Goal: Task Accomplishment & Management: Manage account settings

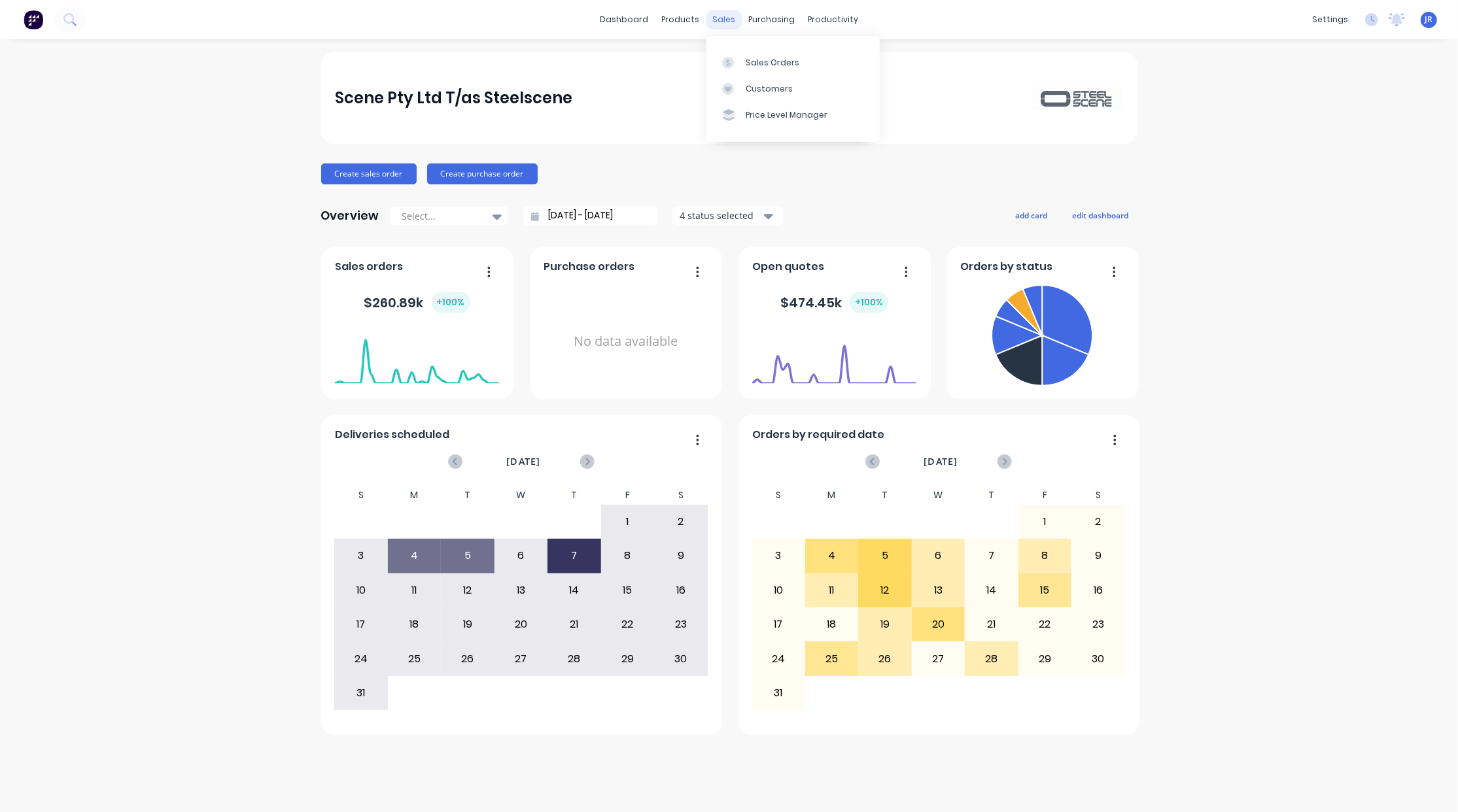
click at [729, 16] on div "sales" at bounding box center [723, 19] width 36 height 19
click at [739, 57] on div at bounding box center [731, 63] width 19 height 12
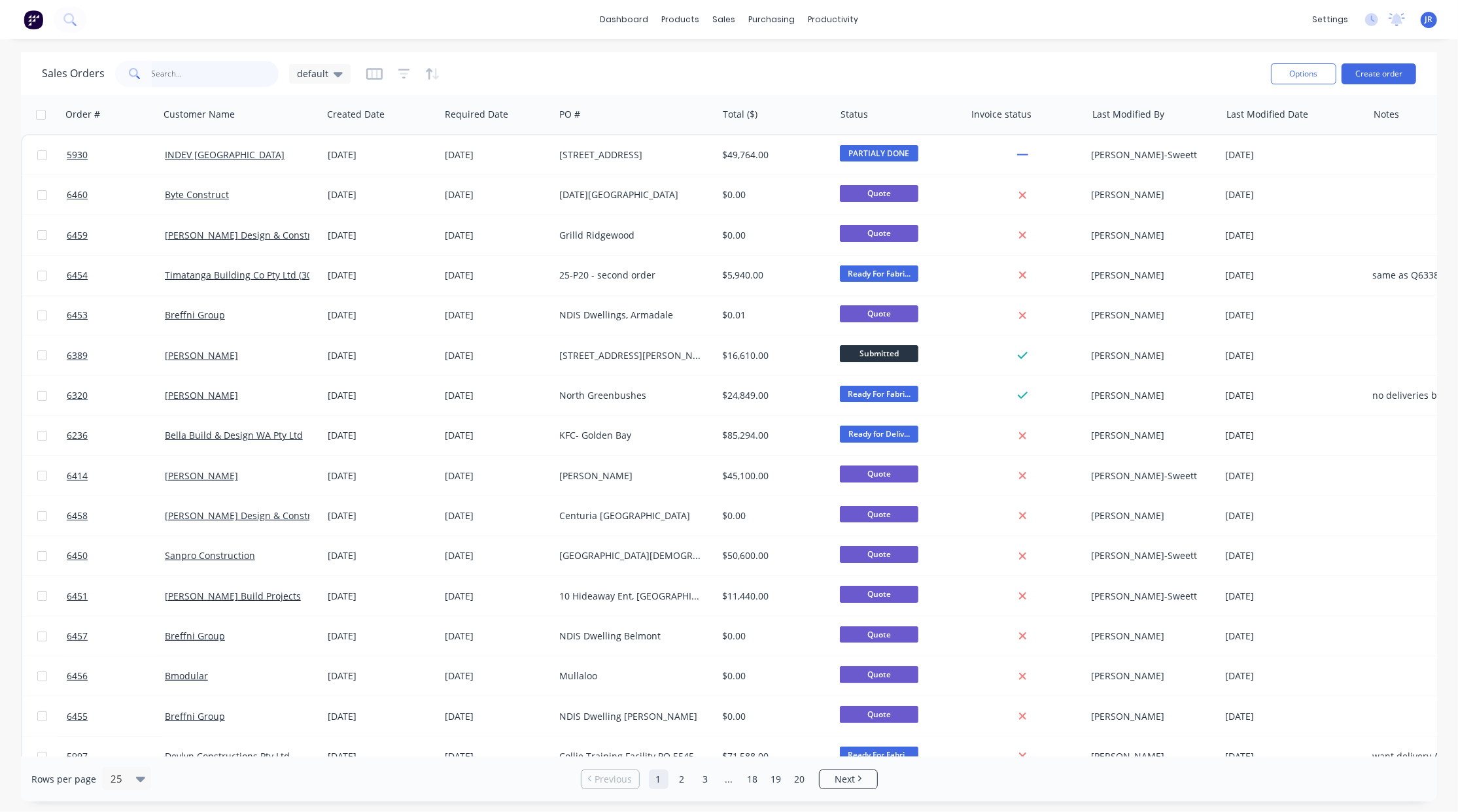
click at [168, 69] on input "text" at bounding box center [215, 74] width 127 height 26
type input "shoalwater"
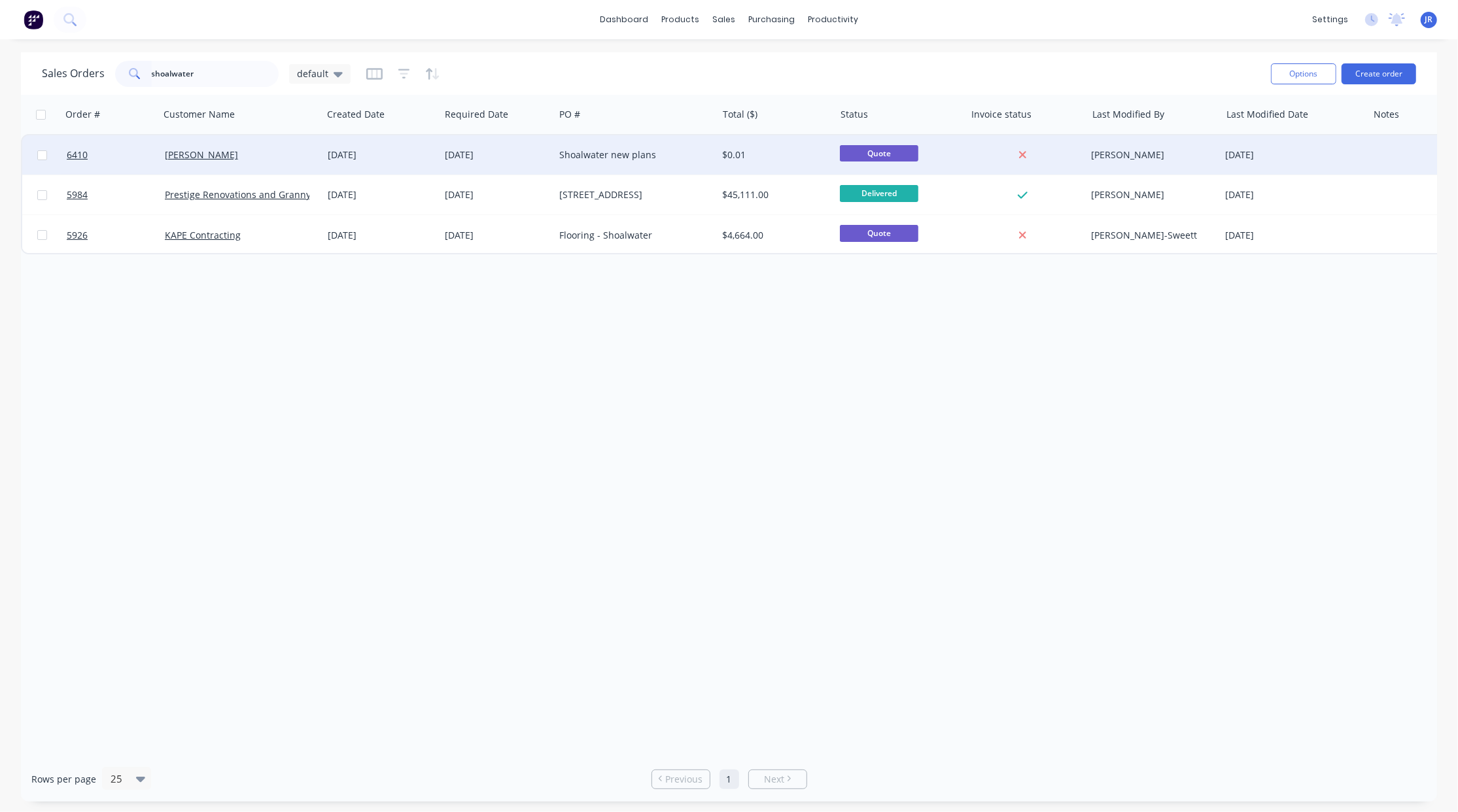
click at [596, 155] on div "Shoalwater new plans" at bounding box center [631, 155] width 145 height 13
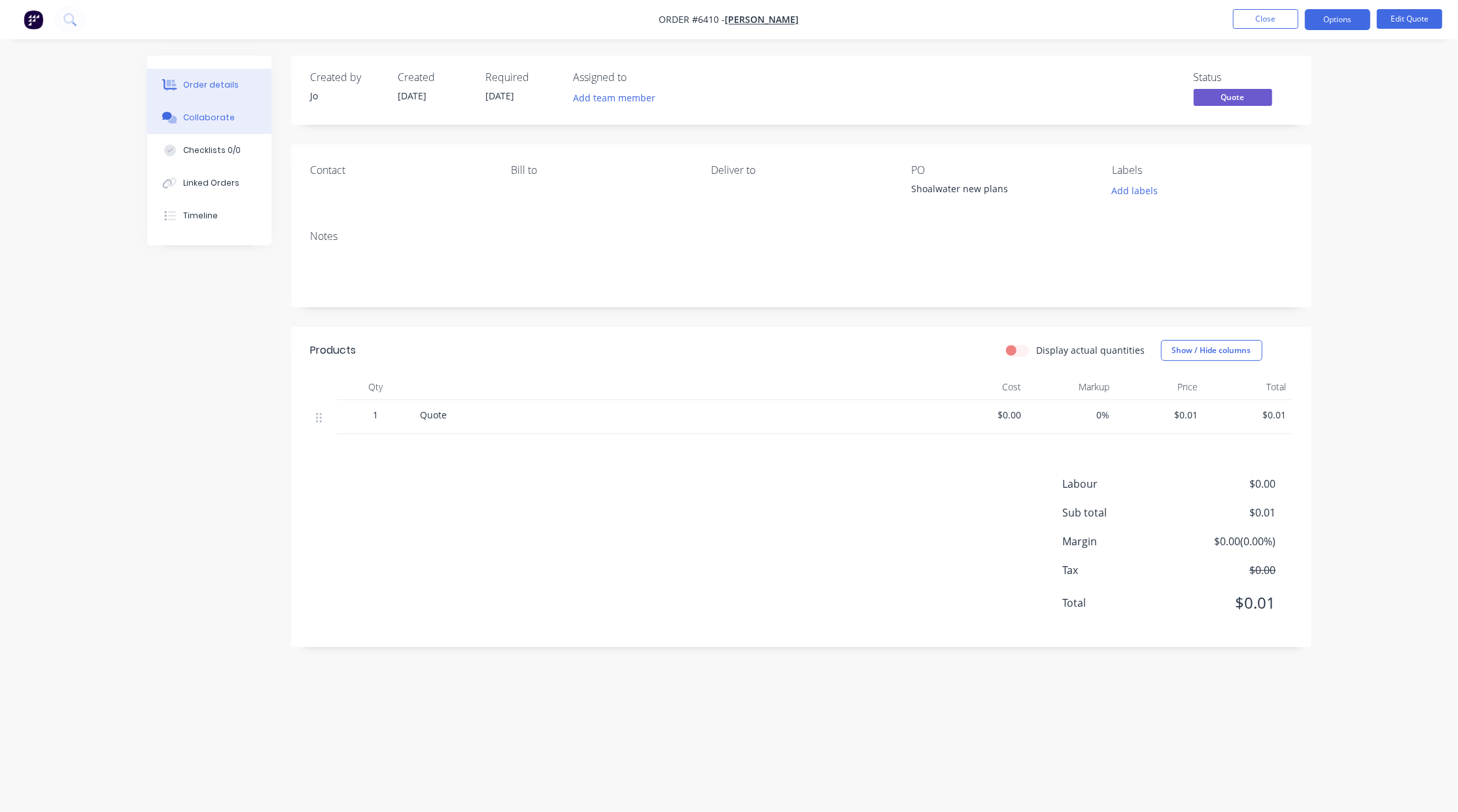
click at [228, 119] on div "Collaborate" at bounding box center [209, 117] width 52 height 12
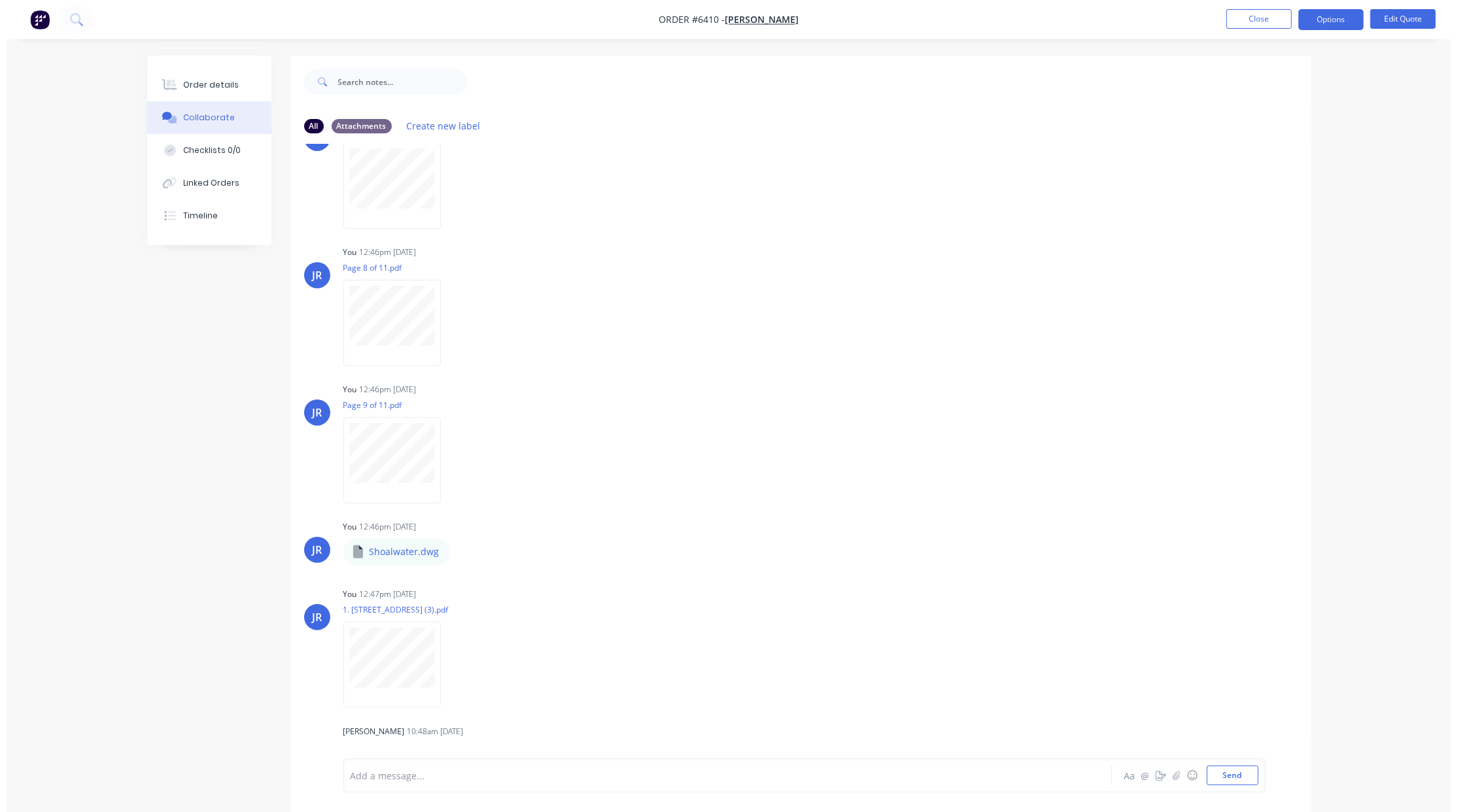
scroll to position [1167, 0]
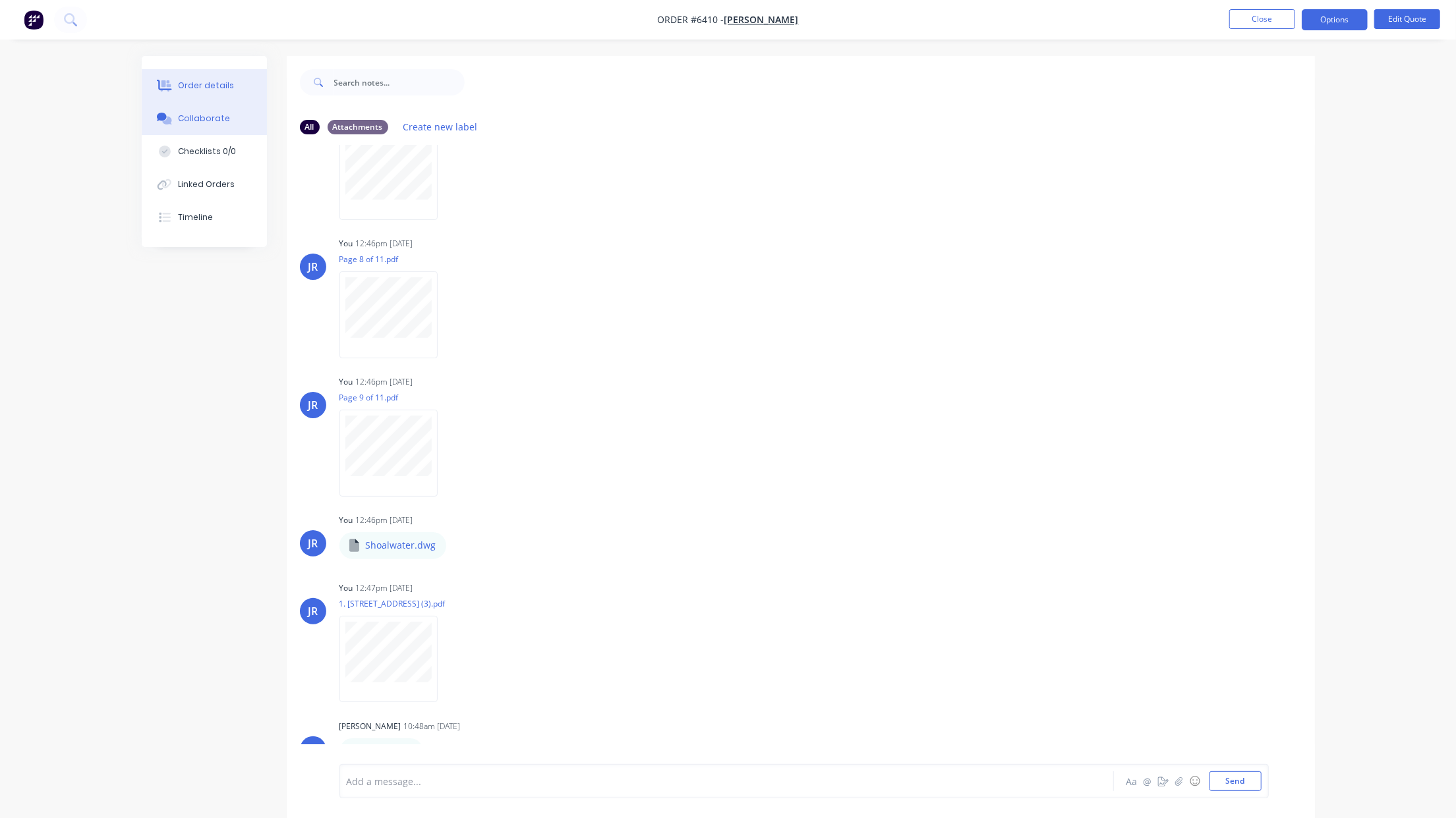
click at [189, 80] on div "Order details" at bounding box center [205, 86] width 56 height 12
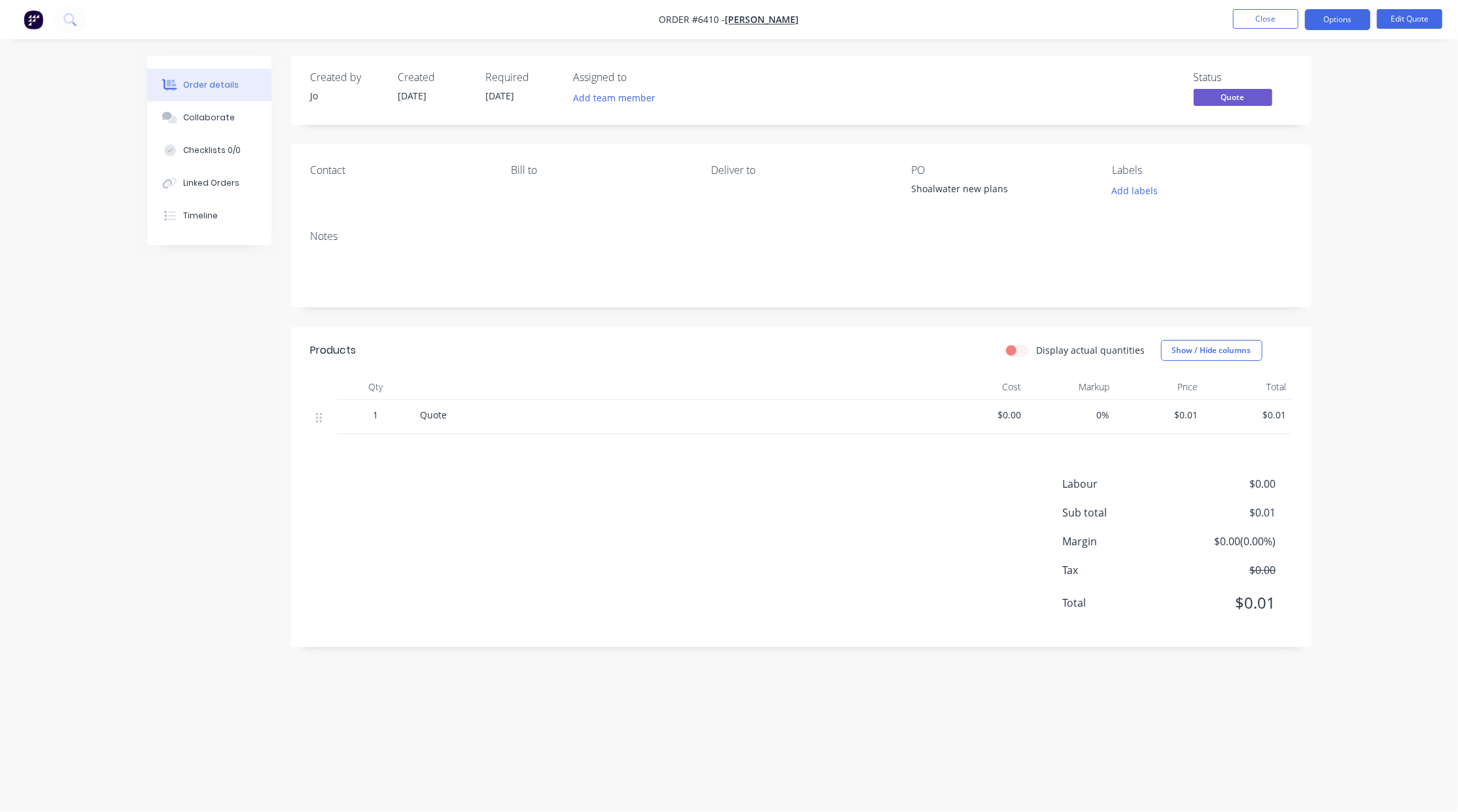
click at [237, 652] on div "Created by [PERSON_NAME] Created [DATE] Required [DATE] Assigned to Add team me…" at bounding box center [729, 381] width 1165 height 651
click at [1254, 26] on button "Close" at bounding box center [1265, 18] width 66 height 19
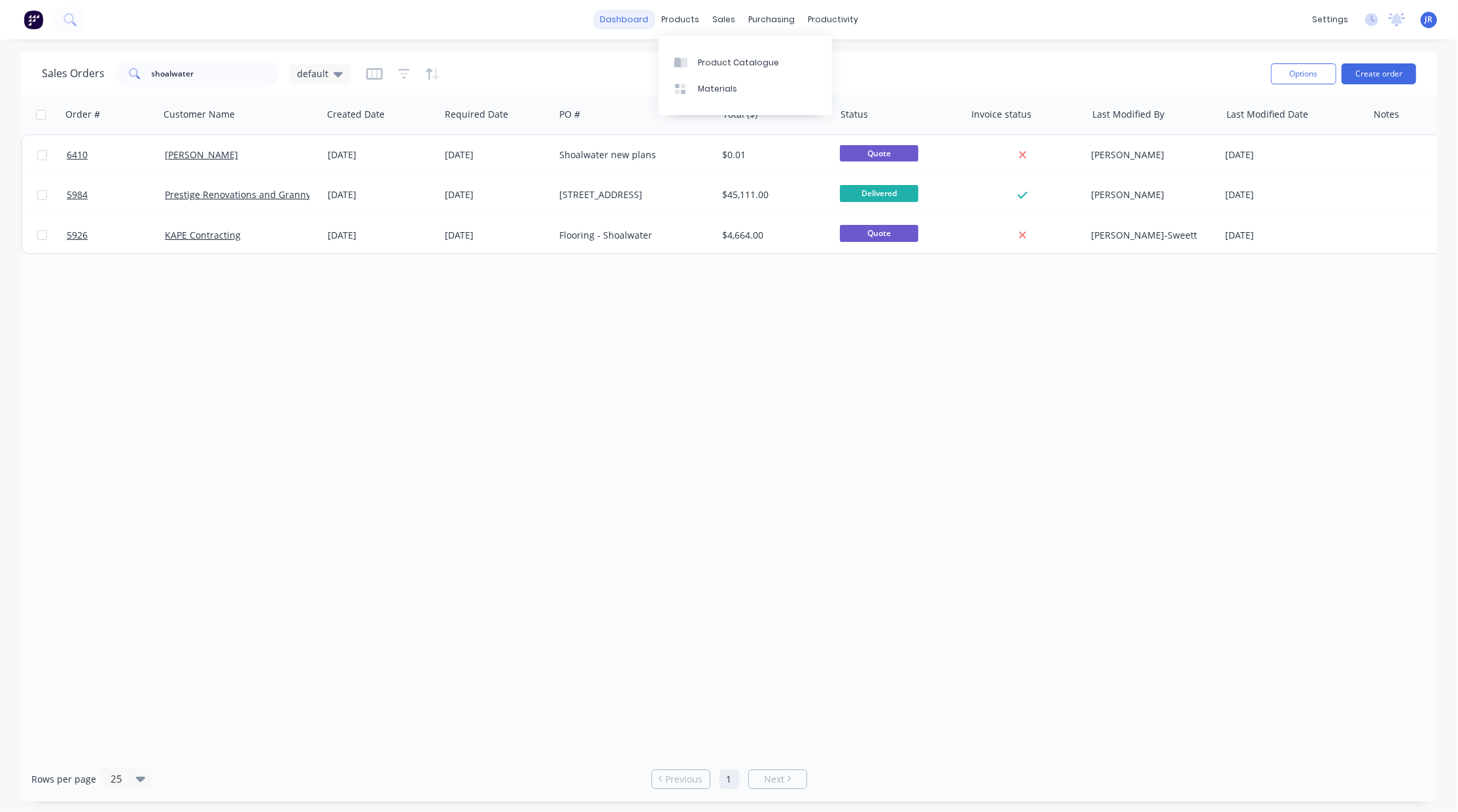
click at [634, 11] on link "dashboard" at bounding box center [624, 19] width 62 height 19
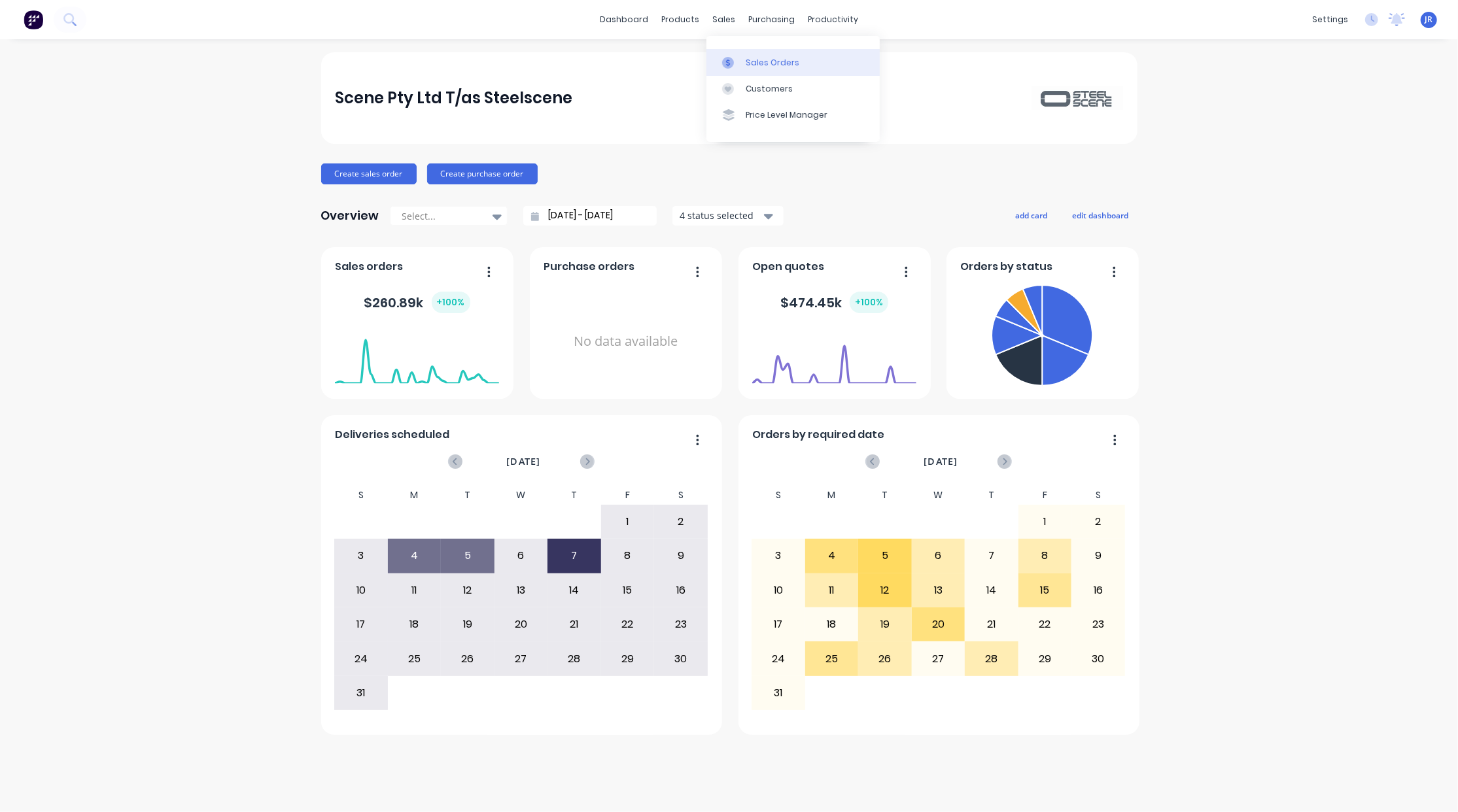
click at [733, 57] on icon at bounding box center [727, 63] width 12 height 12
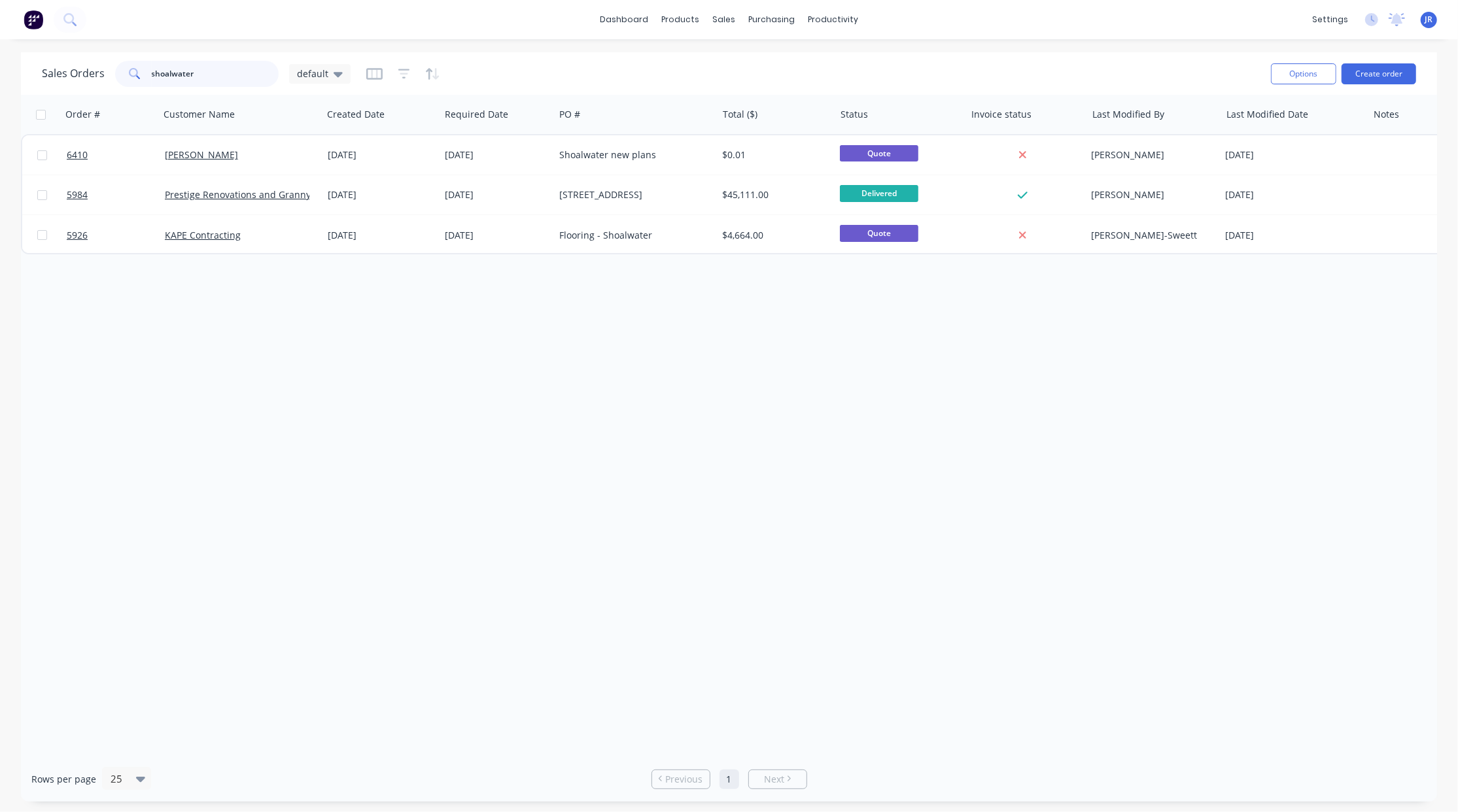
drag, startPoint x: 197, startPoint y: 78, endPoint x: 14, endPoint y: 53, distance: 184.7
click at [15, 53] on div "Sales Orders shoalwater default Options Create order Order # Customer Name Crea…" at bounding box center [729, 427] width 1458 height 749
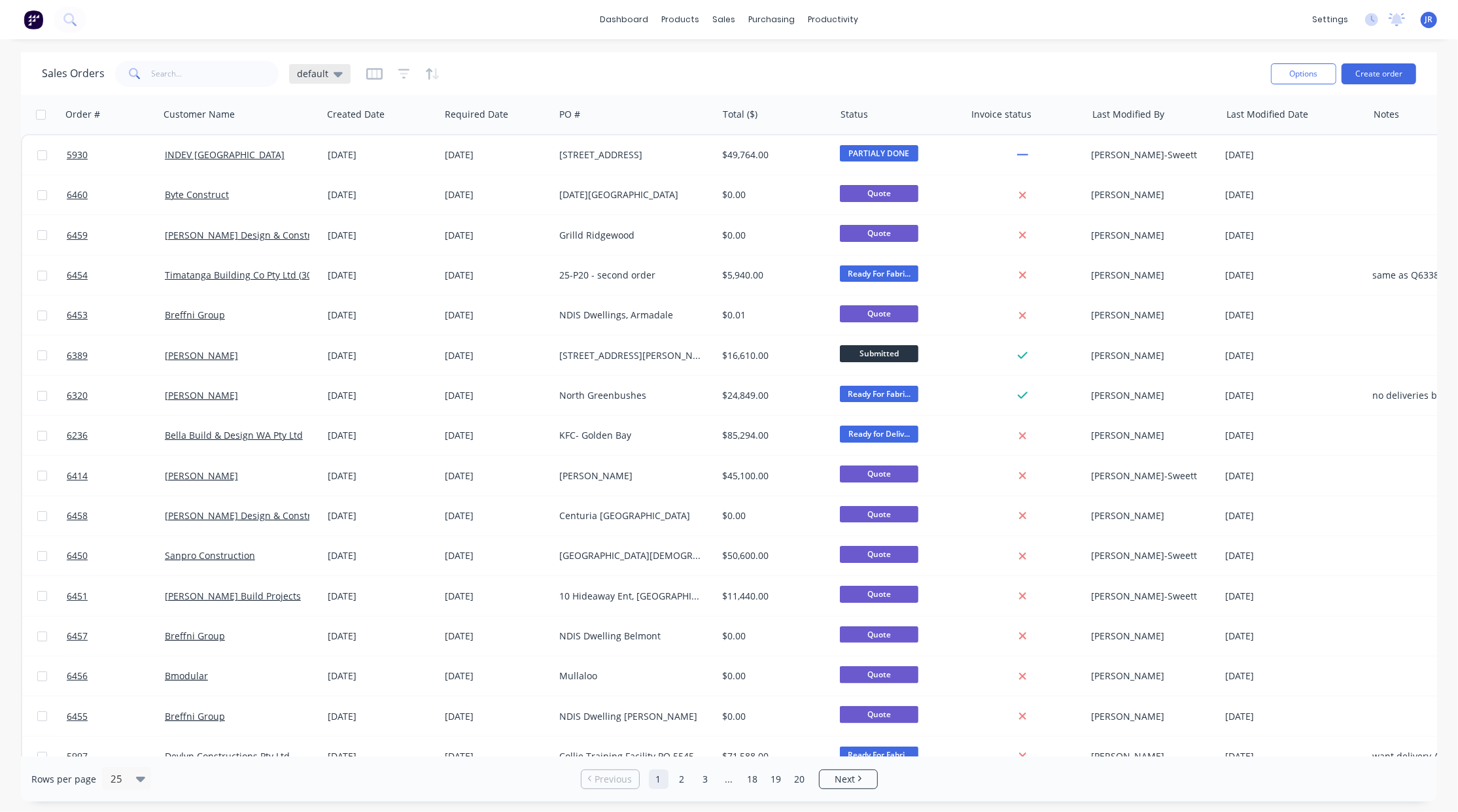
click at [329, 72] on div "default" at bounding box center [320, 74] width 46 height 12
click at [336, 260] on button "quotes" at bounding box center [368, 263] width 149 height 15
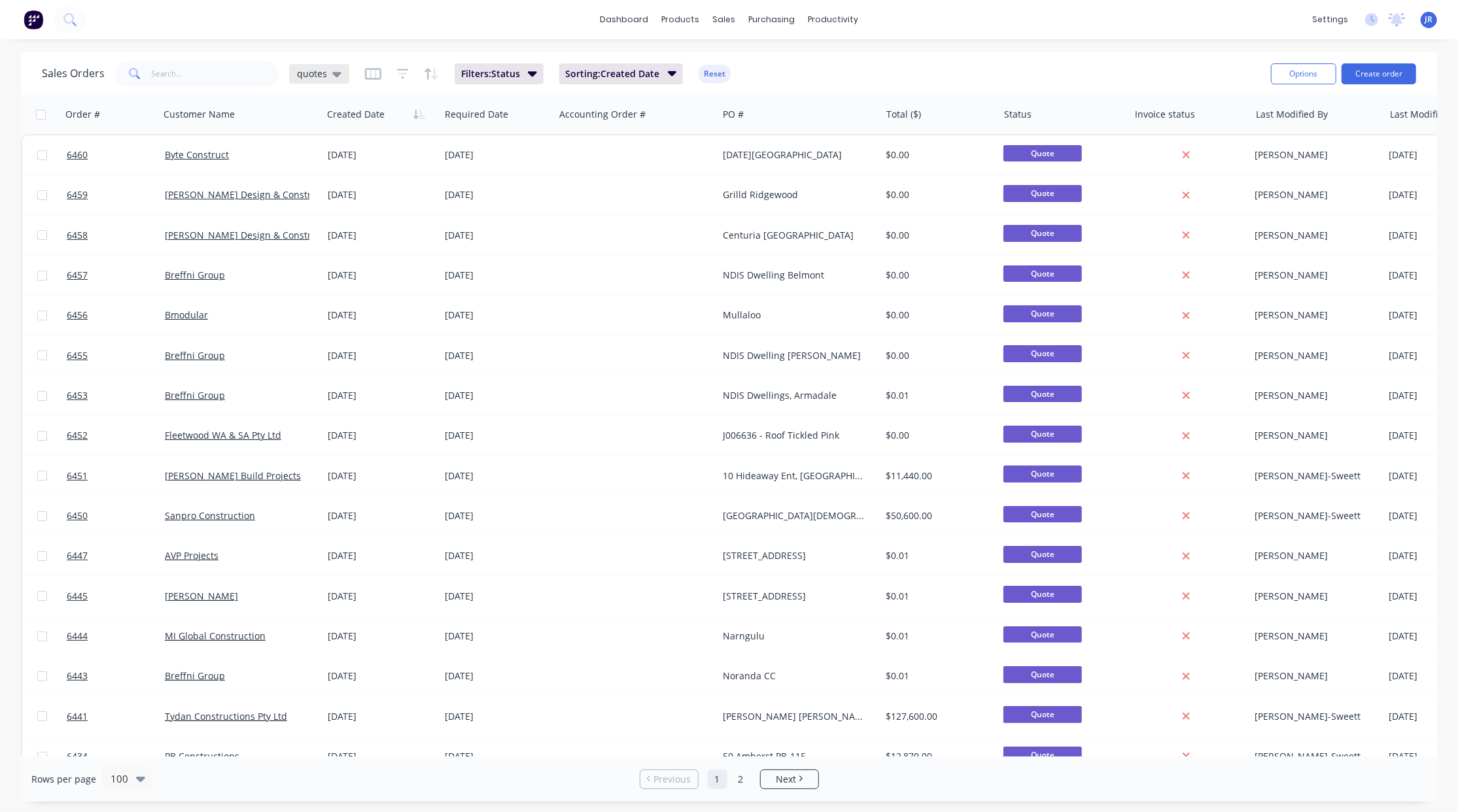
click at [310, 77] on span "quotes" at bounding box center [312, 73] width 30 height 14
click at [328, 208] on button "default (Default)" at bounding box center [368, 210] width 149 height 15
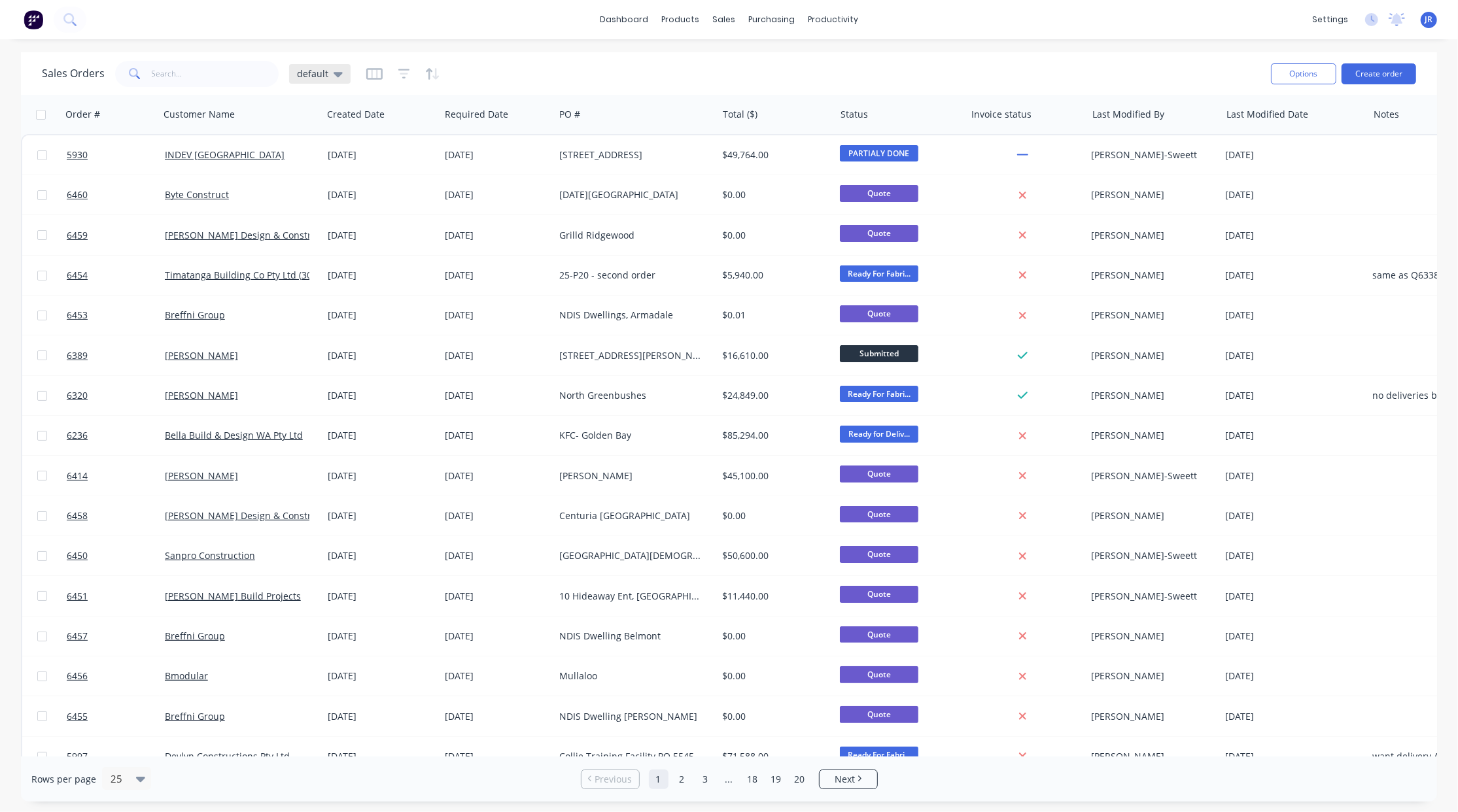
click at [326, 69] on div "default" at bounding box center [320, 74] width 46 height 12
click at [327, 264] on button "quotes" at bounding box center [368, 263] width 149 height 15
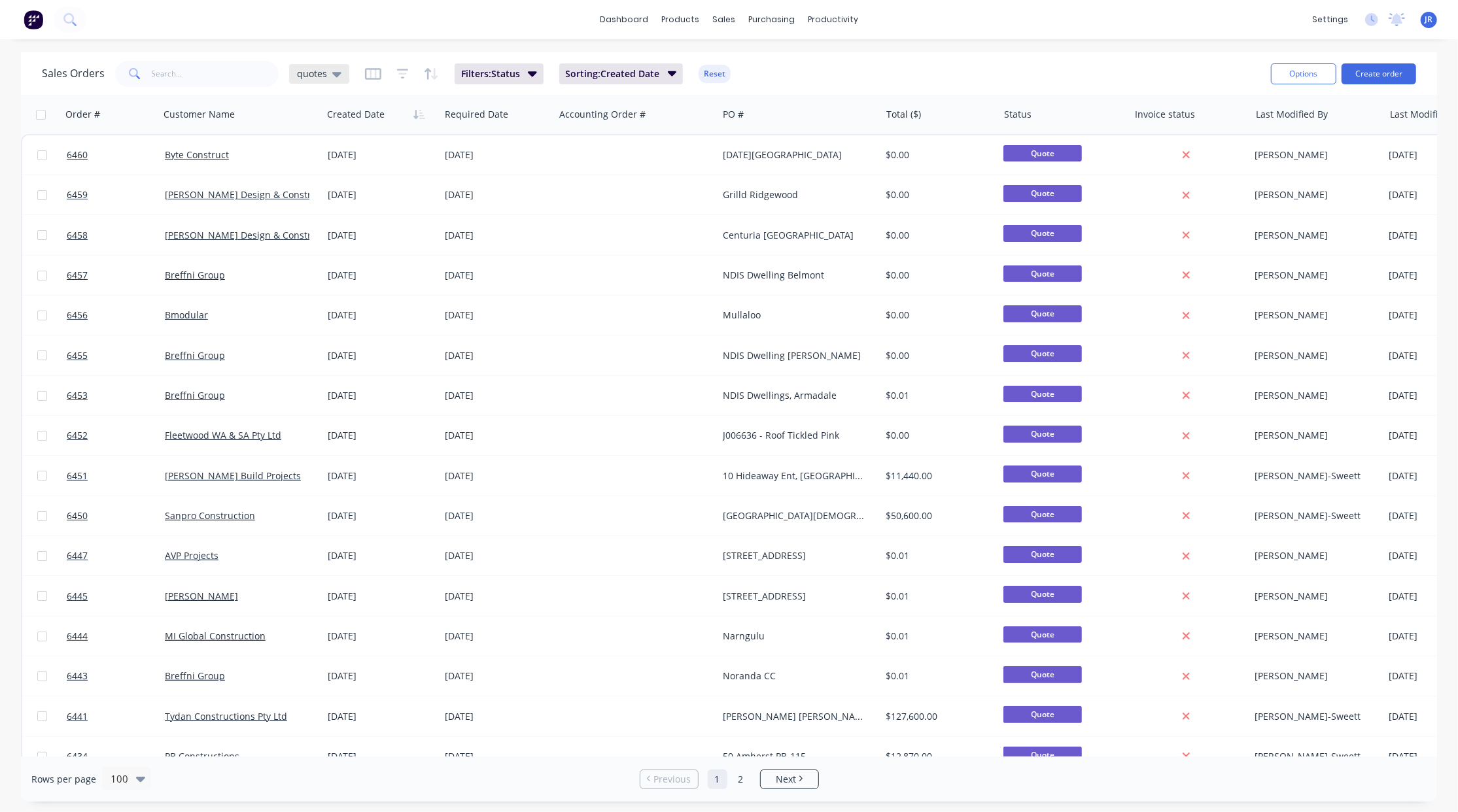
click at [332, 78] on icon at bounding box center [337, 74] width 9 height 15
click at [320, 241] on button "Not Invoiced" at bounding box center [368, 237] width 149 height 15
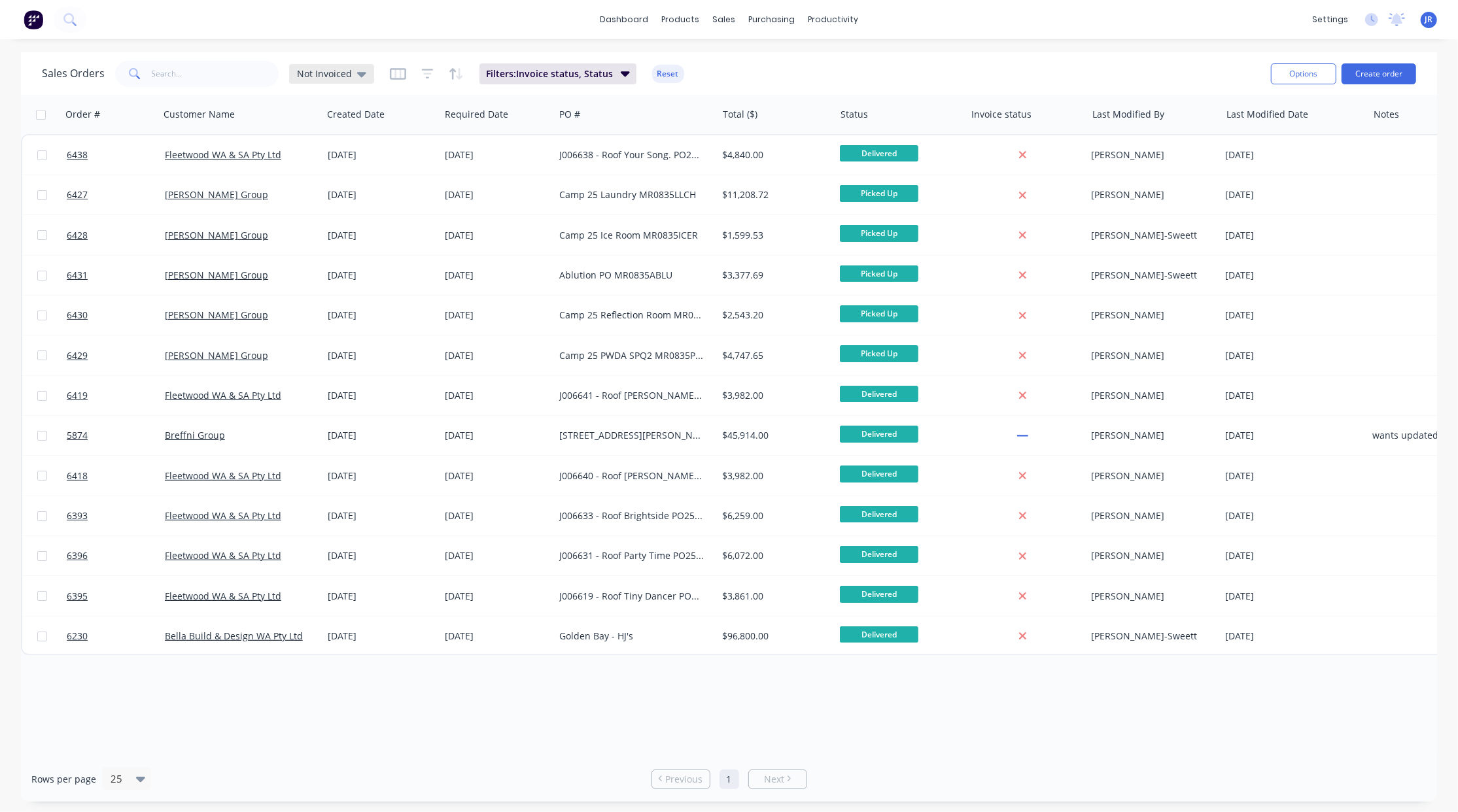
click at [335, 74] on span "Not Invoiced" at bounding box center [325, 73] width 55 height 14
click at [330, 205] on button "default (Default)" at bounding box center [368, 210] width 149 height 15
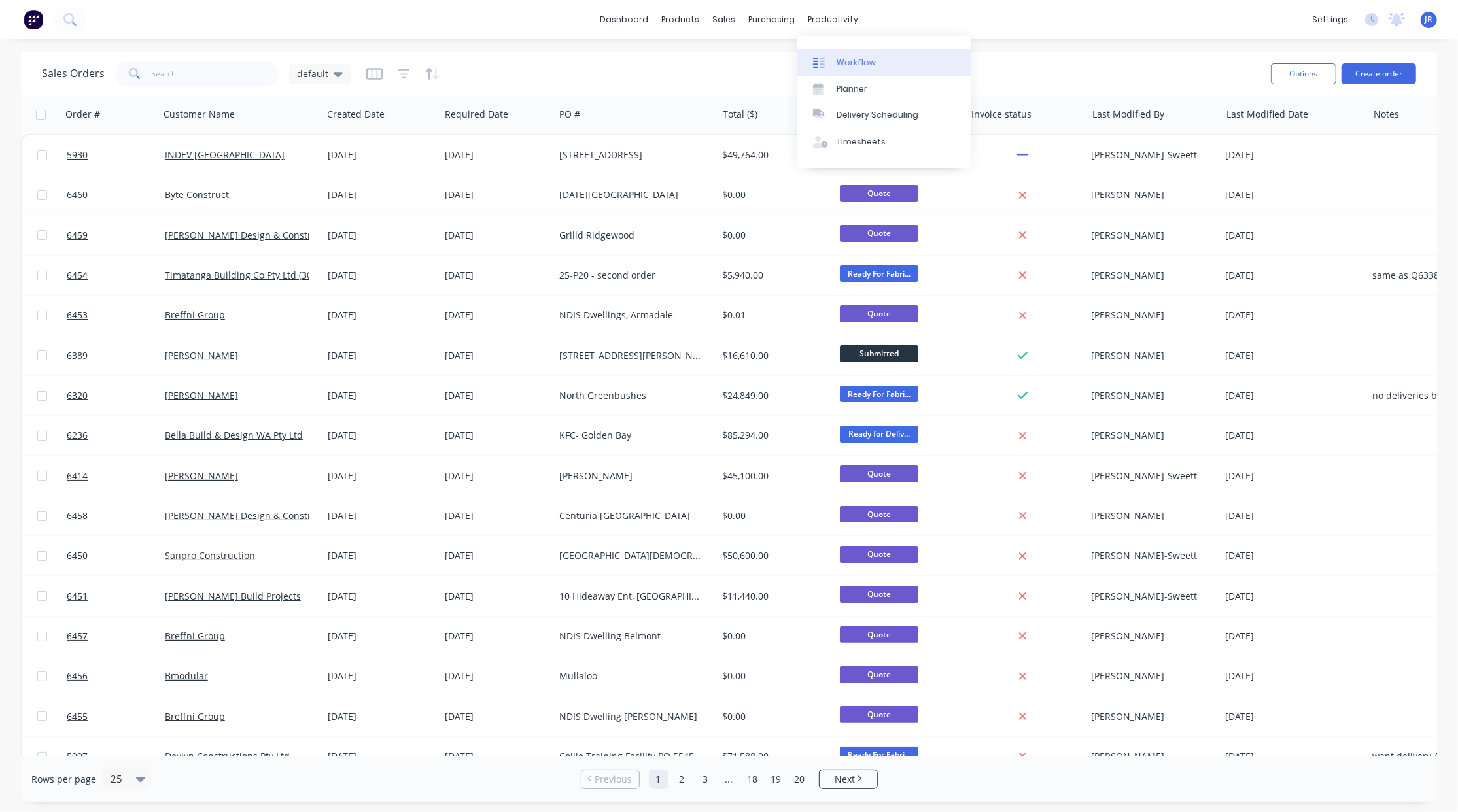
click at [843, 63] on div "Workflow" at bounding box center [855, 63] width 40 height 12
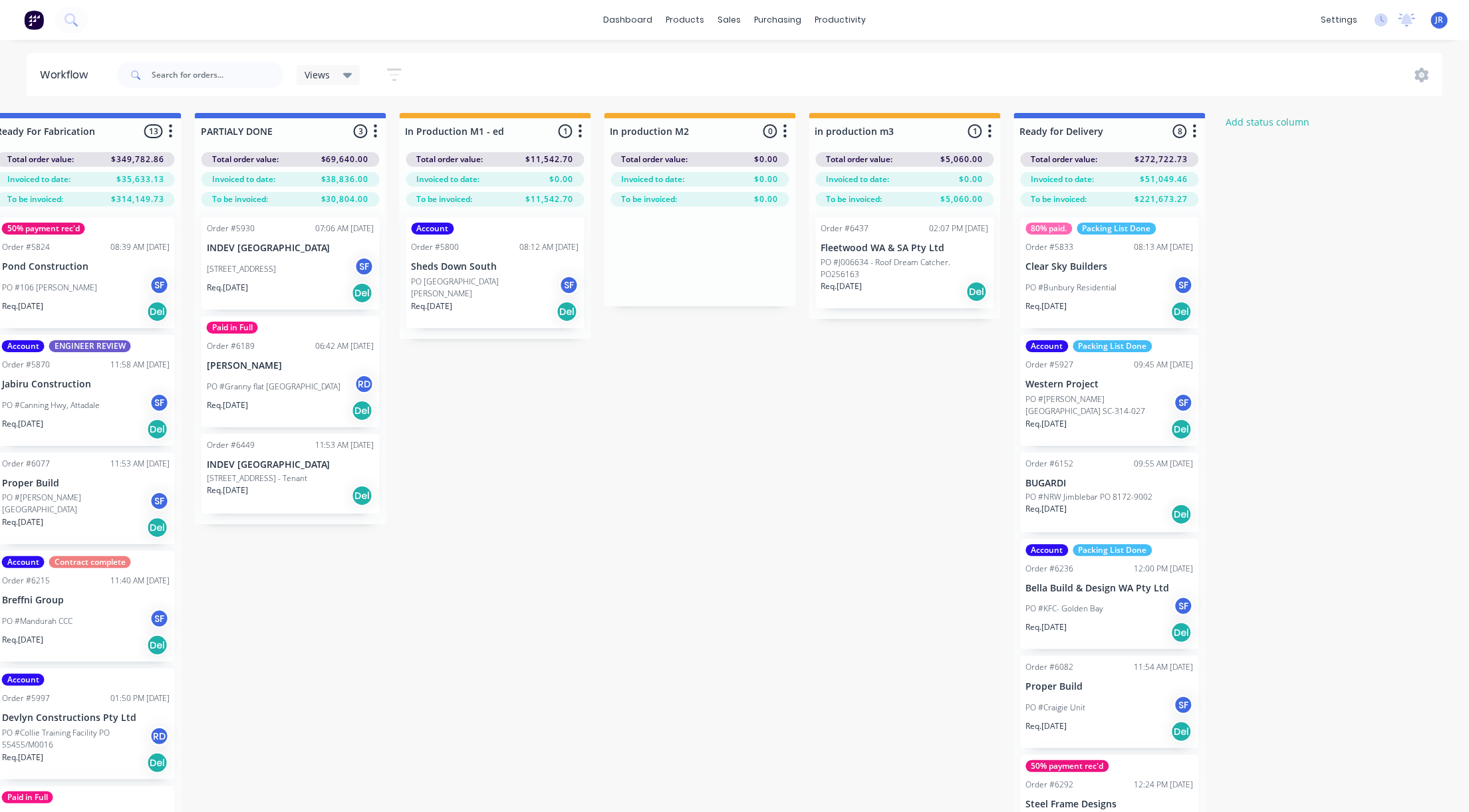
scroll to position [0, 1904]
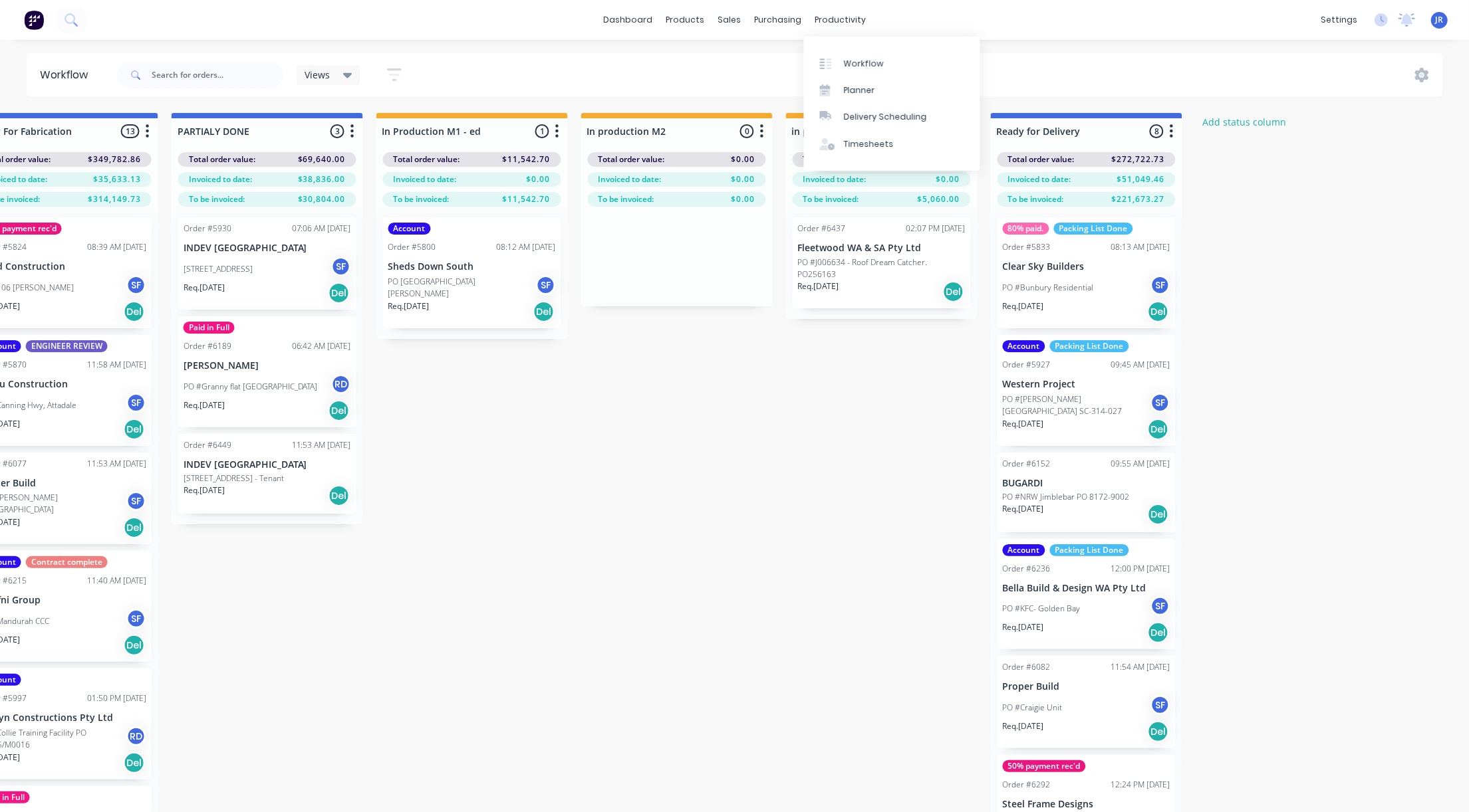
click at [844, 8] on div "dashboard products sales purchasing productivity dashboard products Product Cat…" at bounding box center [734, 20] width 1469 height 40
click at [852, 115] on div "Delivery Scheduling" at bounding box center [885, 116] width 83 height 12
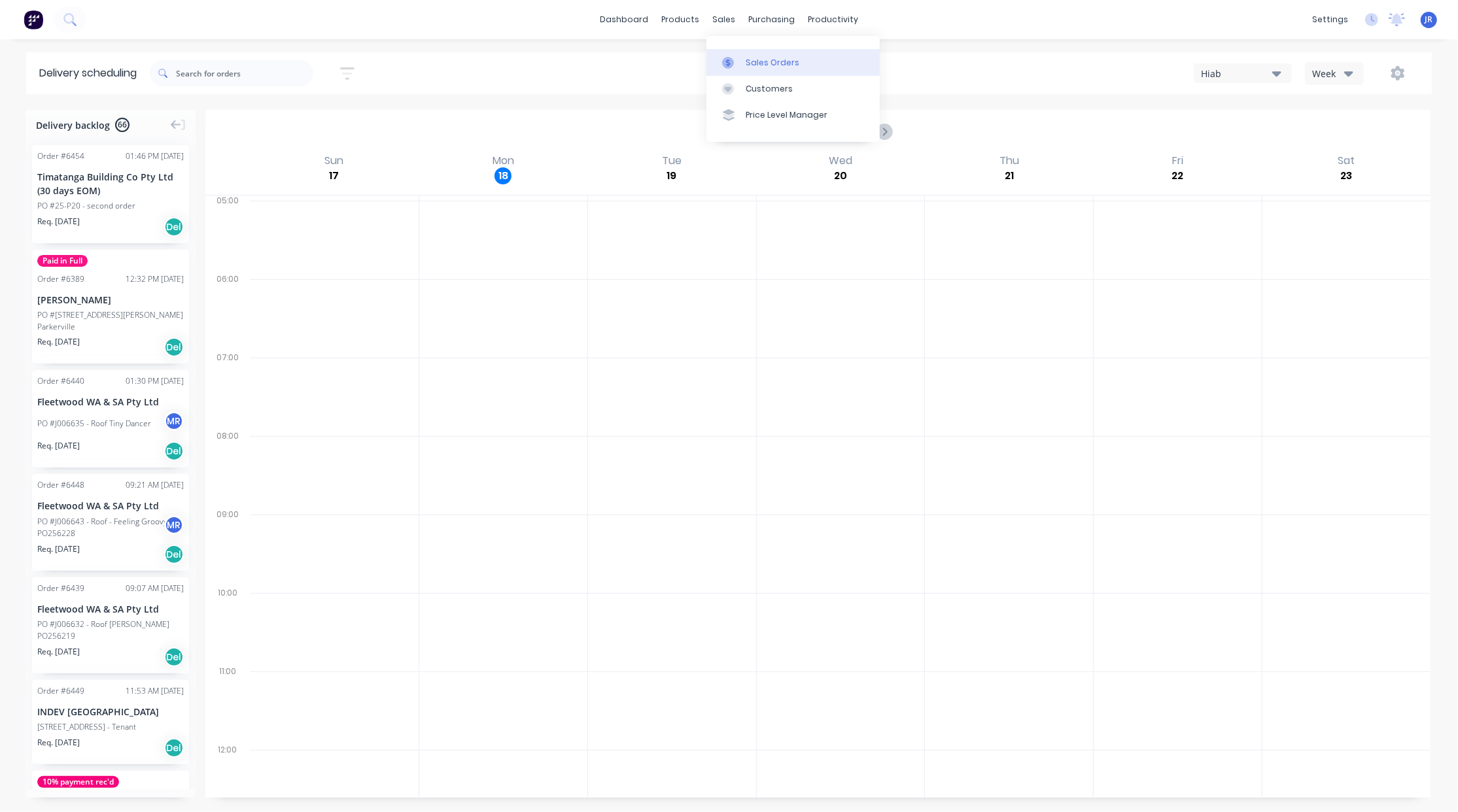
click at [731, 64] on icon at bounding box center [727, 63] width 12 height 12
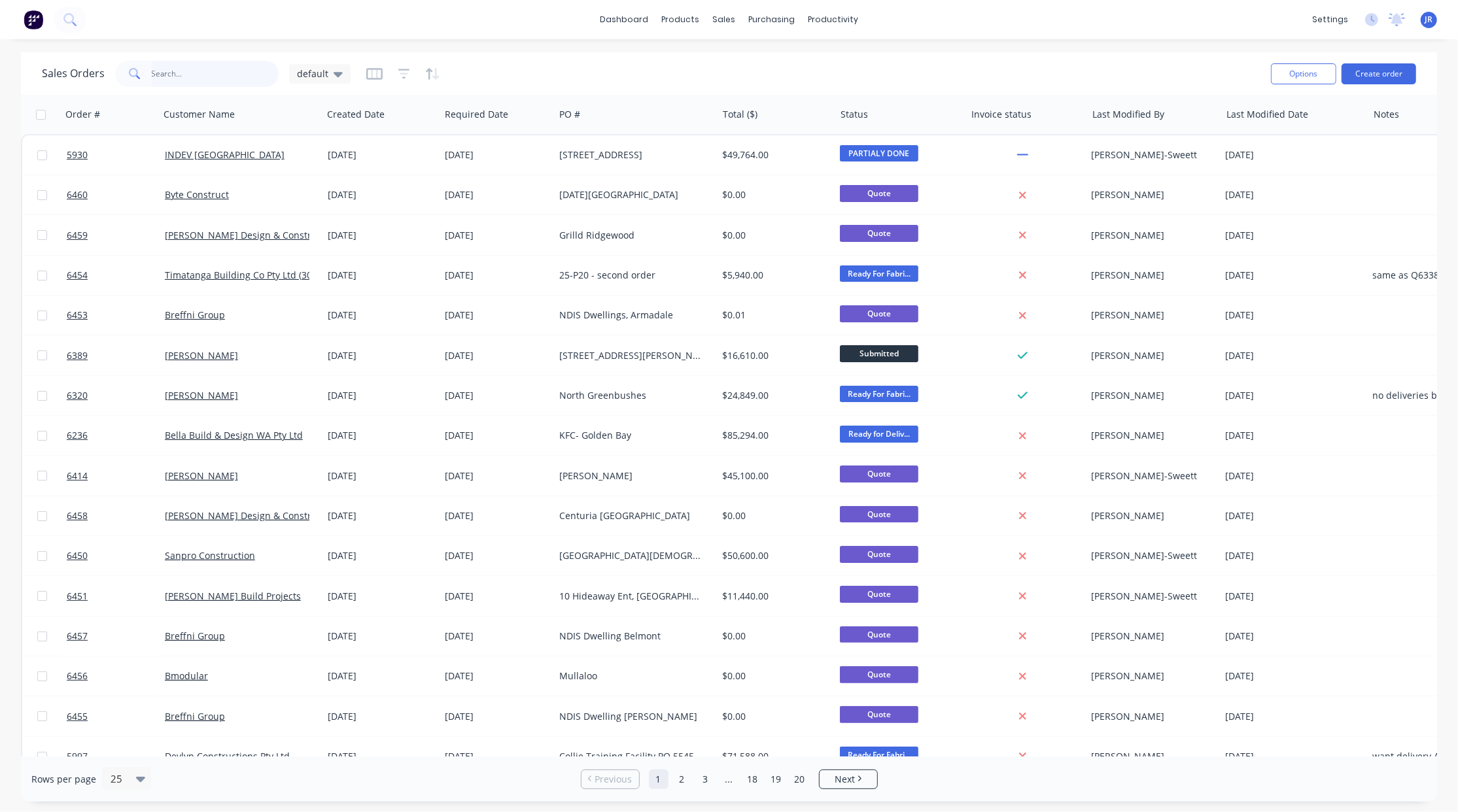
click at [200, 78] on input "text" at bounding box center [215, 74] width 127 height 26
type input "[PERSON_NAME]"
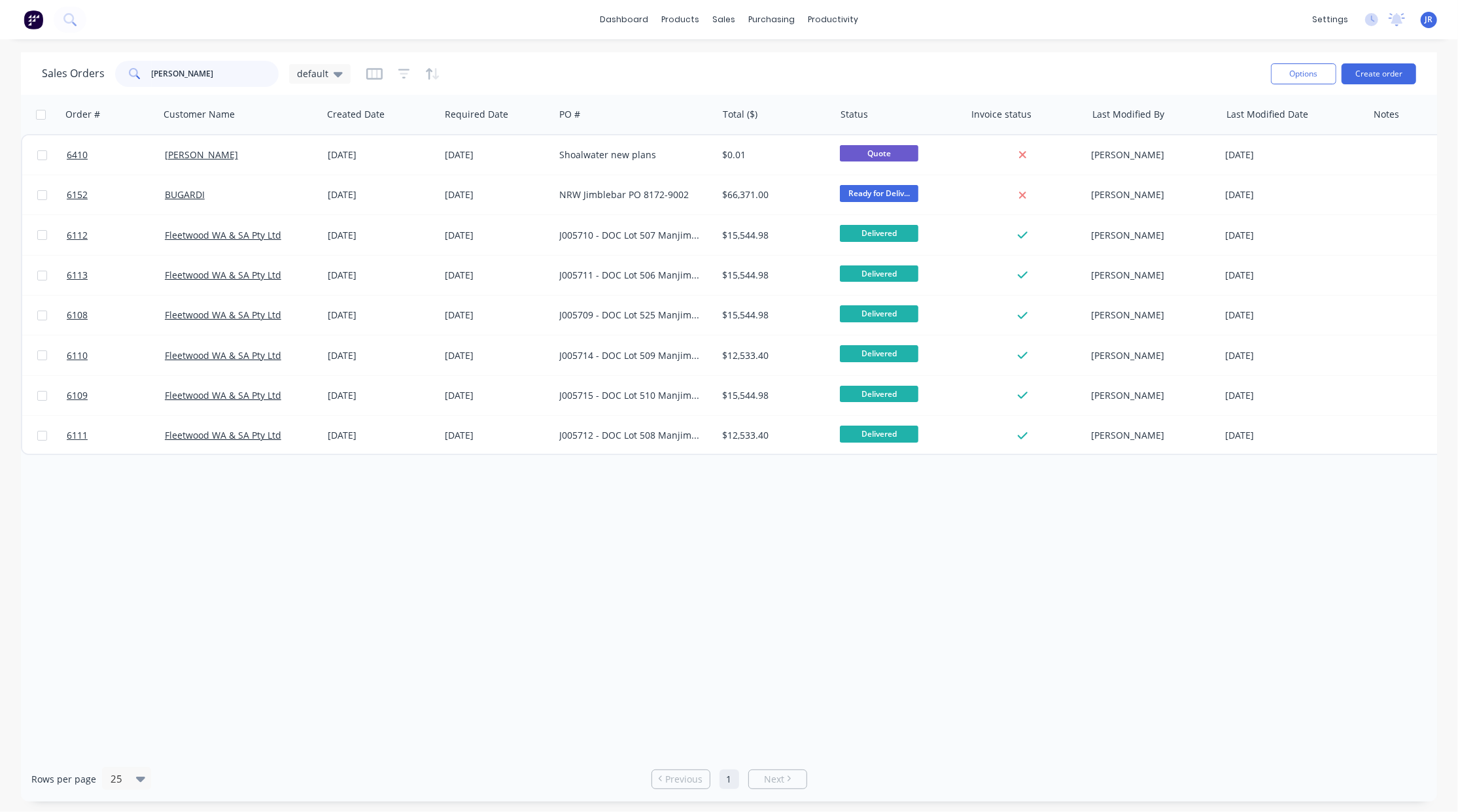
drag, startPoint x: 192, startPoint y: 73, endPoint x: 0, endPoint y: 64, distance: 192.2
click at [0, 64] on html "dashboard products sales purchasing productivity dashboard products Product Cat…" at bounding box center [729, 406] width 1458 height 812
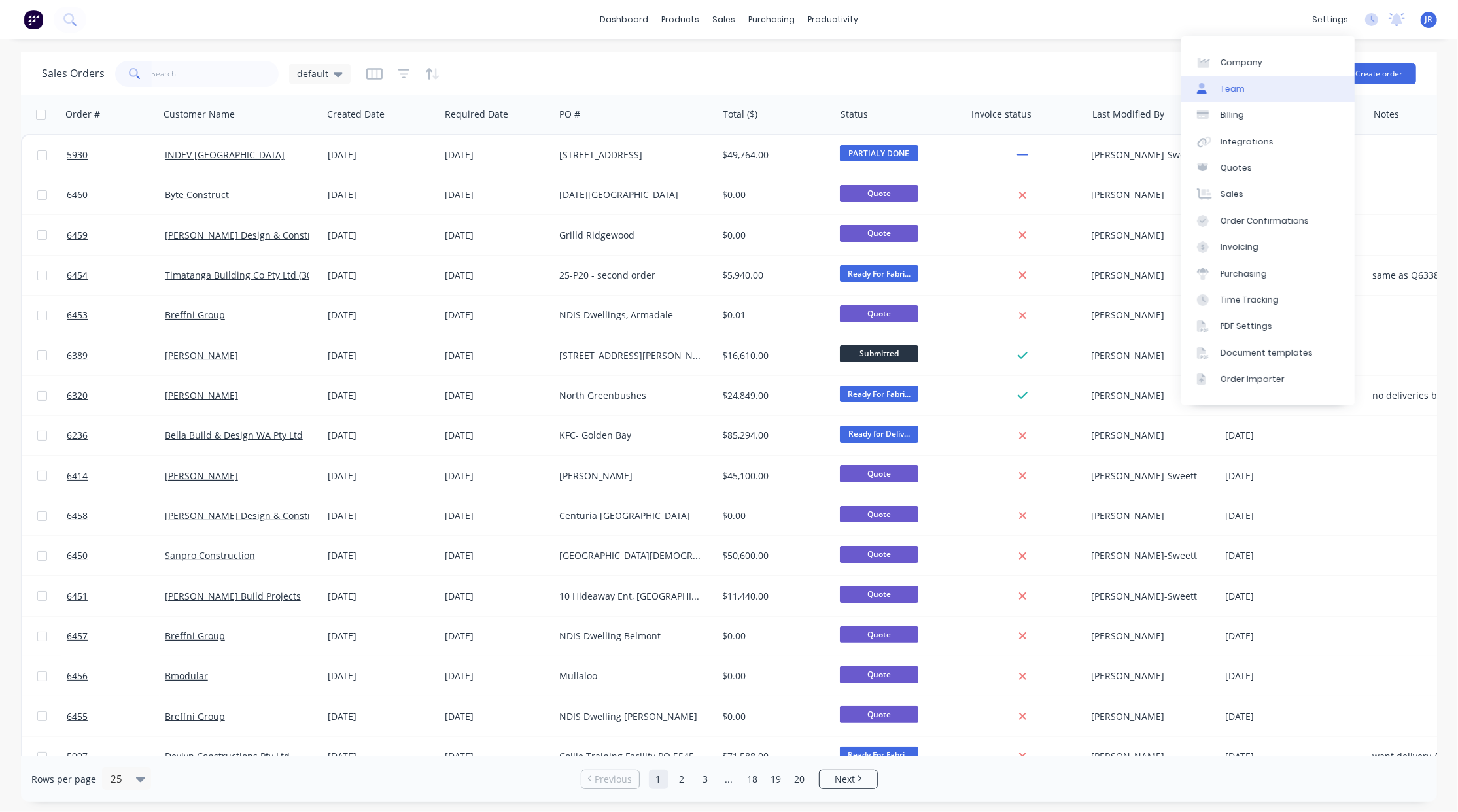
click at [1256, 95] on link "Team" at bounding box center [1268, 89] width 173 height 26
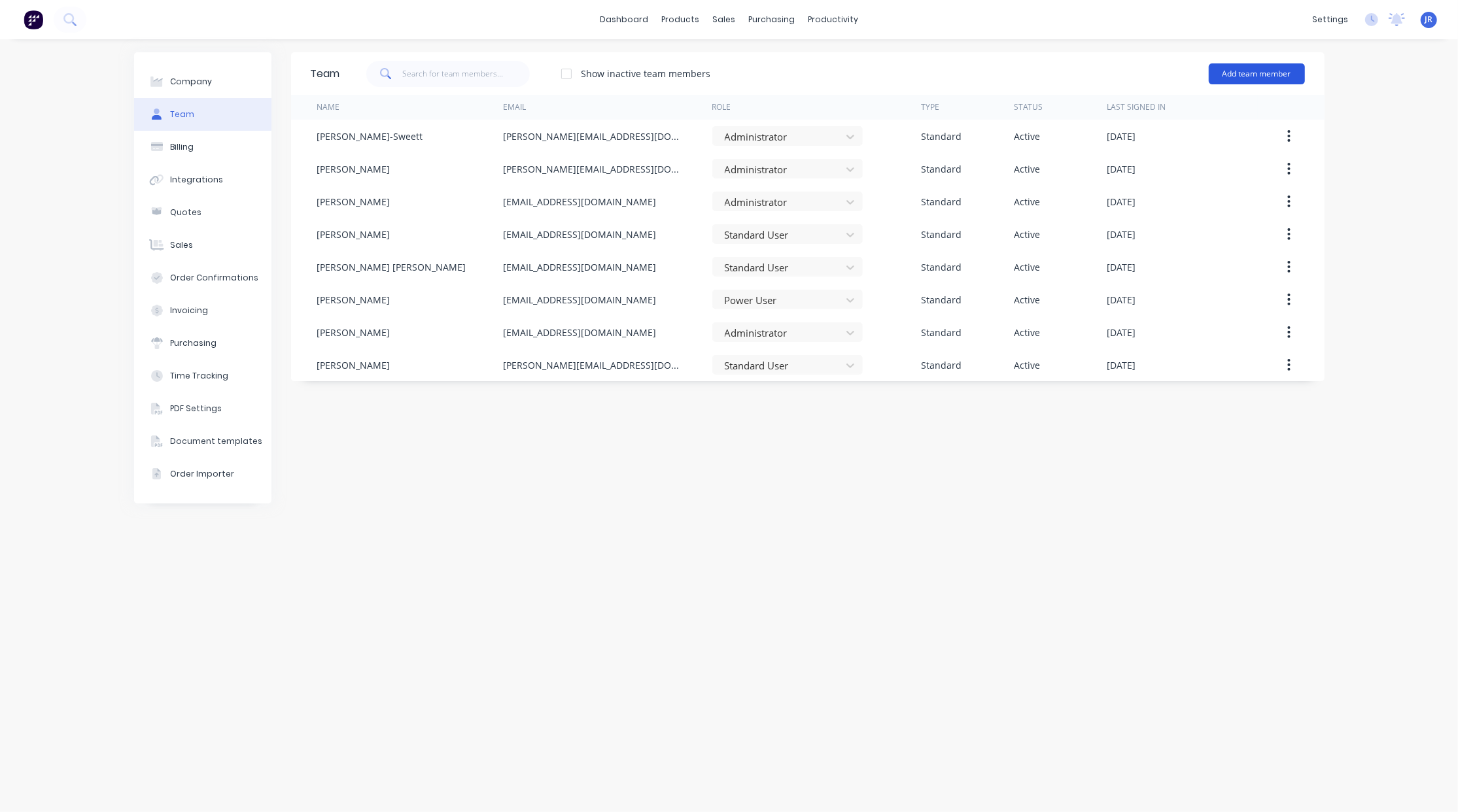
click at [1248, 68] on button "Add team member" at bounding box center [1257, 74] width 96 height 21
click at [1217, 102] on div "Standard team member A team member that can login to Factory" at bounding box center [1200, 113] width 185 height 38
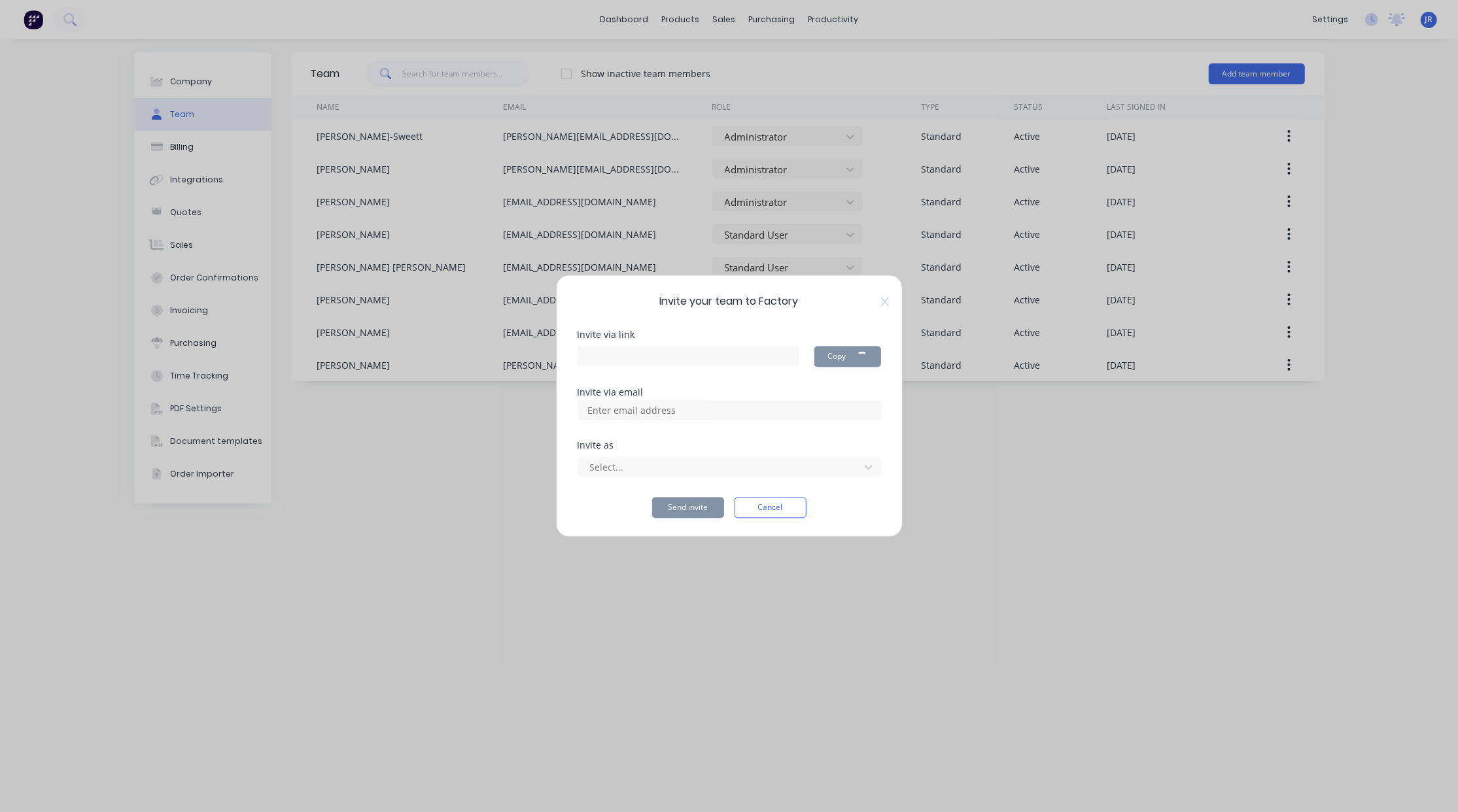
type input "[URL][DOMAIN_NAME]"
click at [781, 504] on button "Cancel" at bounding box center [771, 508] width 72 height 21
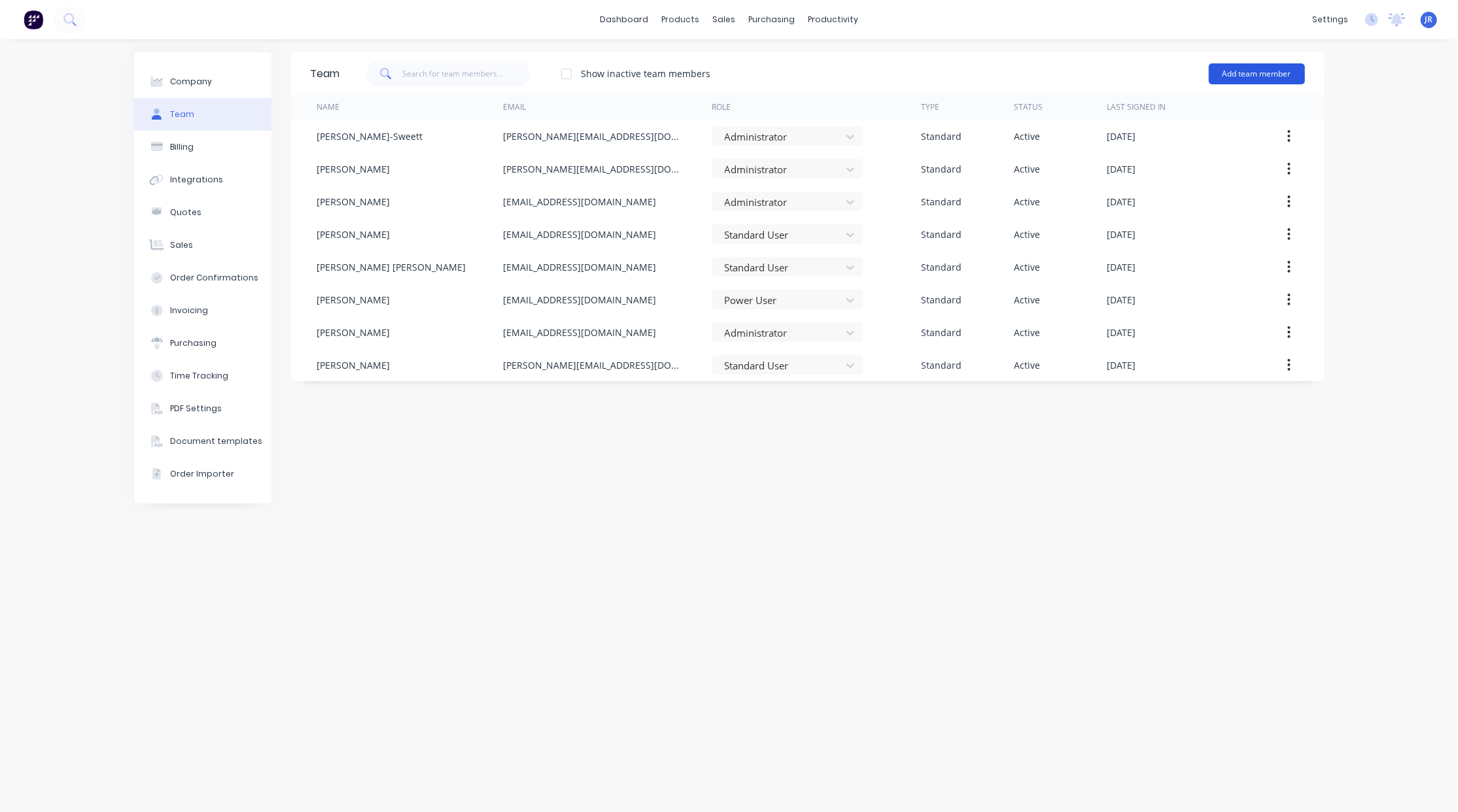
click at [1249, 68] on button "Add team member" at bounding box center [1257, 74] width 96 height 21
click at [1130, 111] on div "Standard team member A team member that can login to Factory" at bounding box center [1200, 113] width 185 height 38
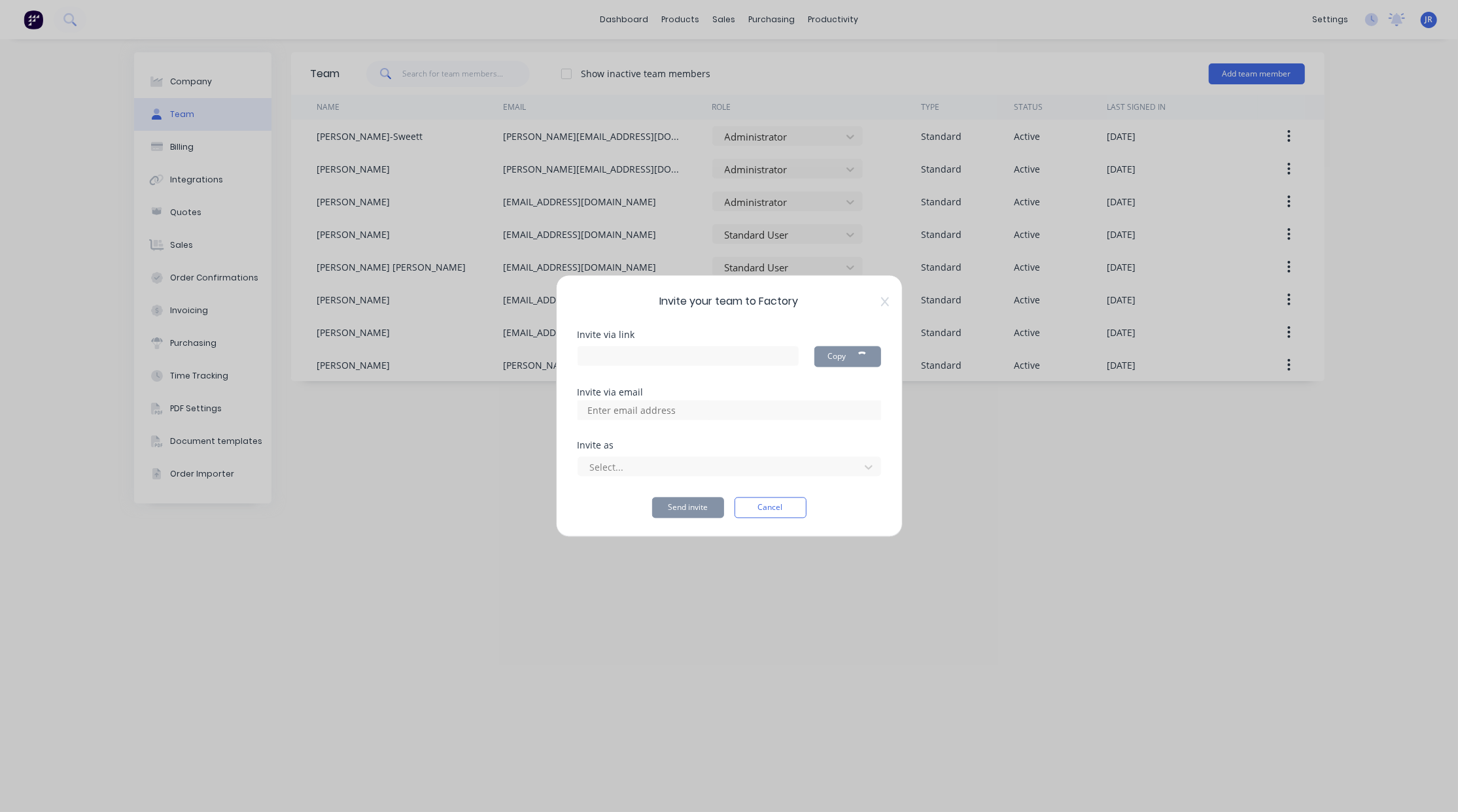
type input "[URL][DOMAIN_NAME]"
click at [673, 412] on input at bounding box center [646, 410] width 131 height 19
type input "[EMAIL_ADDRESS][DOMAIN_NAME]"
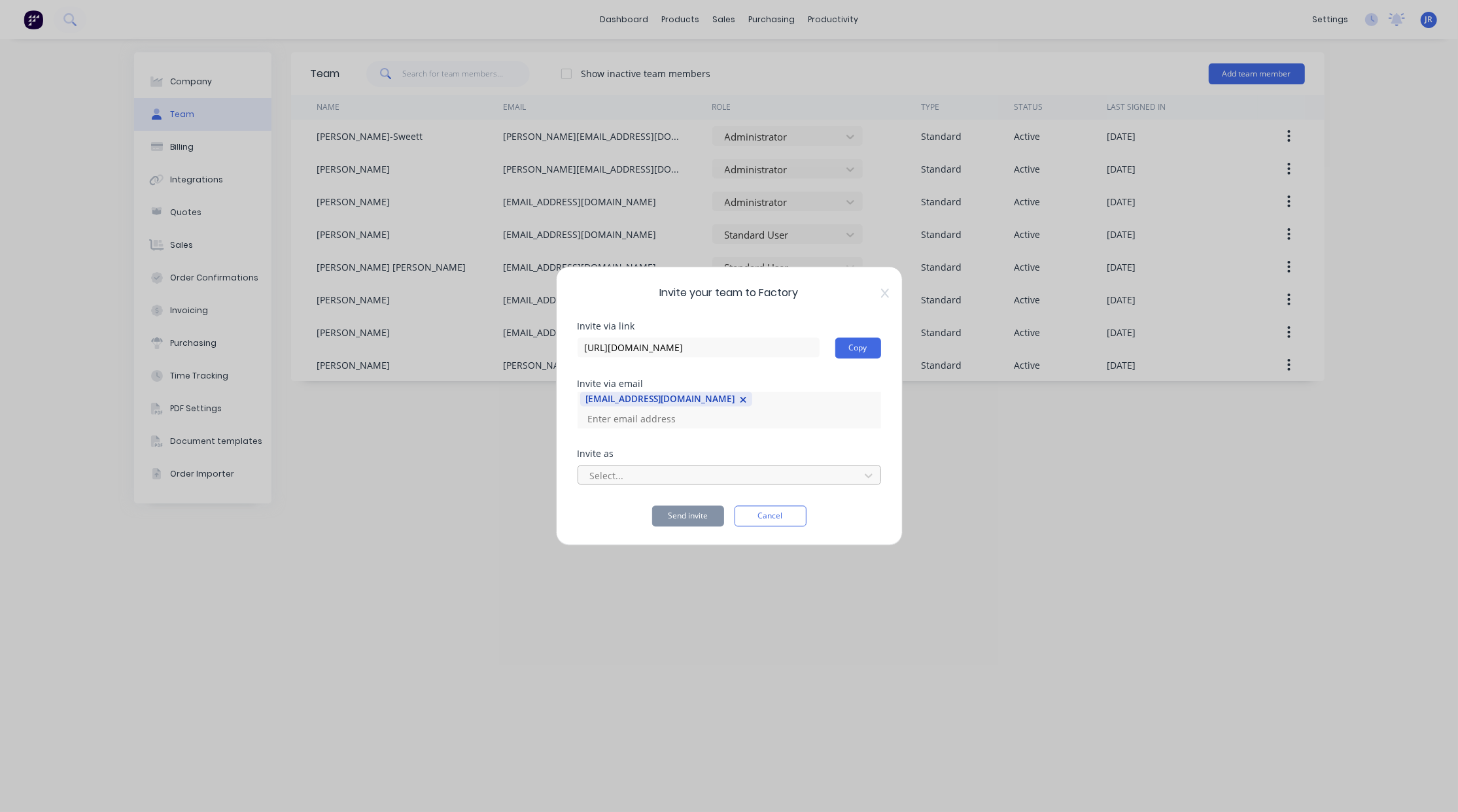
click at [657, 468] on div at bounding box center [721, 476] width 264 height 17
click at [807, 468] on div at bounding box center [721, 476] width 264 height 17
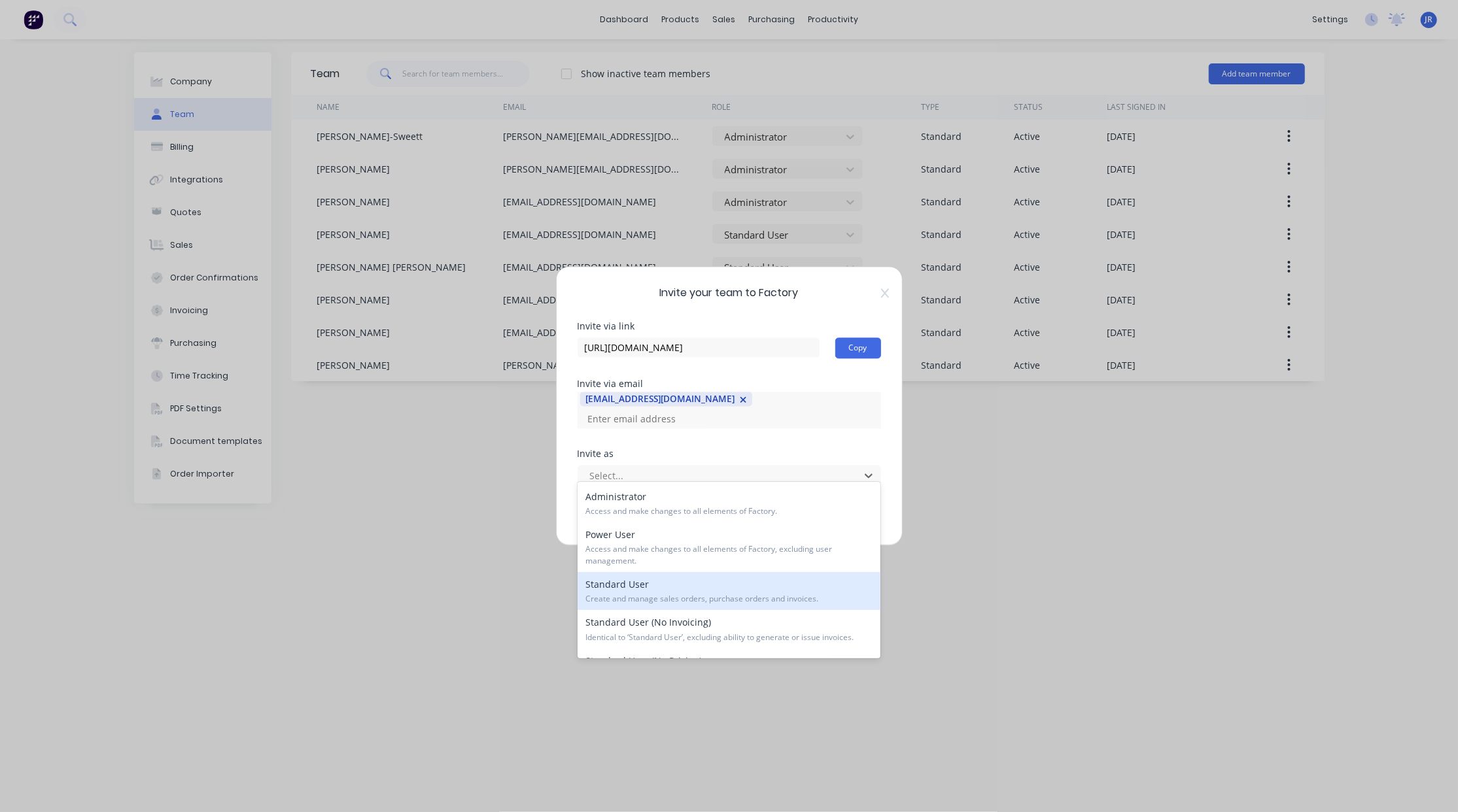
click at [801, 579] on div "Standard User Create and manage sales orders, purchase orders and invoices." at bounding box center [729, 591] width 303 height 38
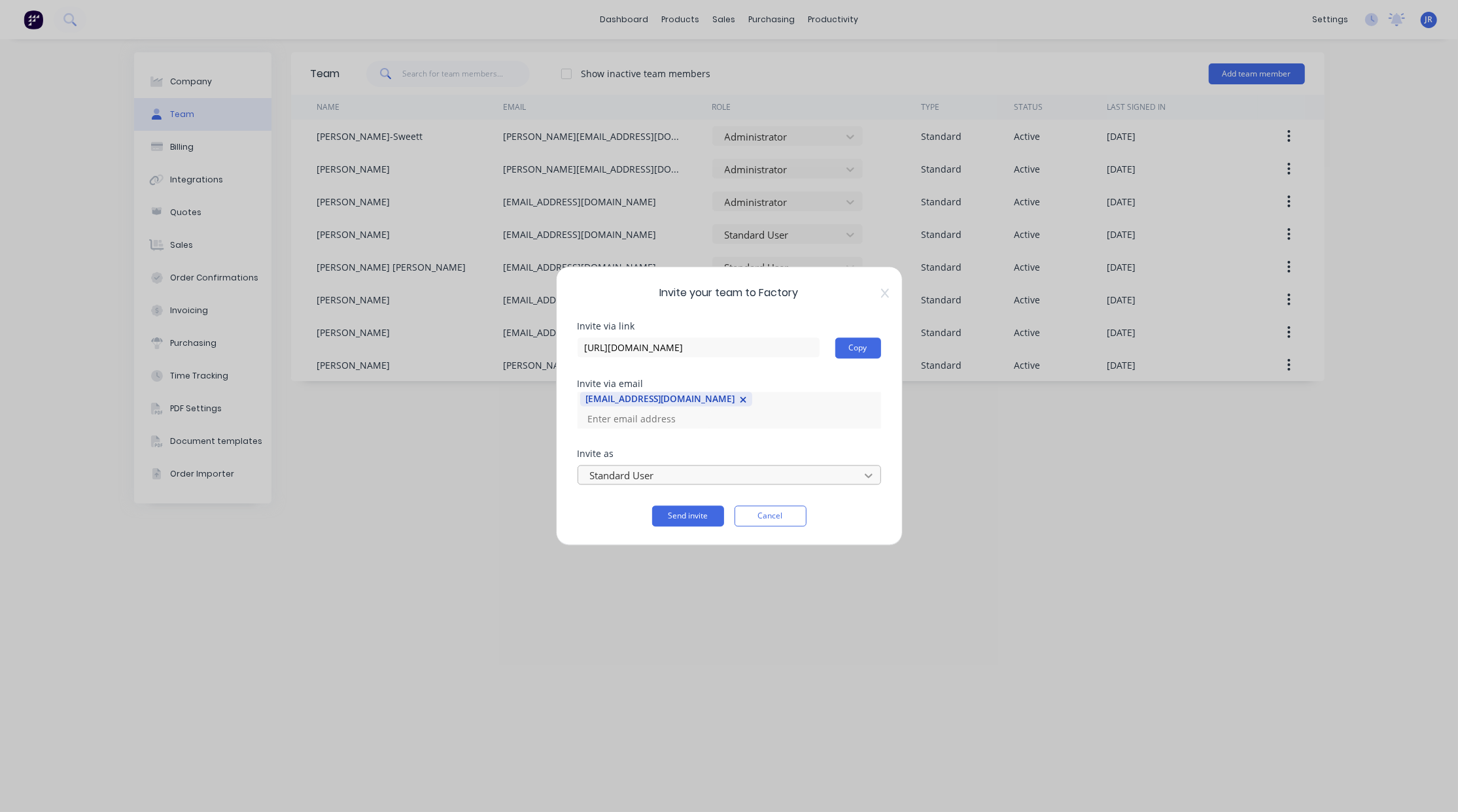
click at [854, 466] on div "Standard User" at bounding box center [721, 475] width 272 height 19
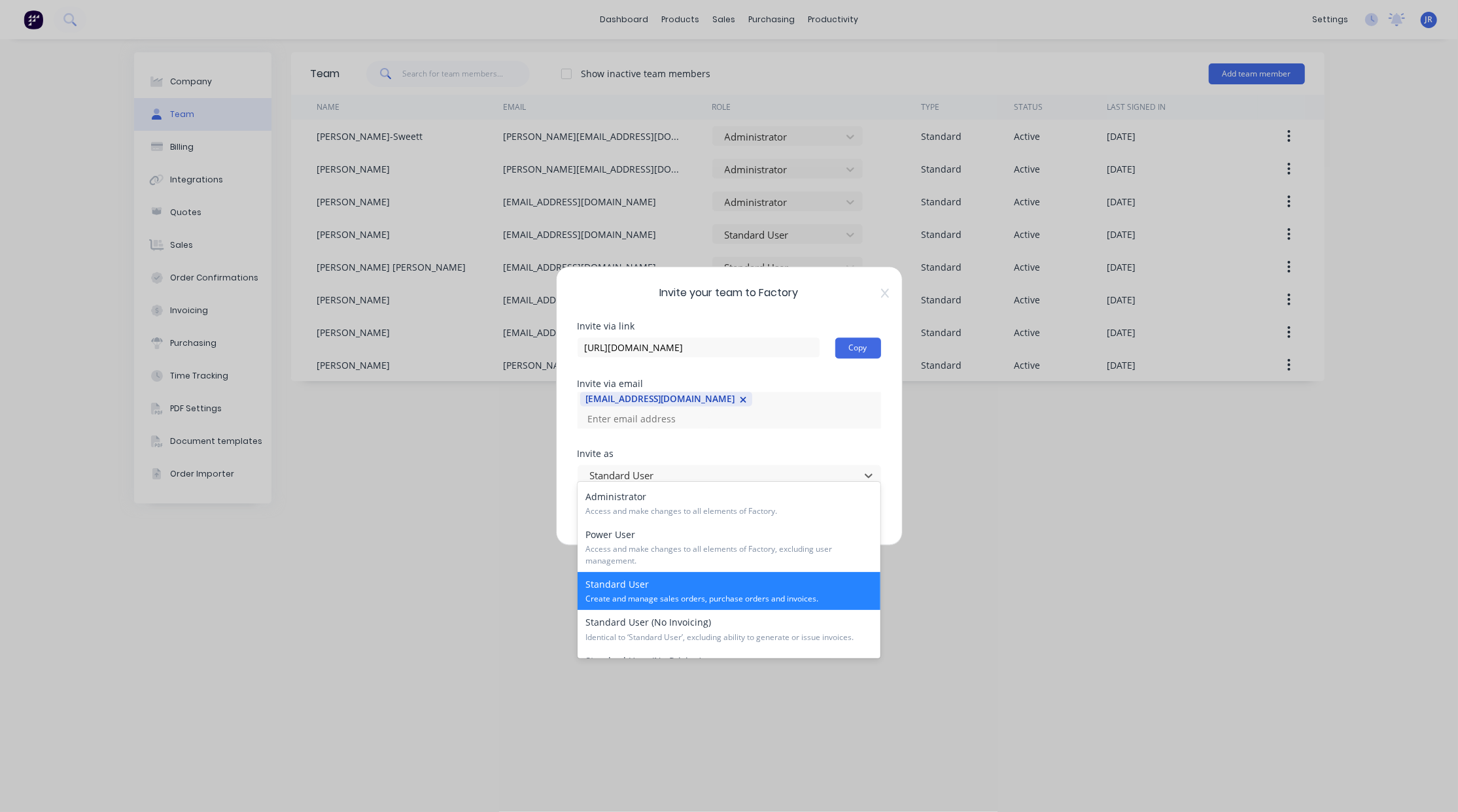
click at [659, 599] on span "Create and manage sales orders, purchase orders and invoices." at bounding box center [728, 599] width 287 height 12
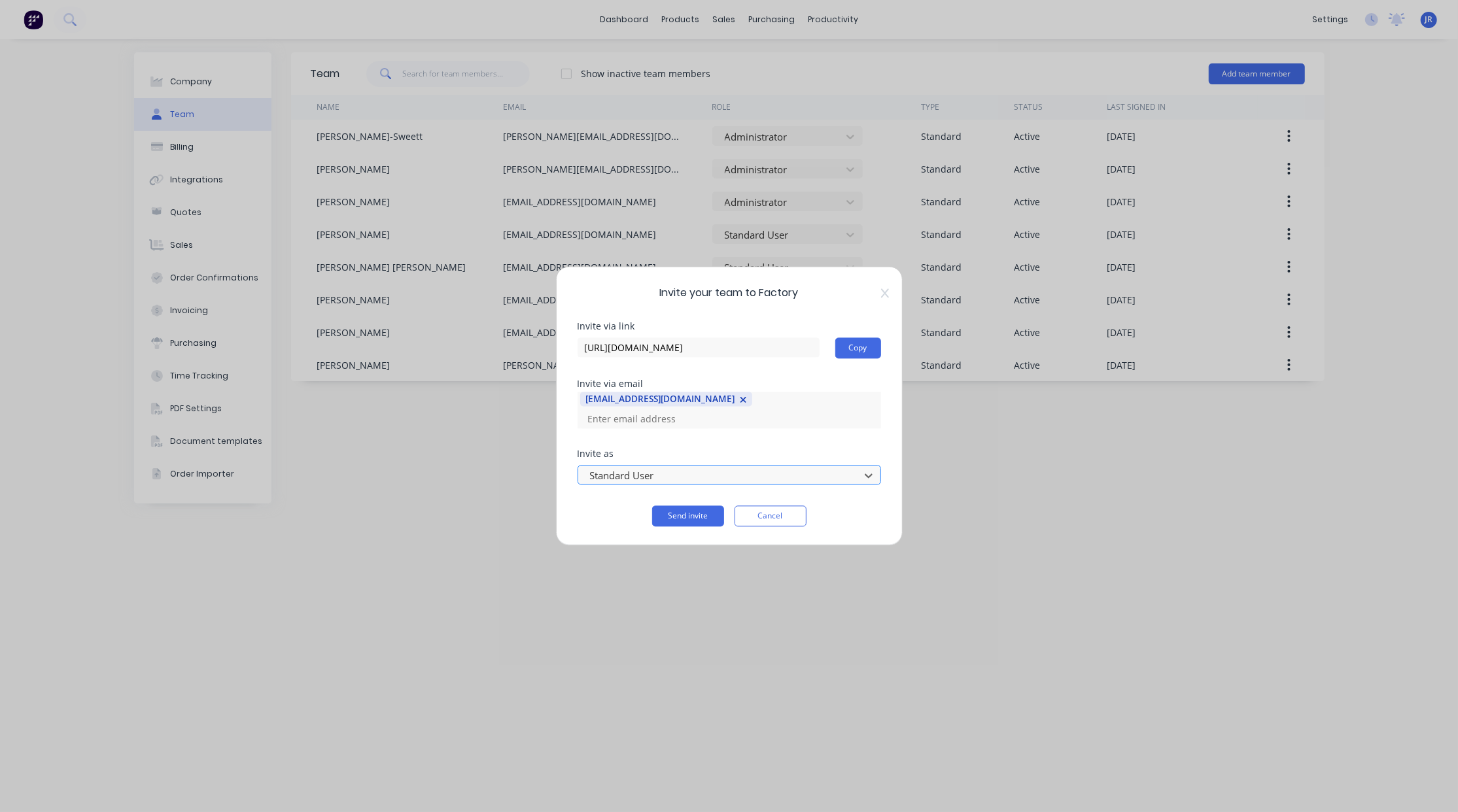
click at [693, 469] on div at bounding box center [721, 476] width 264 height 17
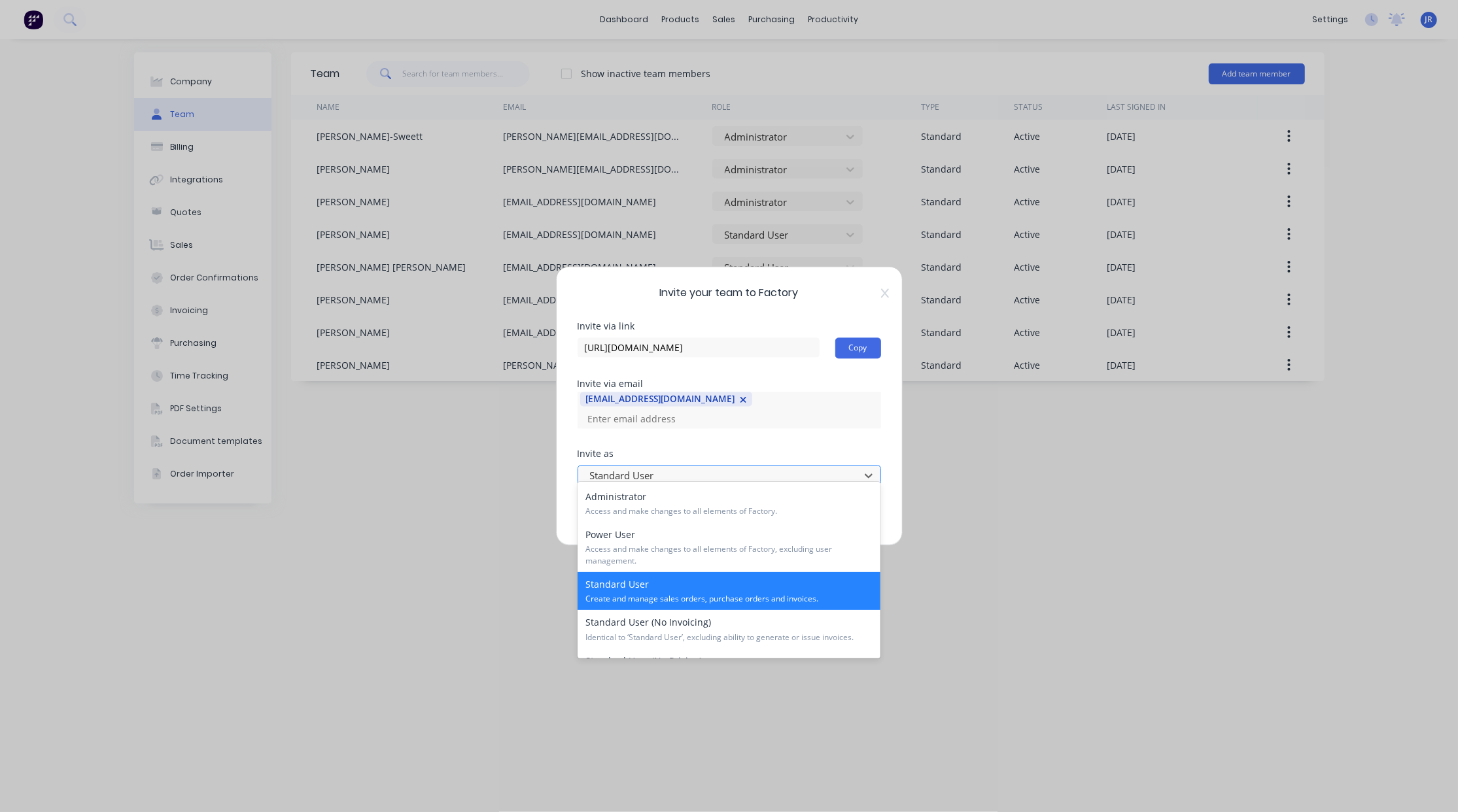
click at [694, 471] on div at bounding box center [721, 476] width 264 height 17
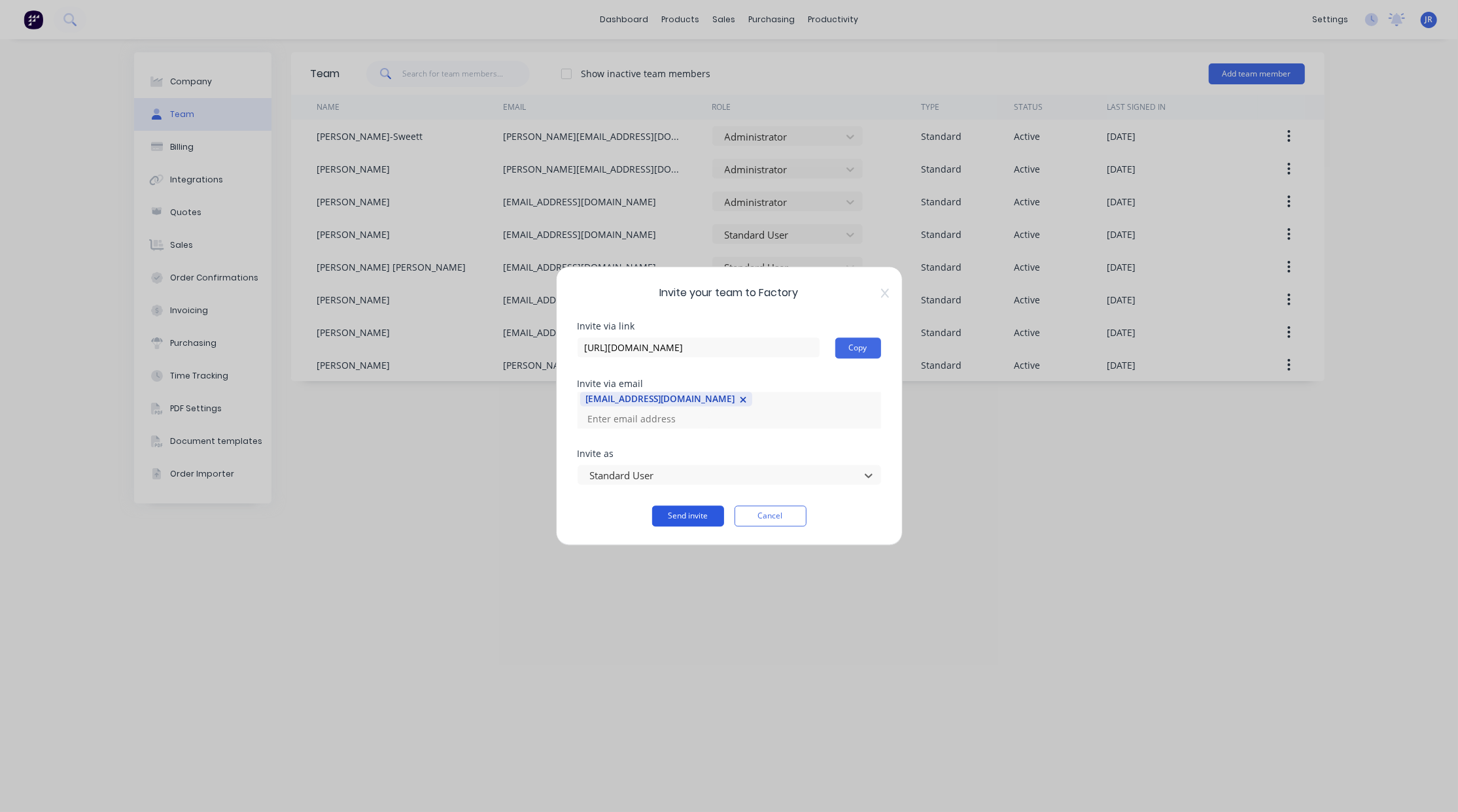
click at [670, 507] on button "Send invite" at bounding box center [688, 517] width 72 height 21
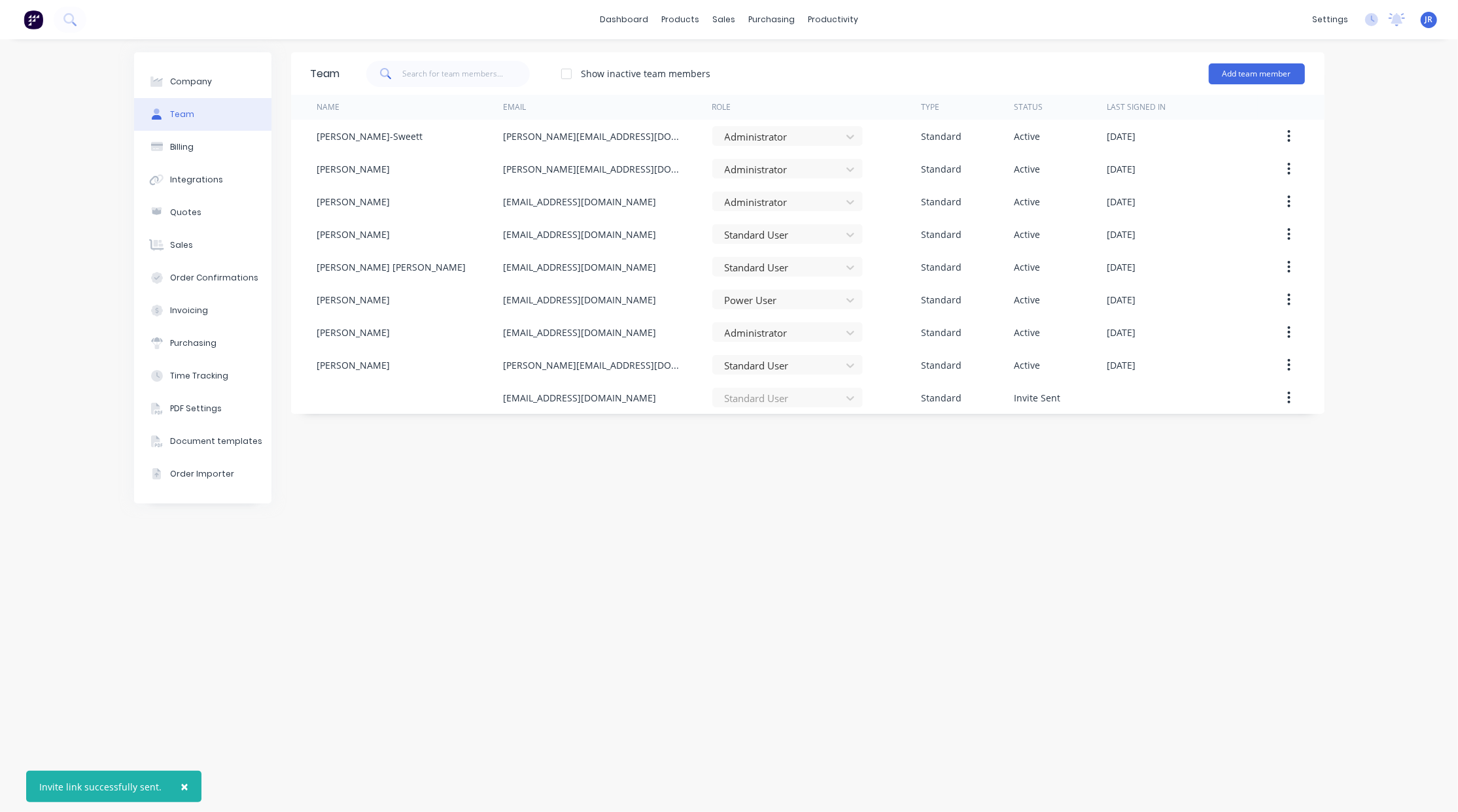
click at [181, 787] on span "×" at bounding box center [185, 787] width 8 height 18
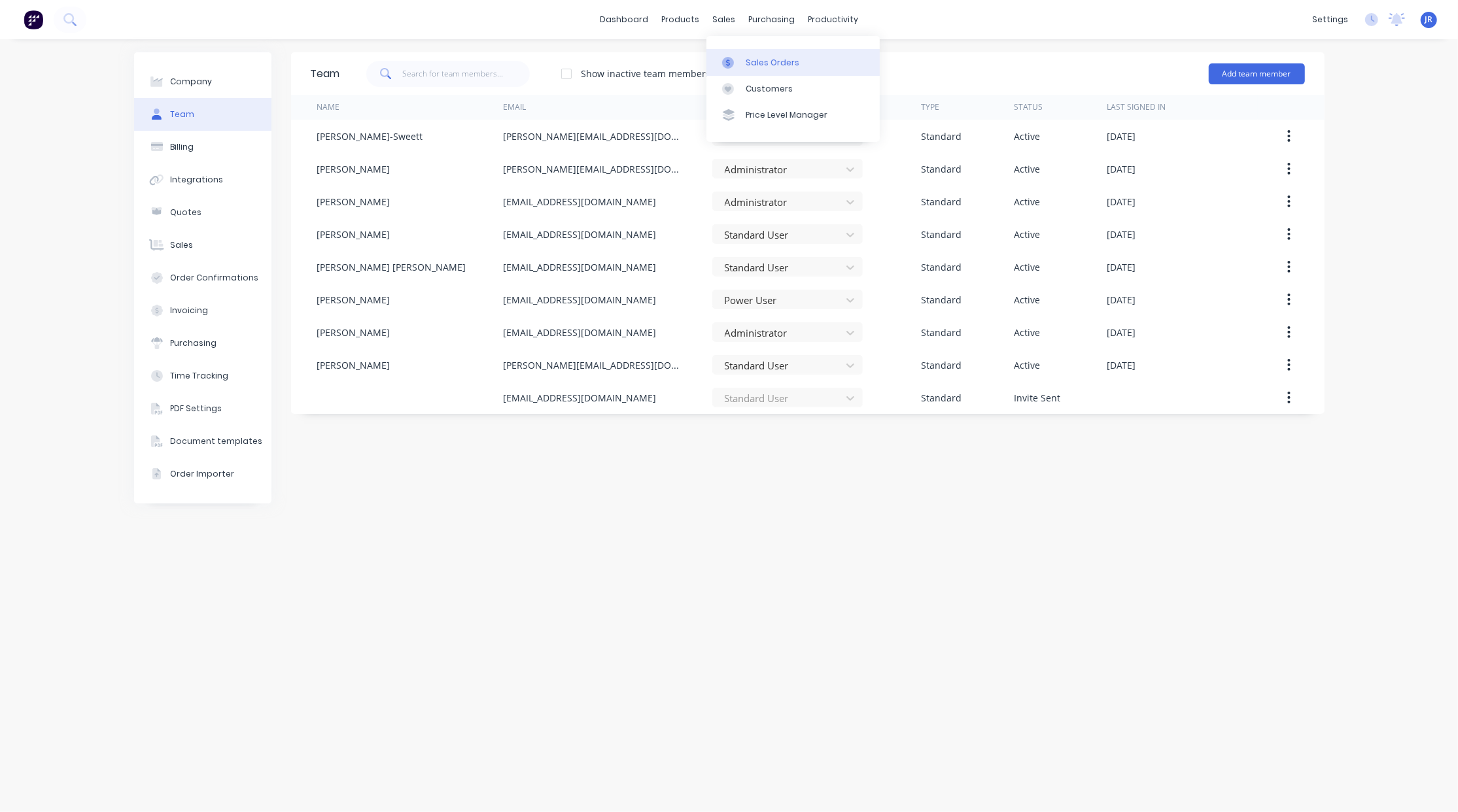
click at [748, 62] on div "Sales Orders" at bounding box center [772, 63] width 54 height 12
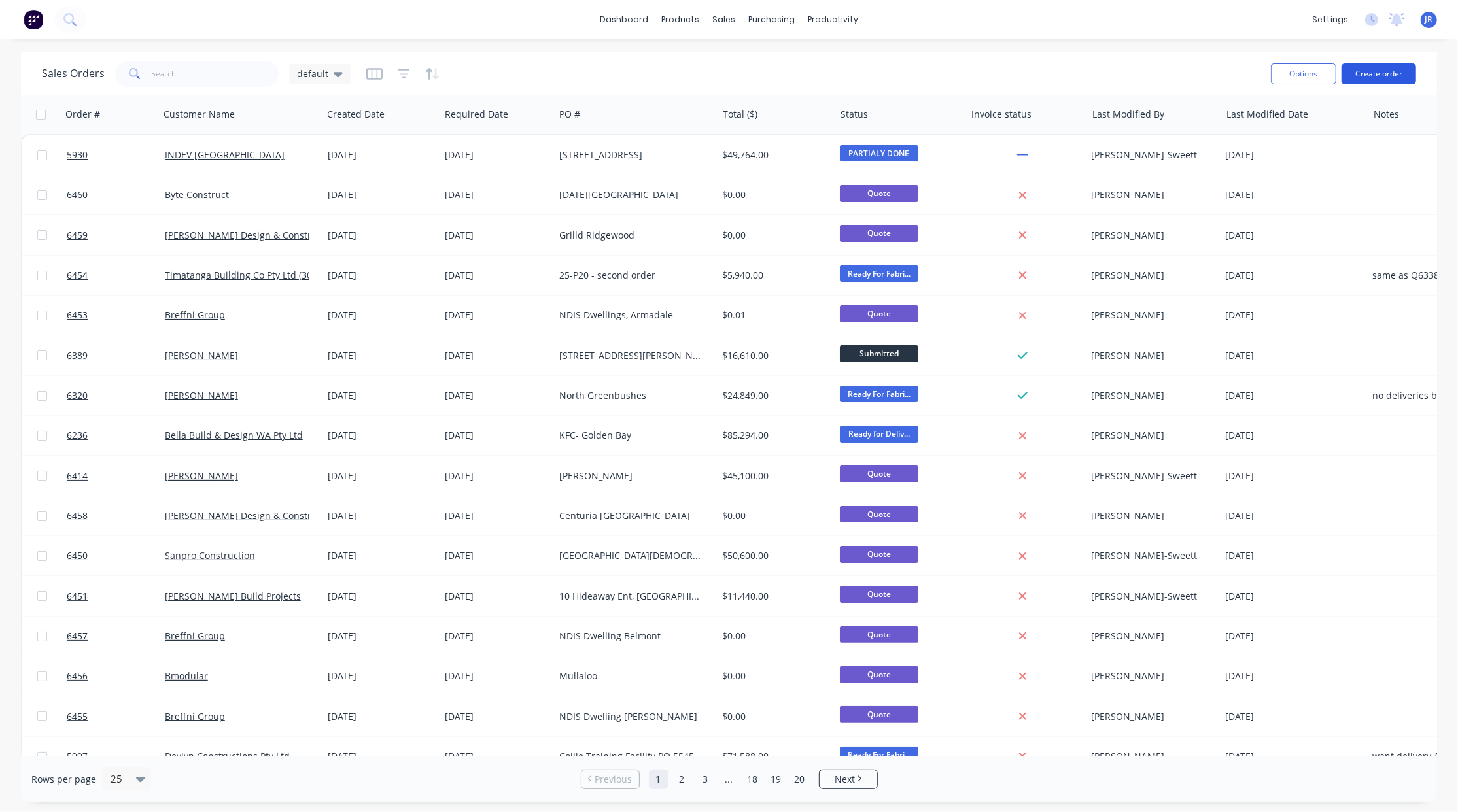
click at [1381, 73] on button "Create order" at bounding box center [1379, 74] width 75 height 21
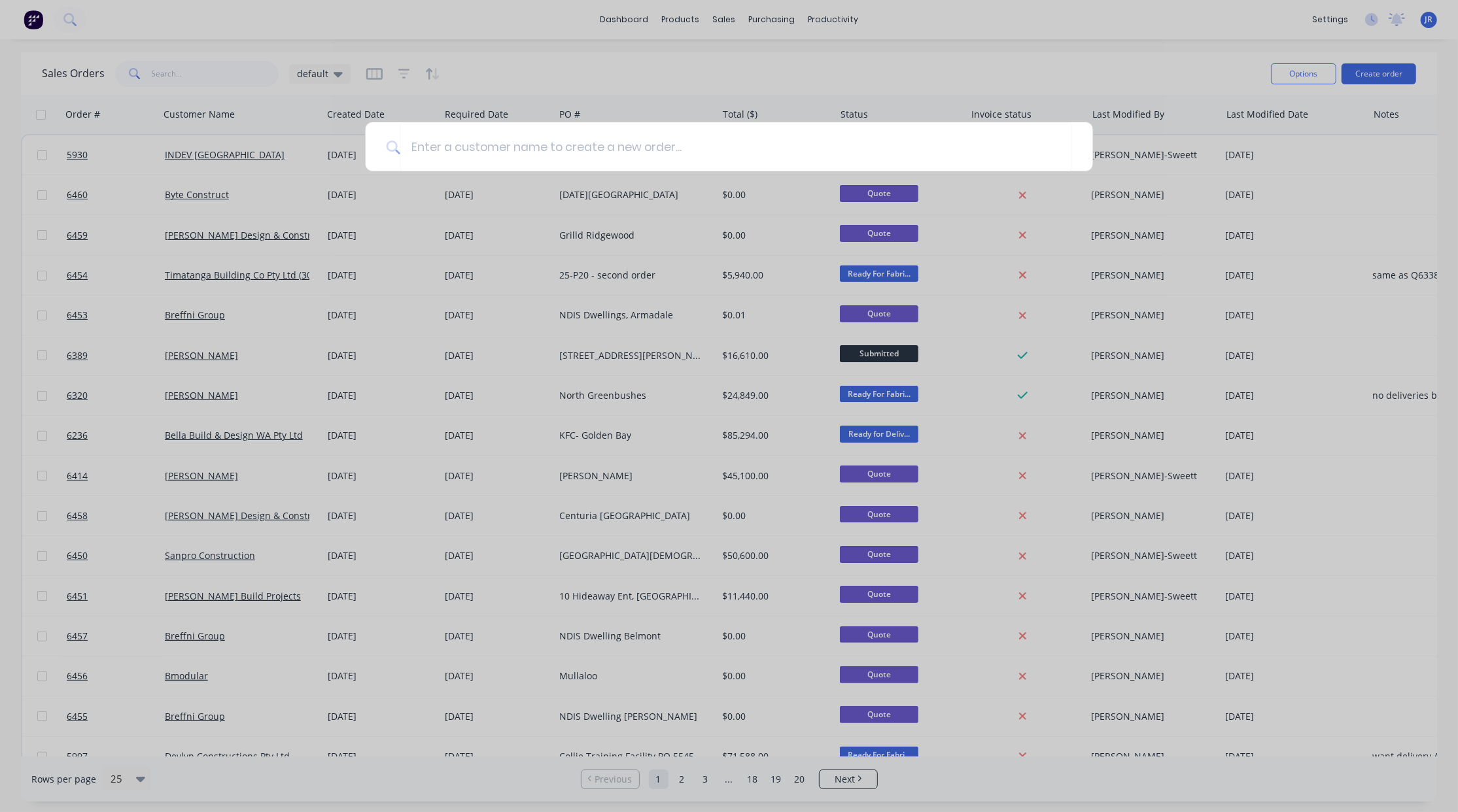
click at [440, 24] on div at bounding box center [729, 406] width 1458 height 812
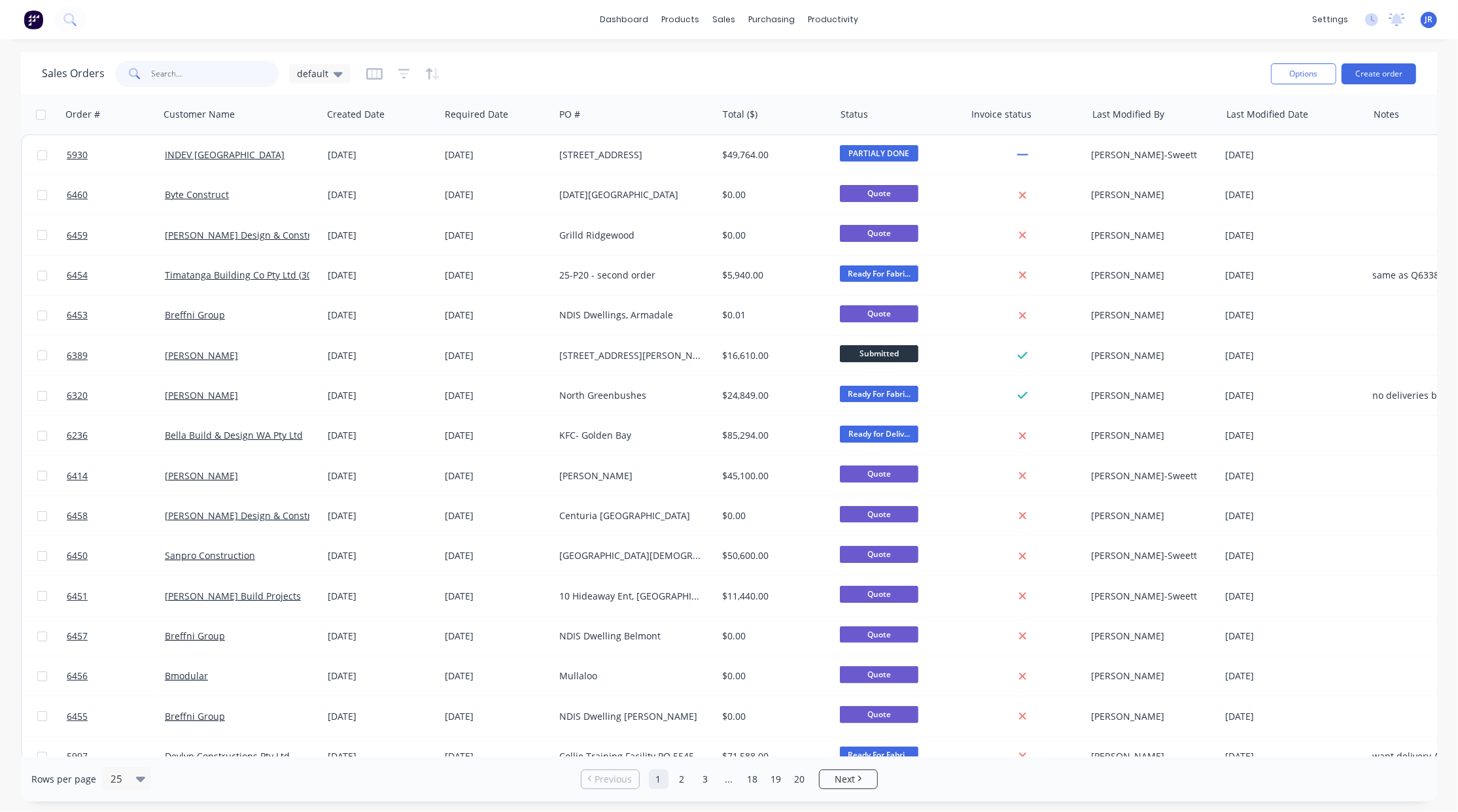
click at [249, 77] on input "text" at bounding box center [215, 74] width 127 height 26
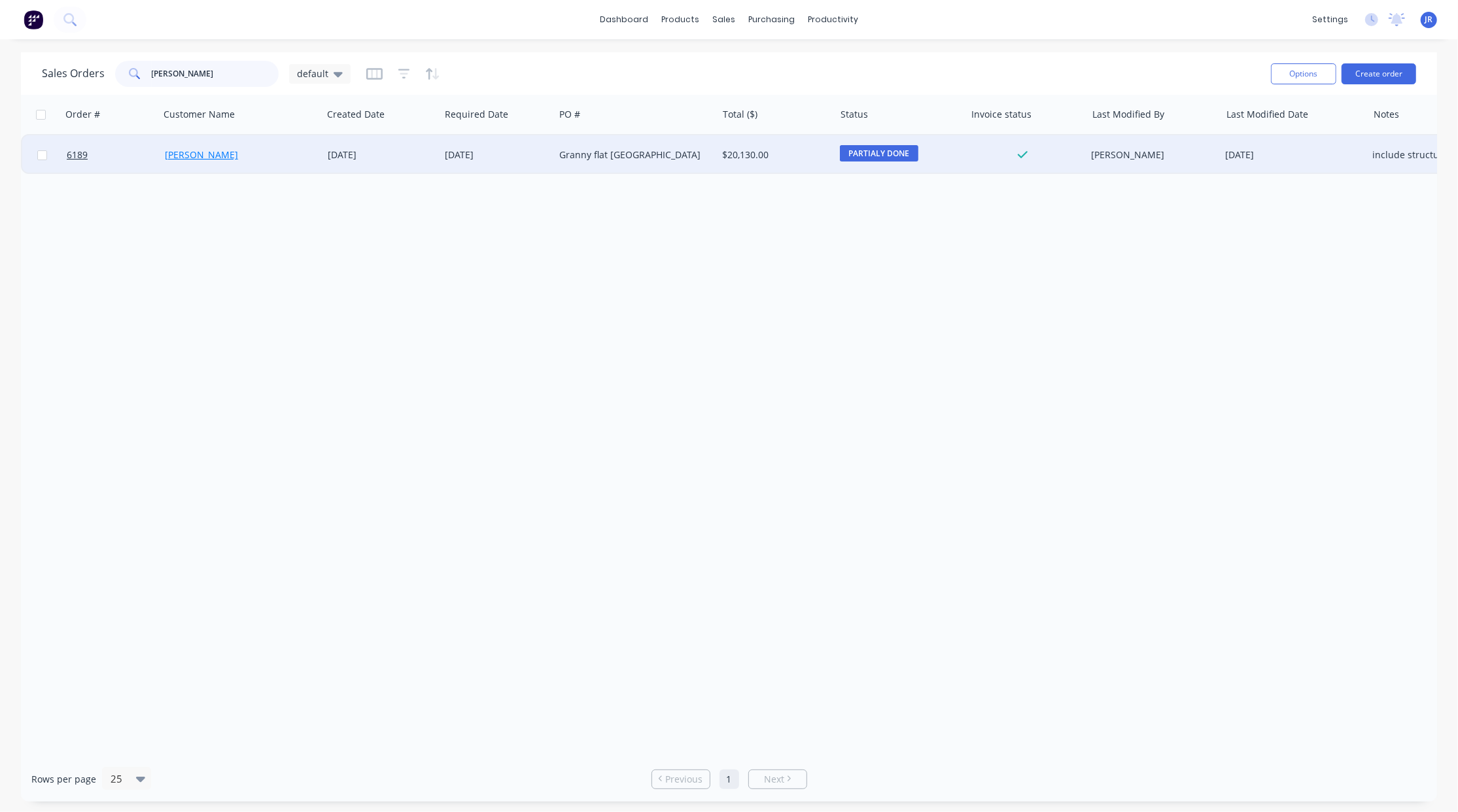
type input "[PERSON_NAME]"
click at [197, 159] on link "[PERSON_NAME]" at bounding box center [201, 154] width 73 height 12
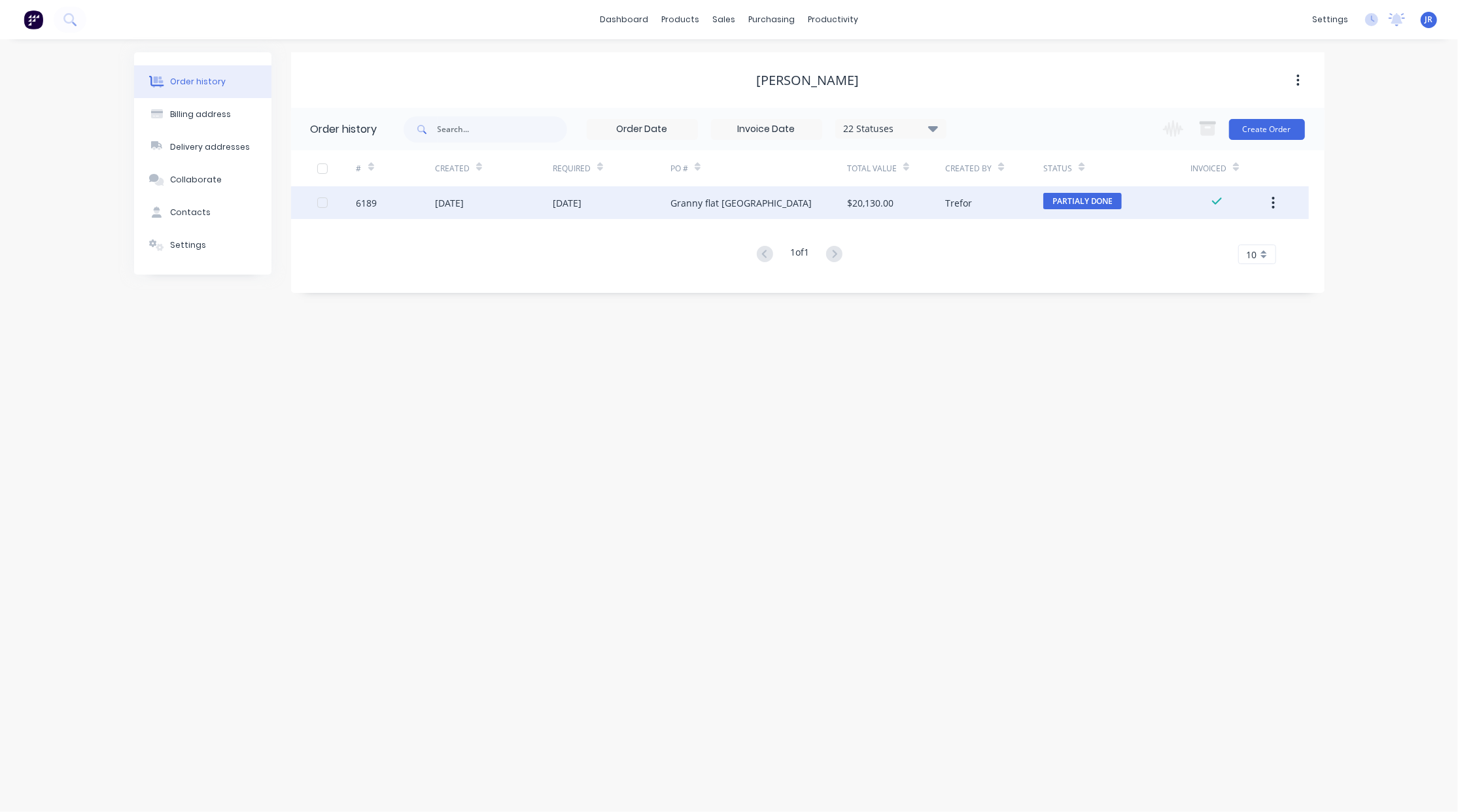
click at [460, 212] on div "[DATE]" at bounding box center [494, 202] width 118 height 32
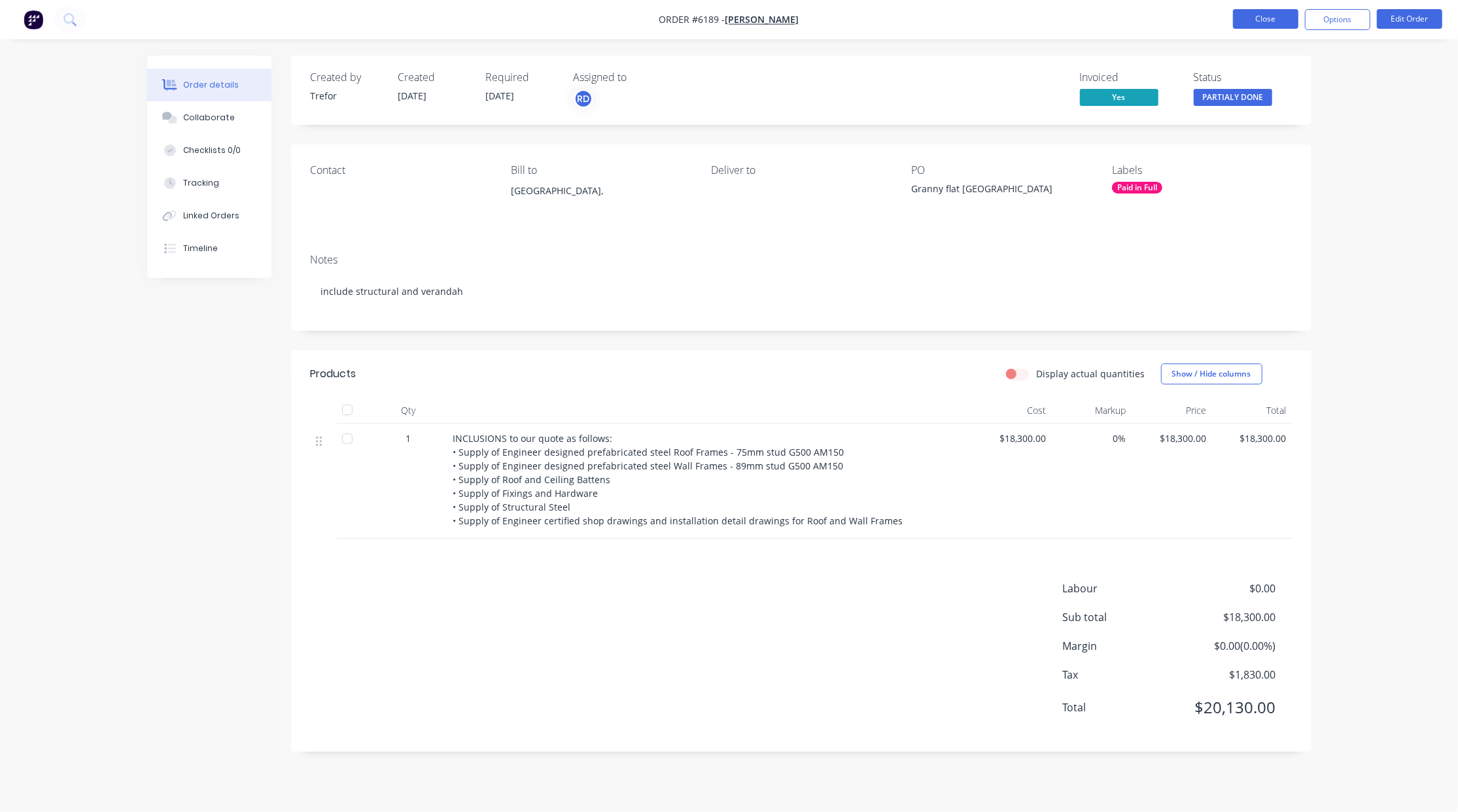
click at [1272, 14] on button "Close" at bounding box center [1265, 18] width 66 height 19
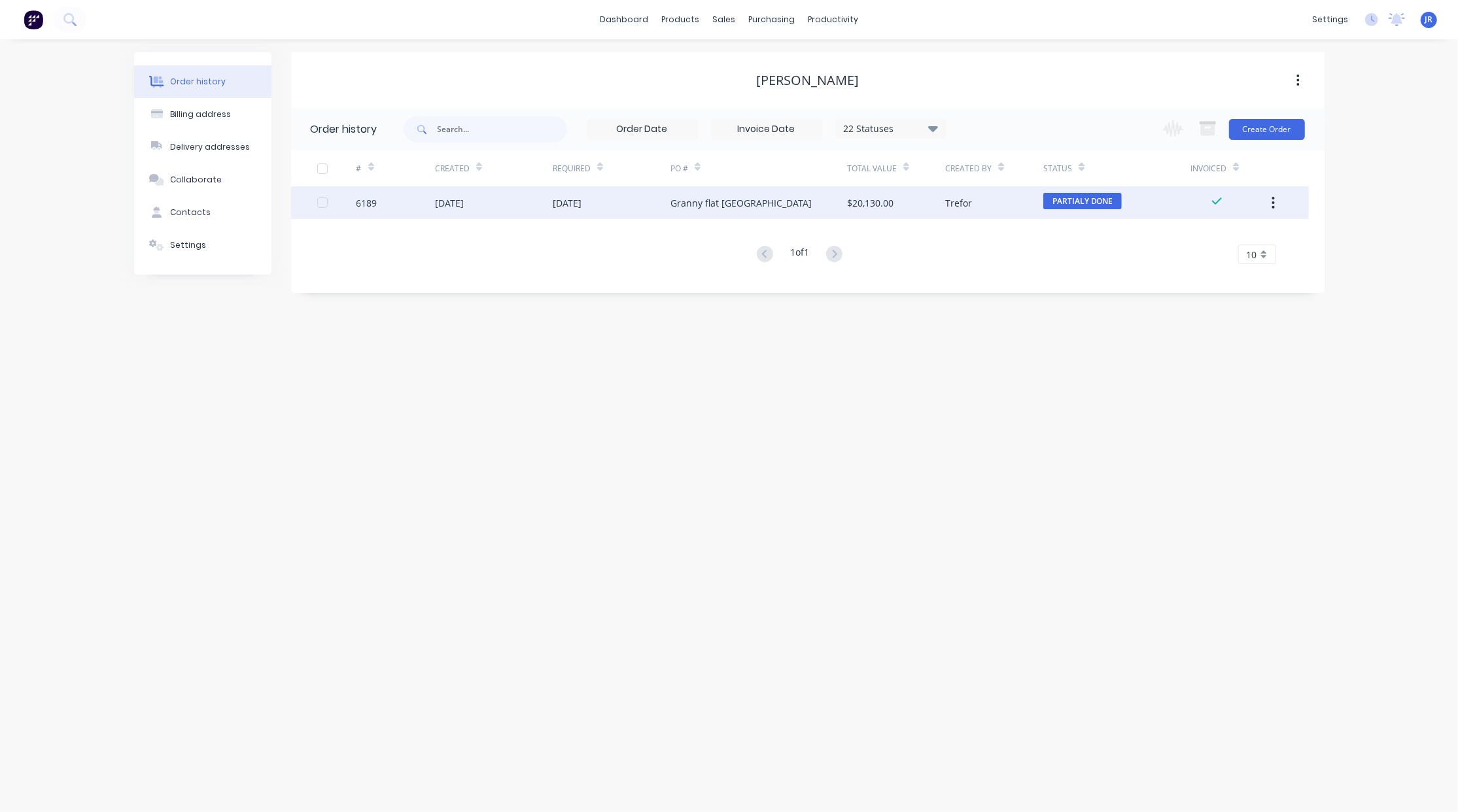
click at [581, 208] on div "[DATE]" at bounding box center [567, 203] width 29 height 14
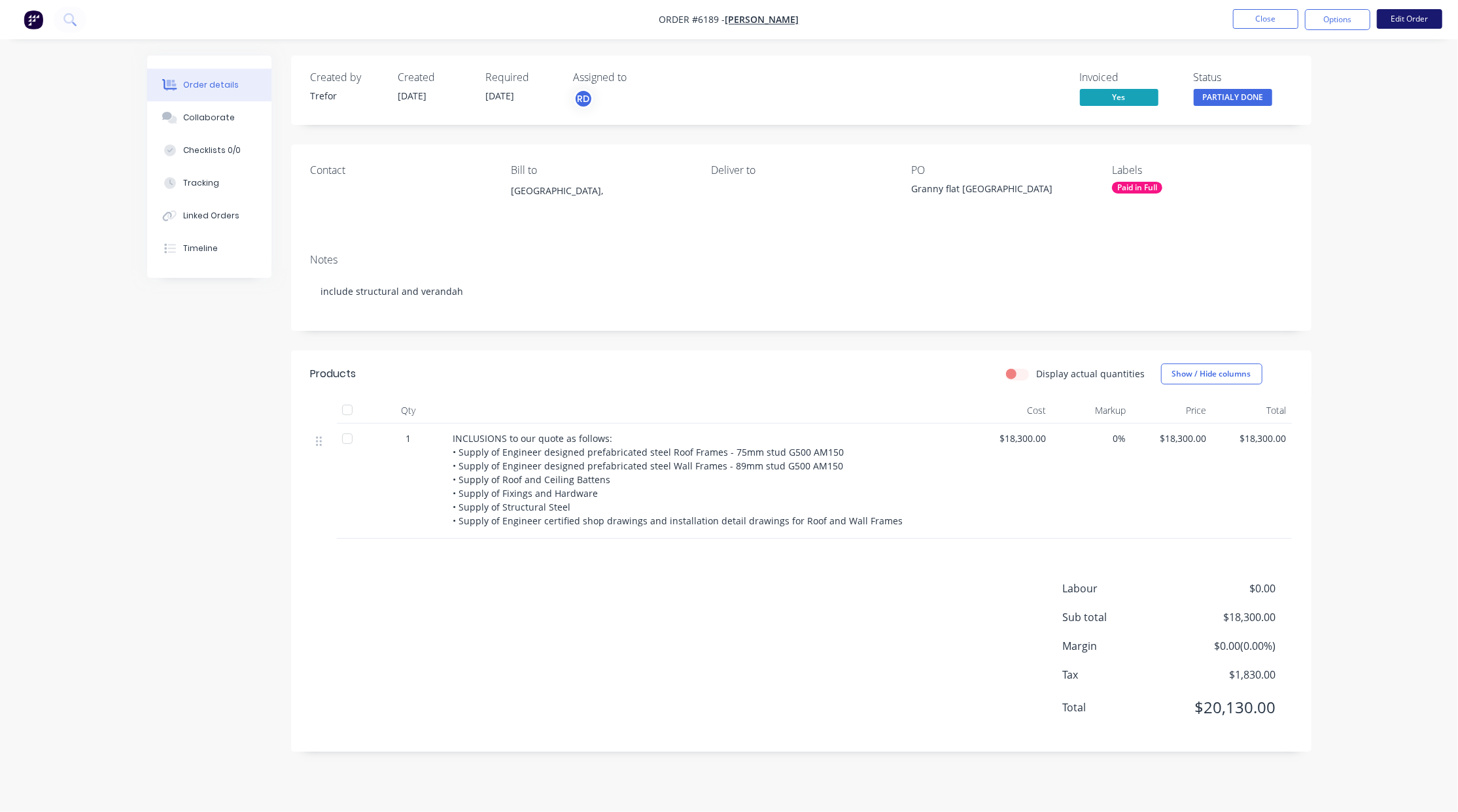
click at [1410, 19] on button "Edit Order" at bounding box center [1409, 18] width 66 height 19
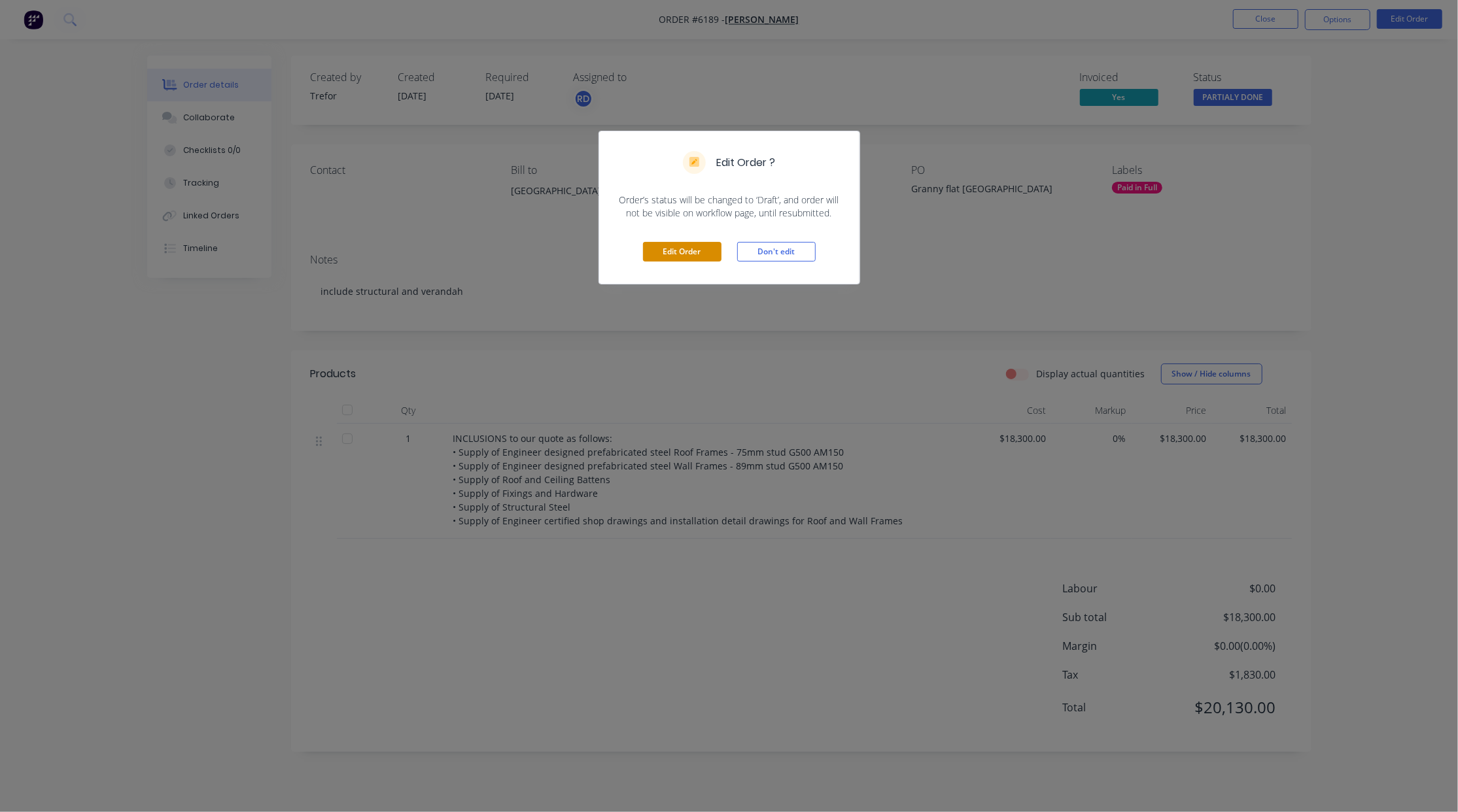
click at [690, 257] on button "Edit Order" at bounding box center [682, 251] width 78 height 19
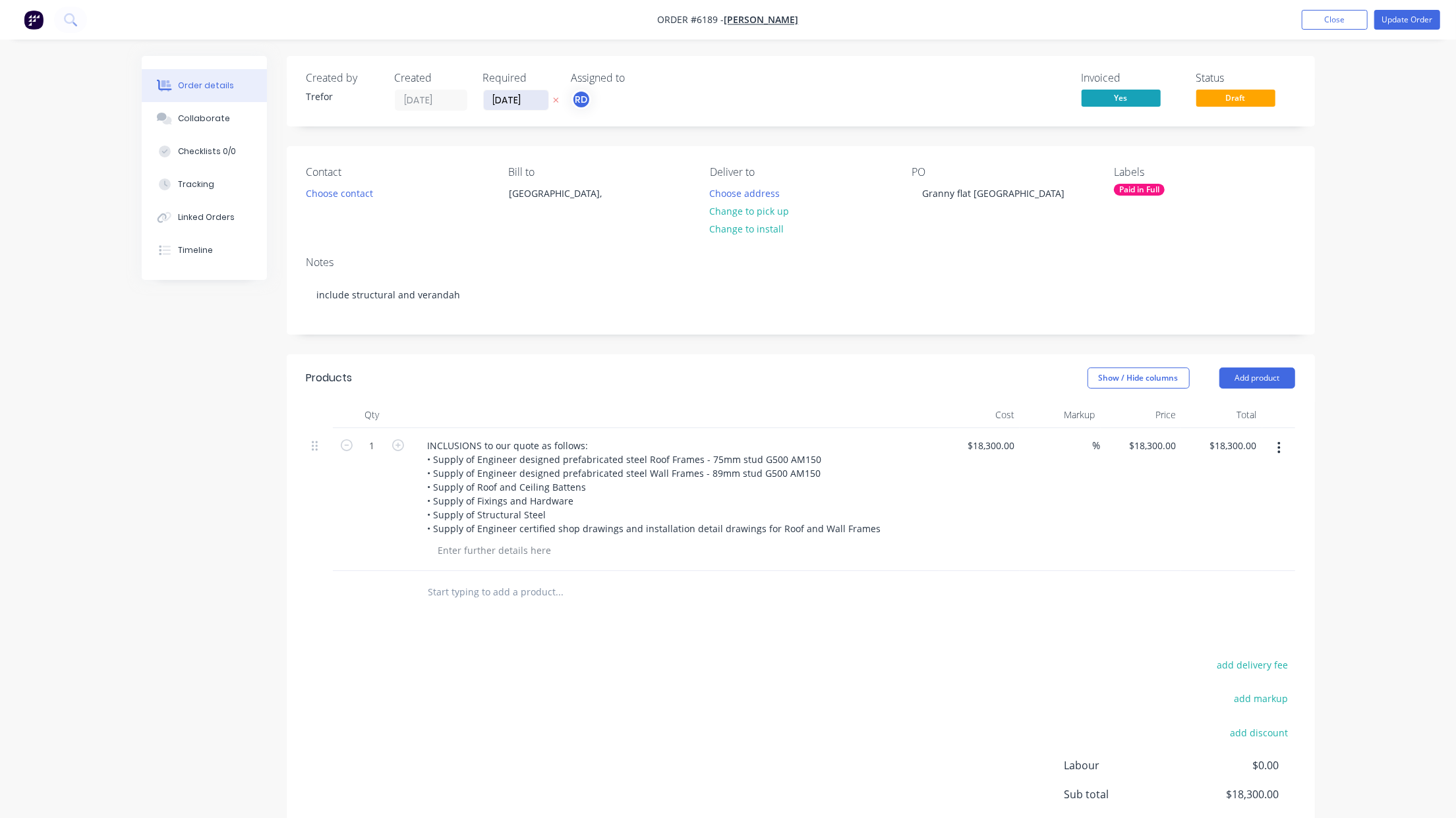
click at [510, 95] on input "[DATE]" at bounding box center [515, 99] width 64 height 20
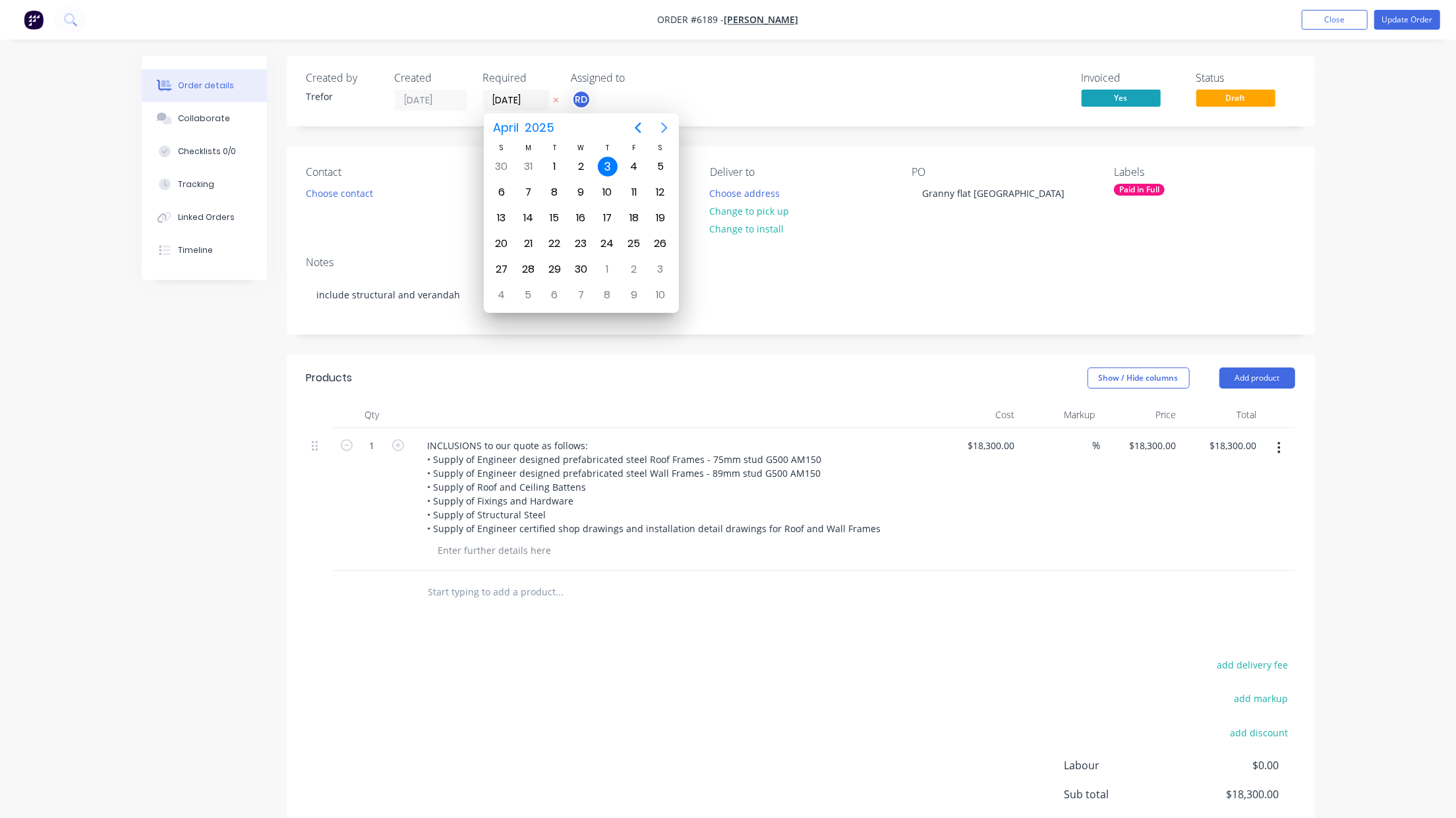
click at [662, 130] on icon "Next page" at bounding box center [664, 127] width 16 height 16
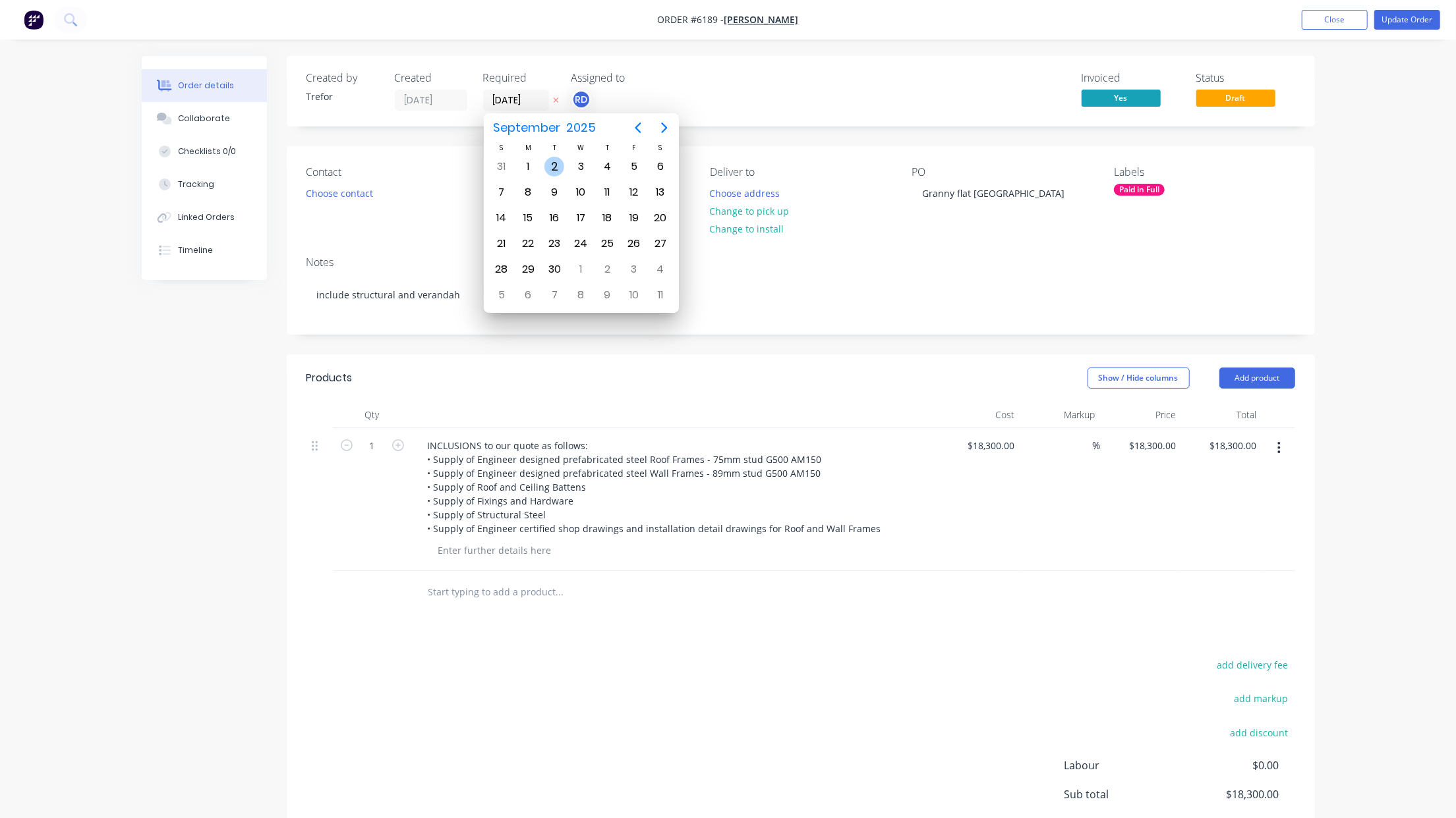
click at [553, 162] on div "2" at bounding box center [553, 166] width 20 height 20
type input "[DATE]"
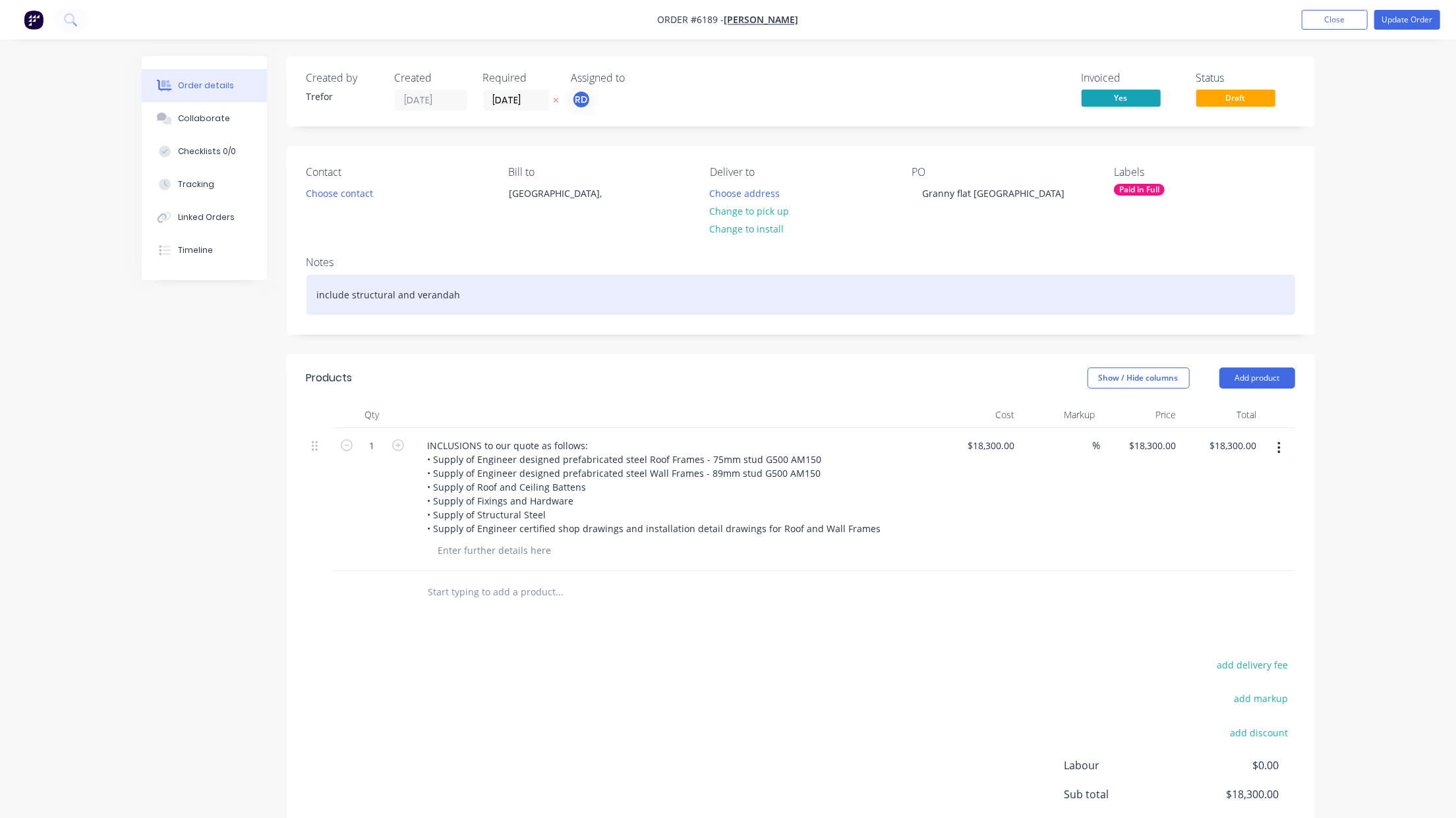
click at [501, 293] on div "include structural and verandah" at bounding box center [801, 295] width 988 height 40
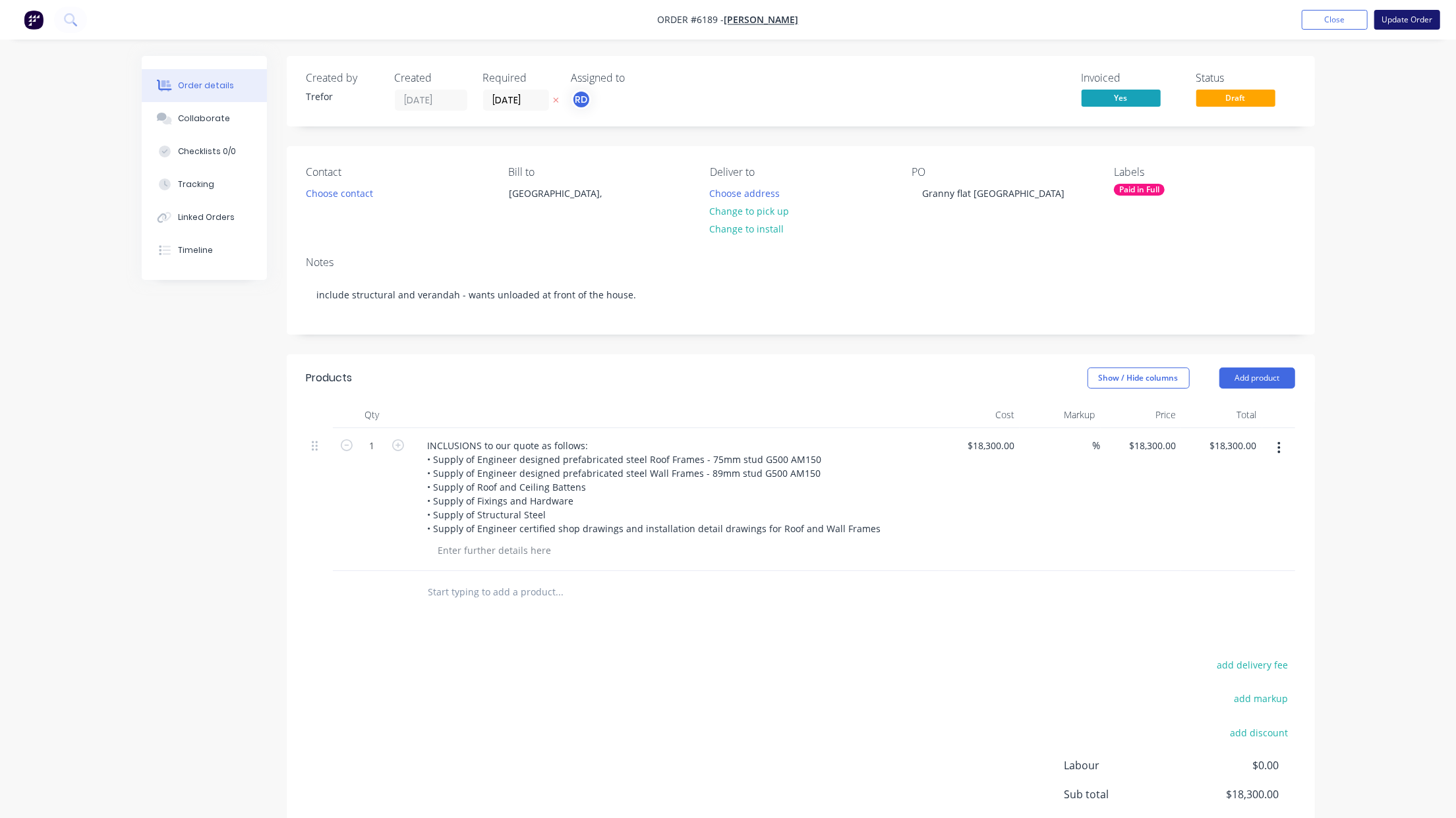
click at [1435, 20] on button "Update Order" at bounding box center [1407, 20] width 66 height 20
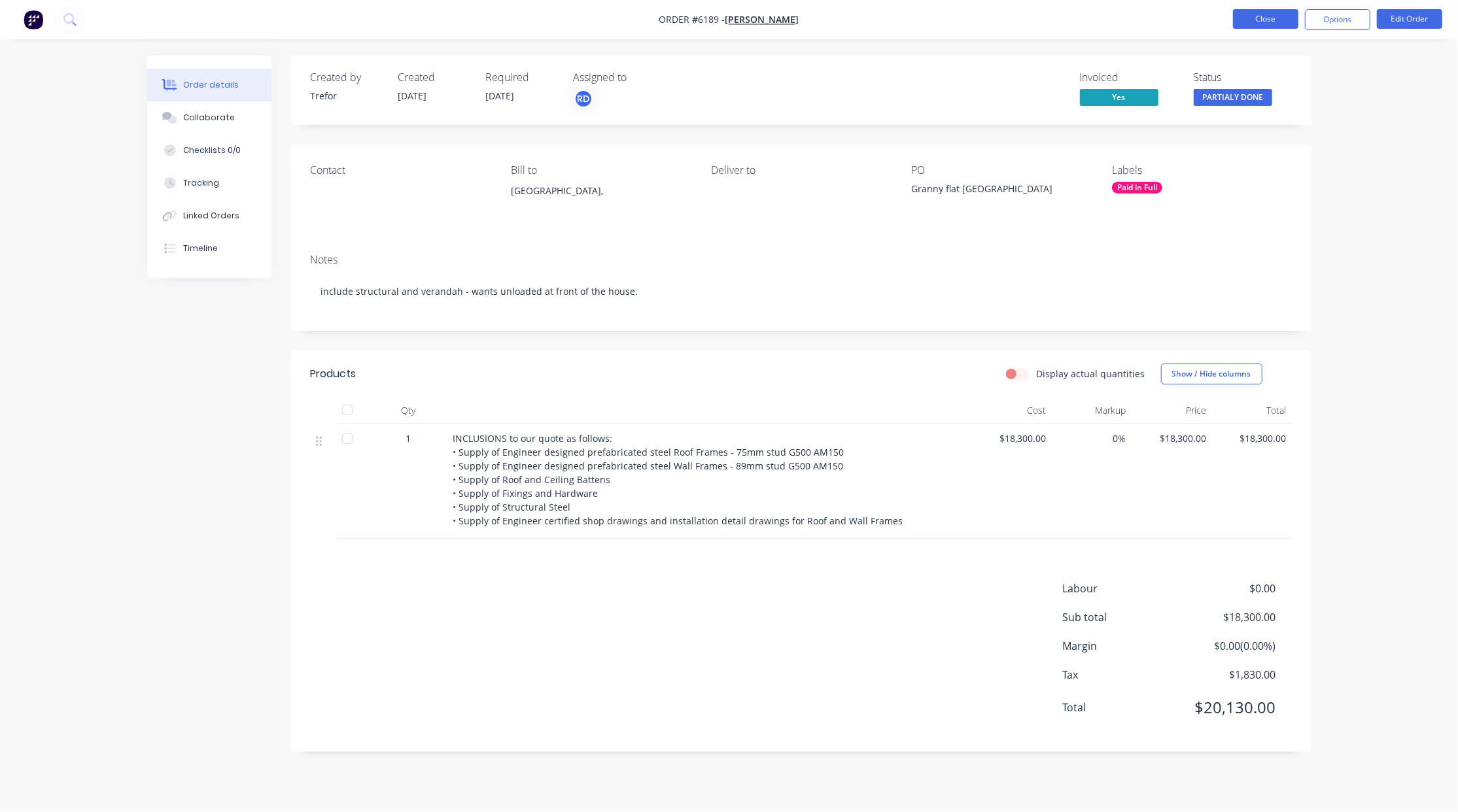
click at [1249, 25] on button "Close" at bounding box center [1265, 18] width 66 height 19
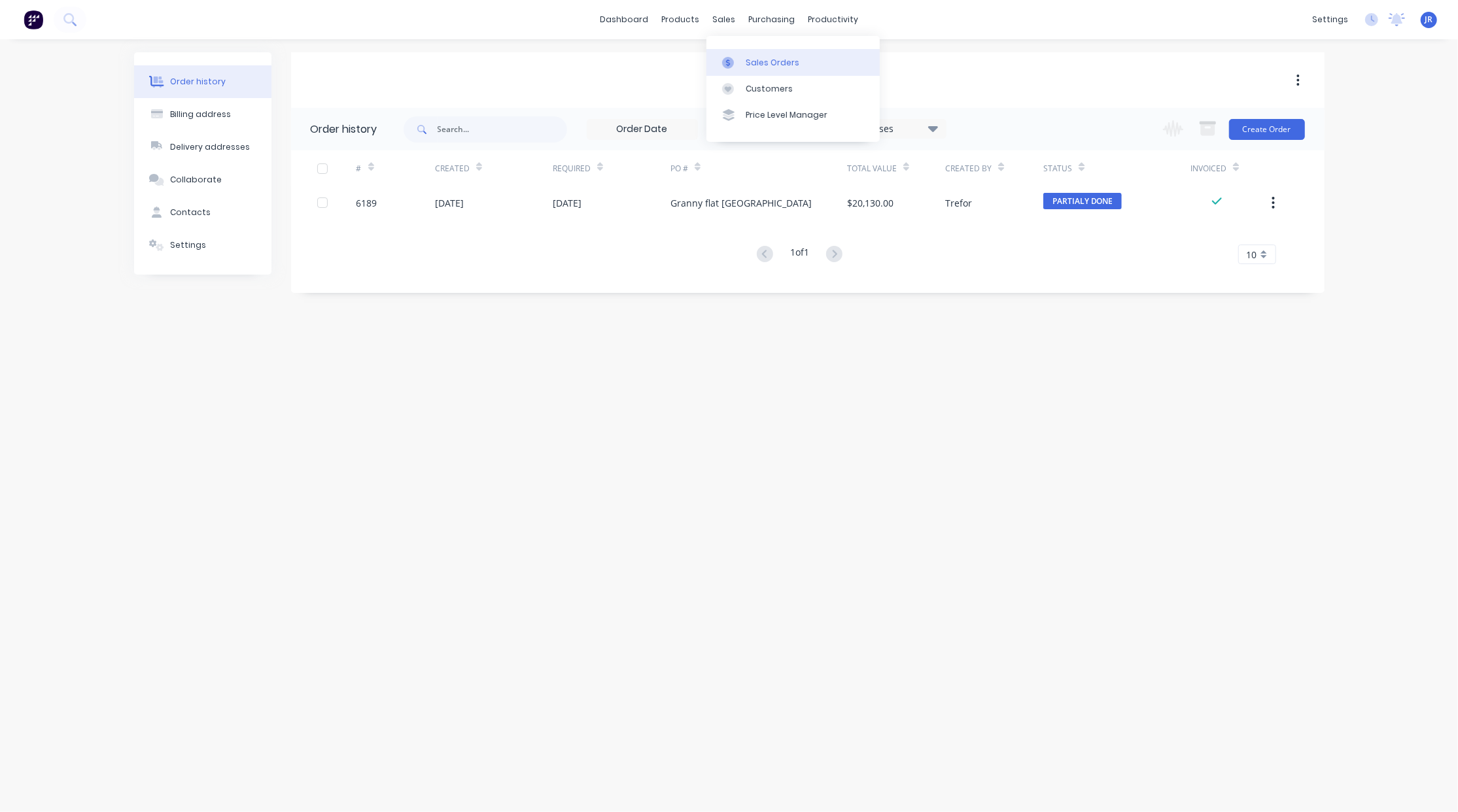
click at [735, 66] on div at bounding box center [731, 63] width 19 height 12
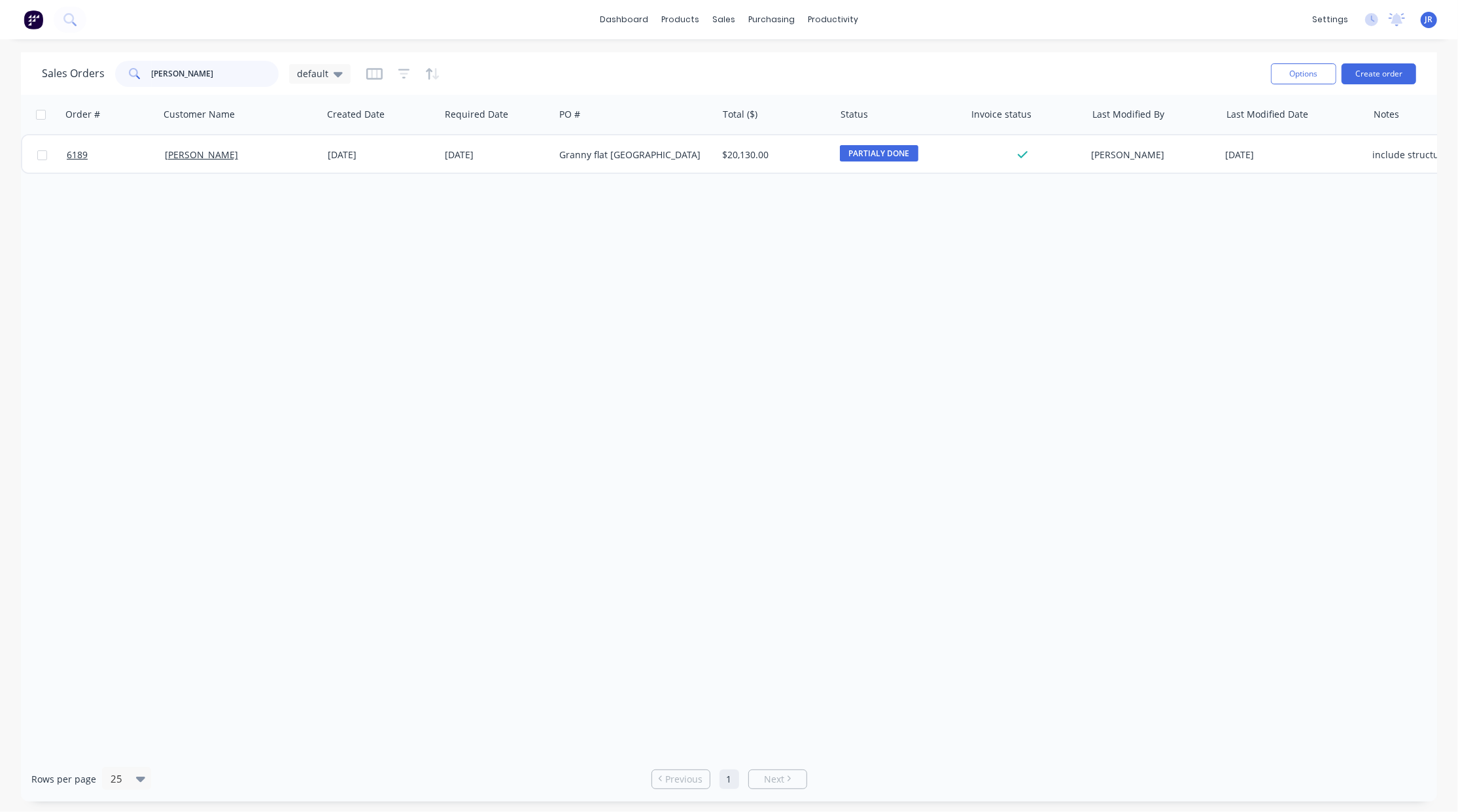
drag, startPoint x: 214, startPoint y: 69, endPoint x: 87, endPoint y: 92, distance: 129.1
click at [87, 92] on div "Sales Orders [PERSON_NAME] default Options Create order" at bounding box center [729, 74] width 1416 height 42
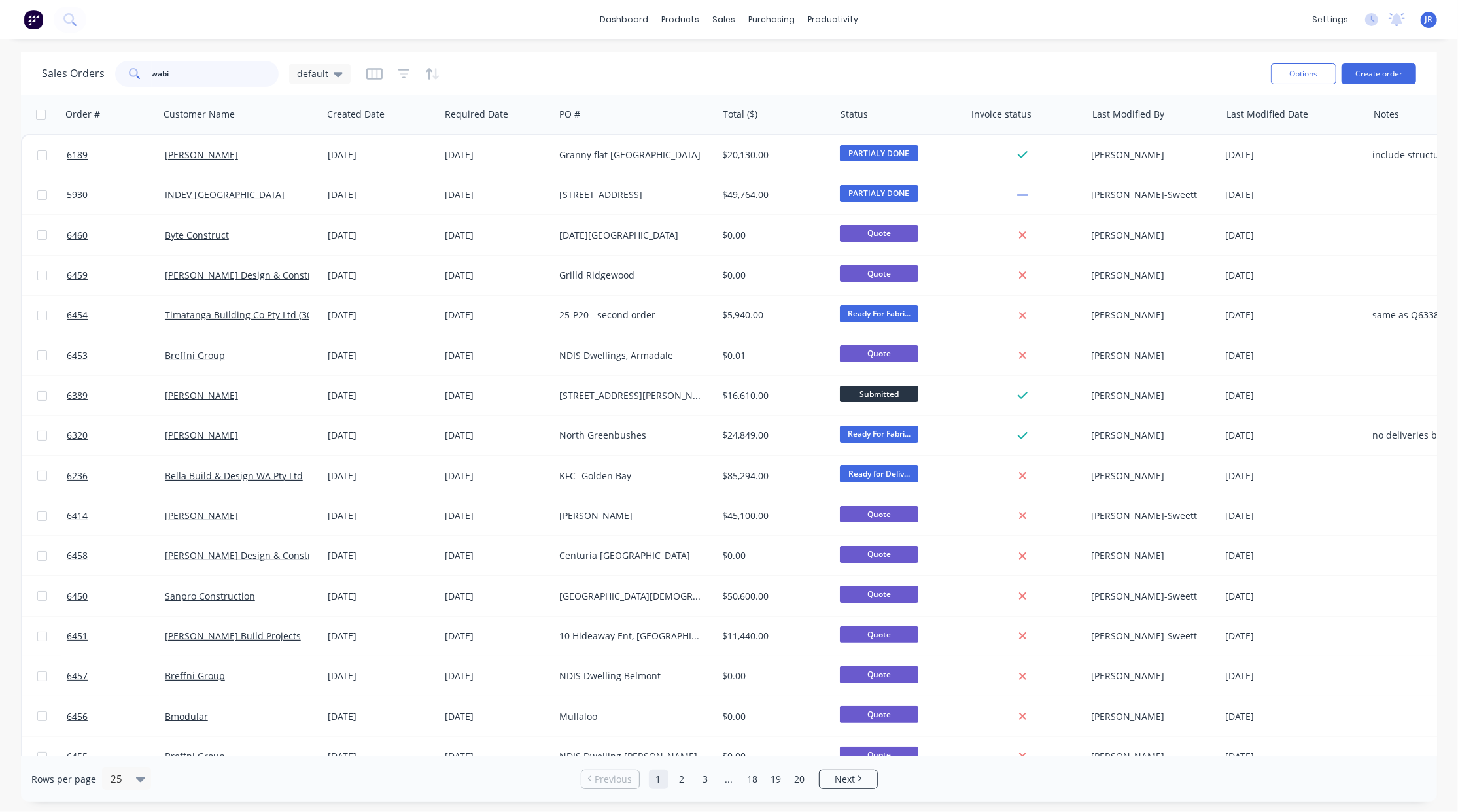
type input "wabi"
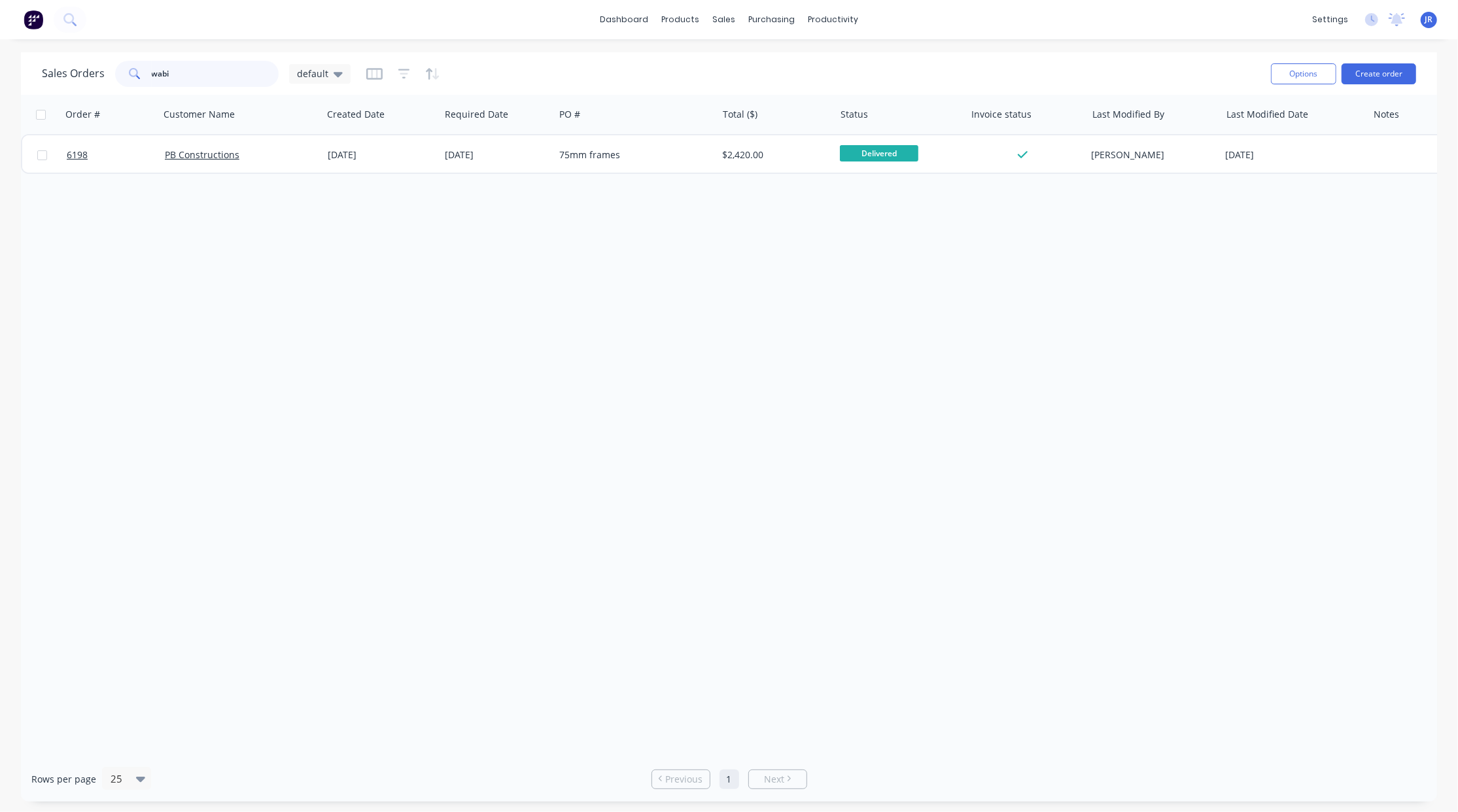
drag, startPoint x: 188, startPoint y: 69, endPoint x: -41, endPoint y: 78, distance: 229.2
click at [0, 78] on html "dashboard products sales purchasing productivity dashboard products Product Cat…" at bounding box center [729, 406] width 1458 height 812
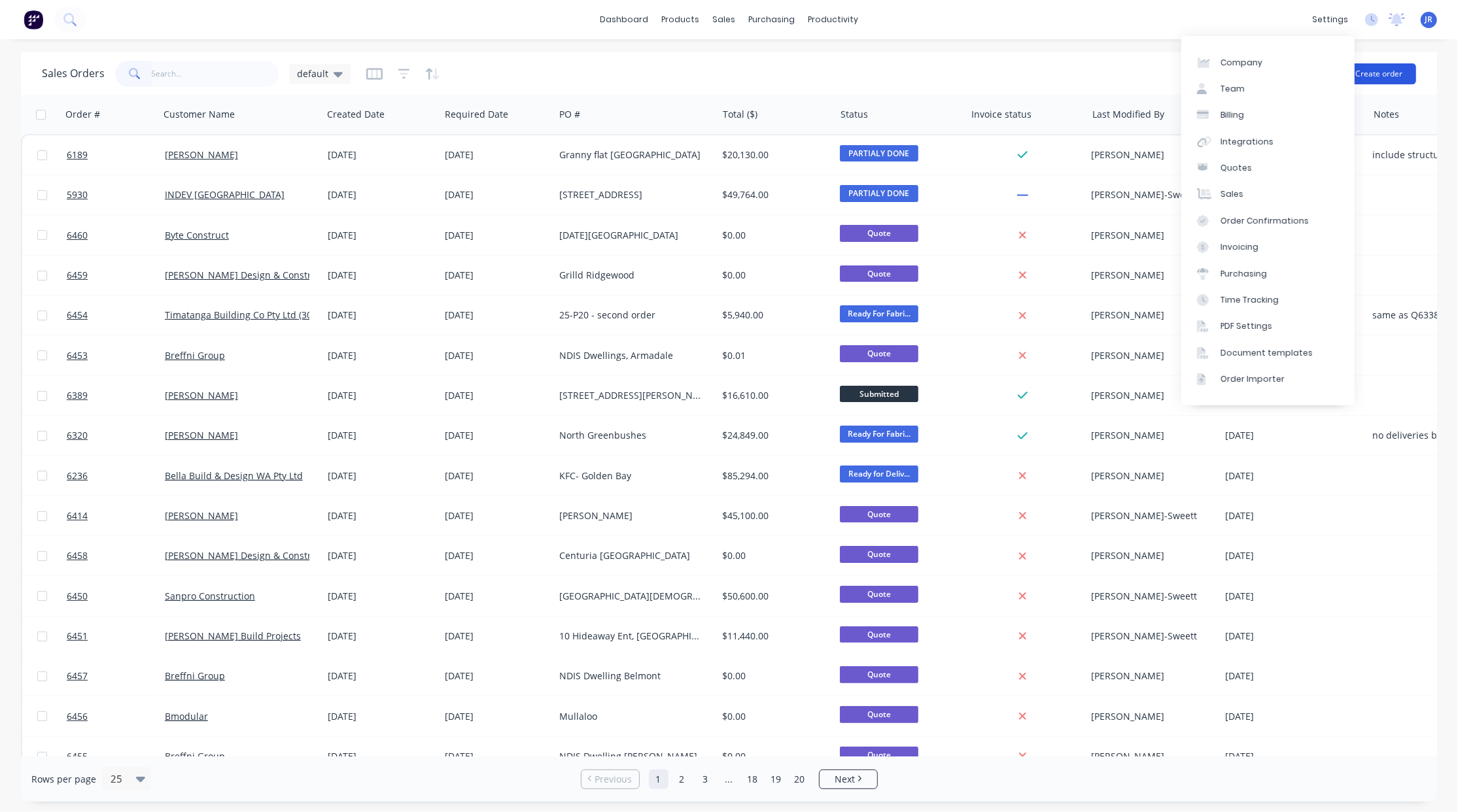
click at [1372, 72] on button "Create order" at bounding box center [1379, 74] width 75 height 21
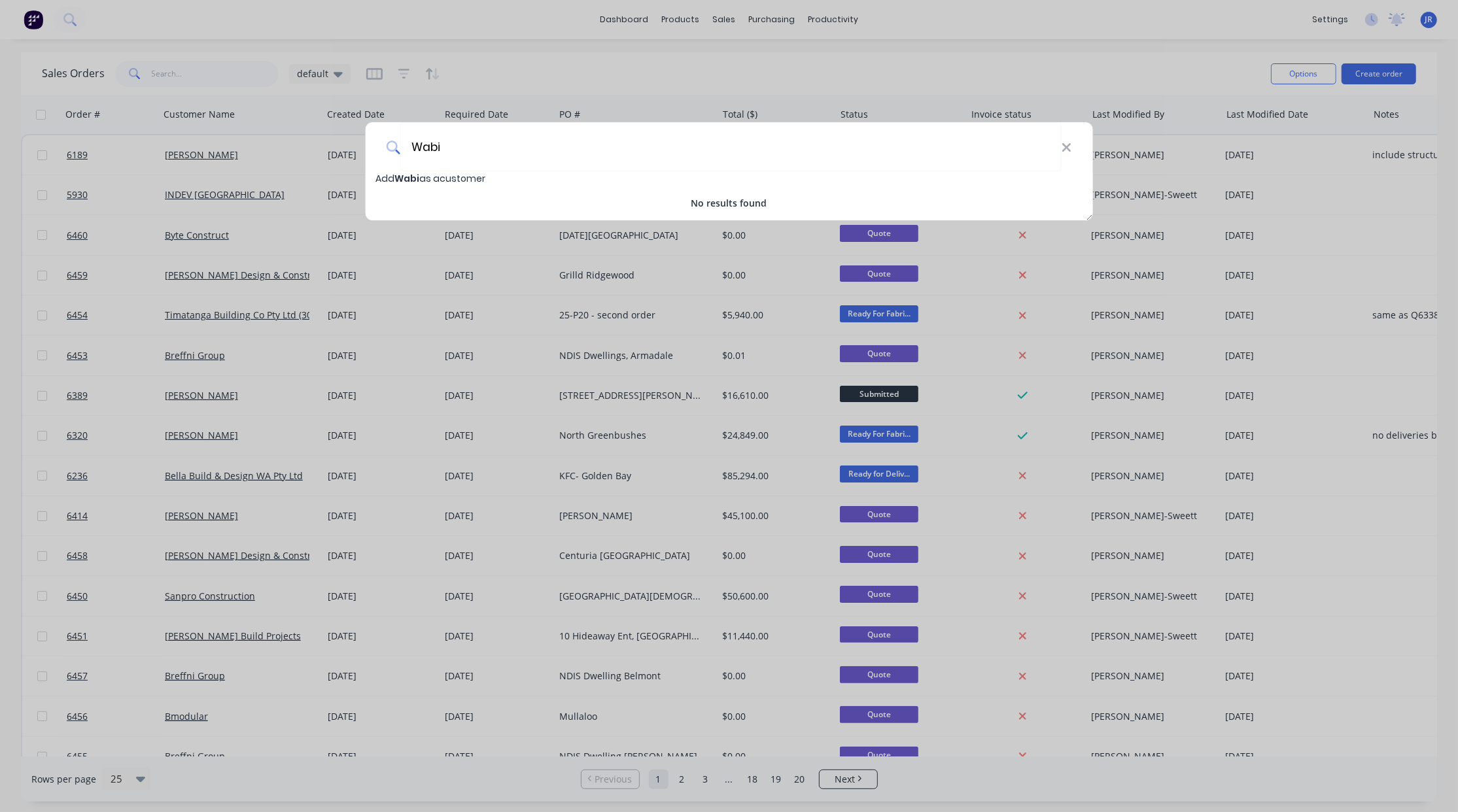
type input "Wabi"
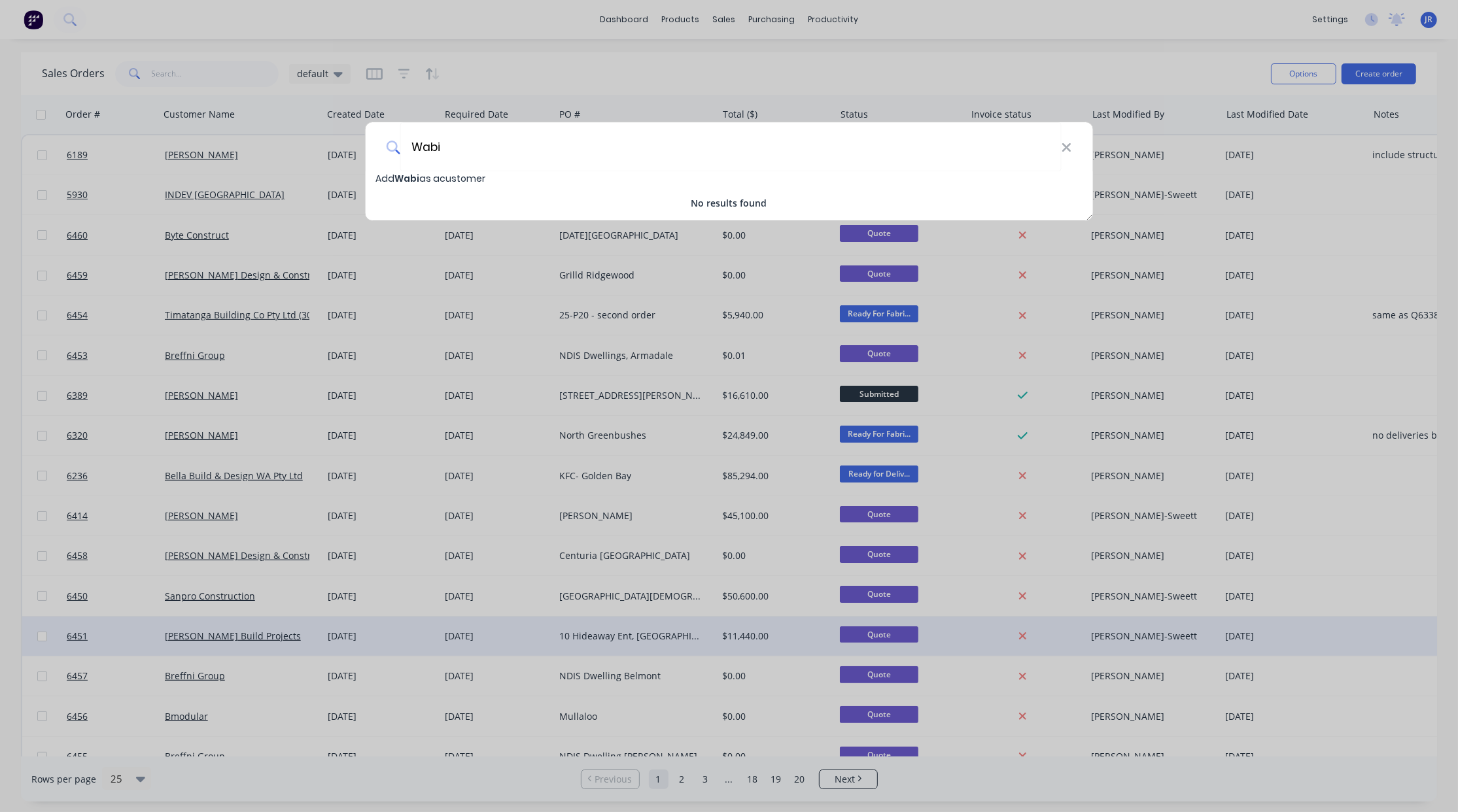
drag, startPoint x: 352, startPoint y: 782, endPoint x: 349, endPoint y: 637, distance: 145.0
click at [352, 782] on div "Wabi Add Wabi as a customer No results found" at bounding box center [729, 406] width 1458 height 812
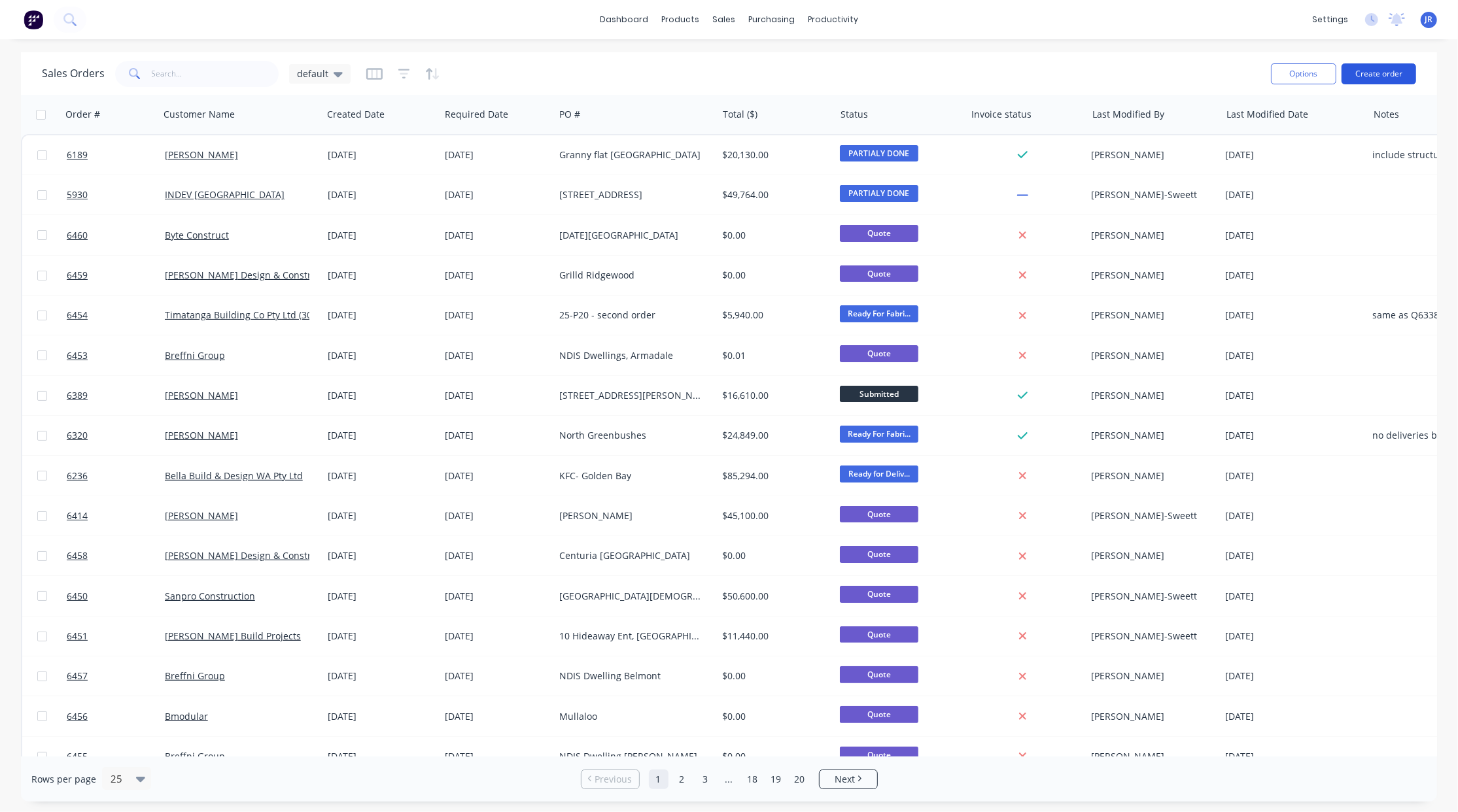
click at [1371, 69] on button "Create order" at bounding box center [1379, 74] width 75 height 21
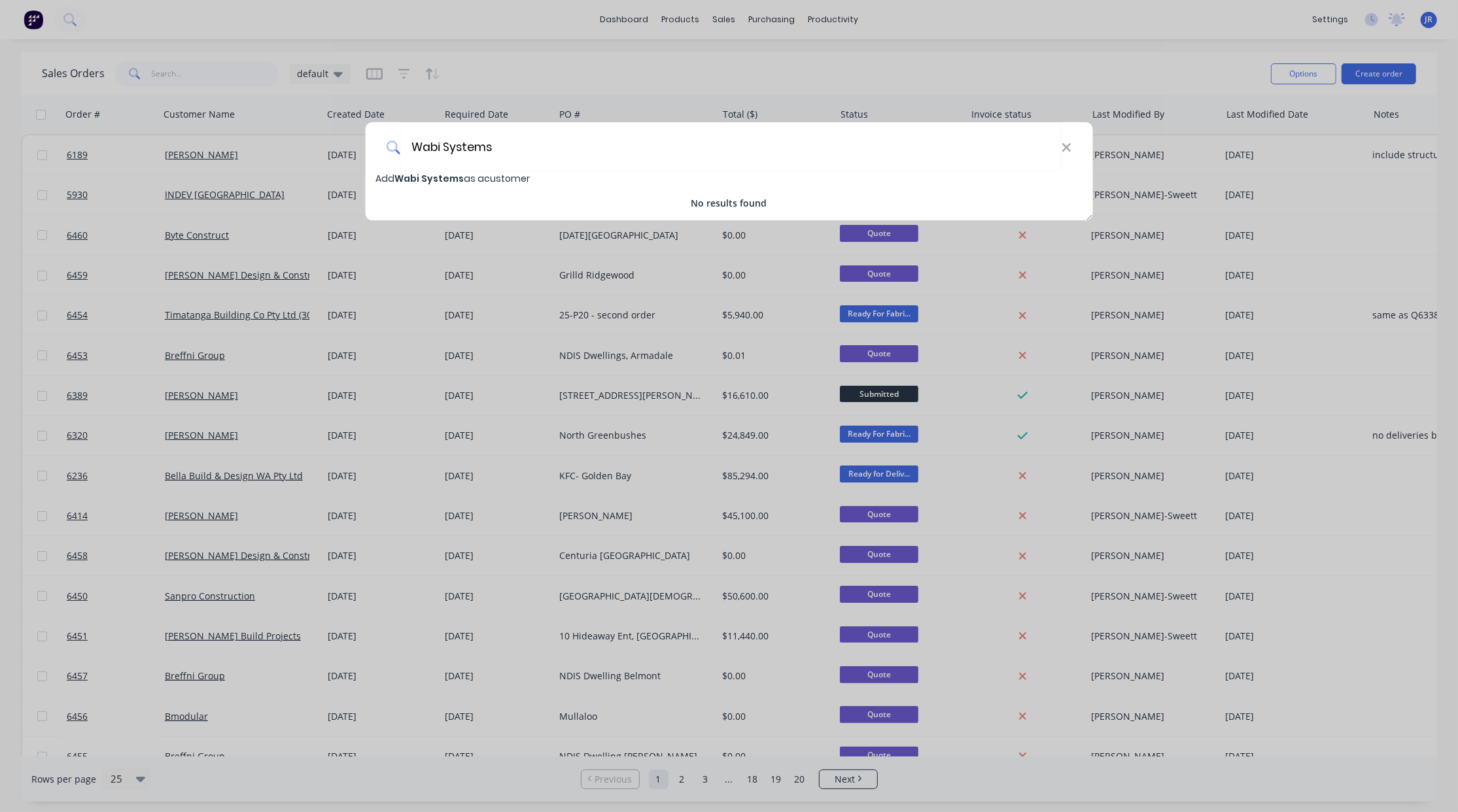
type input "Wabi Systems"
click at [518, 179] on span "Add Wabi Systems as a customer" at bounding box center [452, 178] width 154 height 13
select select "AU"
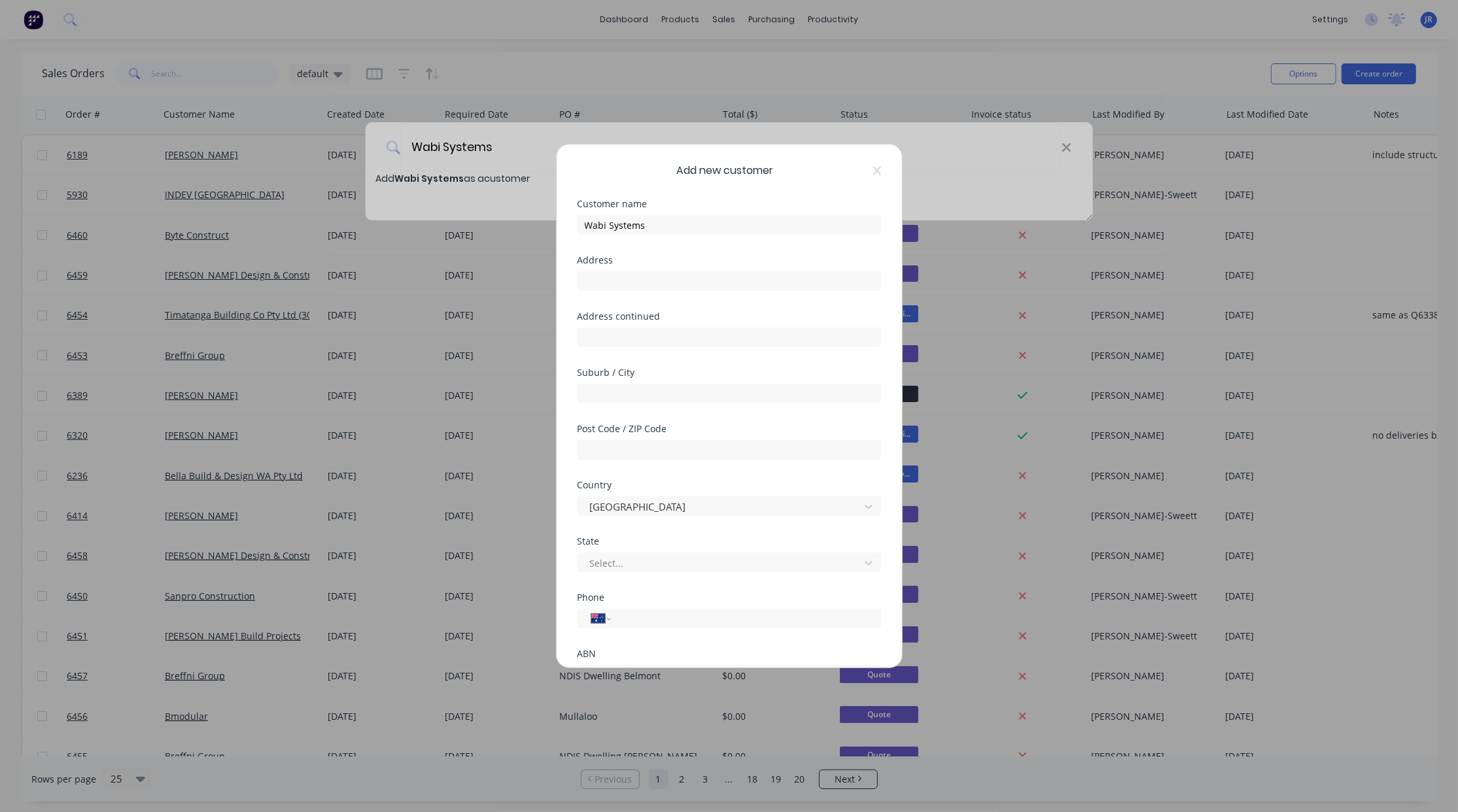
click at [614, 269] on div at bounding box center [729, 280] width 304 height 23
click at [616, 285] on input "text" at bounding box center [729, 281] width 304 height 19
type input "[STREET_ADDRESS]"
type input "Fremantle"
type input "6160"
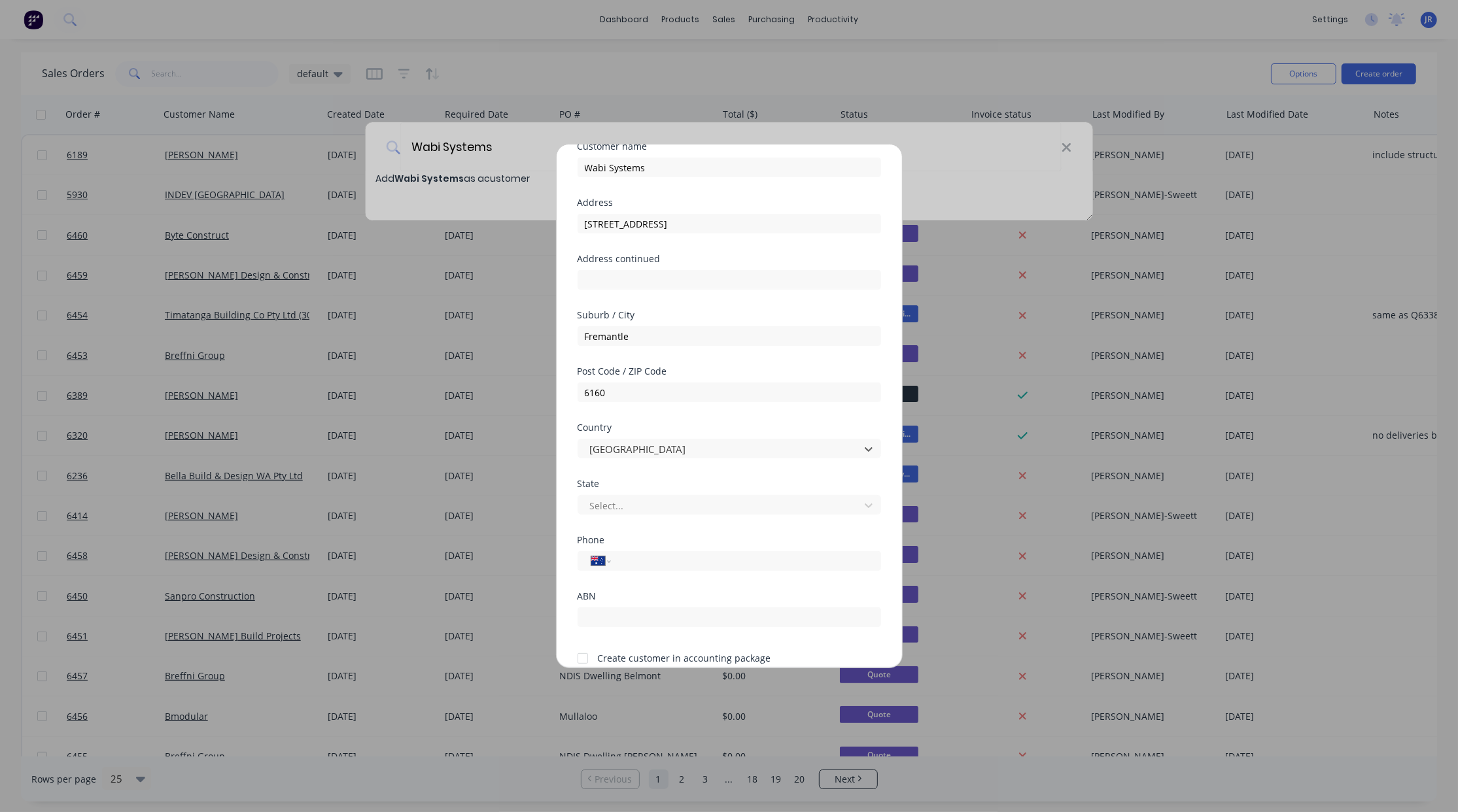
scroll to position [115, 0]
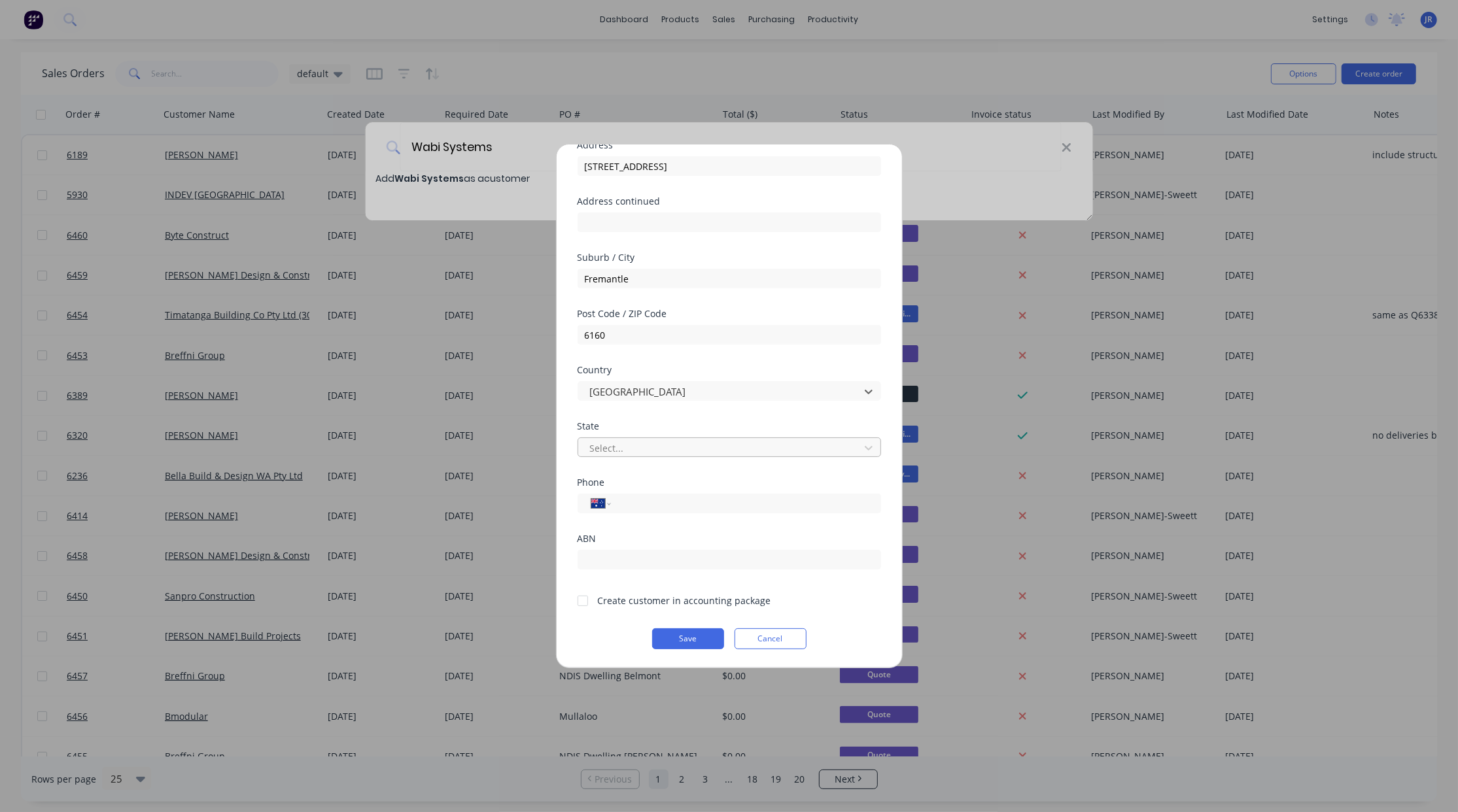
click at [618, 448] on div at bounding box center [721, 448] width 264 height 17
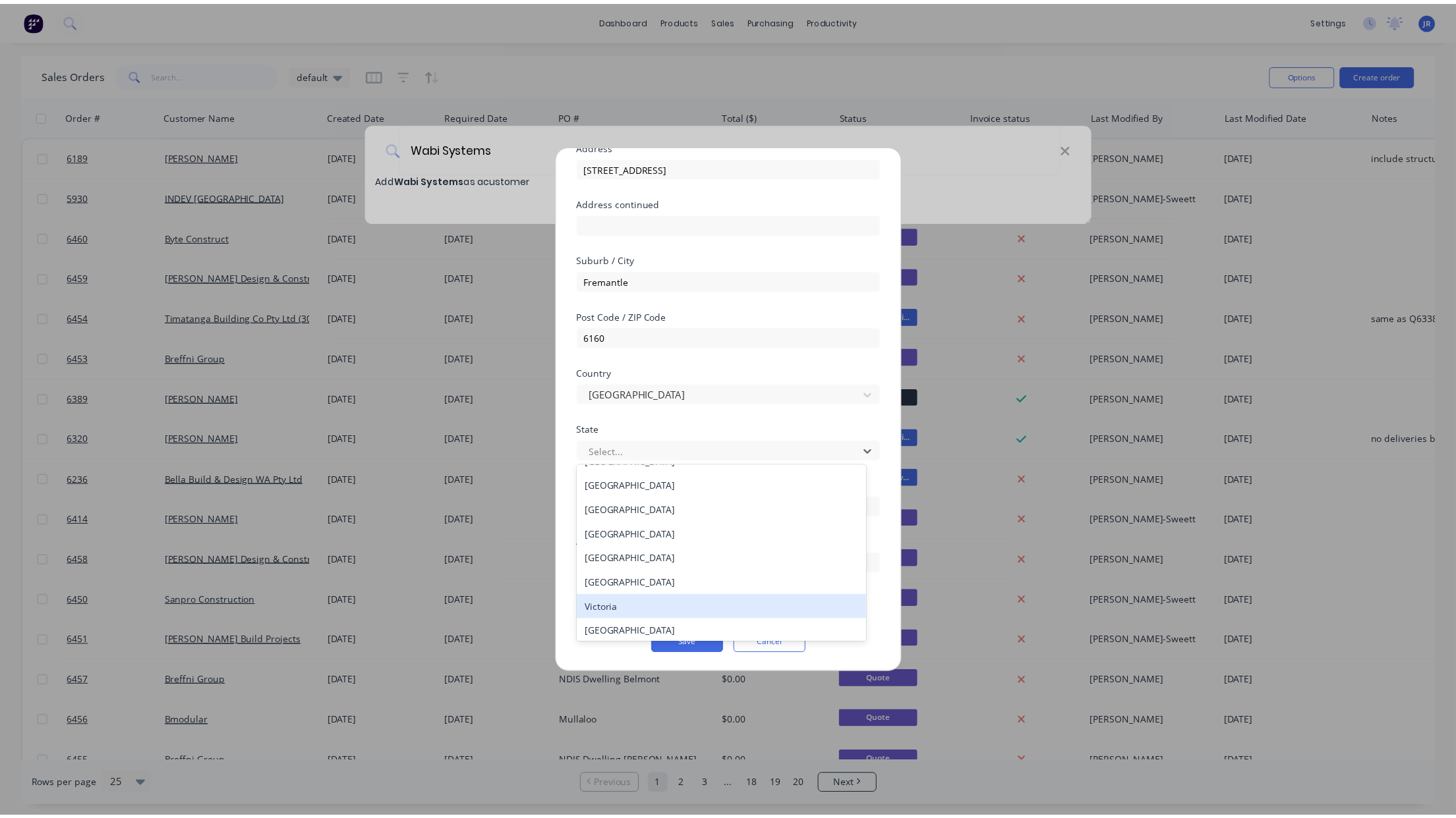
scroll to position [21, 0]
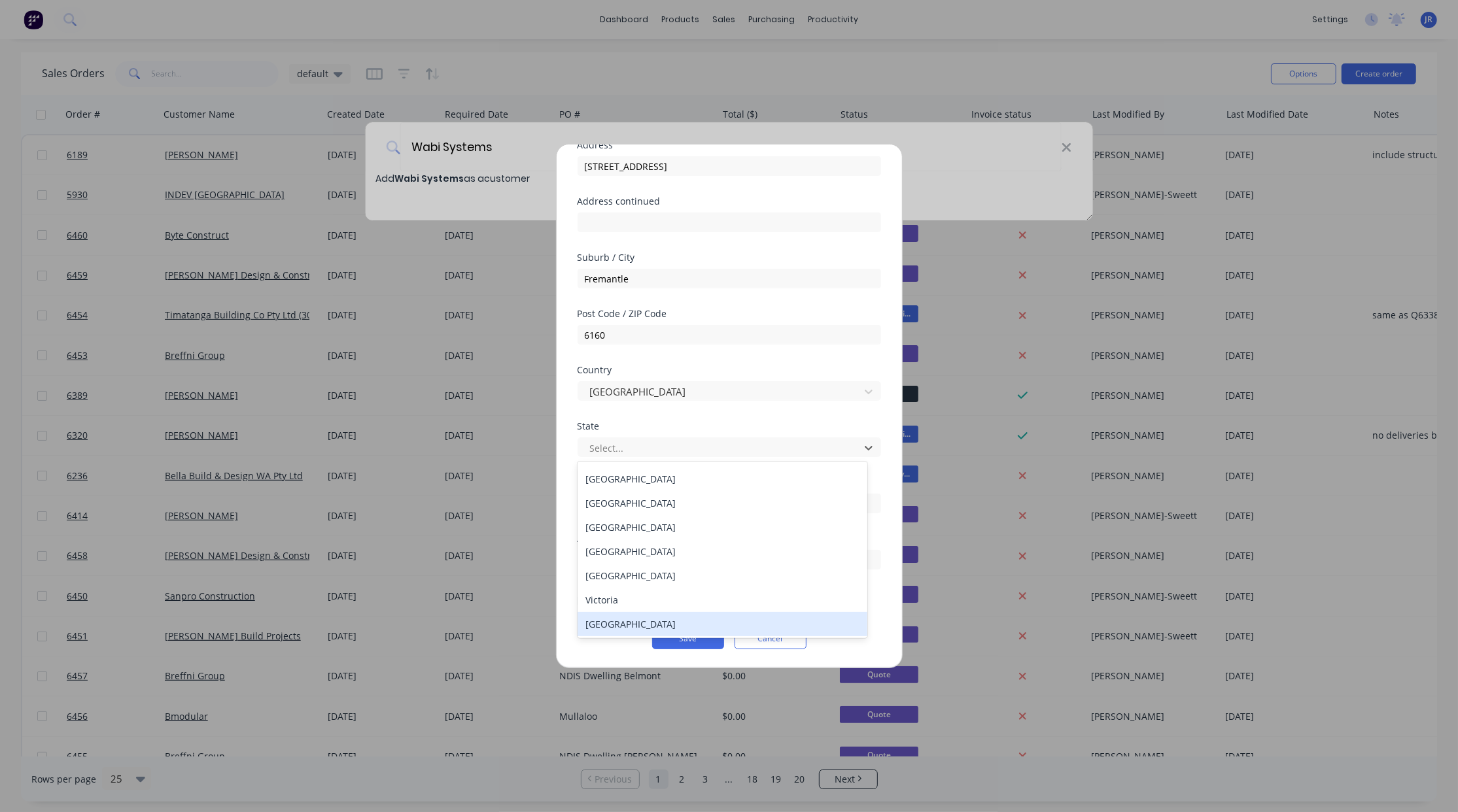
click at [626, 620] on div "[GEOGRAPHIC_DATA]" at bounding box center [723, 624] width 290 height 24
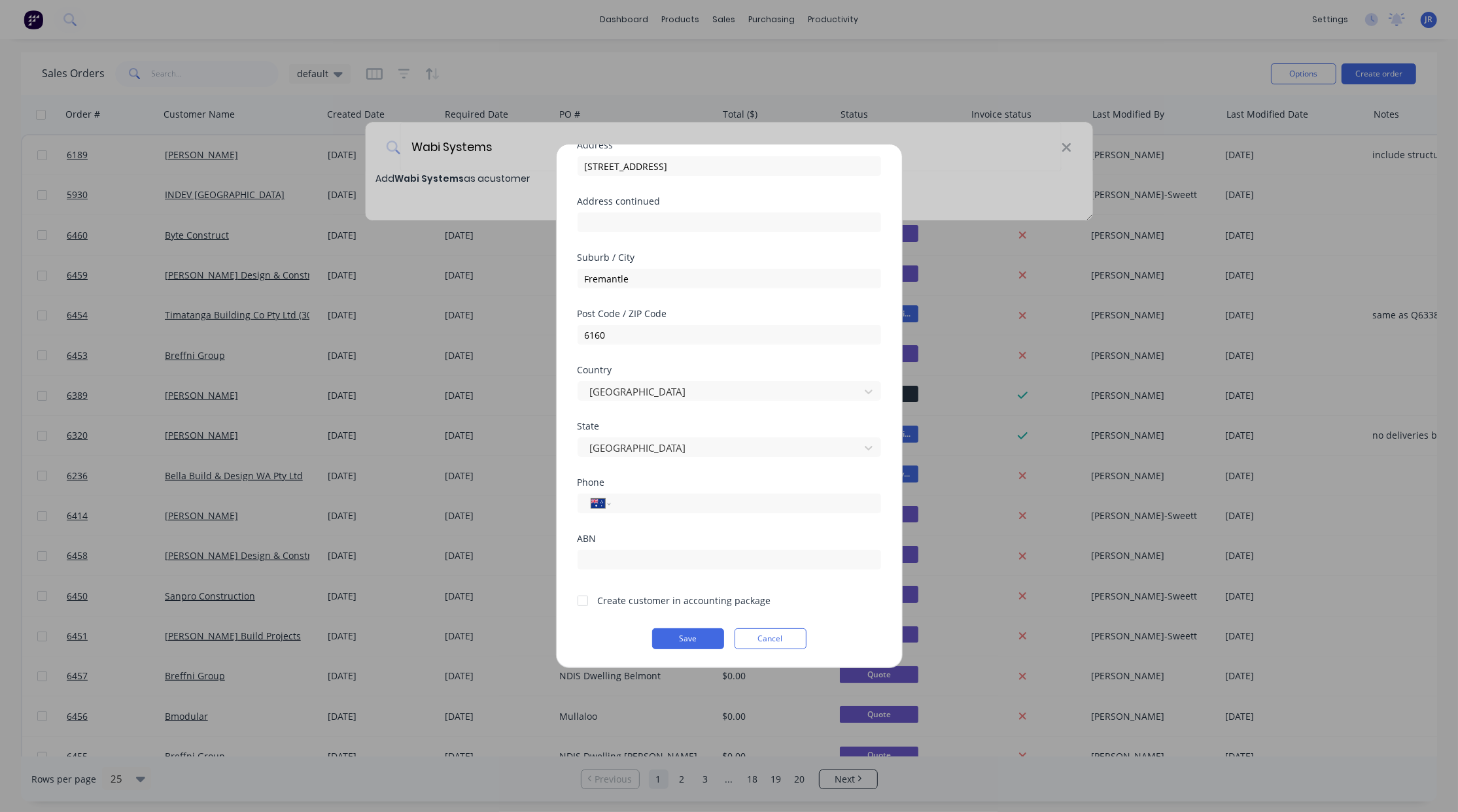
click at [584, 603] on div at bounding box center [582, 601] width 26 height 26
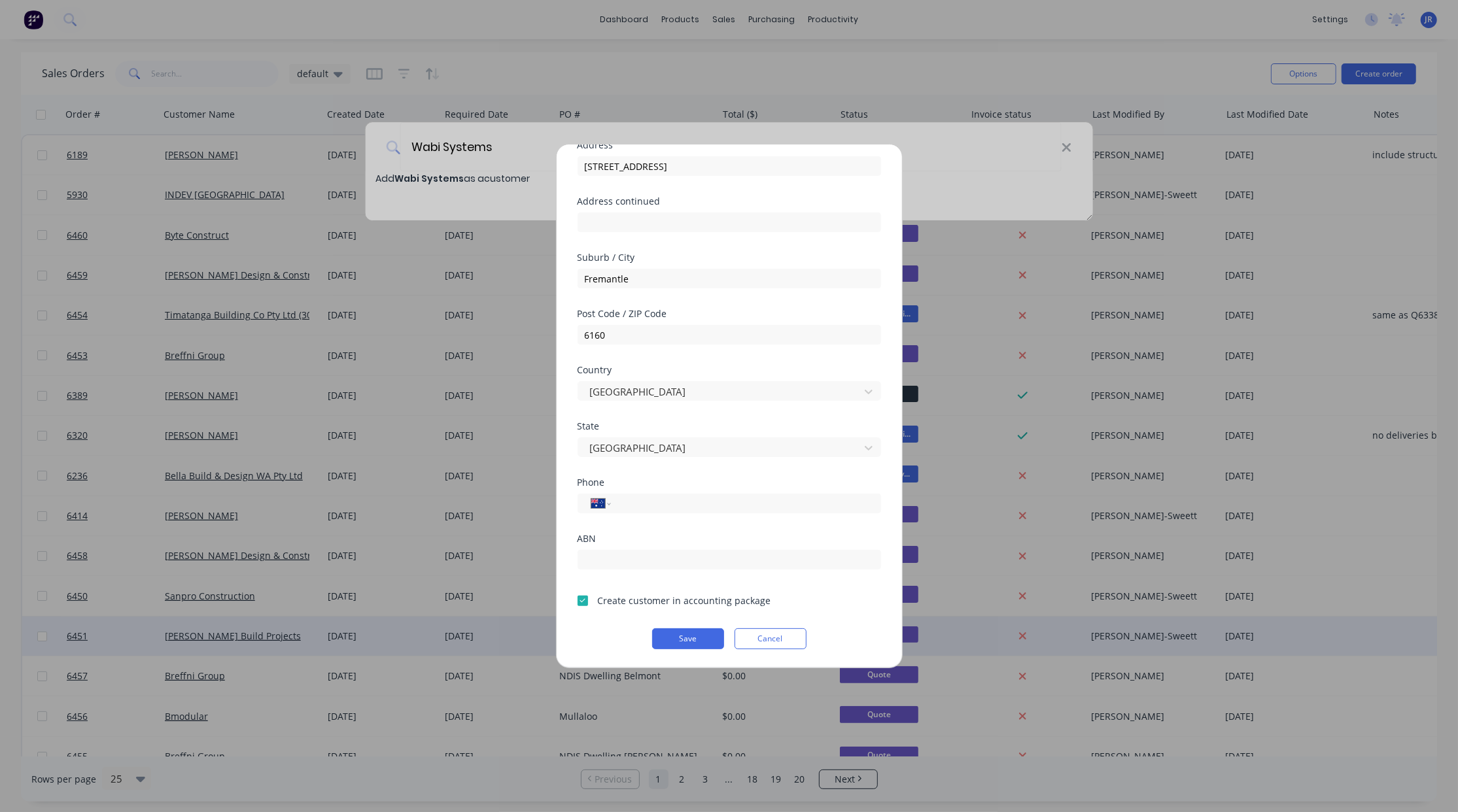
click at [678, 644] on button "Save" at bounding box center [688, 639] width 72 height 21
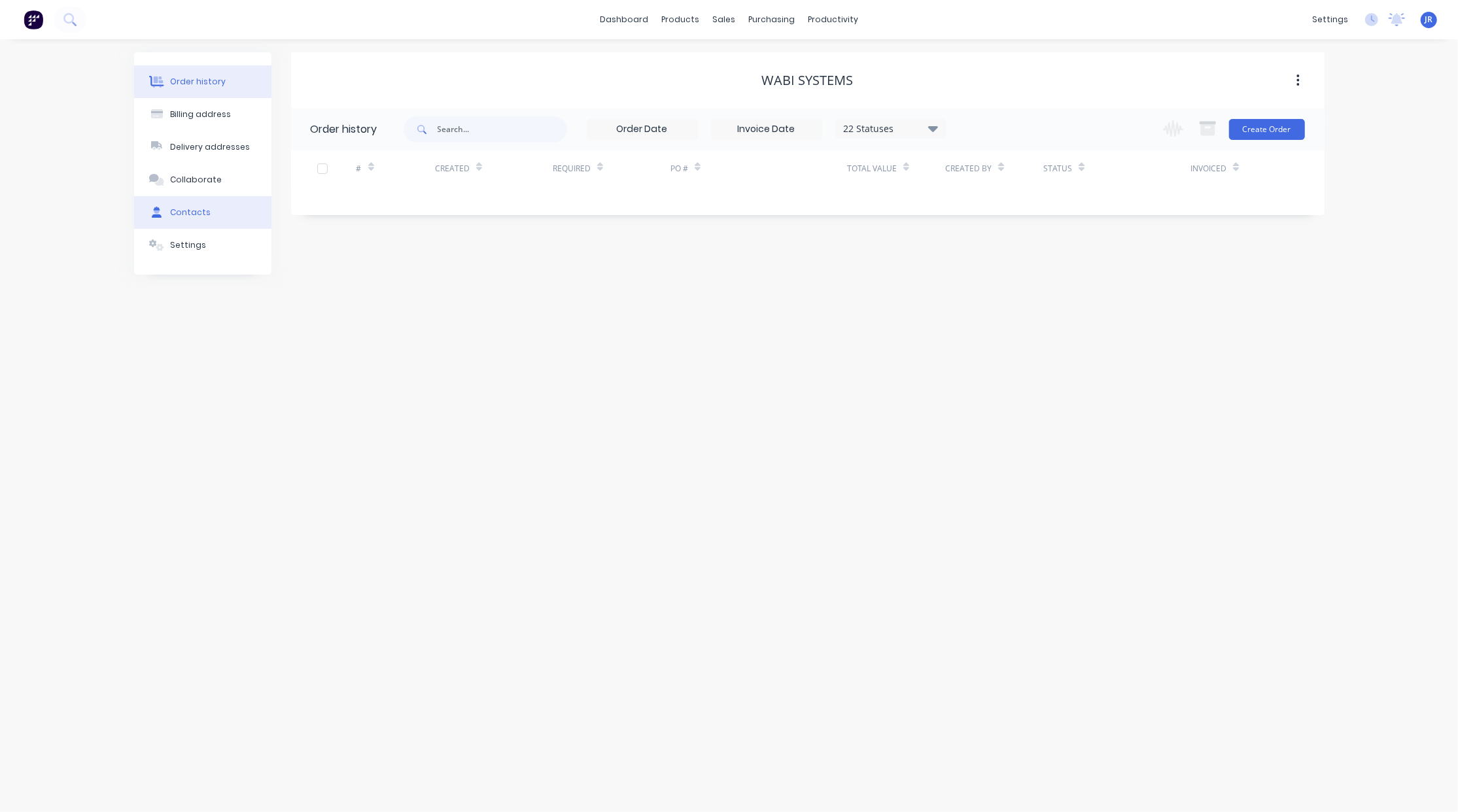
click at [187, 208] on div "Contacts" at bounding box center [190, 212] width 41 height 12
click at [1281, 126] on button "Add contact" at bounding box center [1284, 128] width 60 height 19
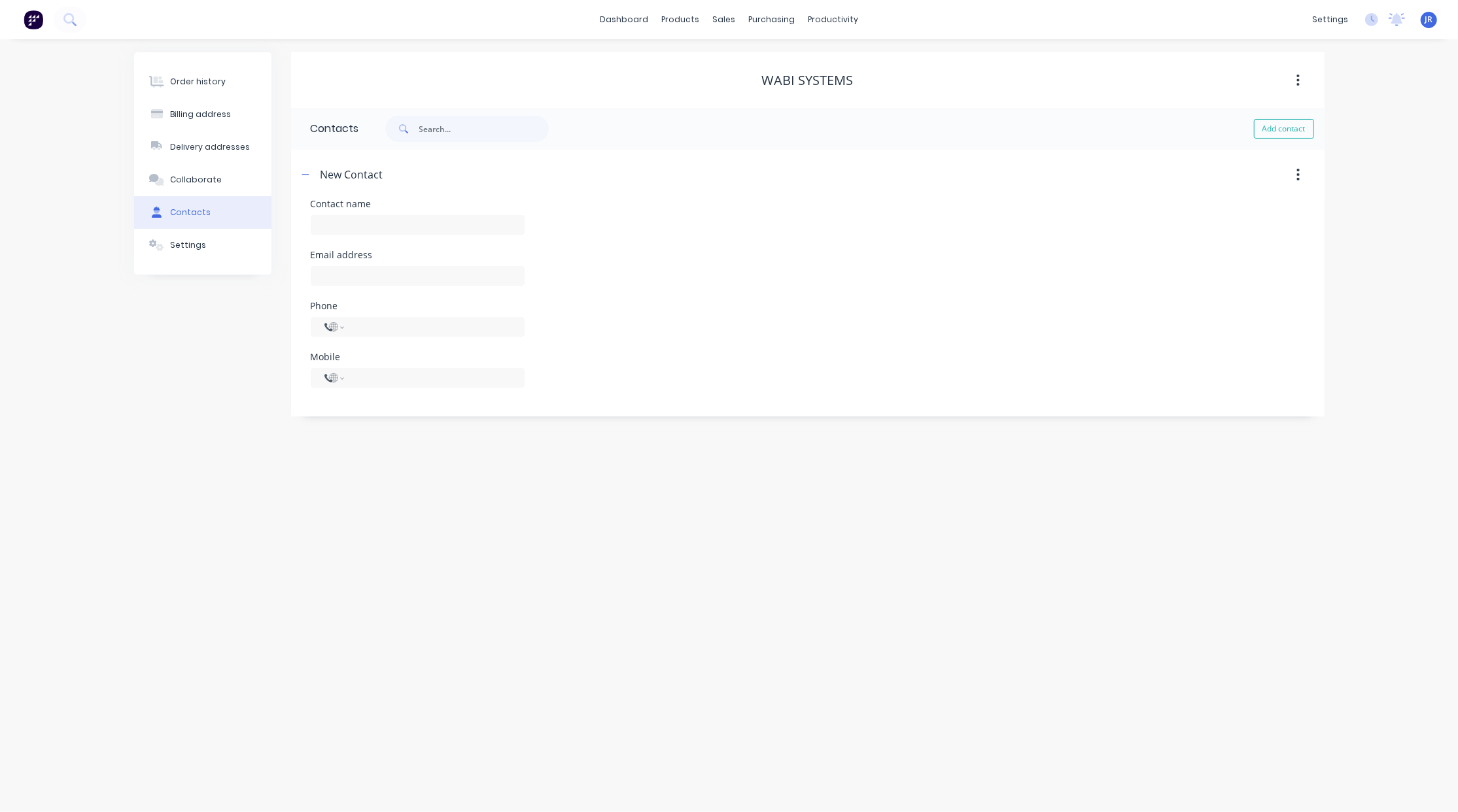
select select "AU"
click at [369, 233] on input "text" at bounding box center [418, 224] width 214 height 19
type input "[PERSON_NAME]"
select select "AU"
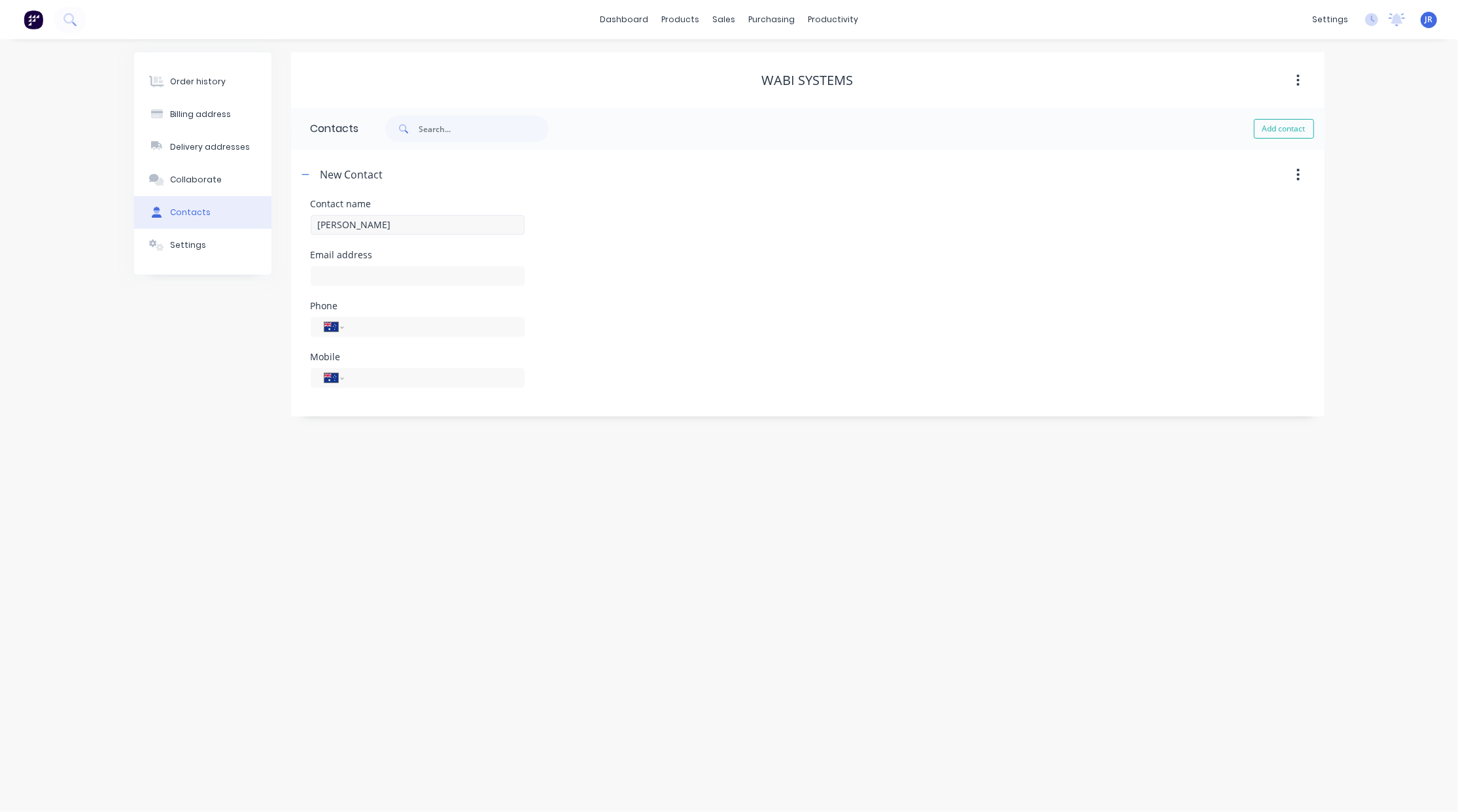
select select "AU"
click at [390, 277] on input "text" at bounding box center [418, 275] width 214 height 19
type input "[EMAIL_ADDRESS][DOMAIN_NAME]"
click at [405, 325] on input "tel" at bounding box center [432, 327] width 157 height 15
type input "[PHONE_NUMBER]"
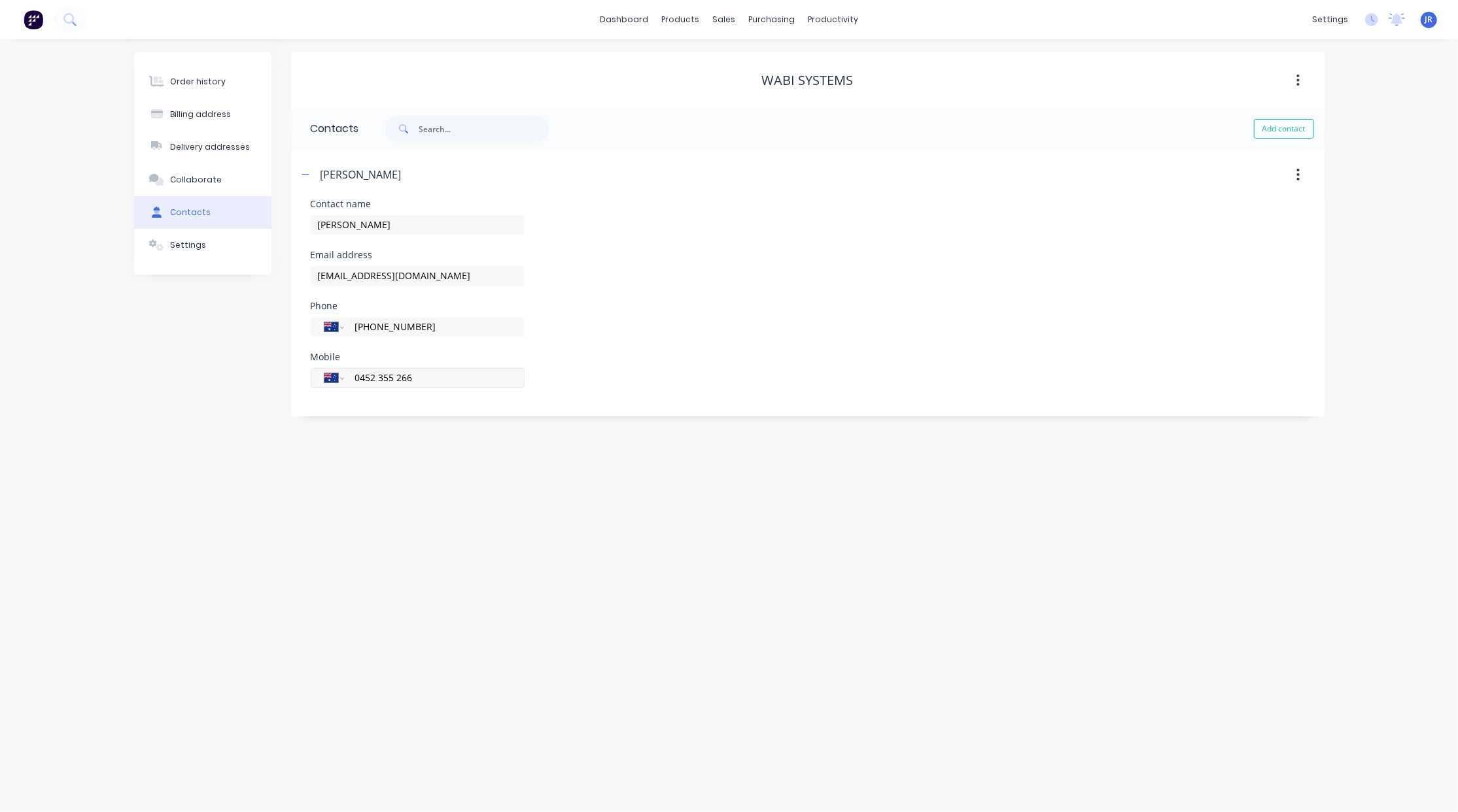
type input "0452 355 266"
click at [197, 82] on div "Order history" at bounding box center [197, 81] width 55 height 12
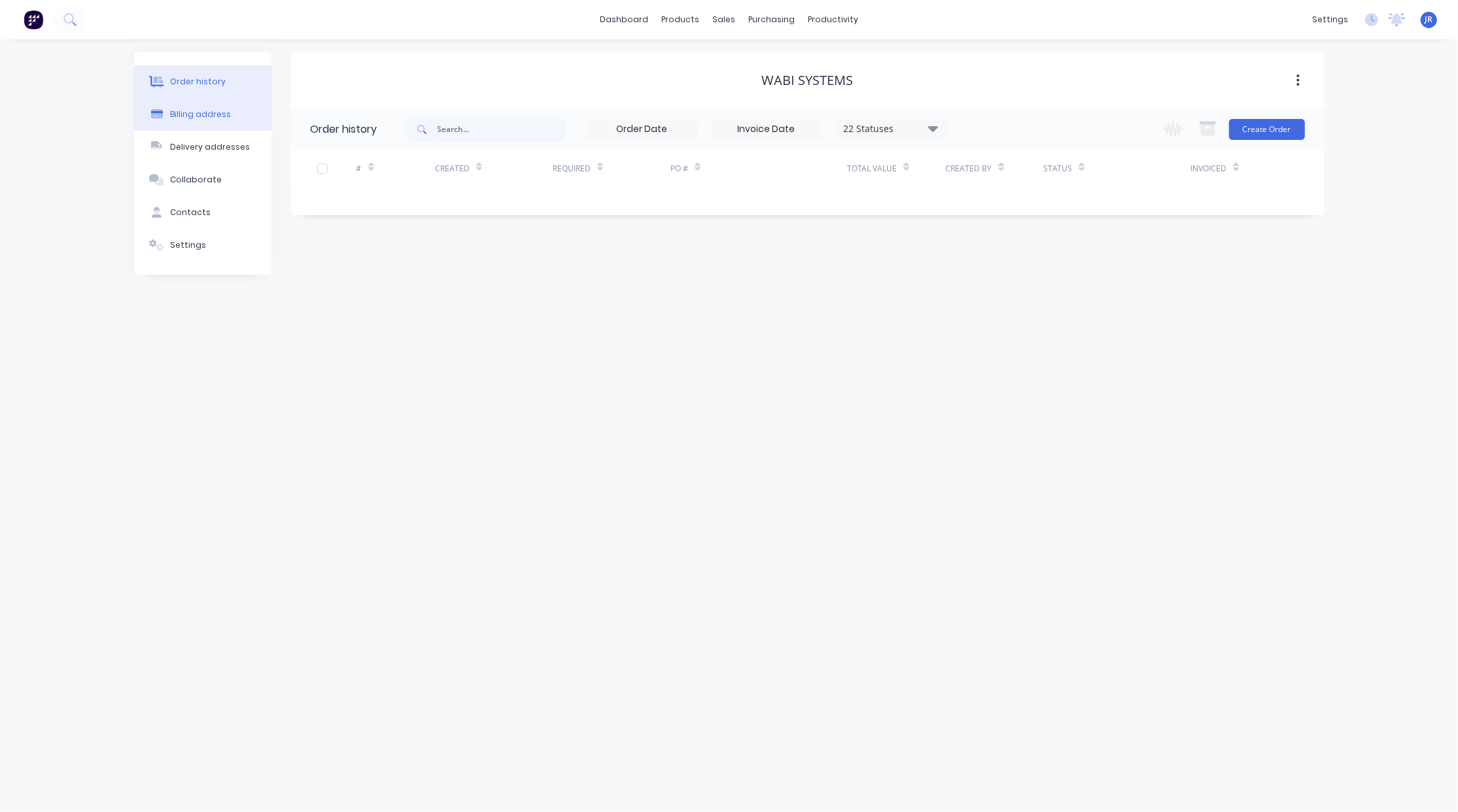
click at [219, 109] on div "Billing address" at bounding box center [200, 114] width 61 height 12
select select "AU"
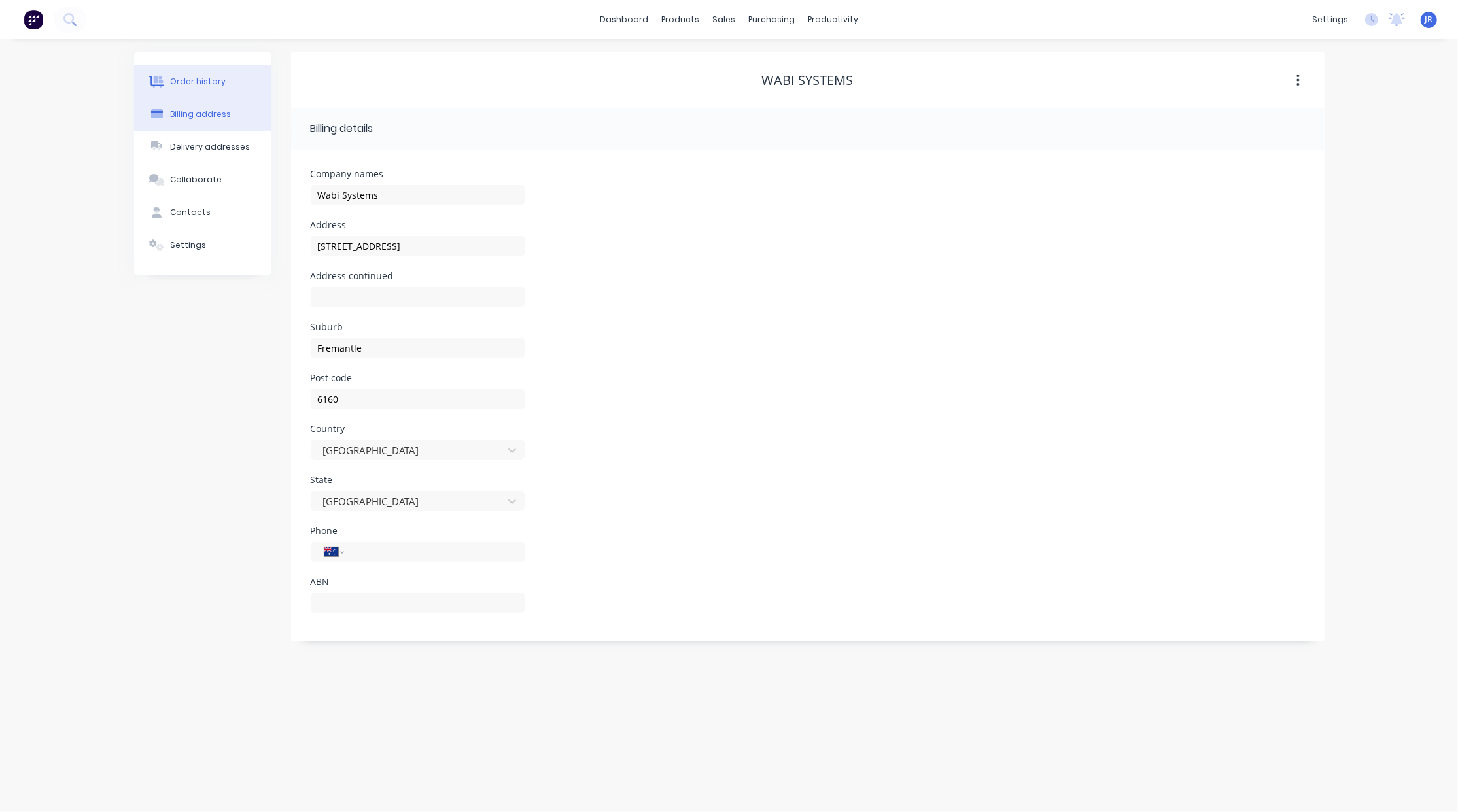
click at [198, 94] on button "Order history" at bounding box center [202, 81] width 137 height 32
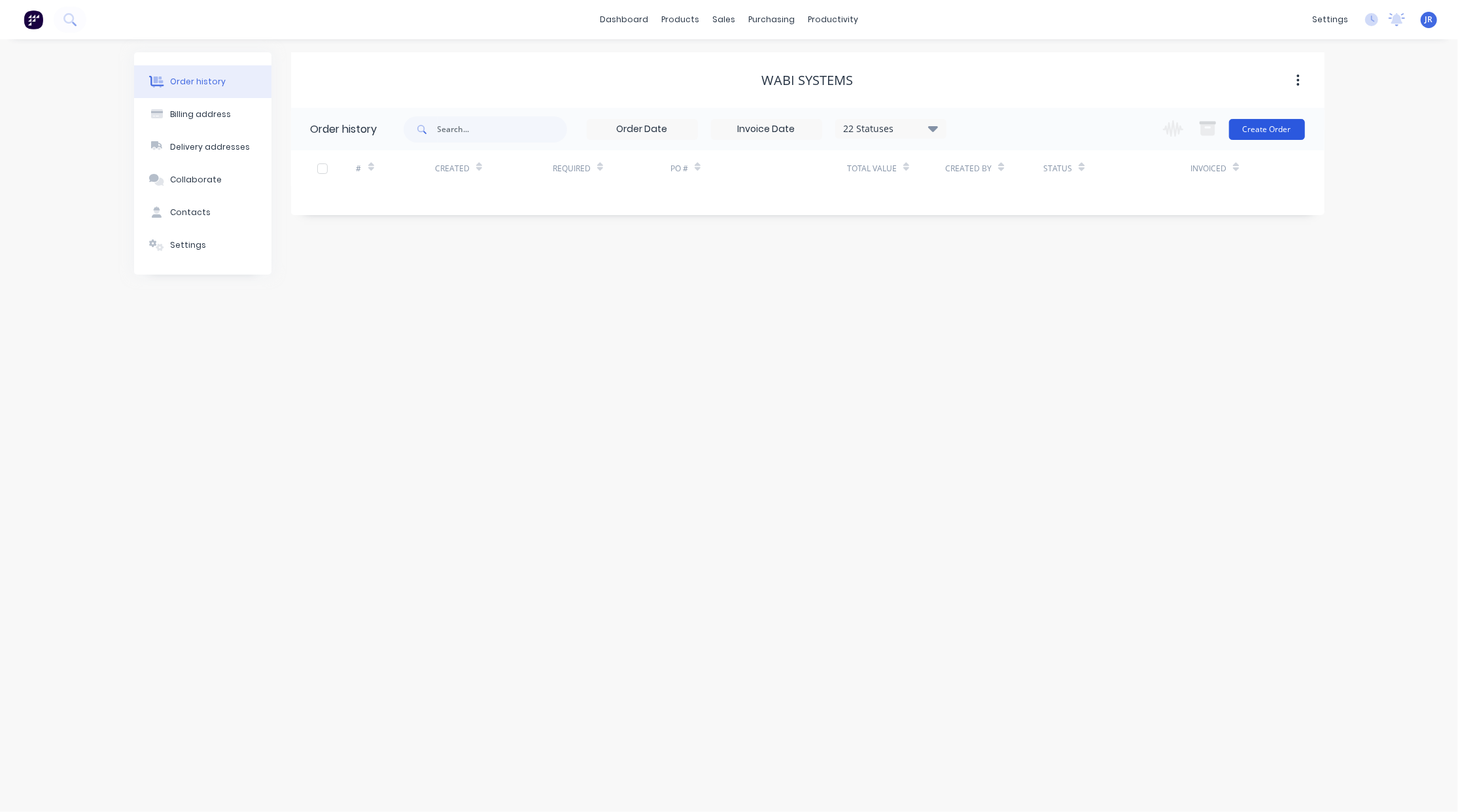
click at [1275, 132] on button "Create Order" at bounding box center [1267, 129] width 76 height 21
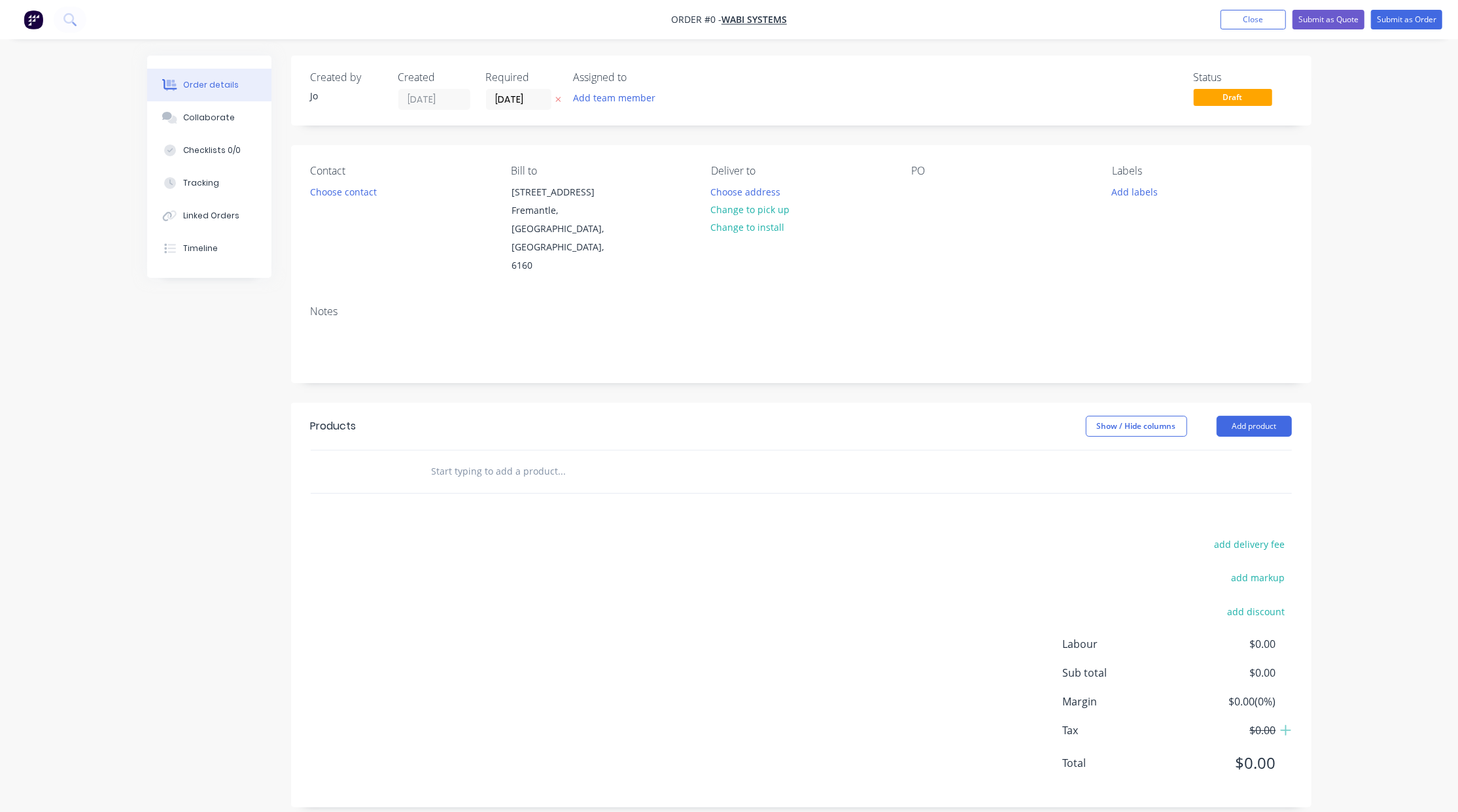
click at [542, 459] on input "text" at bounding box center [561, 472] width 261 height 26
type input "Quote"
click at [508, 500] on button "Add Quote to order" at bounding box center [632, 520] width 392 height 42
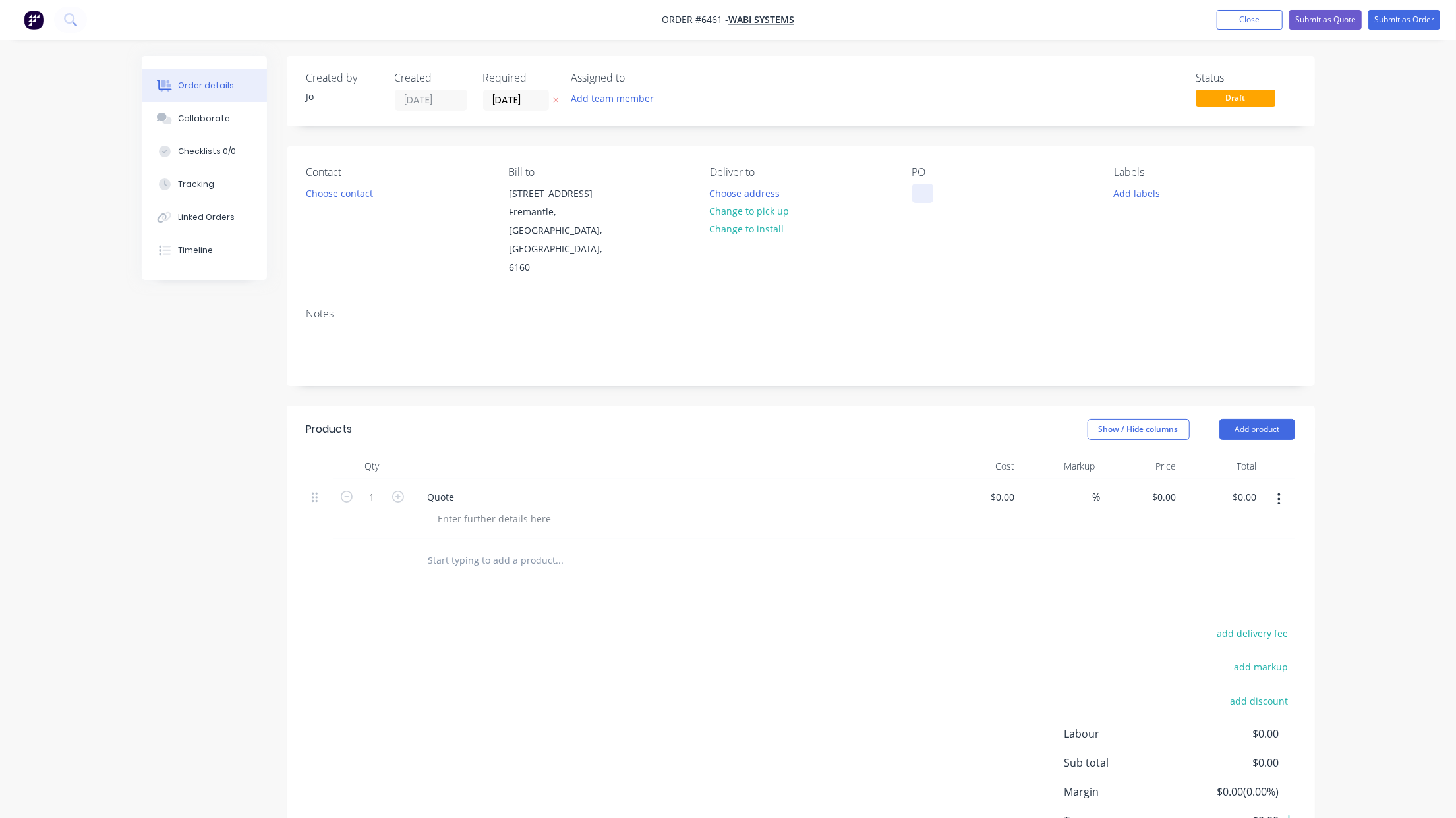
click at [918, 193] on div at bounding box center [922, 193] width 21 height 20
click at [218, 114] on div "Collaborate" at bounding box center [204, 118] width 52 height 12
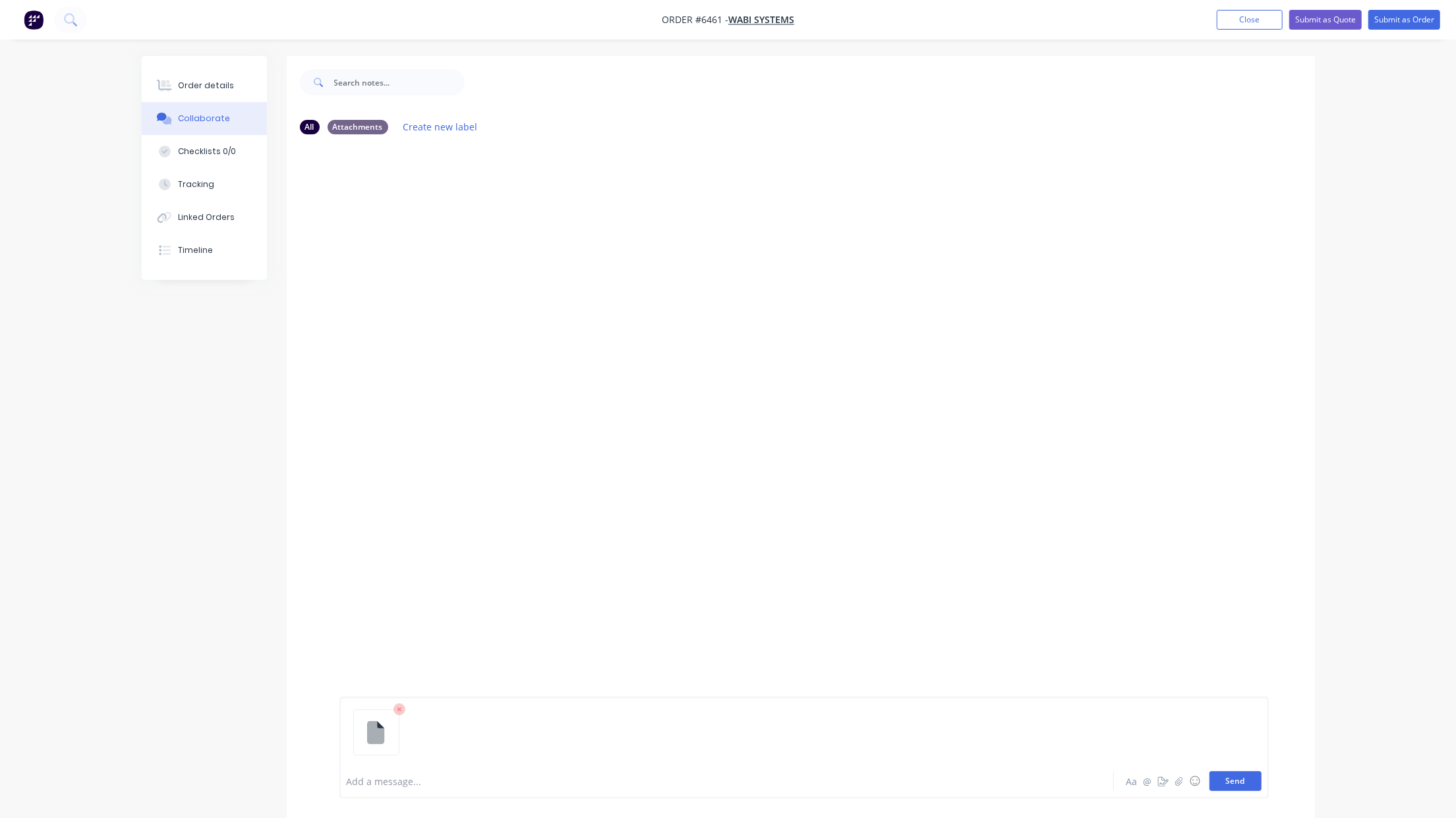
click at [1248, 776] on button "Send" at bounding box center [1235, 781] width 52 height 20
click at [1232, 775] on button "Send" at bounding box center [1235, 781] width 52 height 20
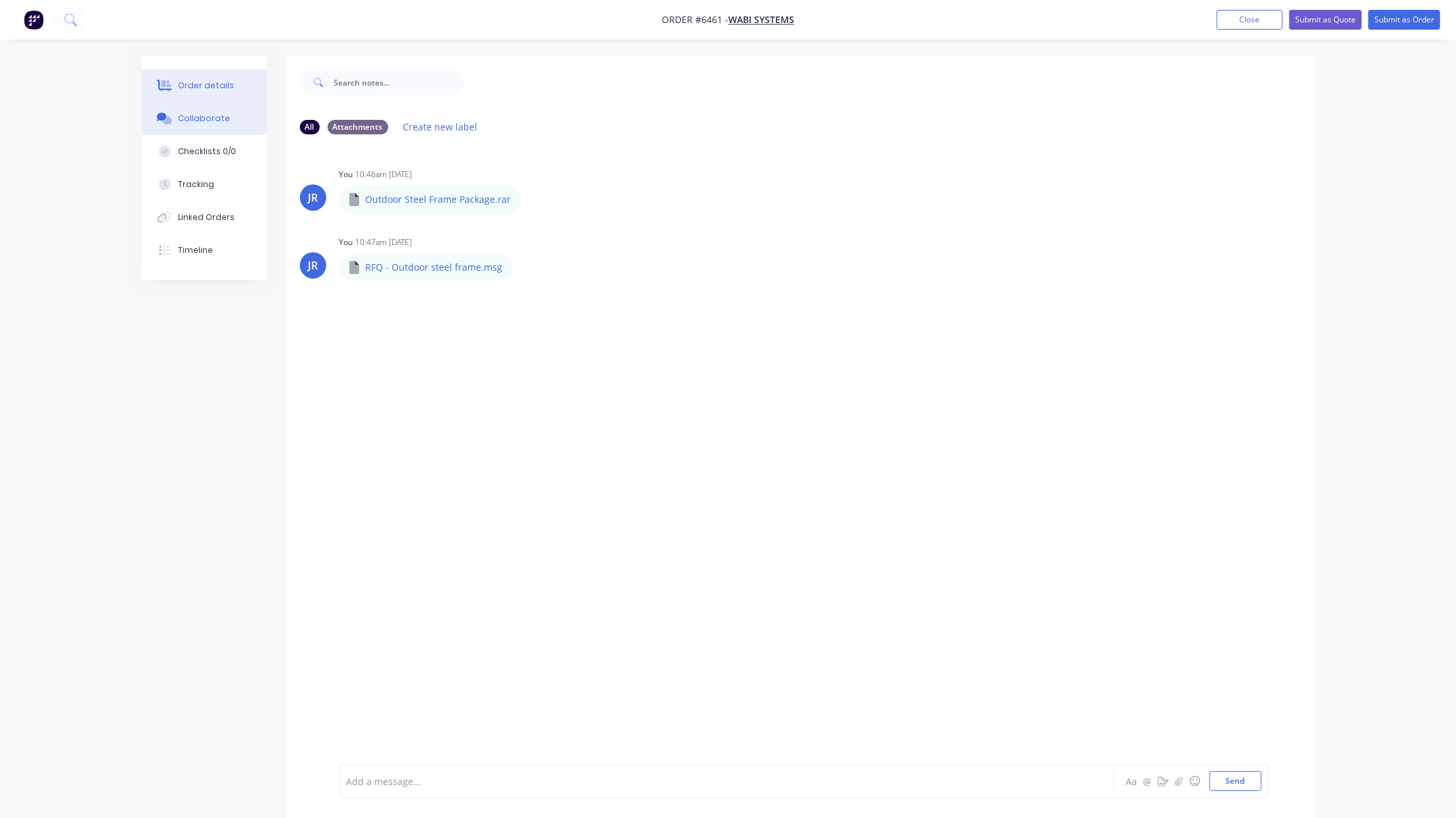
click at [206, 83] on div "Order details" at bounding box center [205, 86] width 56 height 12
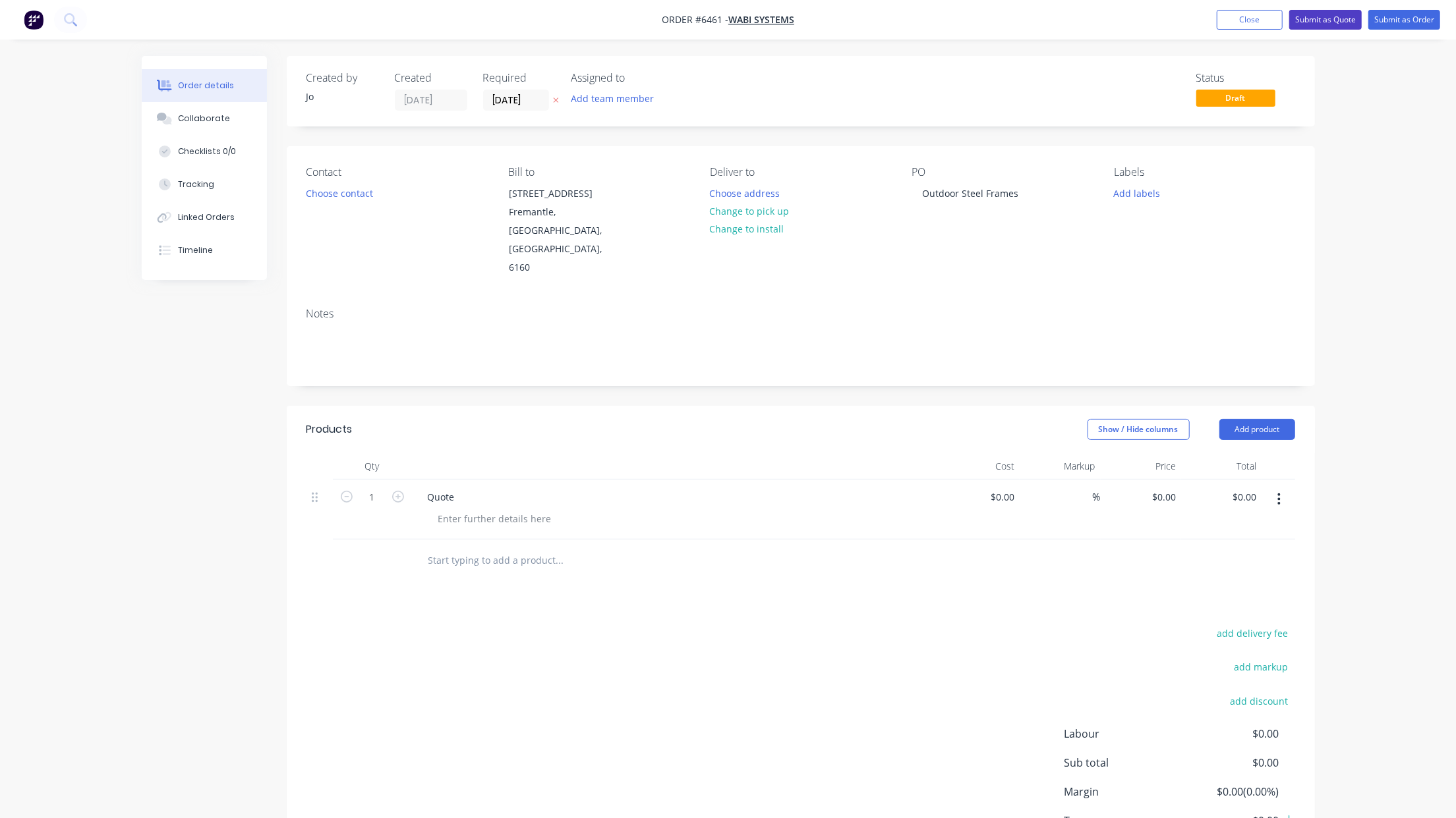
click at [1314, 24] on button "Submit as Quote" at bounding box center [1325, 20] width 73 height 20
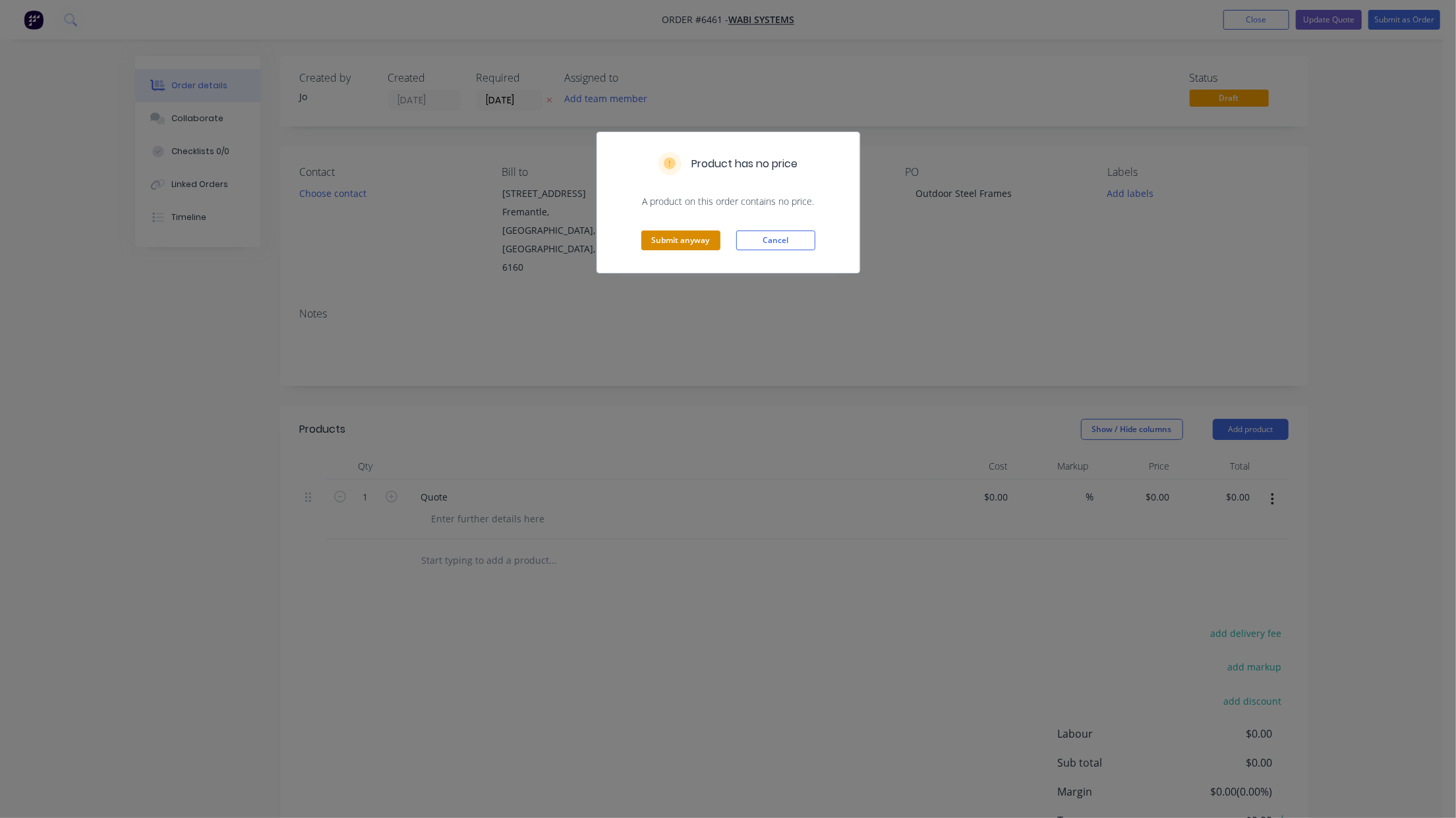
click at [672, 241] on button "Submit anyway" at bounding box center [681, 240] width 79 height 20
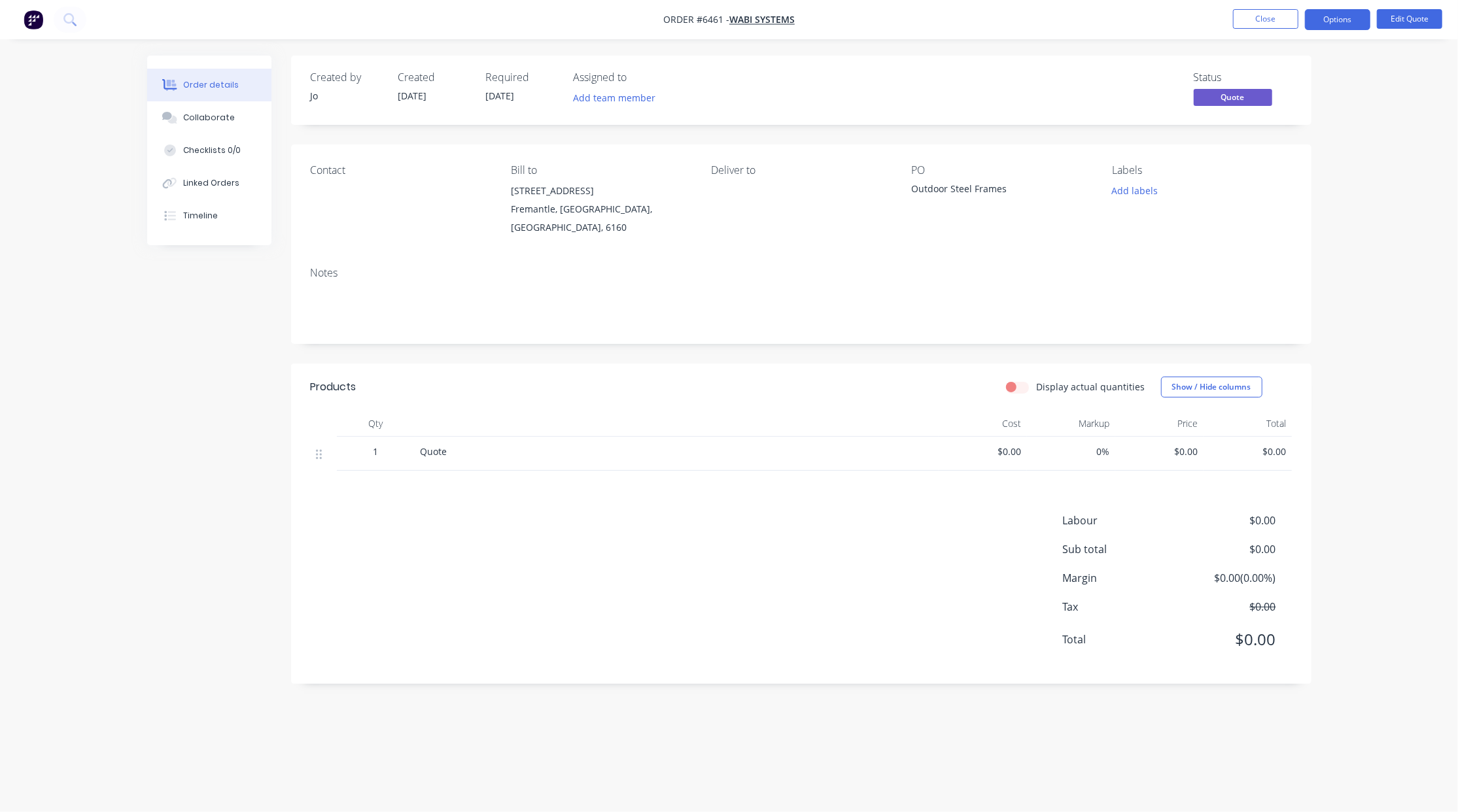
drag, startPoint x: 57, startPoint y: 192, endPoint x: 24, endPoint y: 197, distance: 33.4
click at [57, 192] on div "Order details Collaborate Checklists 0/0 Linked Orders Timeline Order details C…" at bounding box center [729, 406] width 1458 height 812
click at [1254, 18] on button "Close" at bounding box center [1265, 18] width 66 height 19
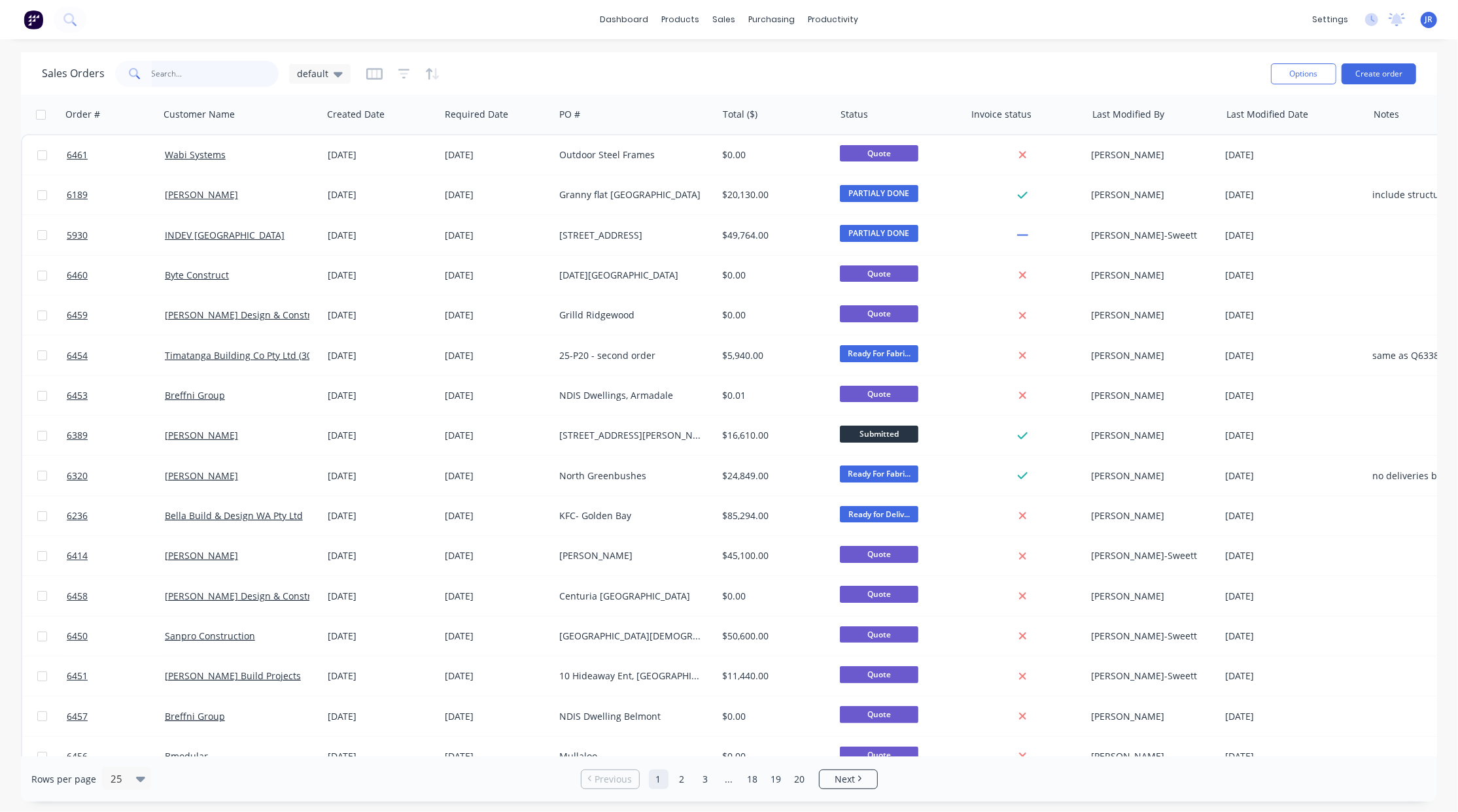
click at [181, 76] on input "text" at bounding box center [215, 74] width 127 height 26
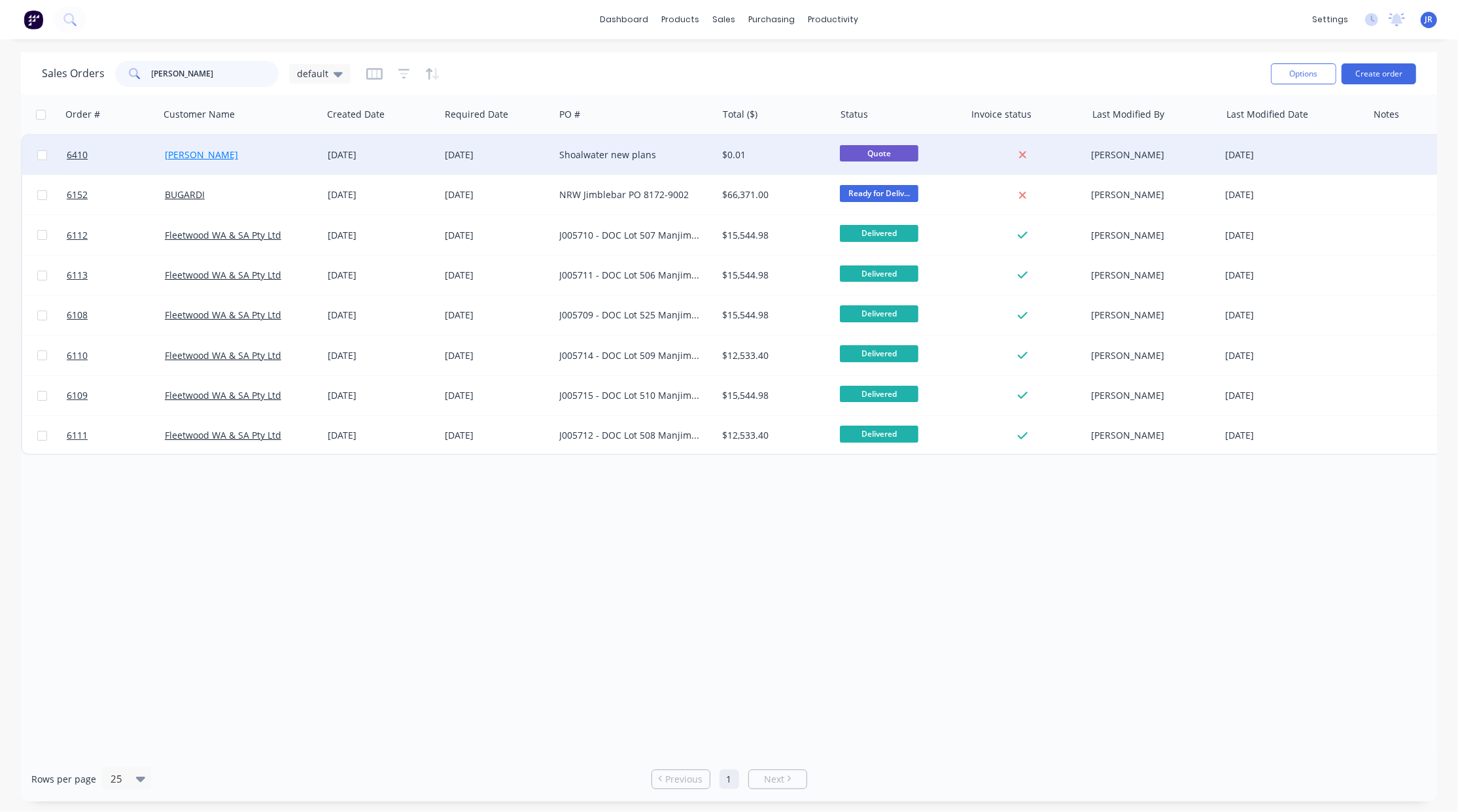
type input "[PERSON_NAME]"
click at [176, 154] on link "[PERSON_NAME]" at bounding box center [201, 154] width 73 height 12
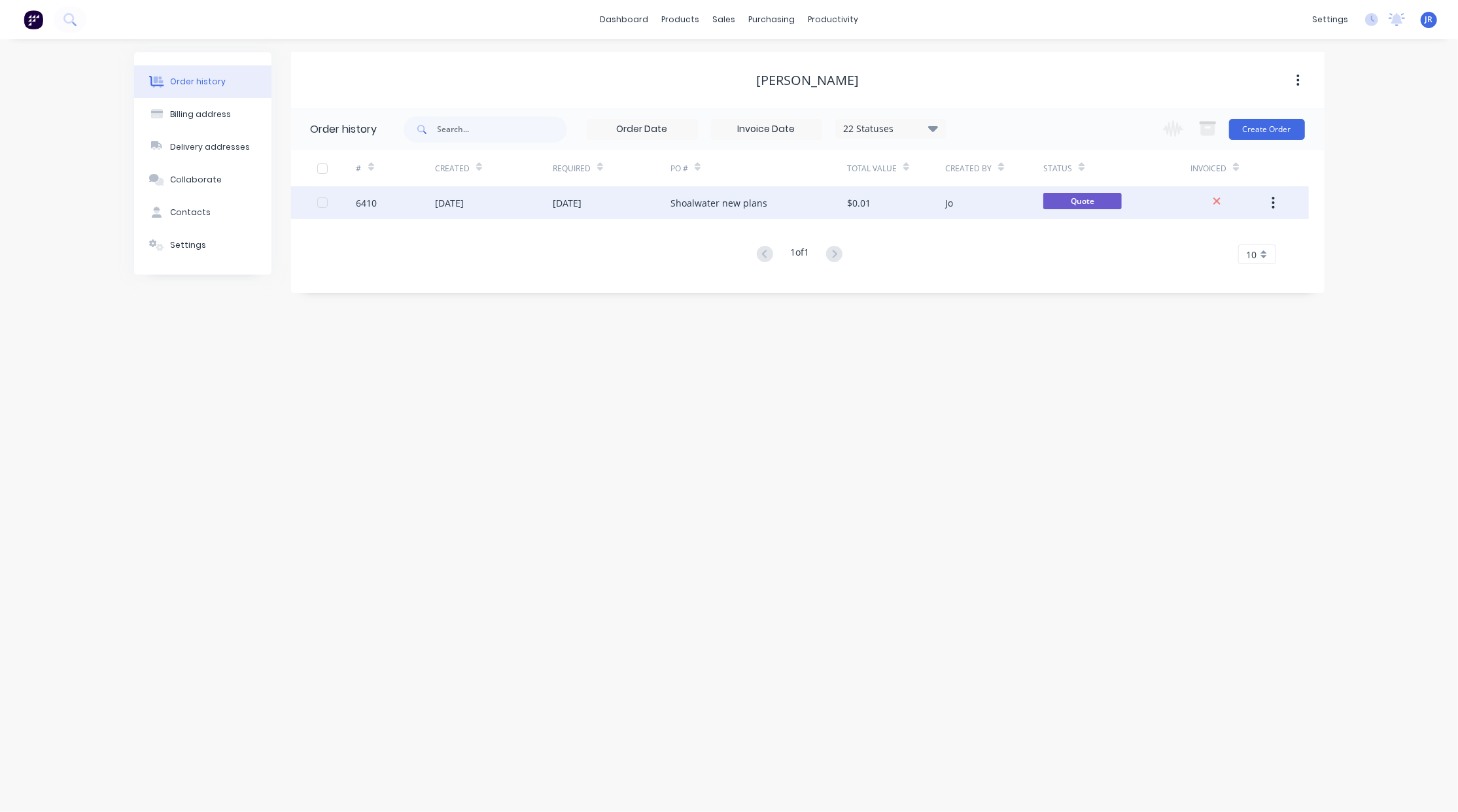
click at [461, 202] on div "[DATE]" at bounding box center [448, 203] width 29 height 14
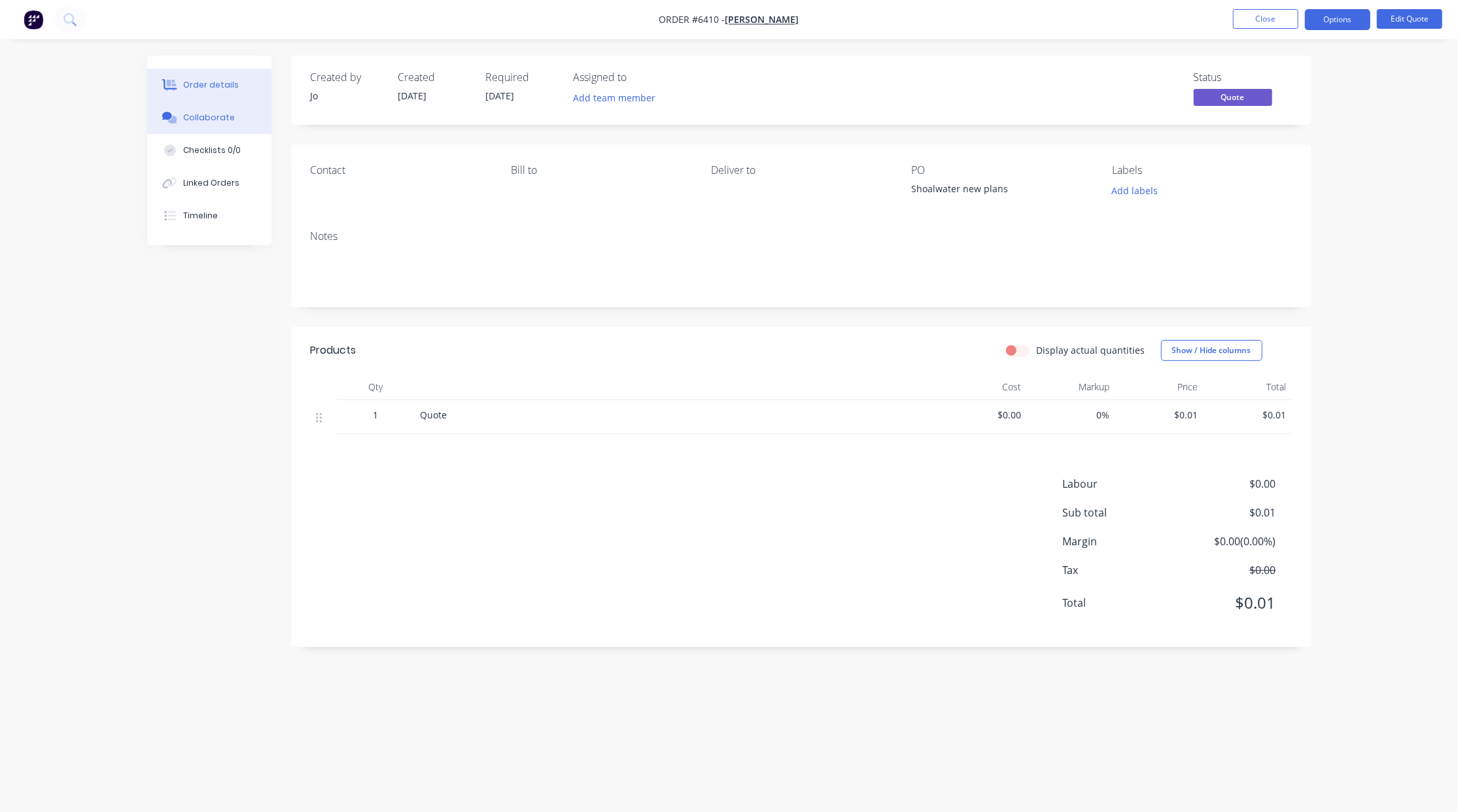
click at [226, 123] on div "Collaborate" at bounding box center [209, 117] width 52 height 12
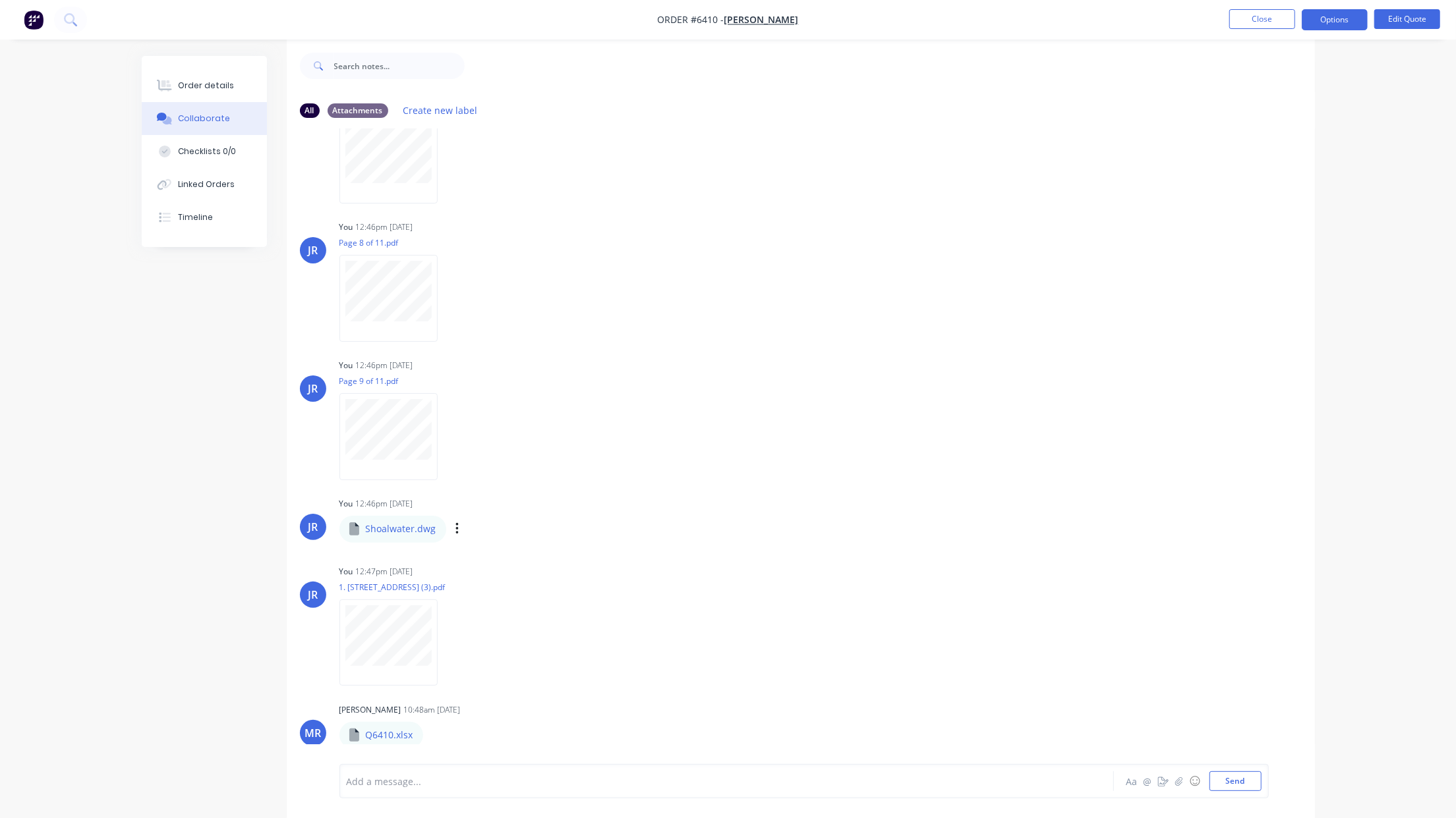
scroll to position [21, 0]
click at [185, 92] on button "Order details" at bounding box center [204, 85] width 126 height 33
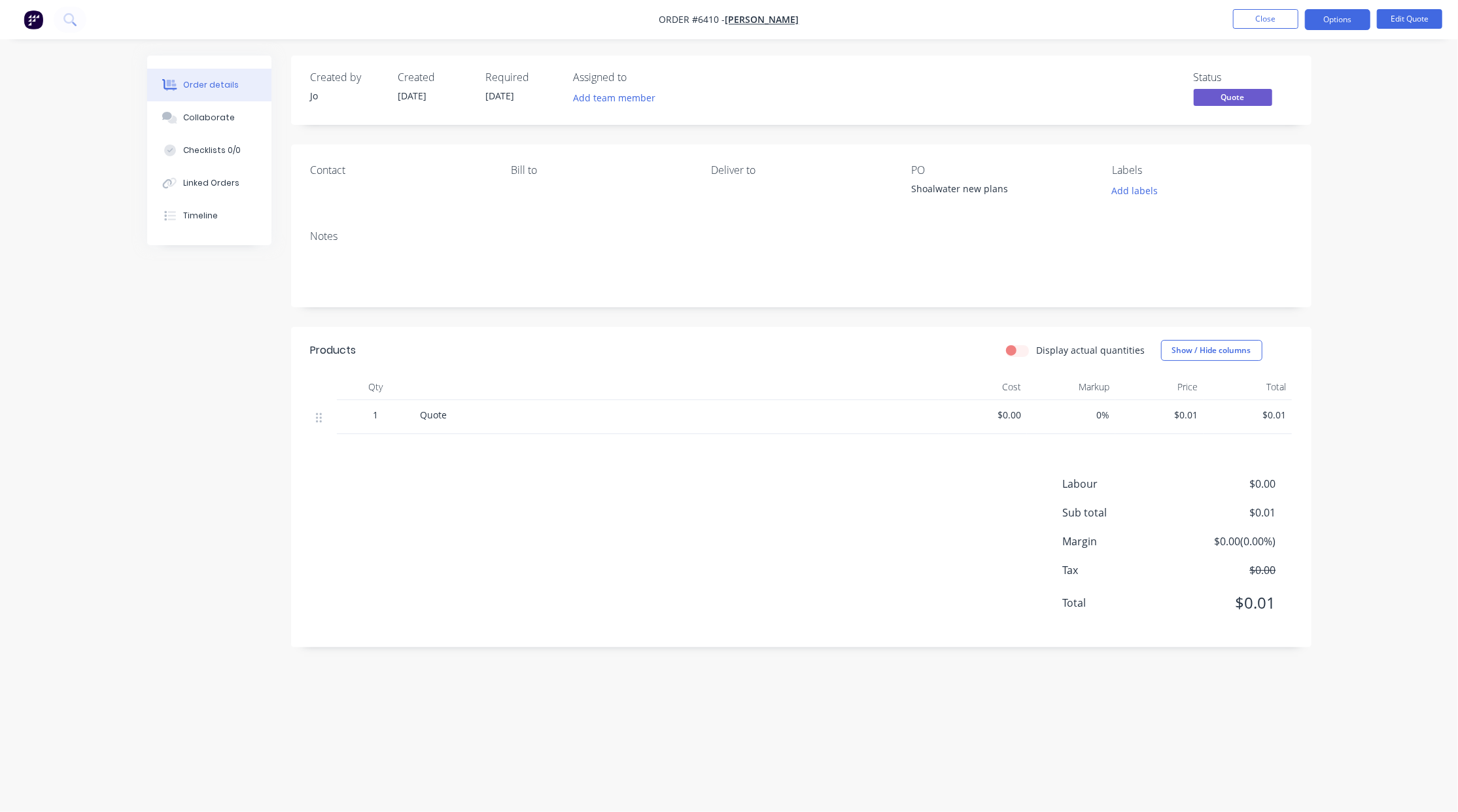
drag, startPoint x: 129, startPoint y: 157, endPoint x: 141, endPoint y: 150, distance: 13.9
click at [129, 157] on div "Order details Collaborate Checklists 0/0 Linked Orders Timeline Order details C…" at bounding box center [729, 406] width 1458 height 812
click at [1262, 14] on button "Close" at bounding box center [1265, 18] width 66 height 19
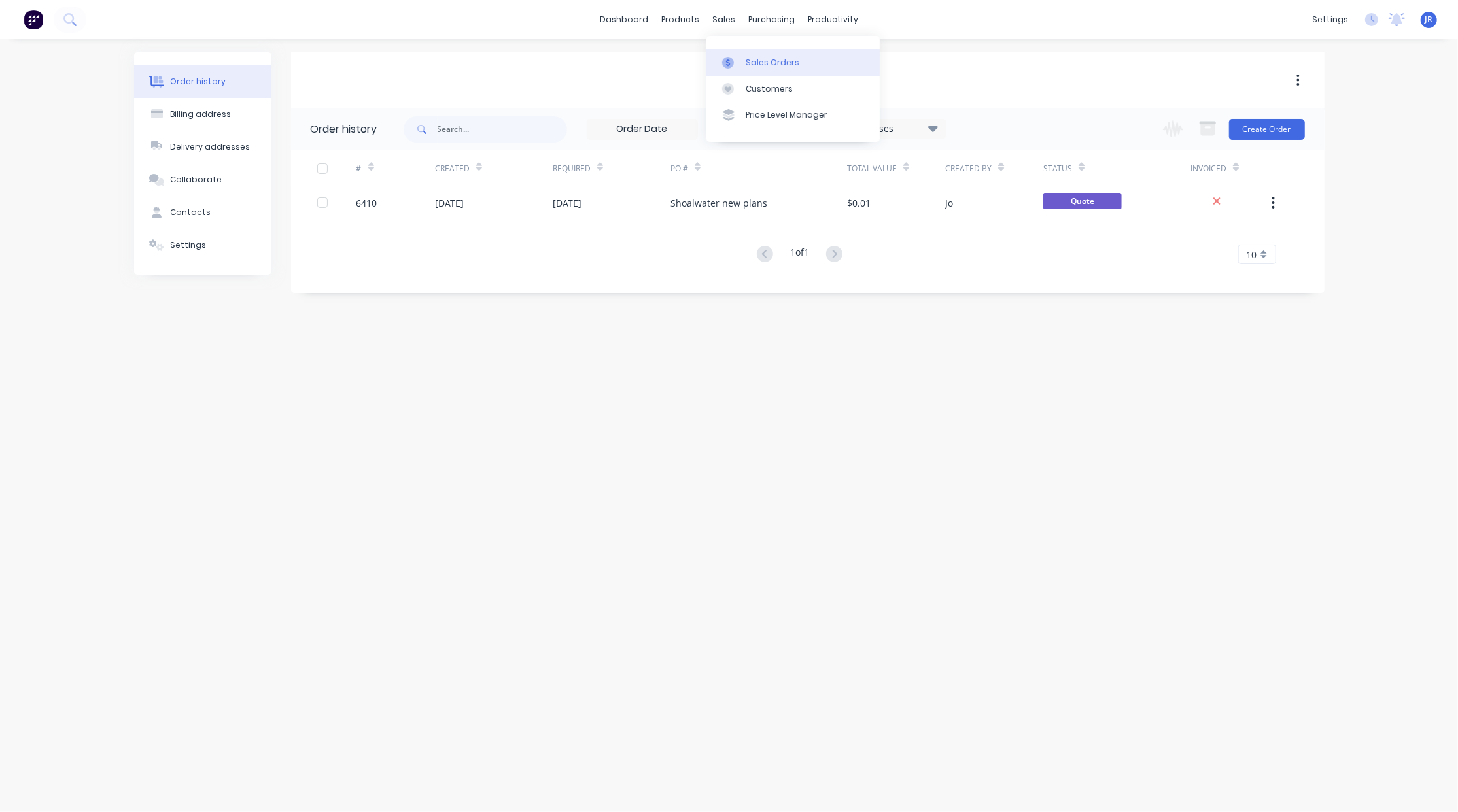
click at [746, 64] on div "Sales Orders" at bounding box center [772, 63] width 54 height 12
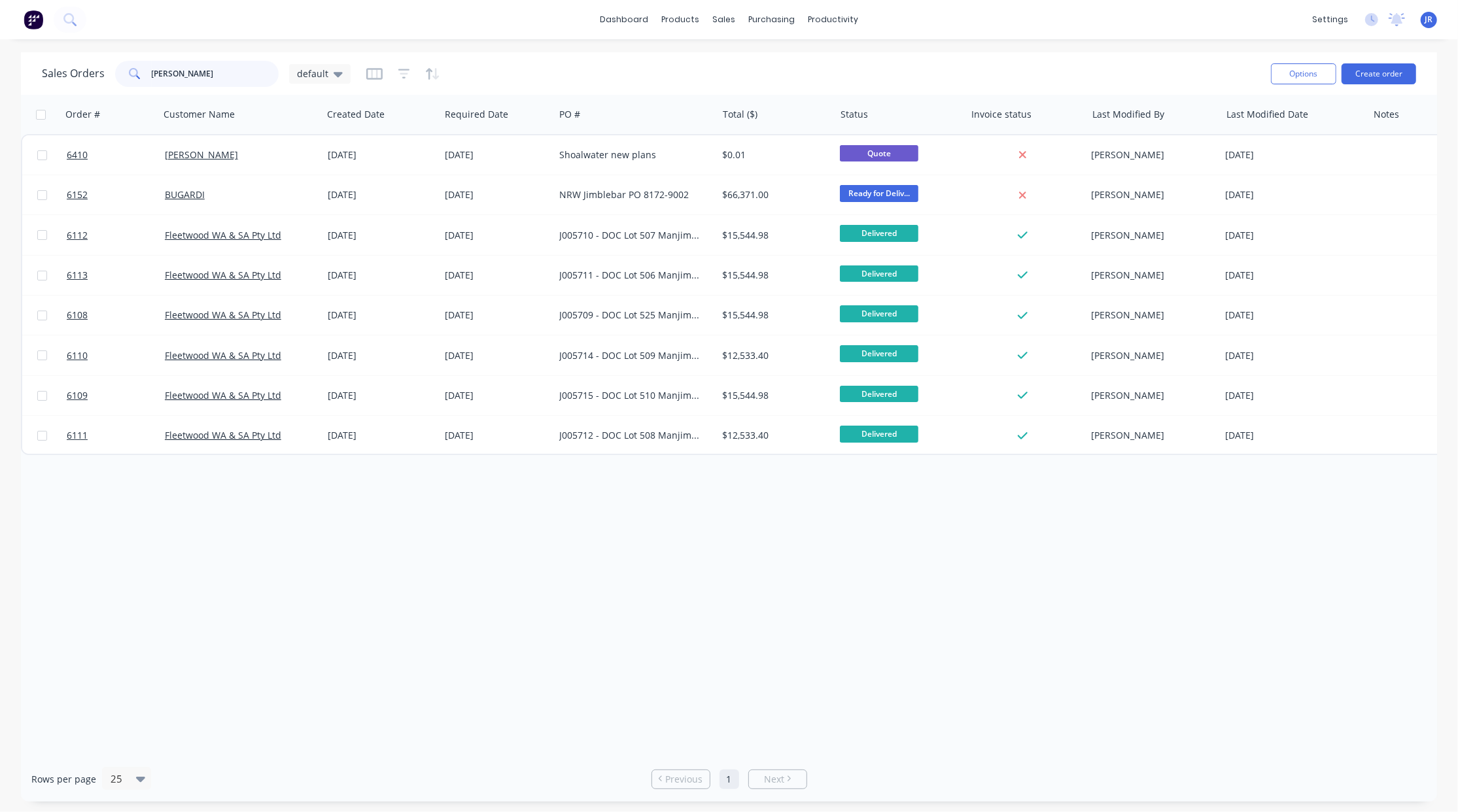
drag, startPoint x: 202, startPoint y: 82, endPoint x: -69, endPoint y: 82, distance: 271.0
click at [0, 82] on html "dashboard products sales purchasing productivity dashboard products Product Cat…" at bounding box center [729, 406] width 1458 height 812
type input "pitt"
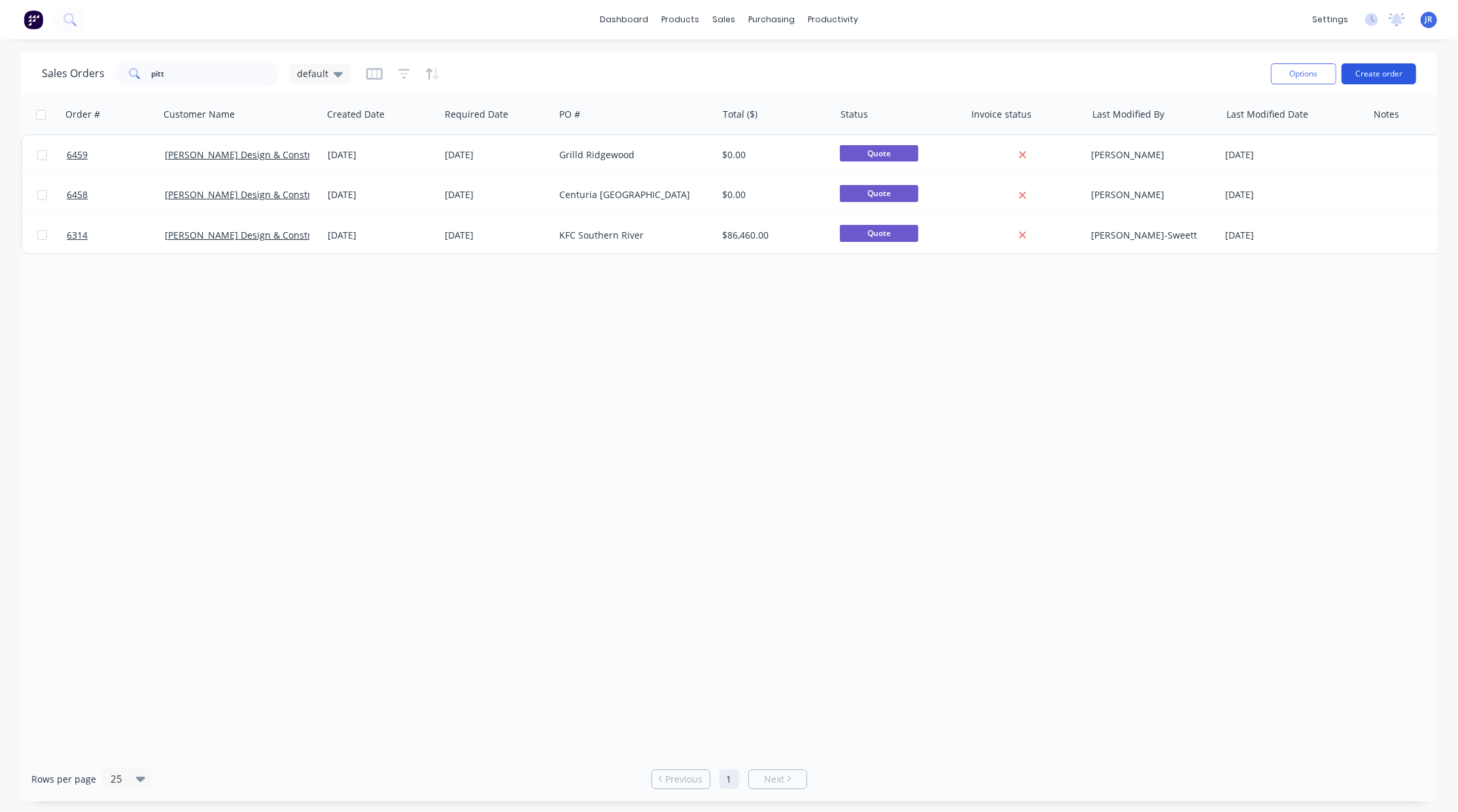
click at [1384, 74] on button "Create order" at bounding box center [1379, 74] width 75 height 21
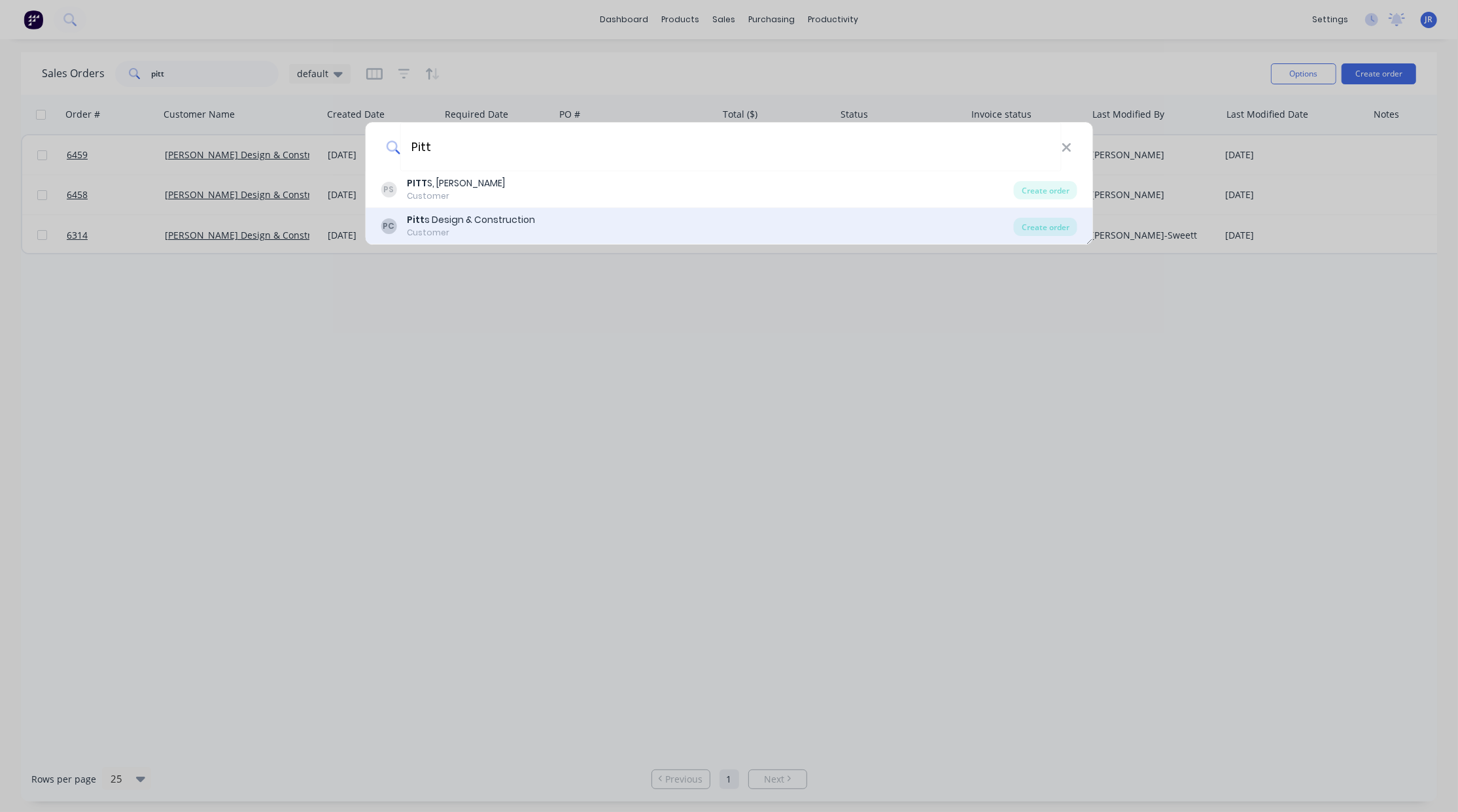
type input "Pitt"
click at [458, 223] on div "Pitt s Design & Construction" at bounding box center [471, 220] width 128 height 14
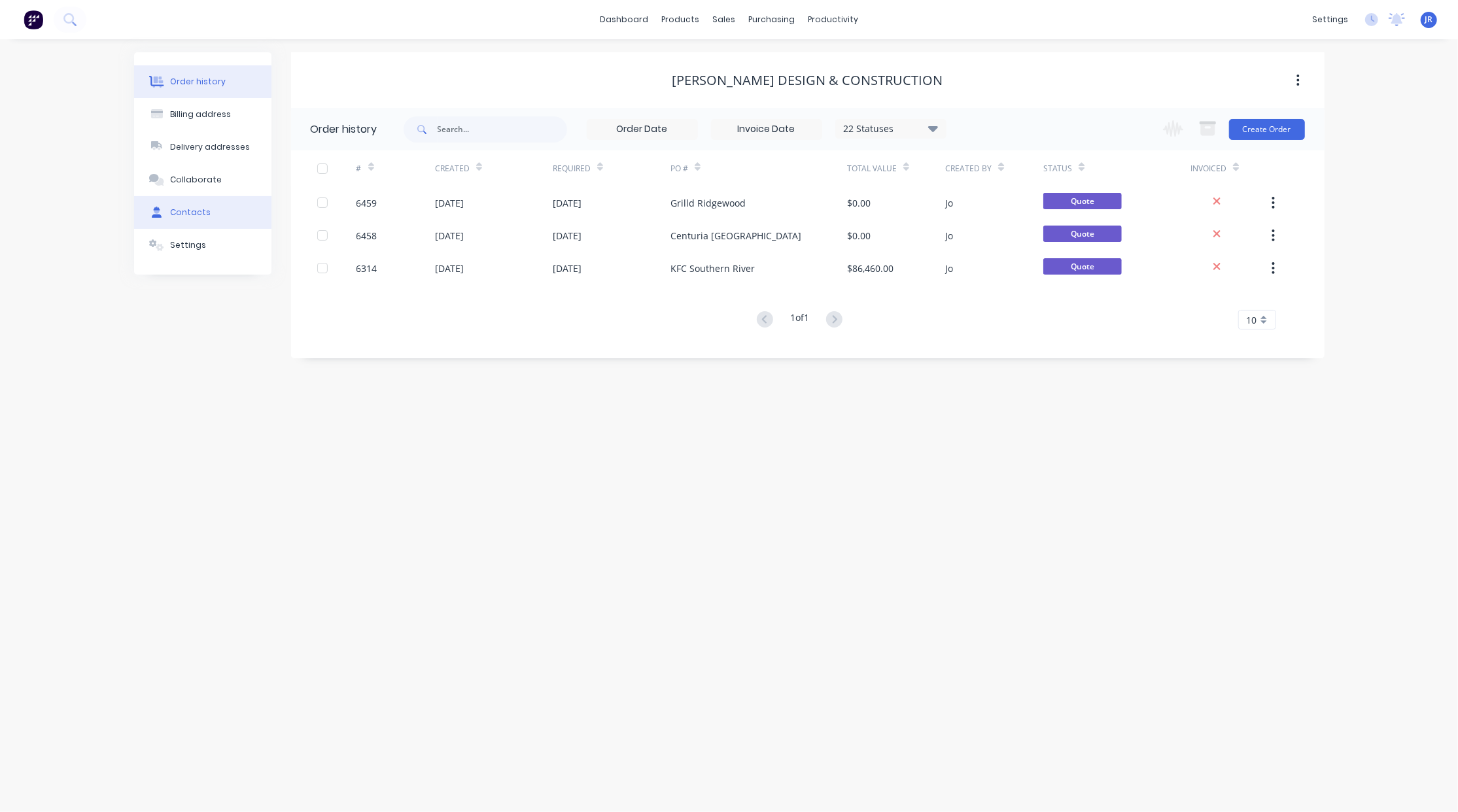
click at [175, 219] on button "Contacts" at bounding box center [202, 212] width 137 height 32
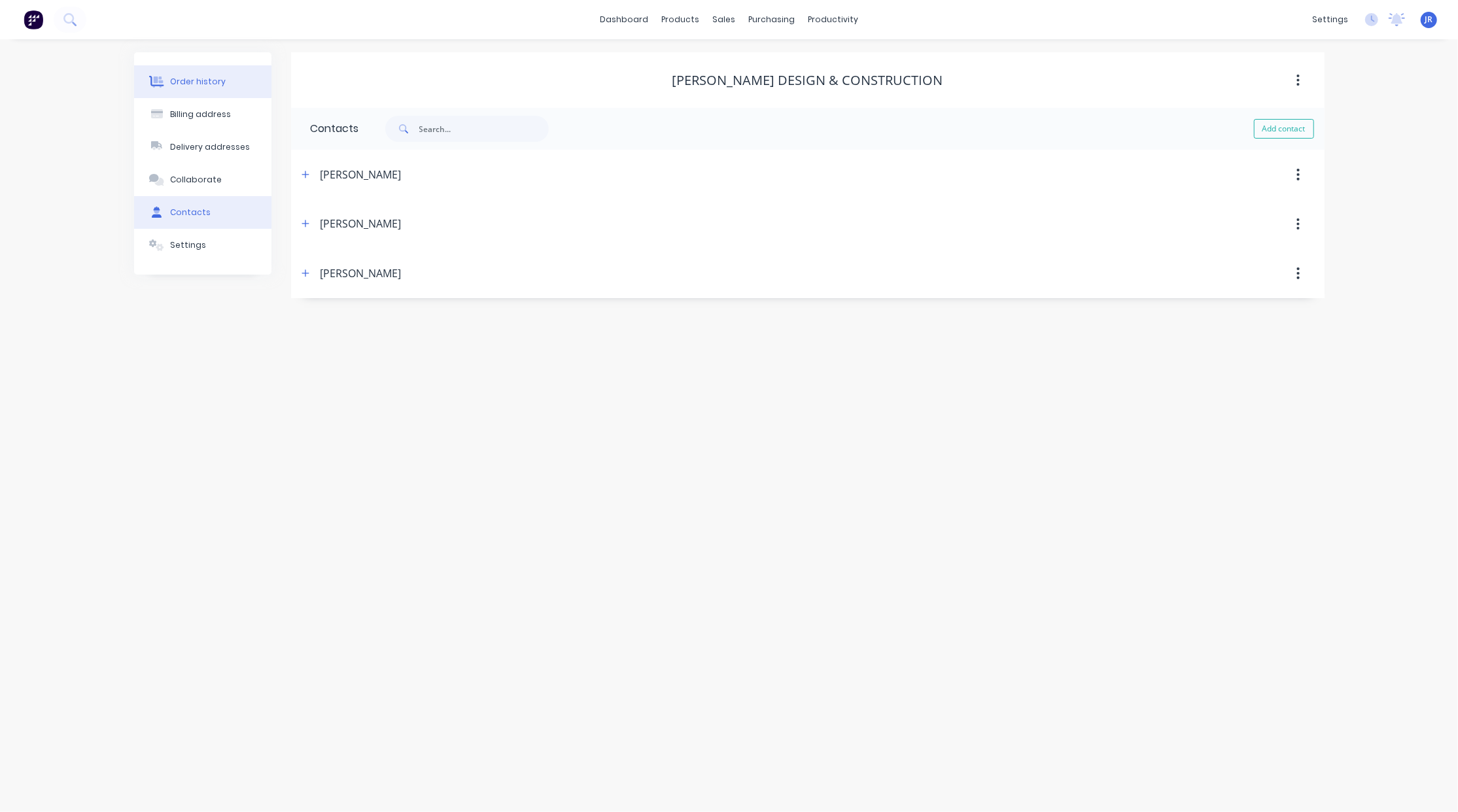
click at [178, 77] on div "Order history" at bounding box center [197, 81] width 55 height 12
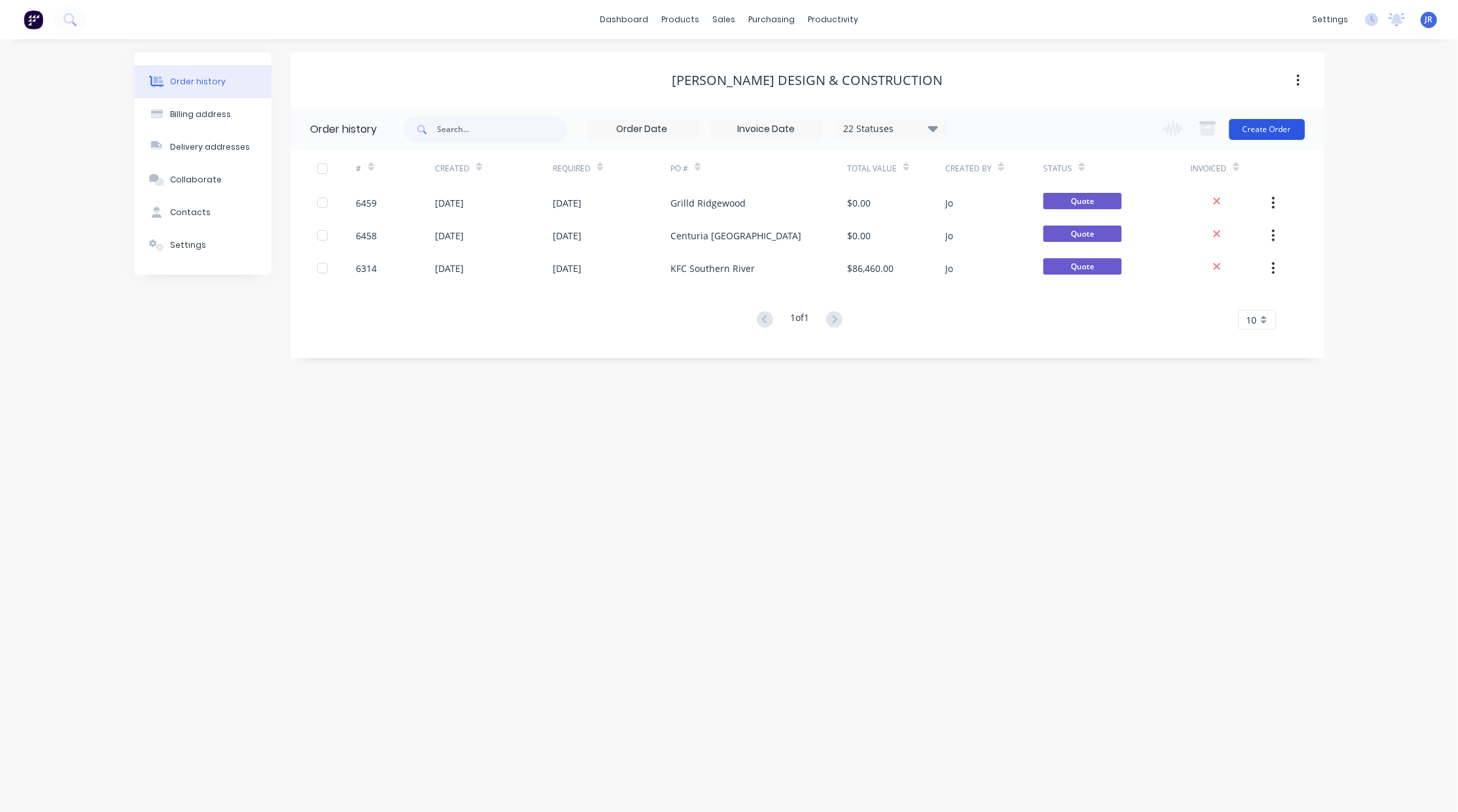
click at [1277, 131] on button "Create Order" at bounding box center [1267, 129] width 76 height 21
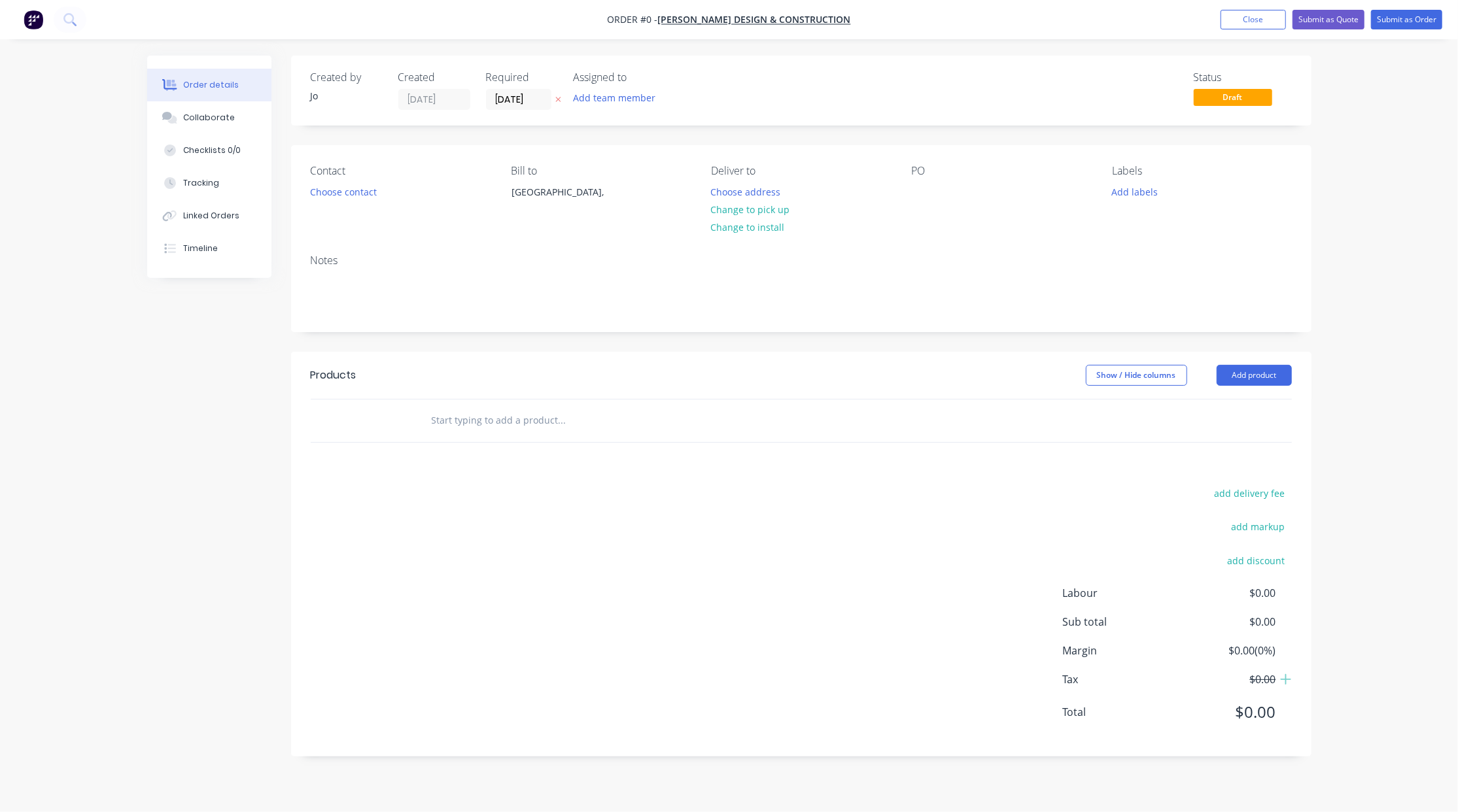
click at [497, 427] on input "text" at bounding box center [561, 421] width 261 height 26
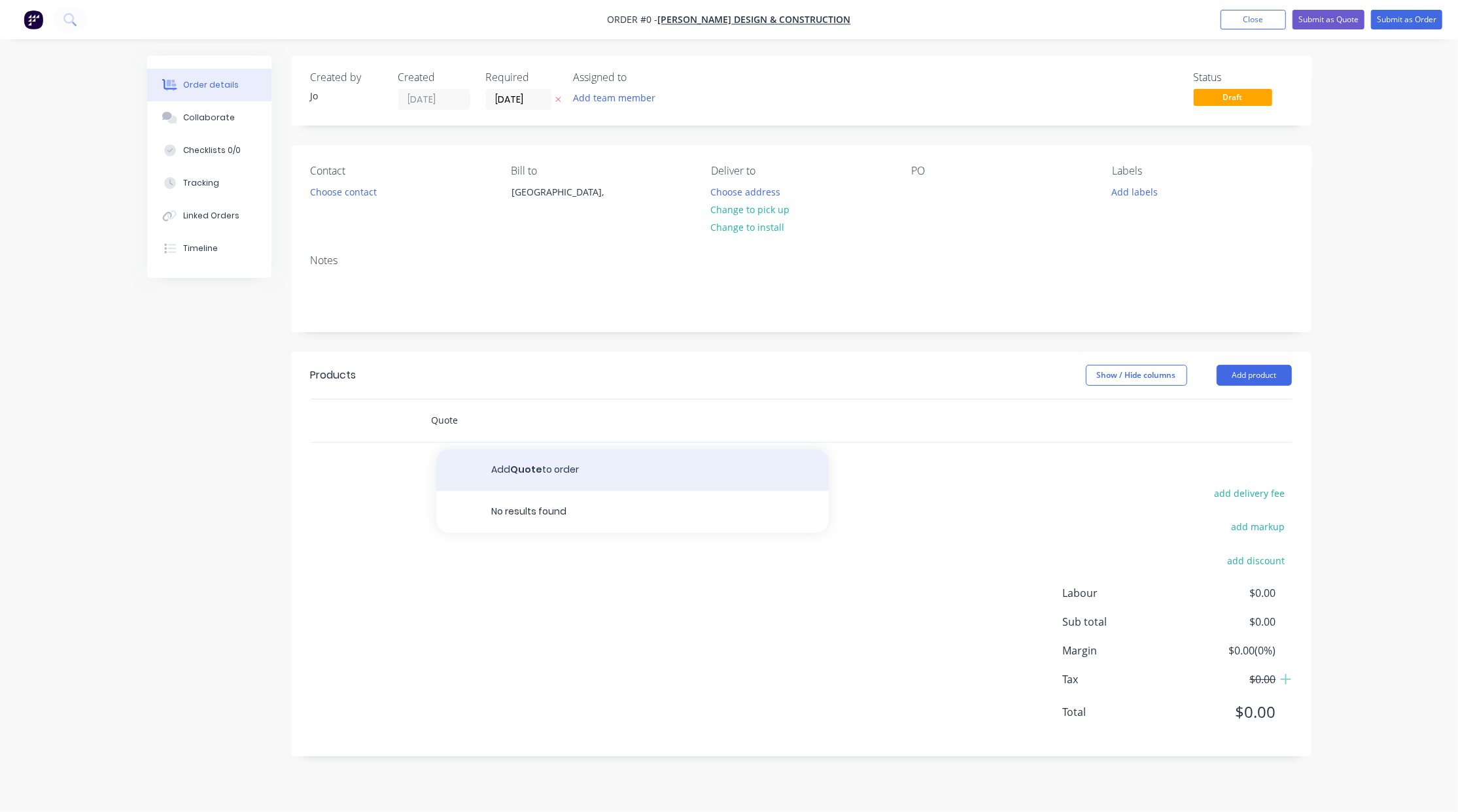
type input "Quote"
click at [477, 474] on button "Add Quote to order" at bounding box center [632, 470] width 392 height 42
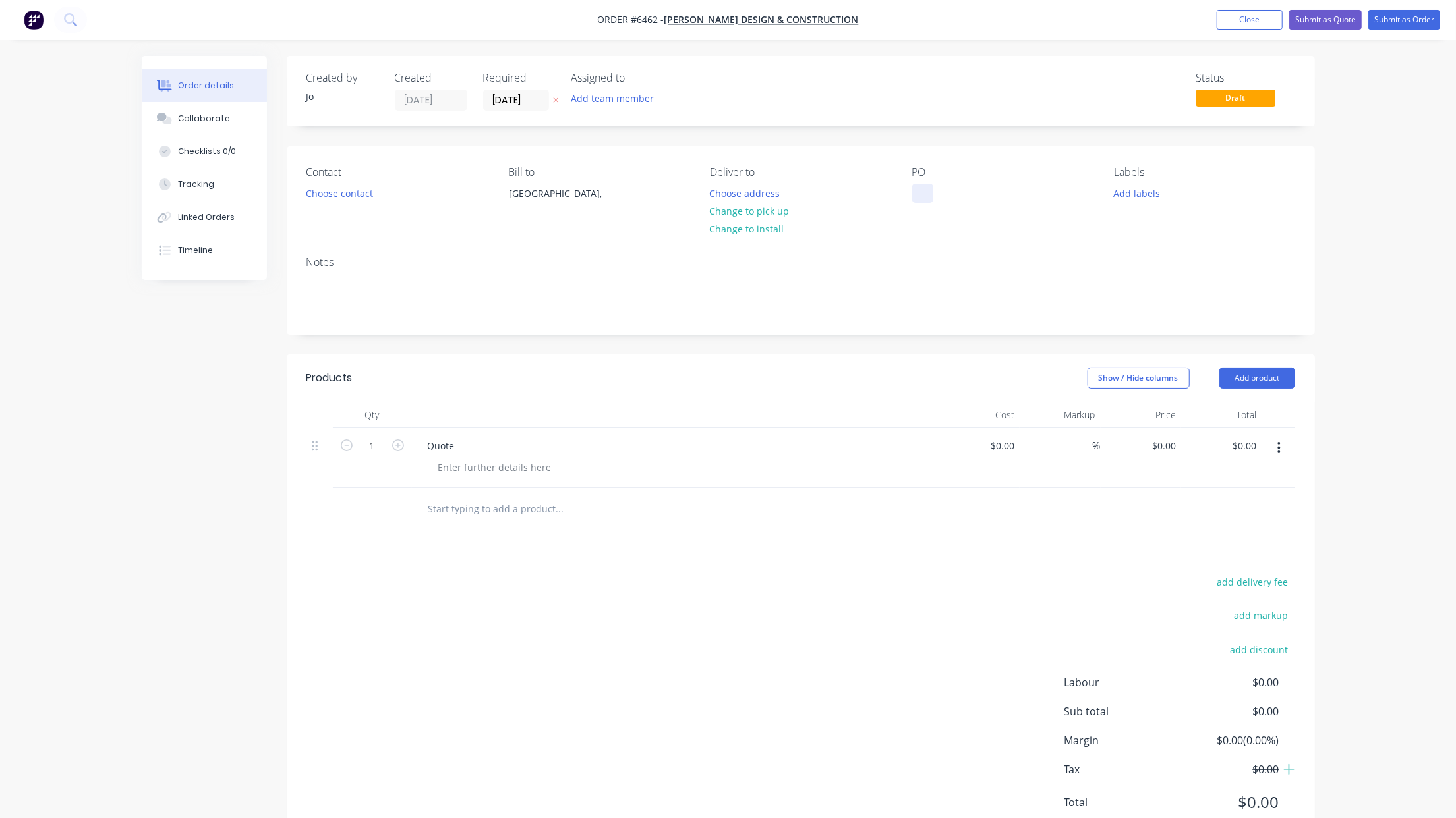
click at [925, 187] on div at bounding box center [922, 193] width 21 height 20
click at [537, 100] on input "[DATE]" at bounding box center [515, 99] width 64 height 20
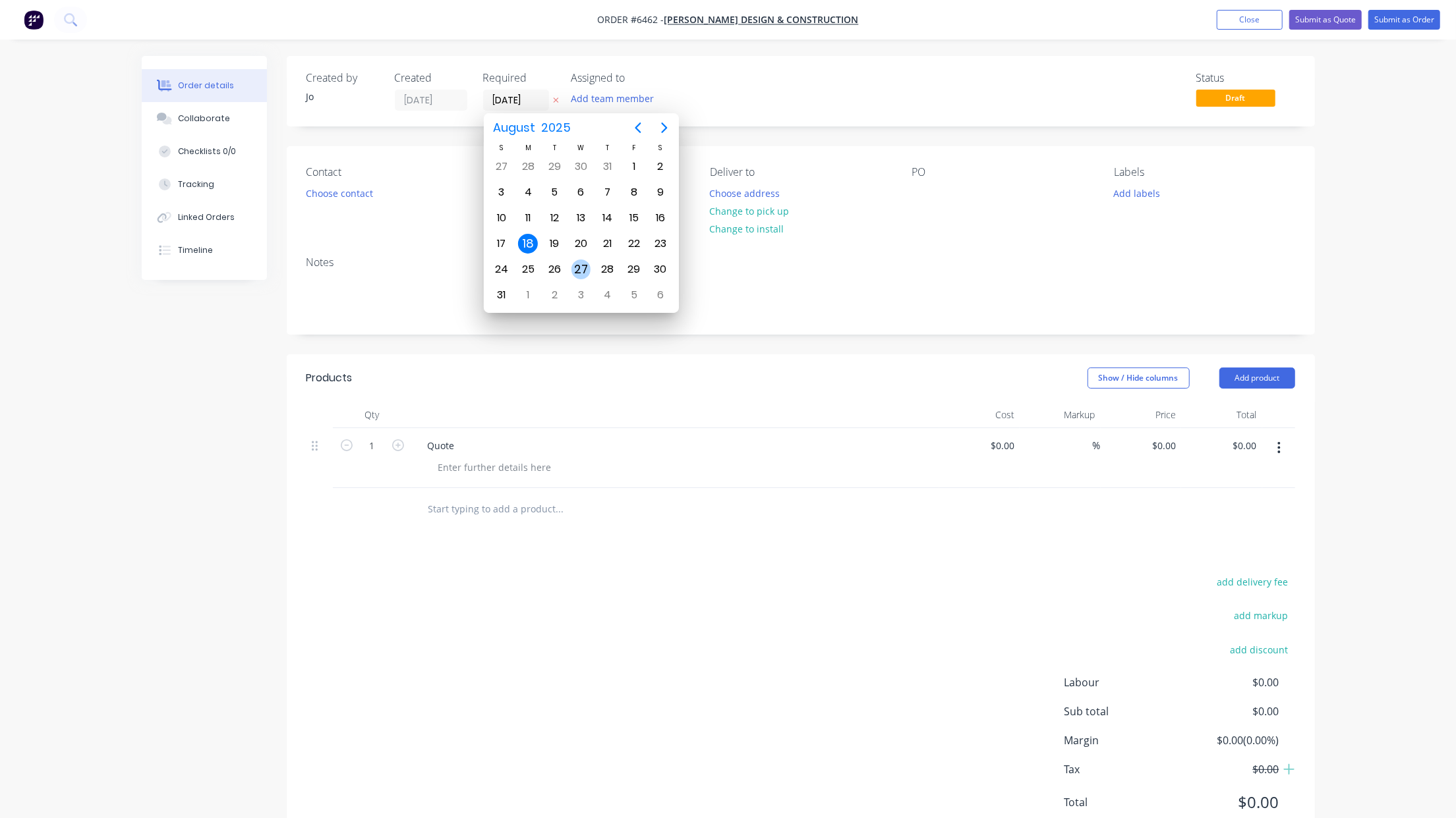
click at [578, 265] on div "27" at bounding box center [580, 269] width 20 height 20
type input "[DATE]"
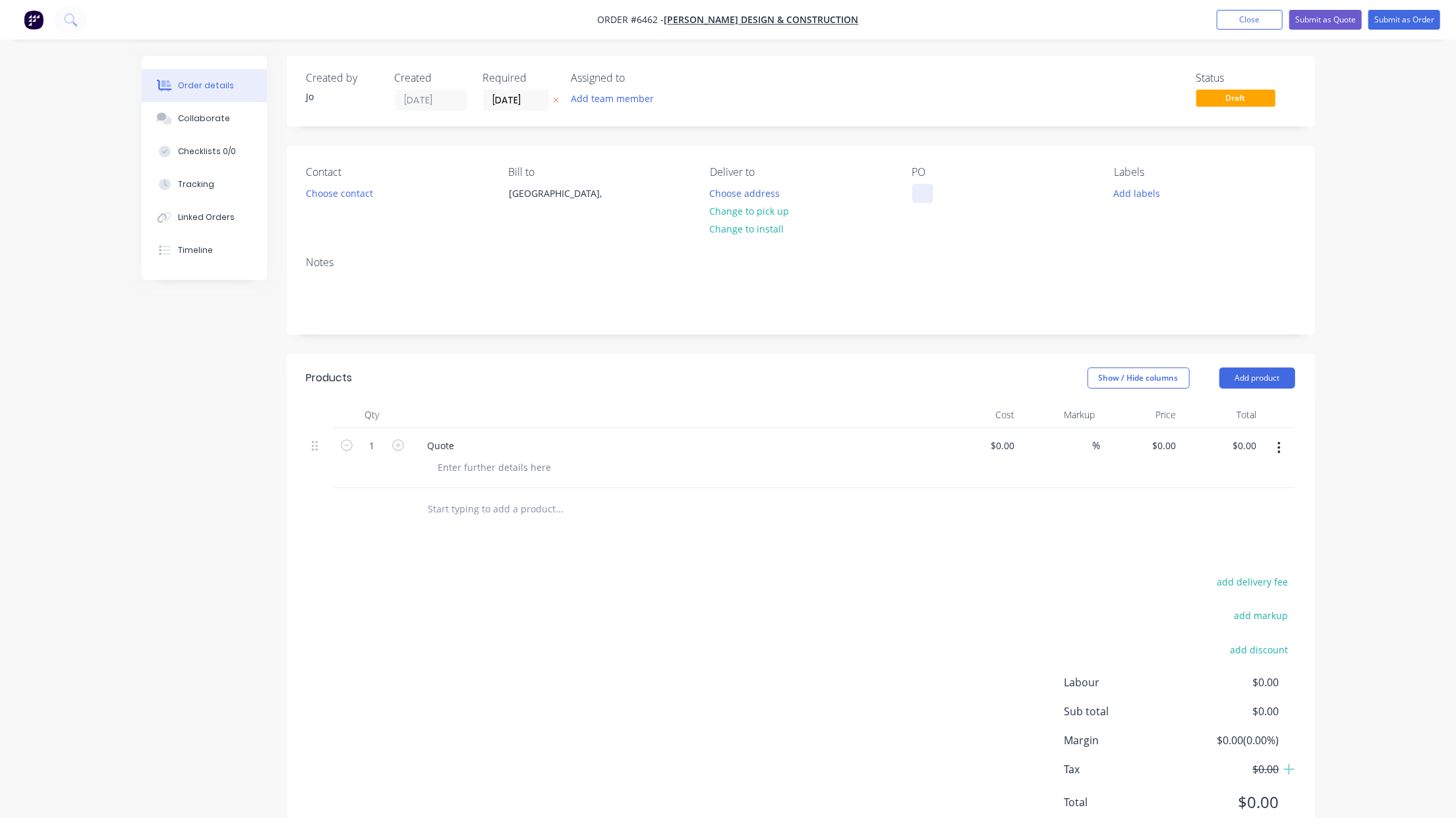
click at [922, 193] on div at bounding box center [922, 193] width 21 height 20
click at [889, 333] on div "Notes" at bounding box center [801, 289] width 1028 height 88
click at [183, 126] on button "Collaborate" at bounding box center [204, 118] width 126 height 33
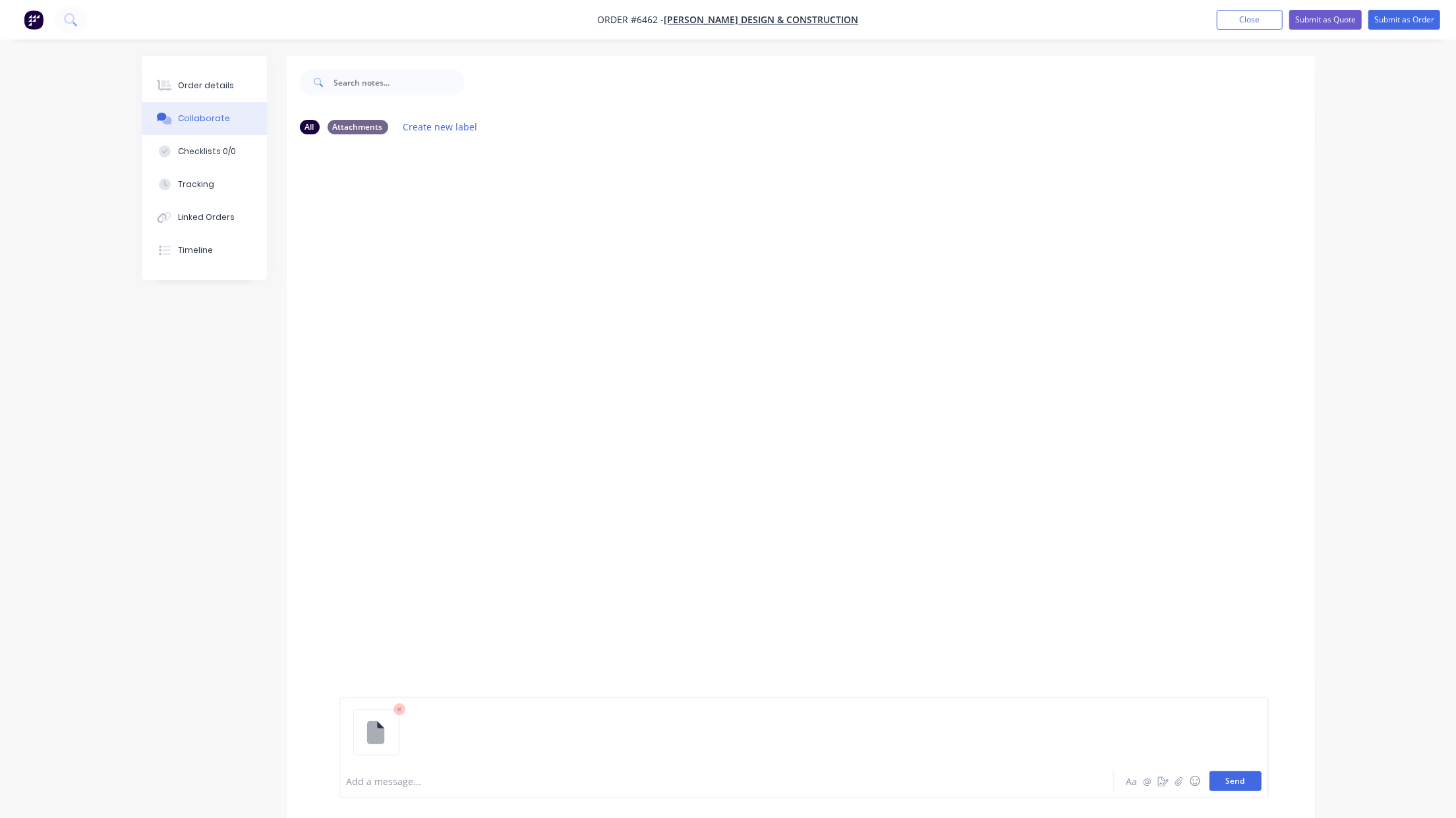
click at [1212, 784] on button "Send" at bounding box center [1235, 781] width 52 height 20
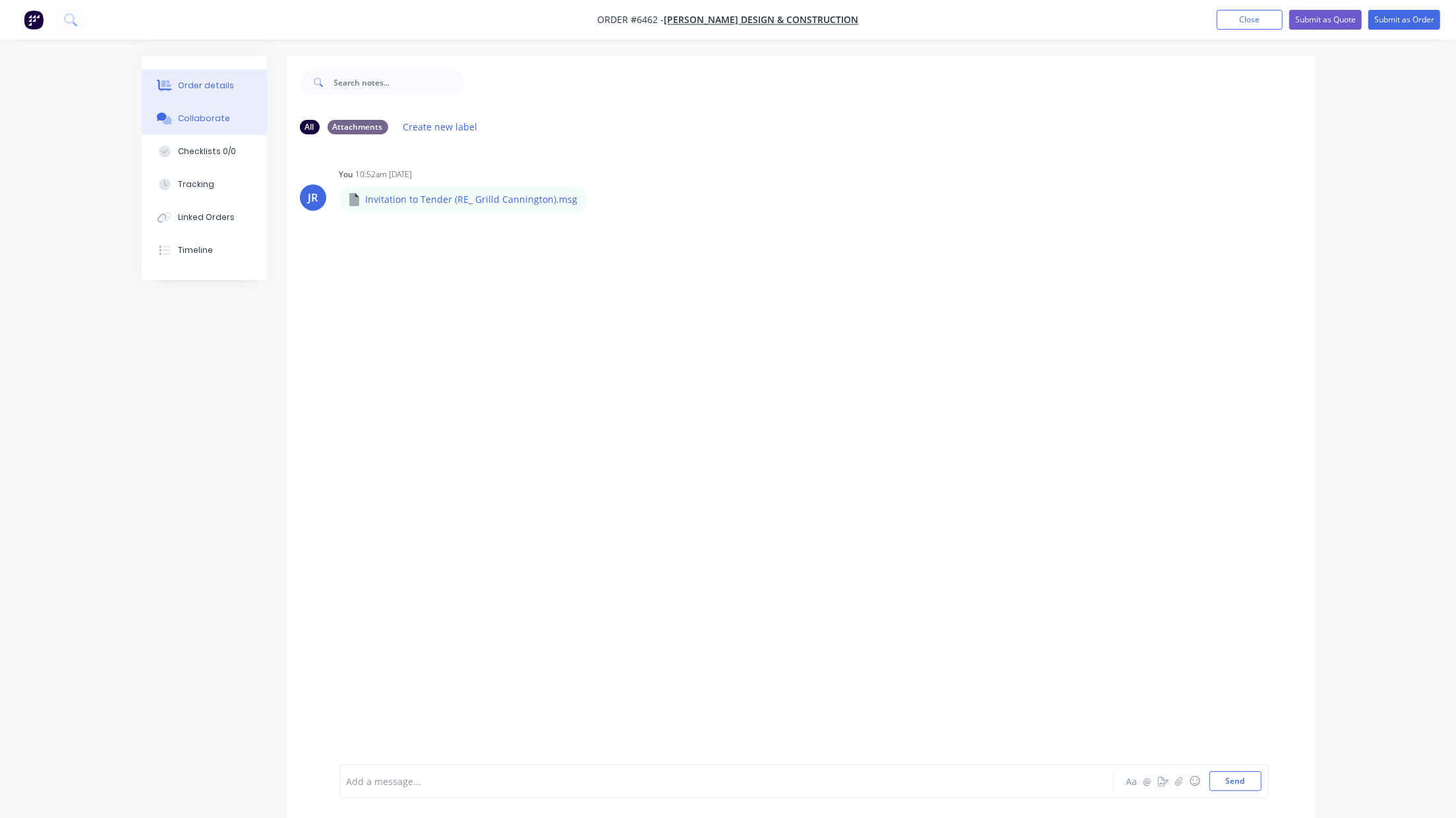
click at [218, 88] on div "Order details" at bounding box center [205, 86] width 56 height 12
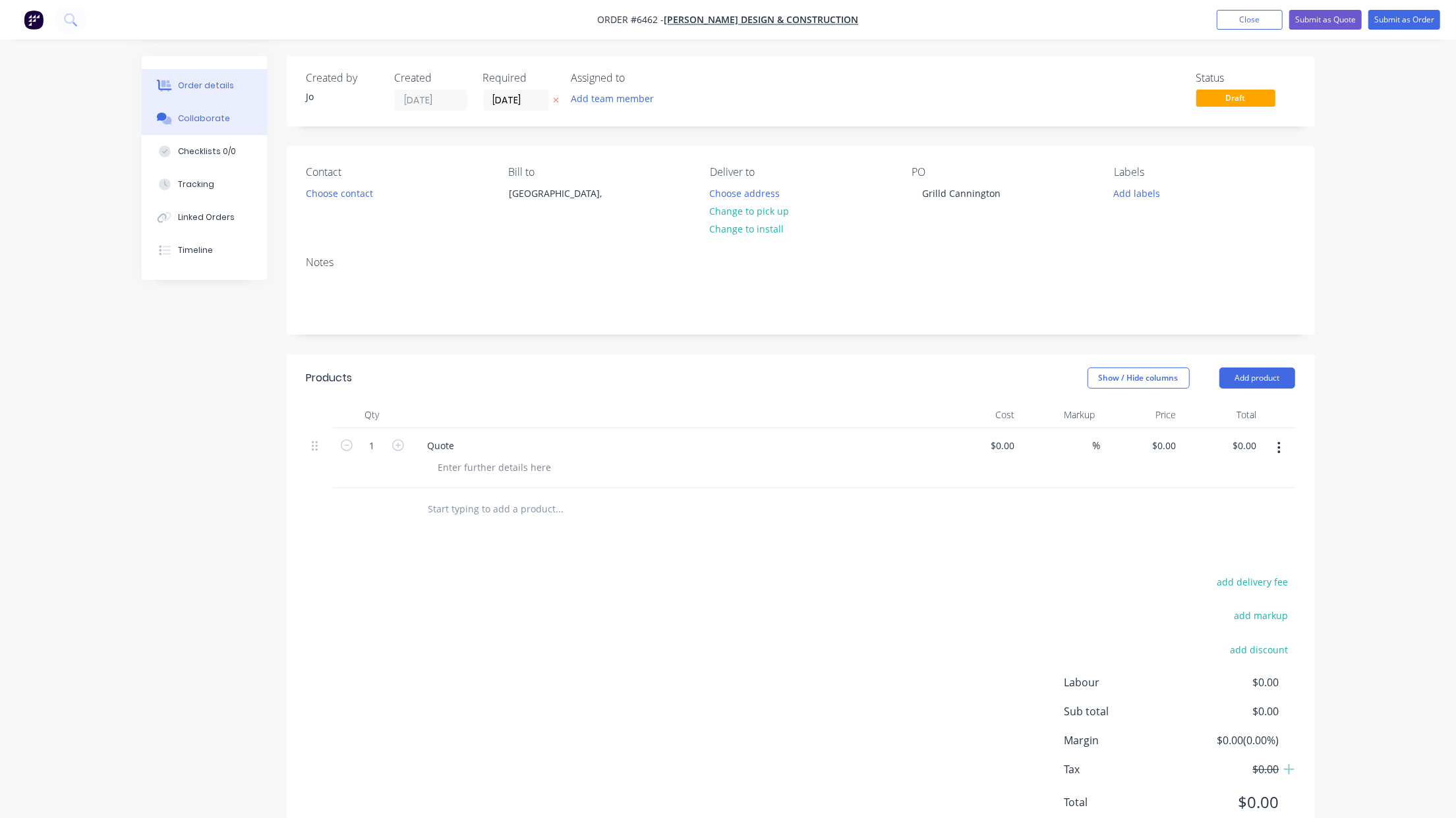
click at [178, 121] on div "Collaborate" at bounding box center [204, 118] width 52 height 12
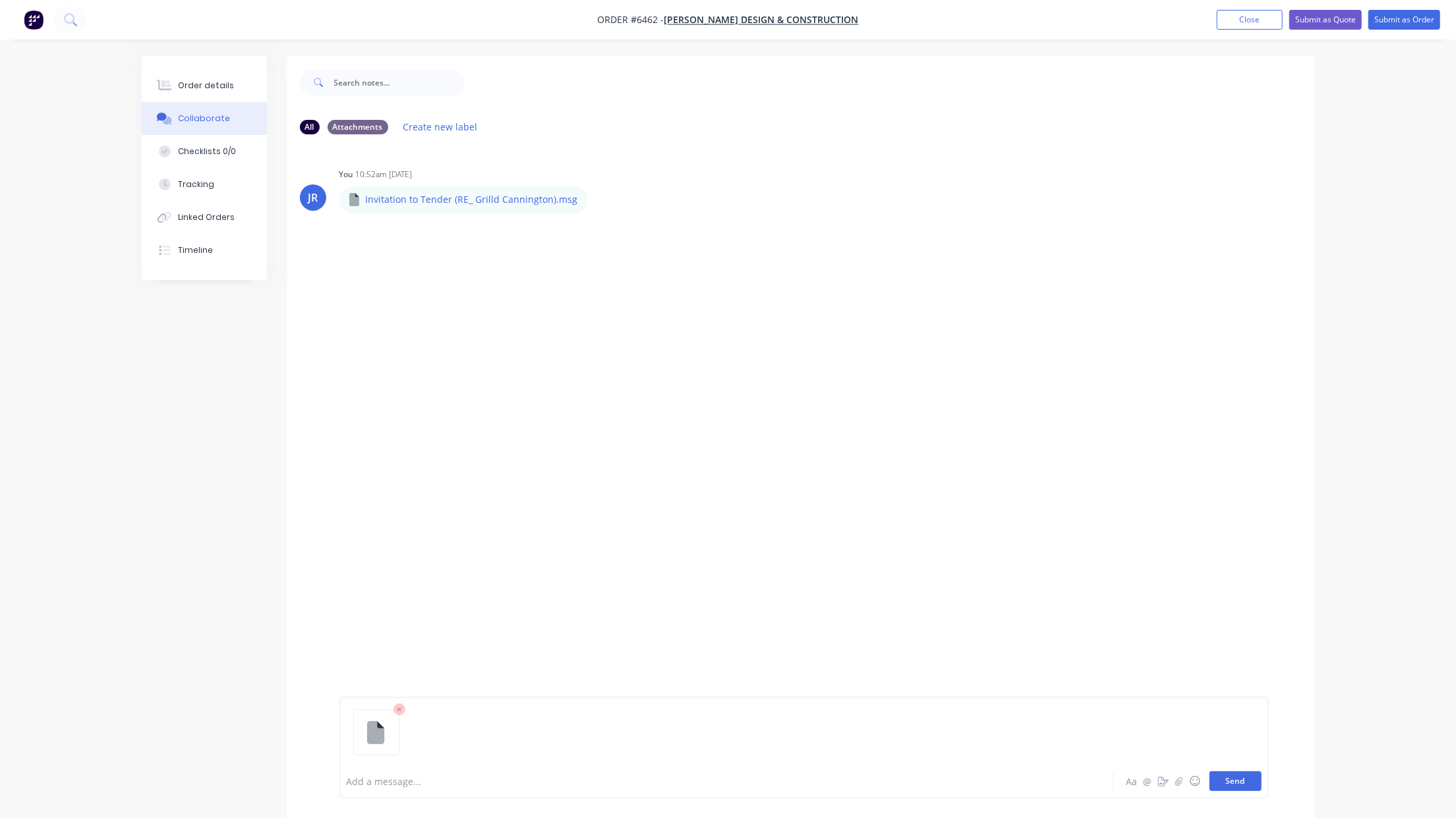
click at [1225, 784] on button "Send" at bounding box center [1235, 781] width 52 height 20
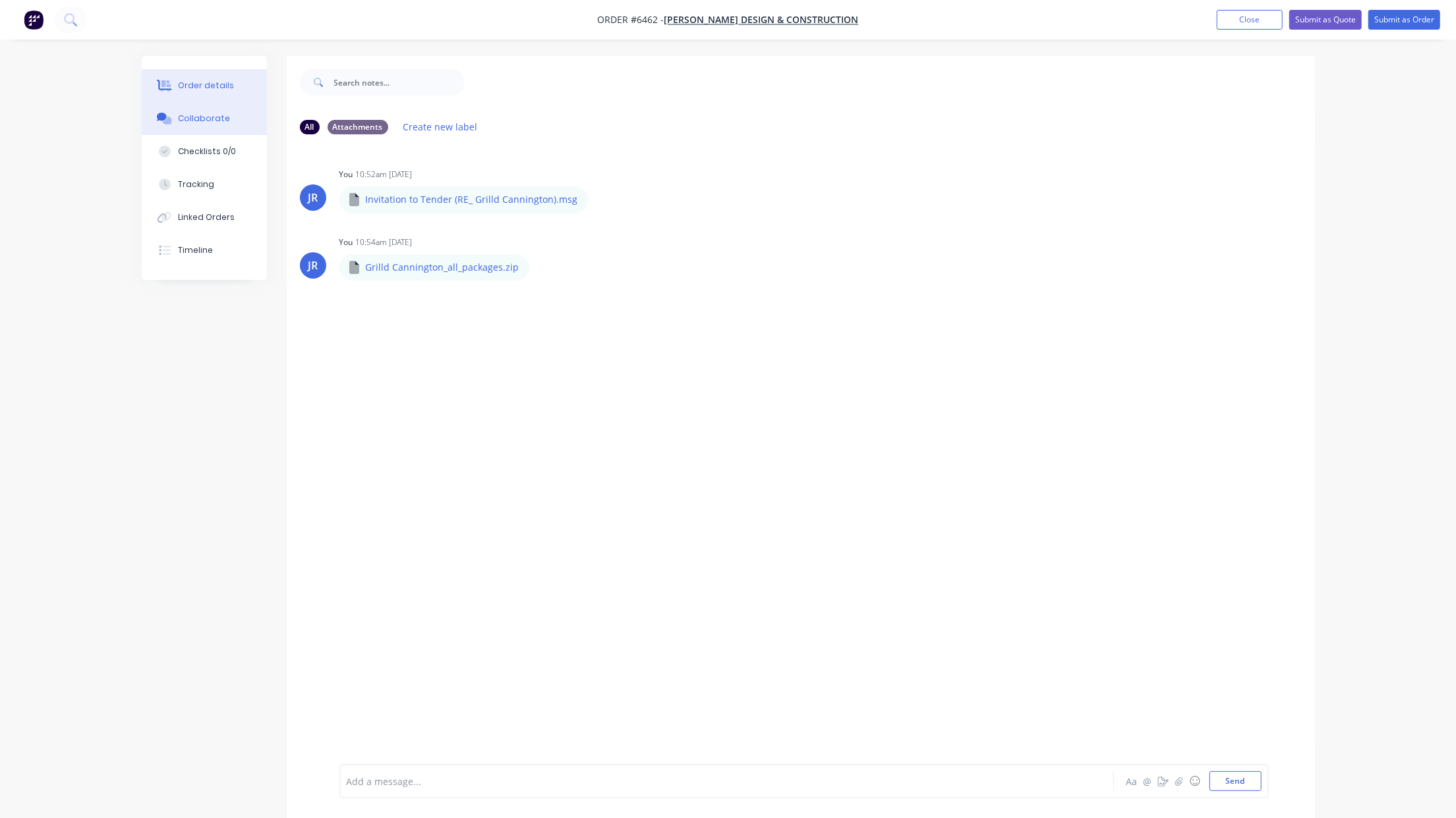
click at [223, 93] on button "Order details" at bounding box center [204, 85] width 126 height 33
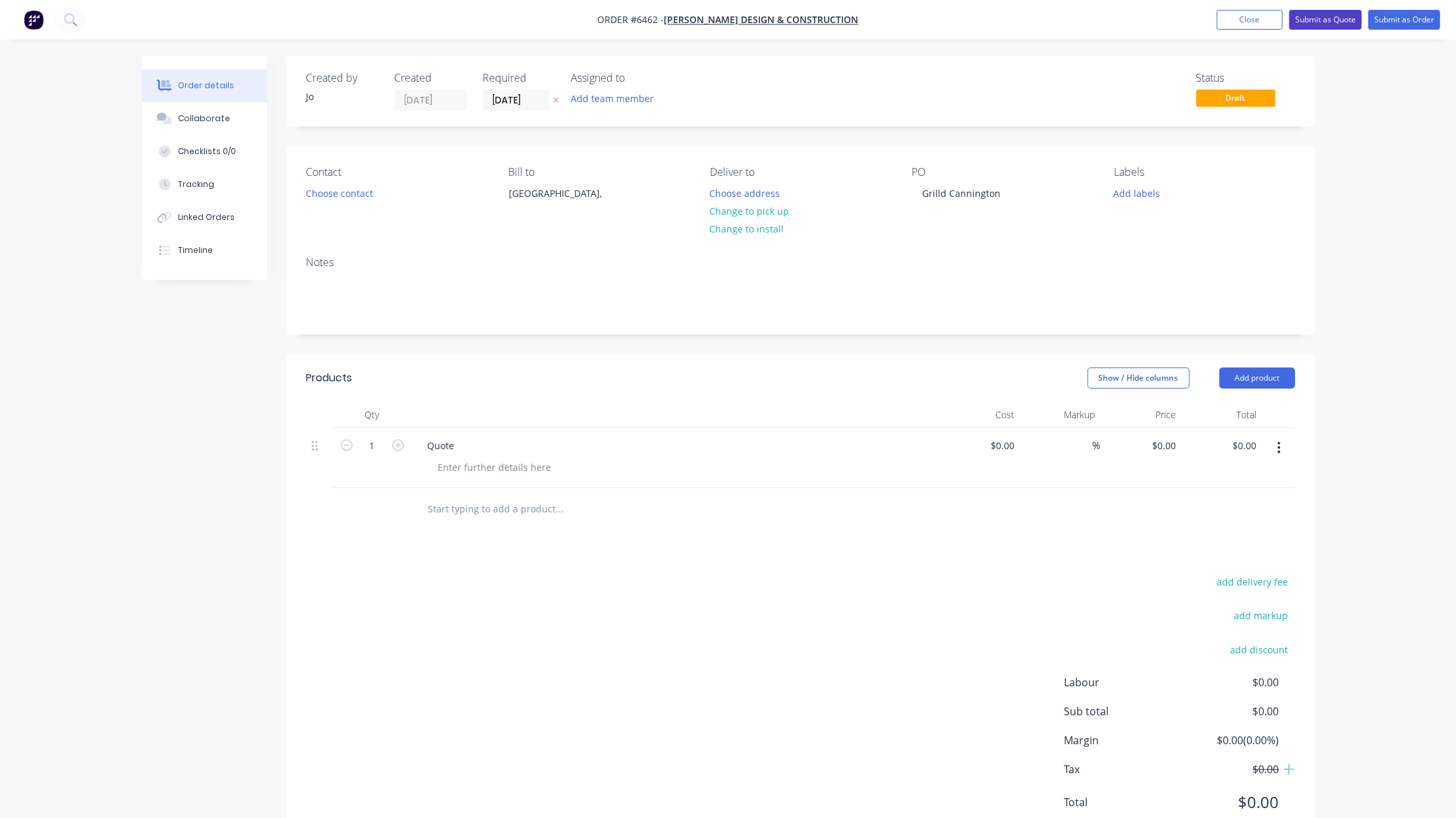
click at [1335, 15] on button "Submit as Quote" at bounding box center [1325, 20] width 73 height 20
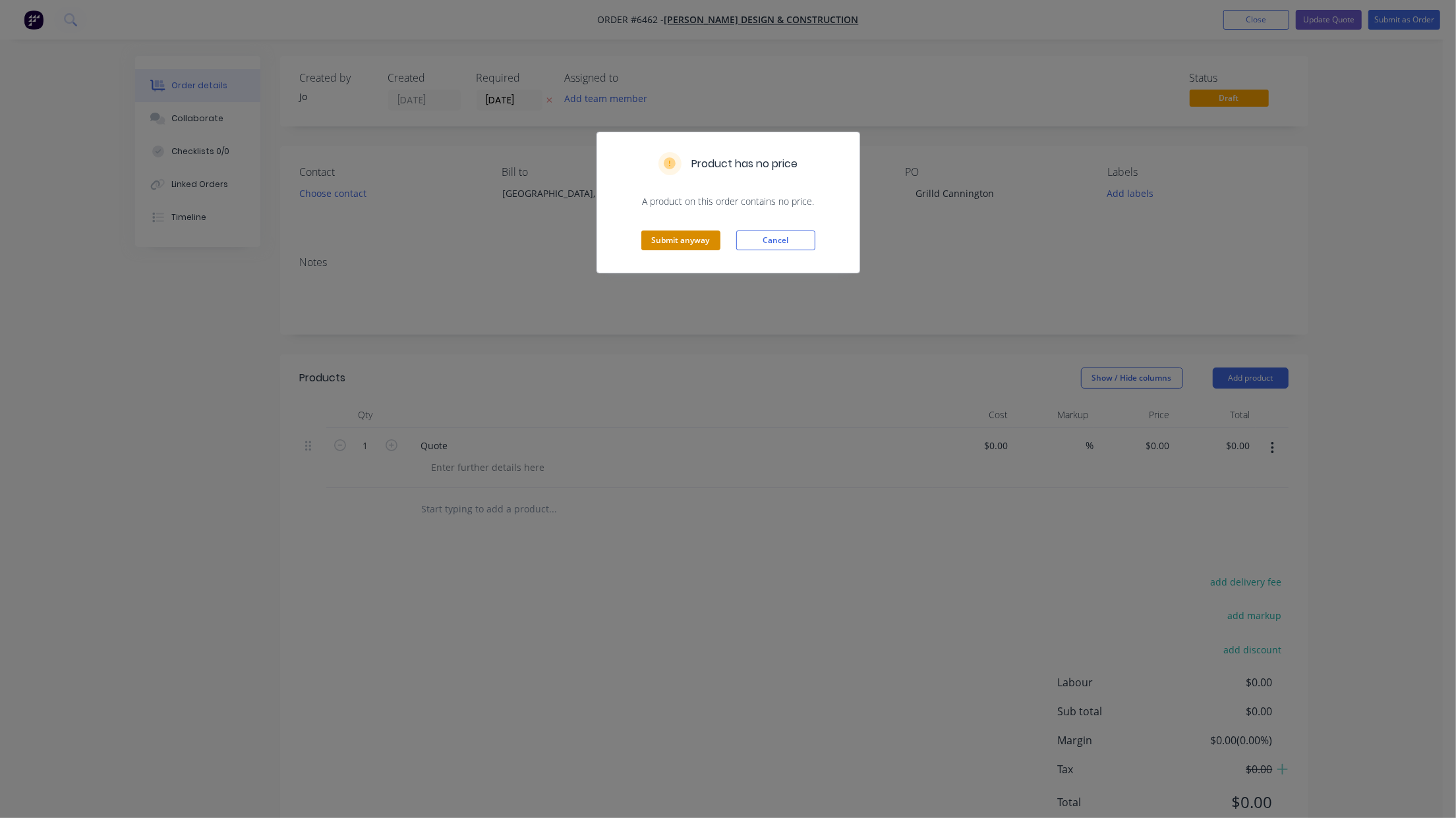
click at [678, 244] on button "Submit anyway" at bounding box center [681, 240] width 79 height 20
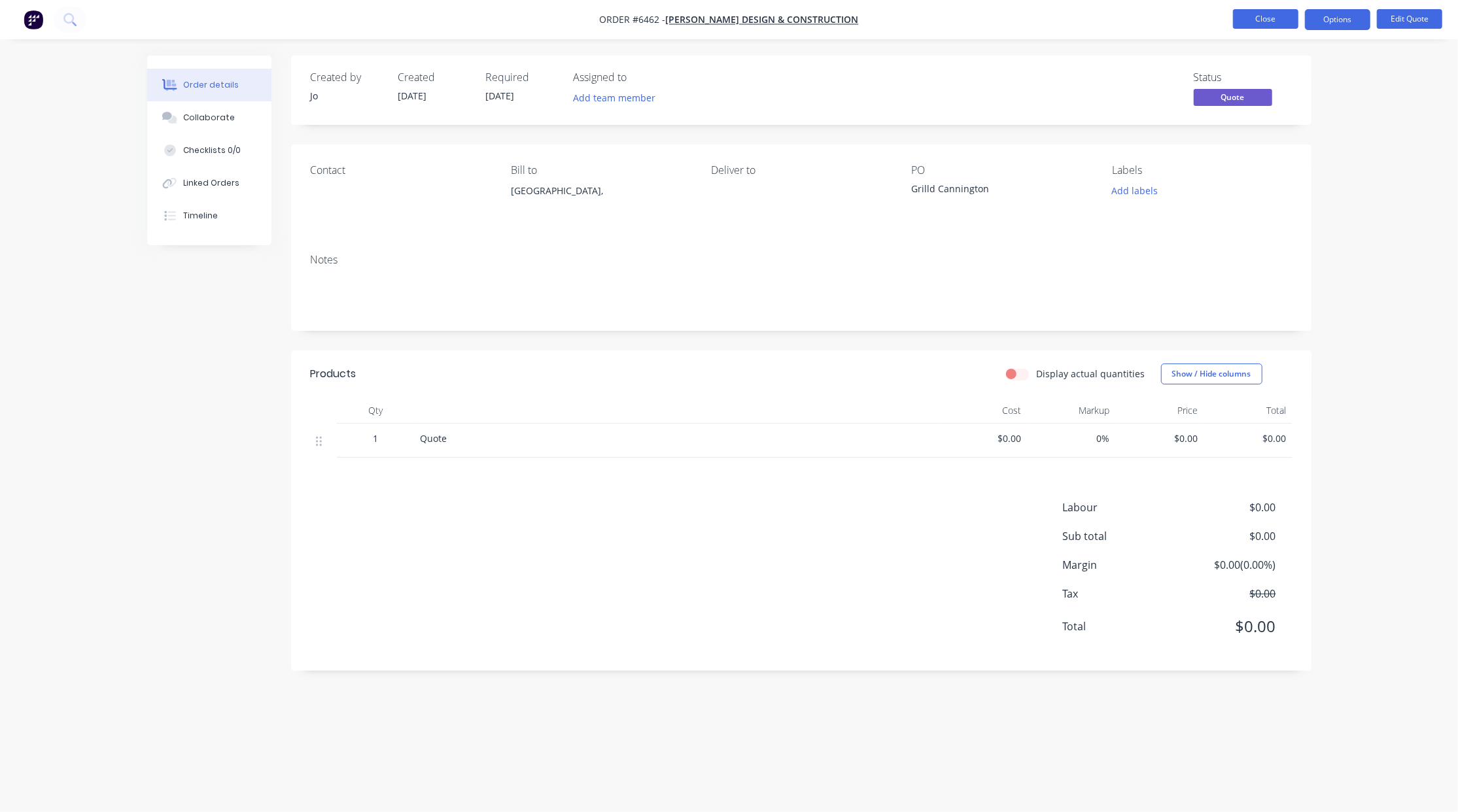
click at [1238, 21] on button "Close" at bounding box center [1265, 18] width 66 height 19
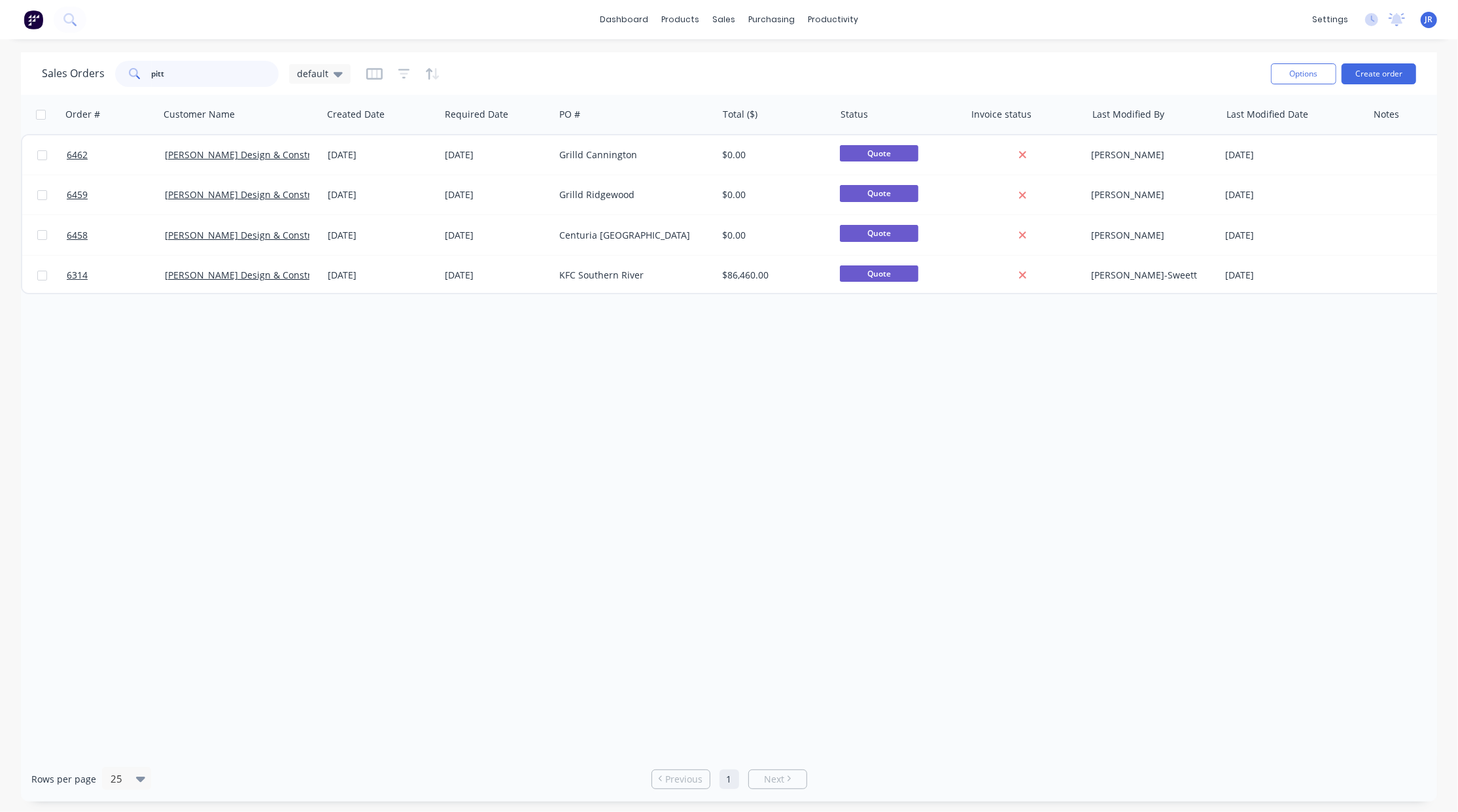
drag, startPoint x: 213, startPoint y: 71, endPoint x: -62, endPoint y: 47, distance: 276.0
click at [0, 47] on html "dashboard products sales purchasing productivity dashboard products Product Cat…" at bounding box center [729, 406] width 1458 height 812
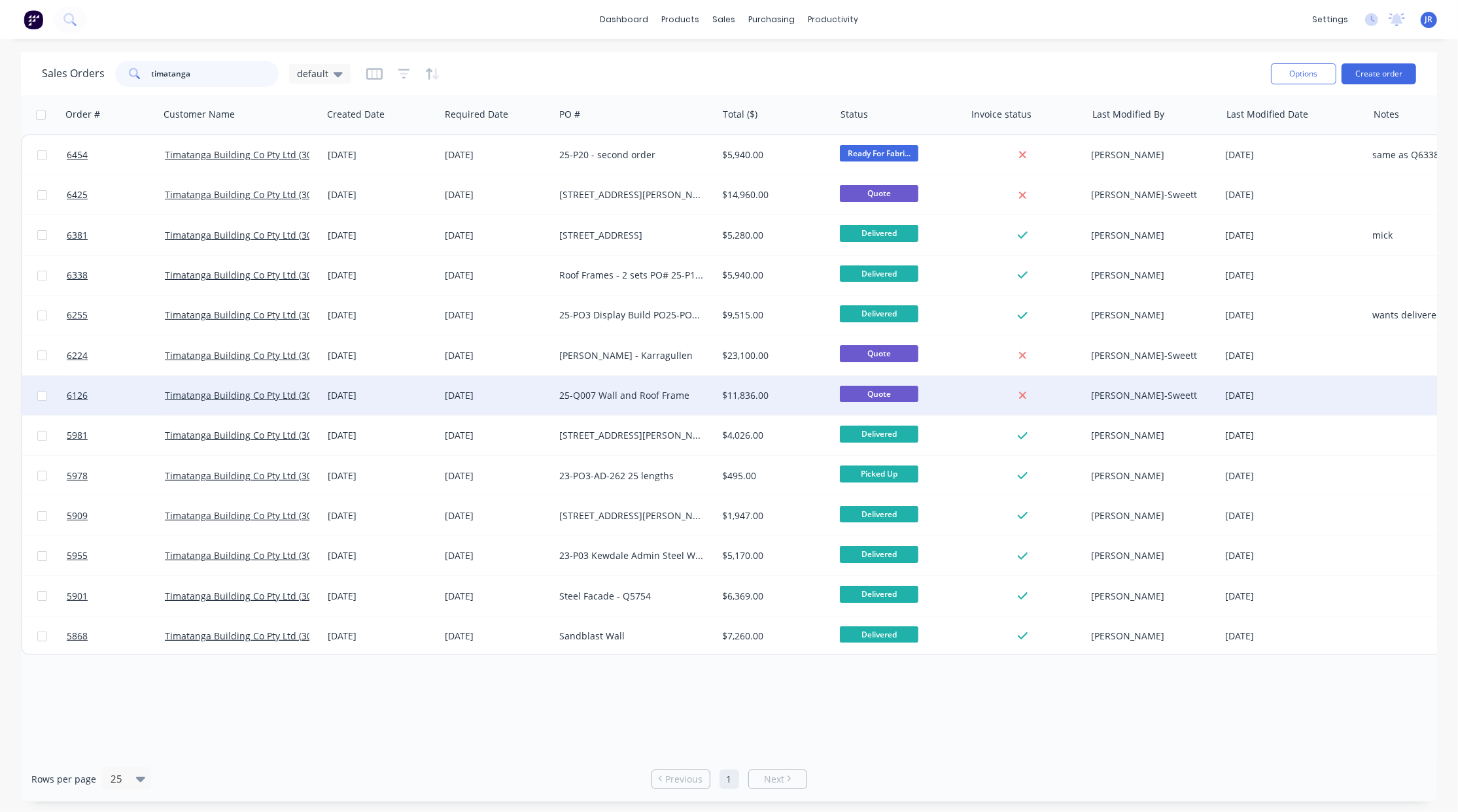
type input "timatanga"
click at [663, 393] on div "25-Q007 Wall and Roof Frame" at bounding box center [631, 396] width 145 height 13
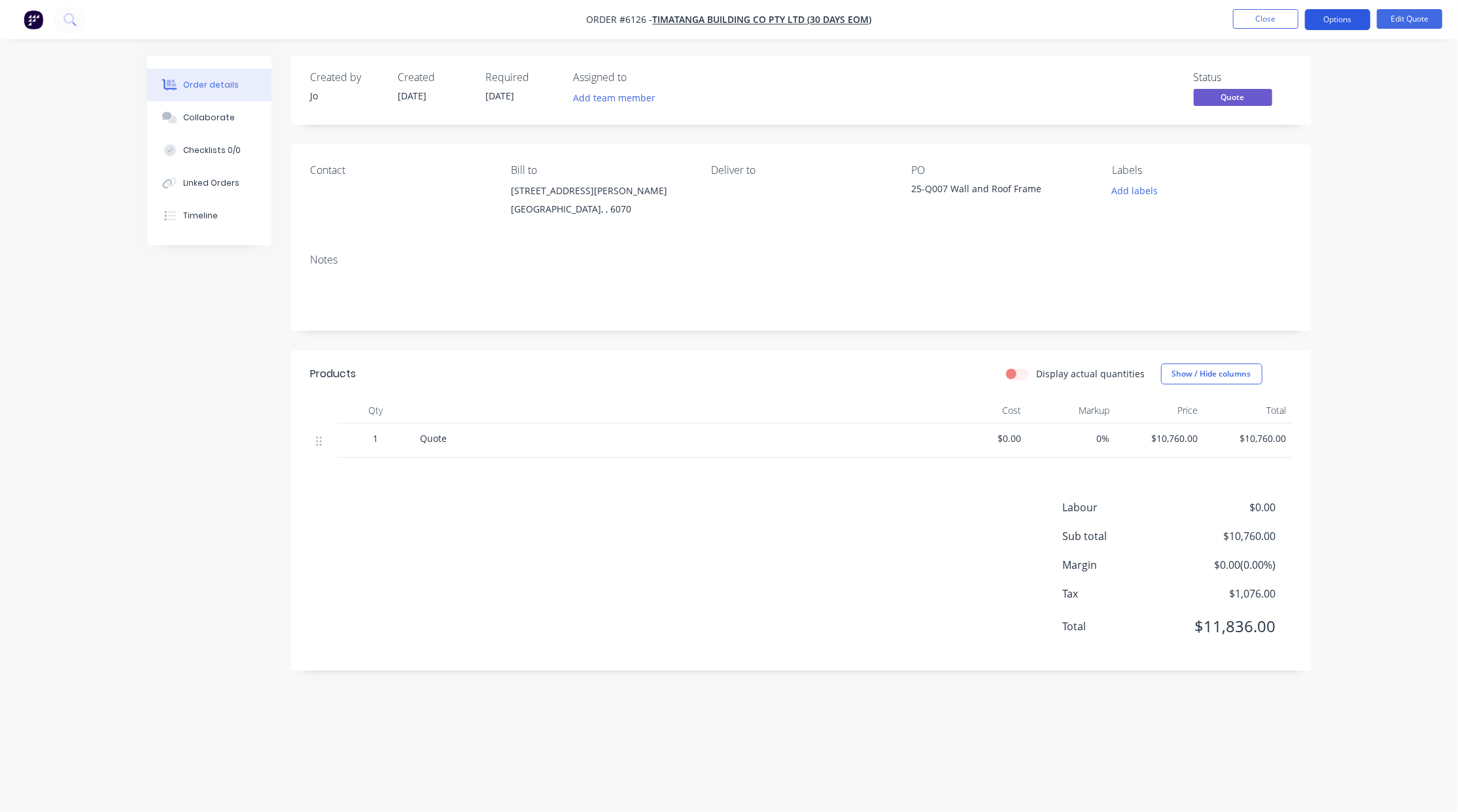
click at [1321, 21] on button "Options" at bounding box center [1337, 19] width 66 height 21
click at [1270, 284] on div "Archive" at bounding box center [1298, 289] width 120 height 19
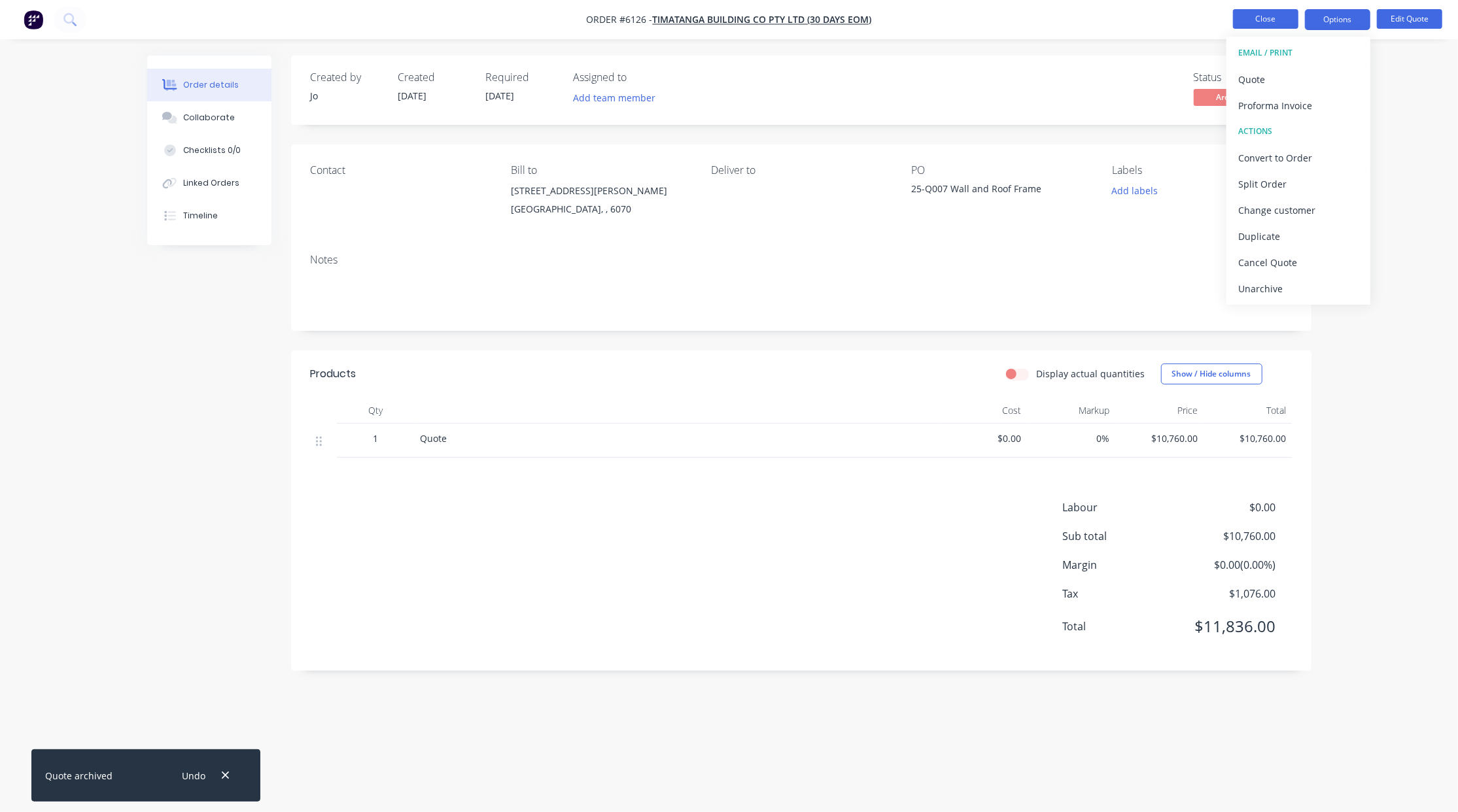
click at [1244, 18] on button "Close" at bounding box center [1265, 18] width 66 height 19
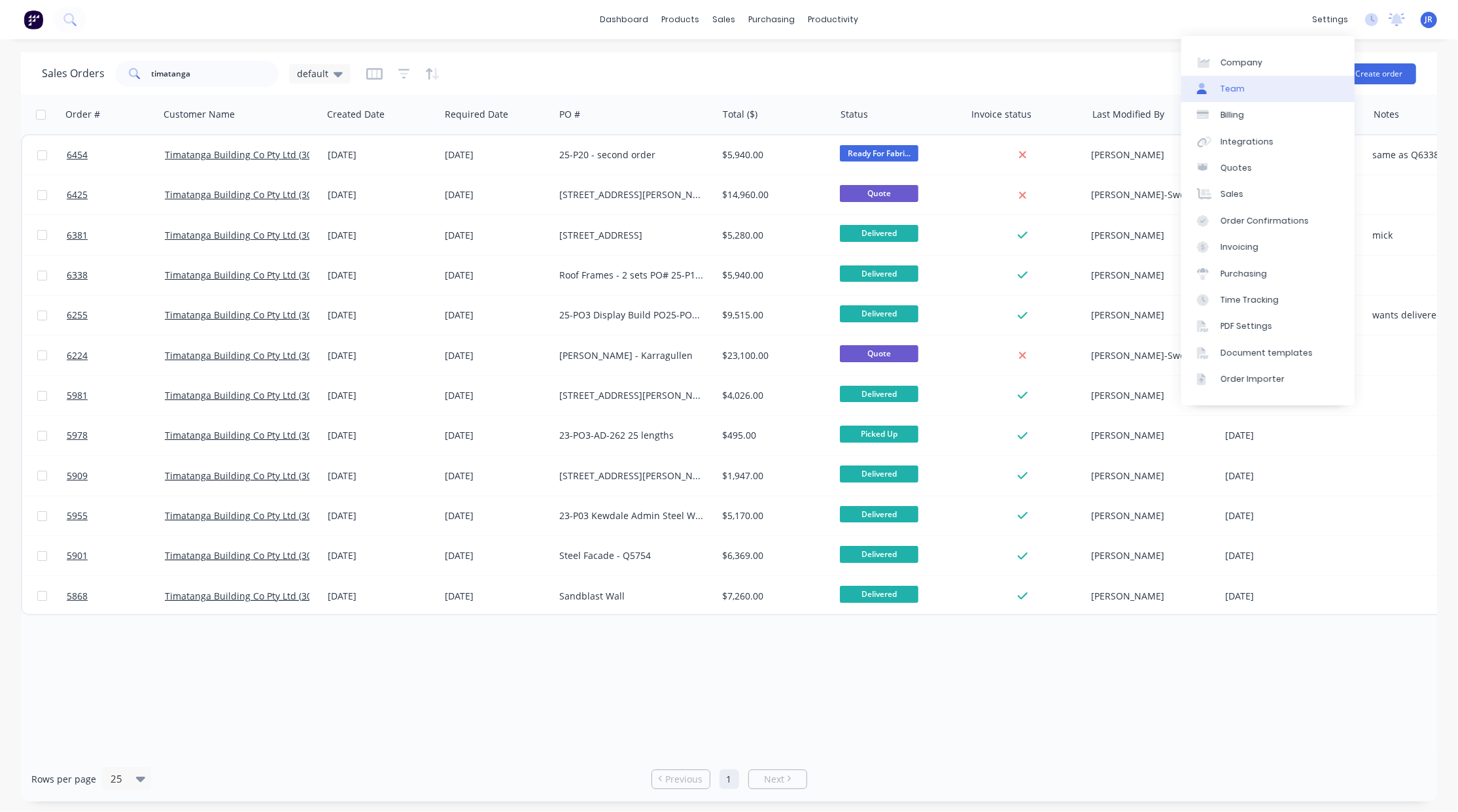
click at [1272, 82] on link "Team" at bounding box center [1268, 89] width 173 height 26
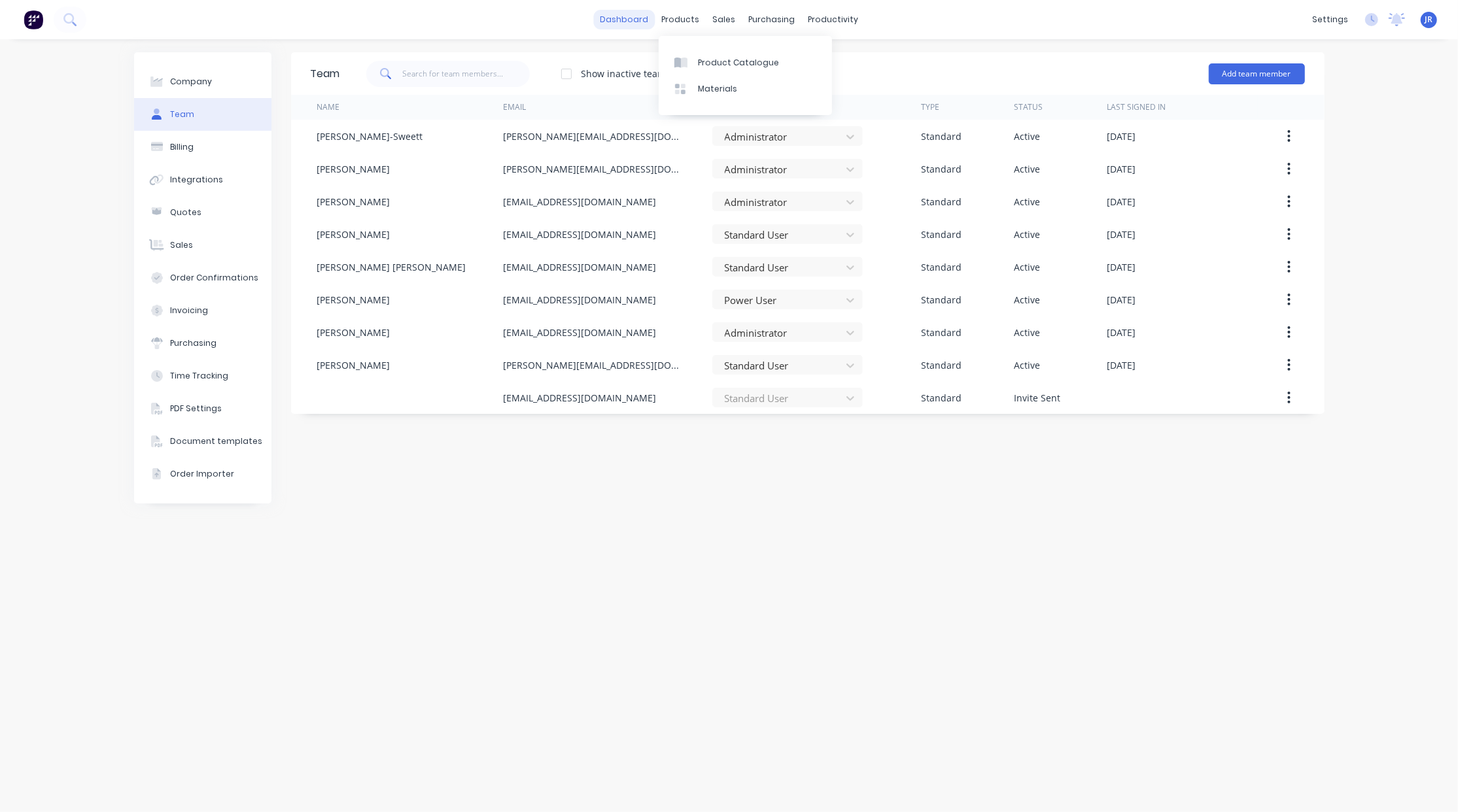
click at [604, 21] on link "dashboard" at bounding box center [624, 19] width 62 height 19
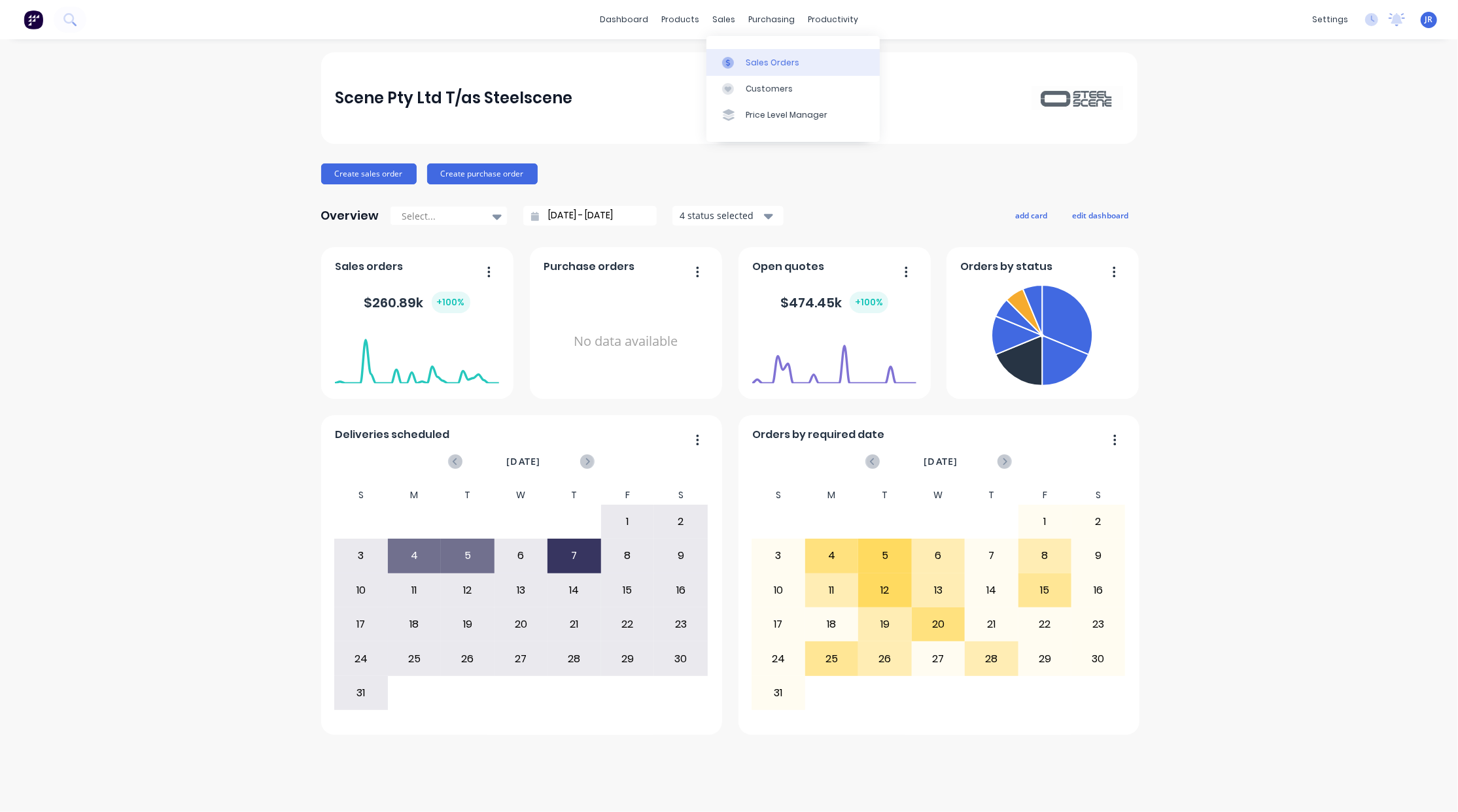
click at [740, 59] on div at bounding box center [731, 63] width 19 height 12
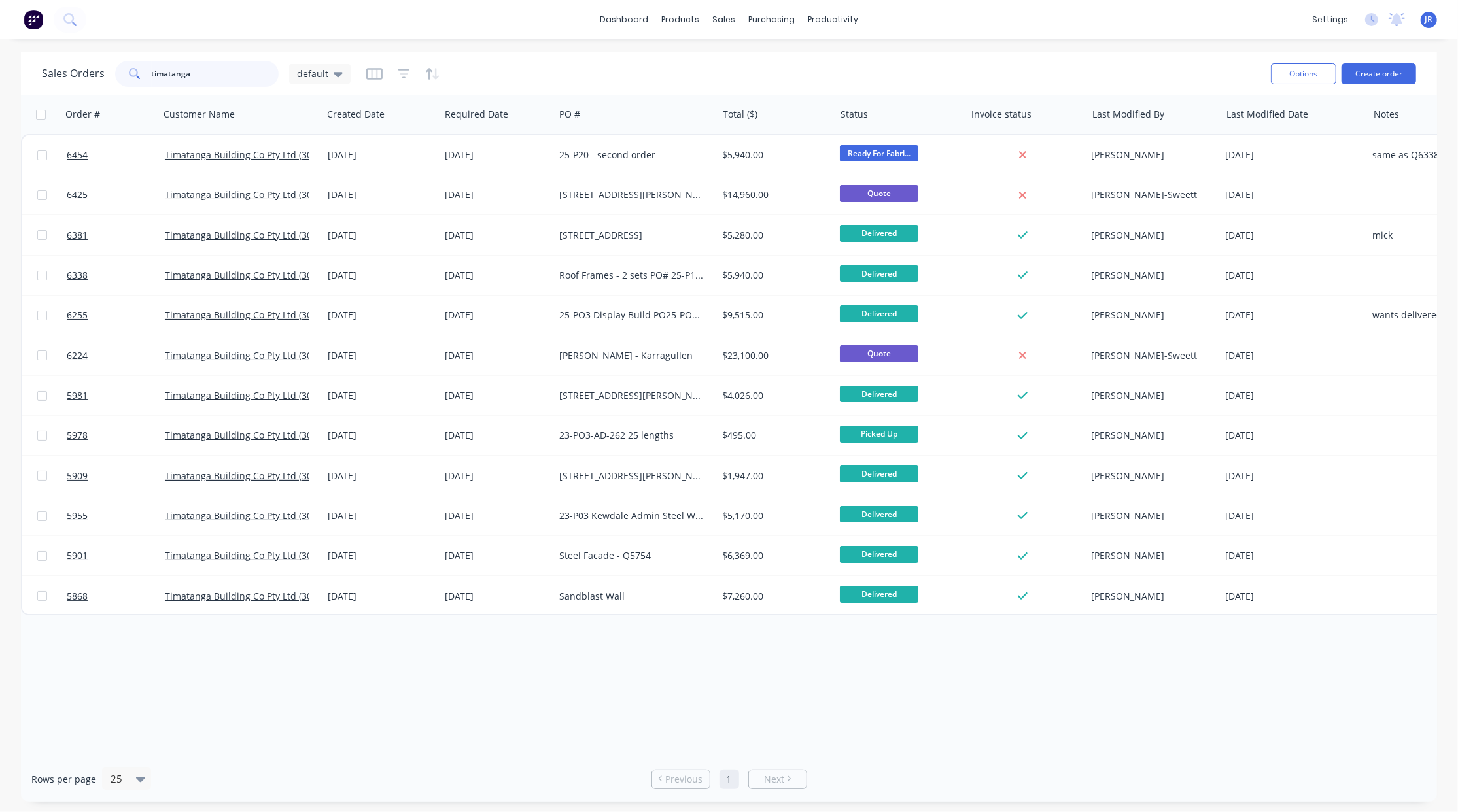
click at [24, 64] on div "Sales Orders timatanga default Options Create order" at bounding box center [729, 74] width 1416 height 42
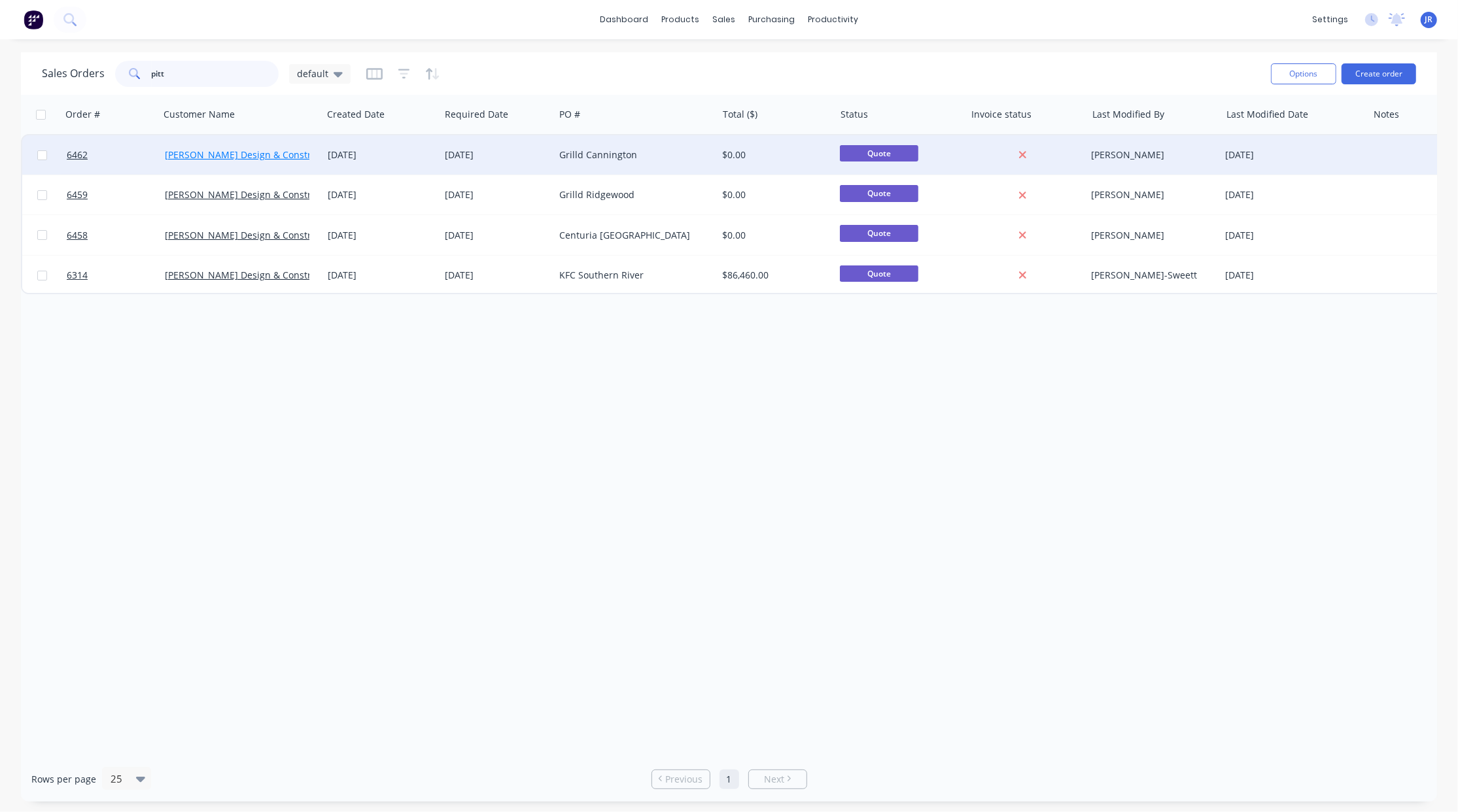
type input "pitt"
click at [257, 152] on link "[PERSON_NAME] Design & Construction" at bounding box center [252, 154] width 174 height 12
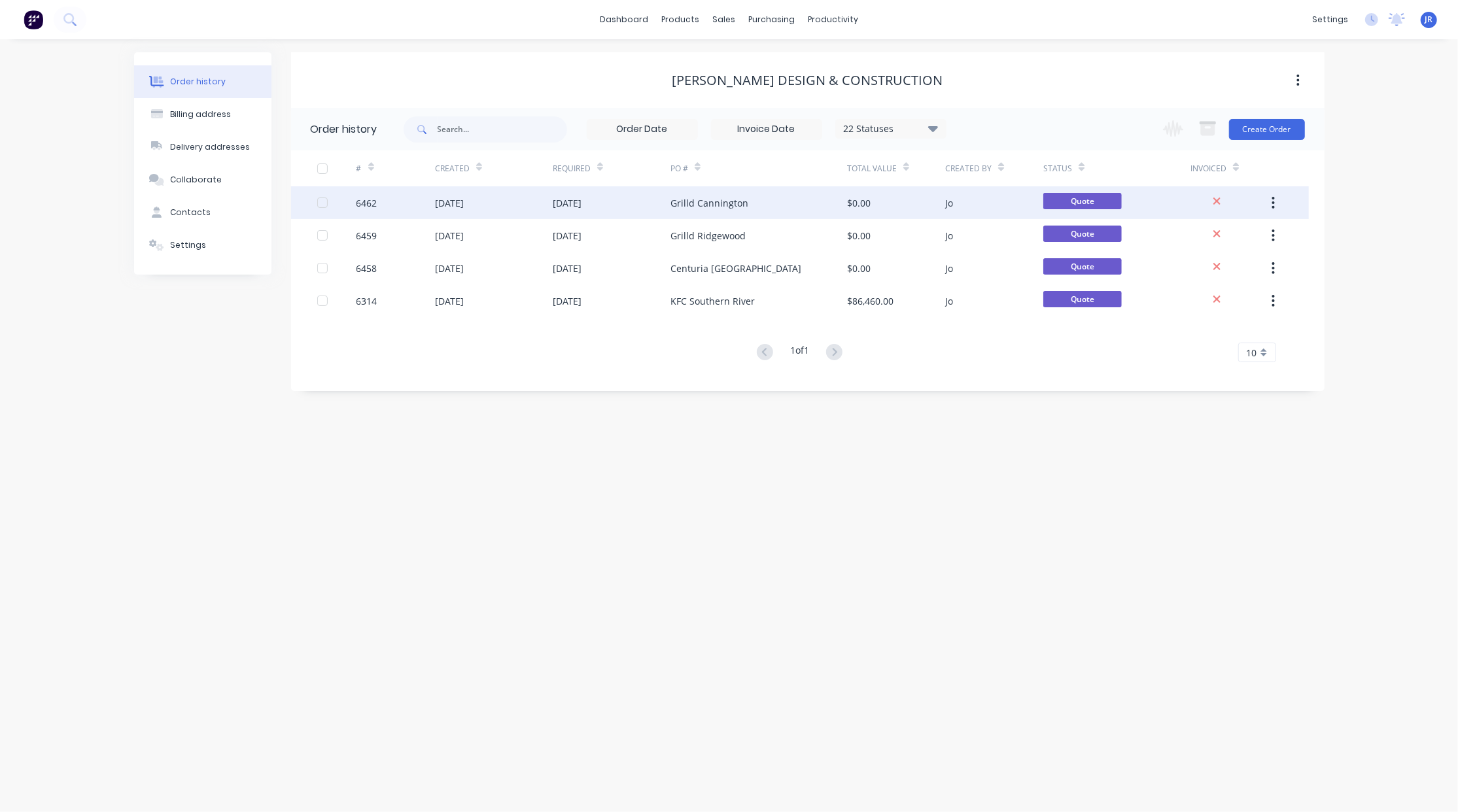
click at [741, 203] on div "Grilld Cannington" at bounding box center [709, 203] width 78 height 14
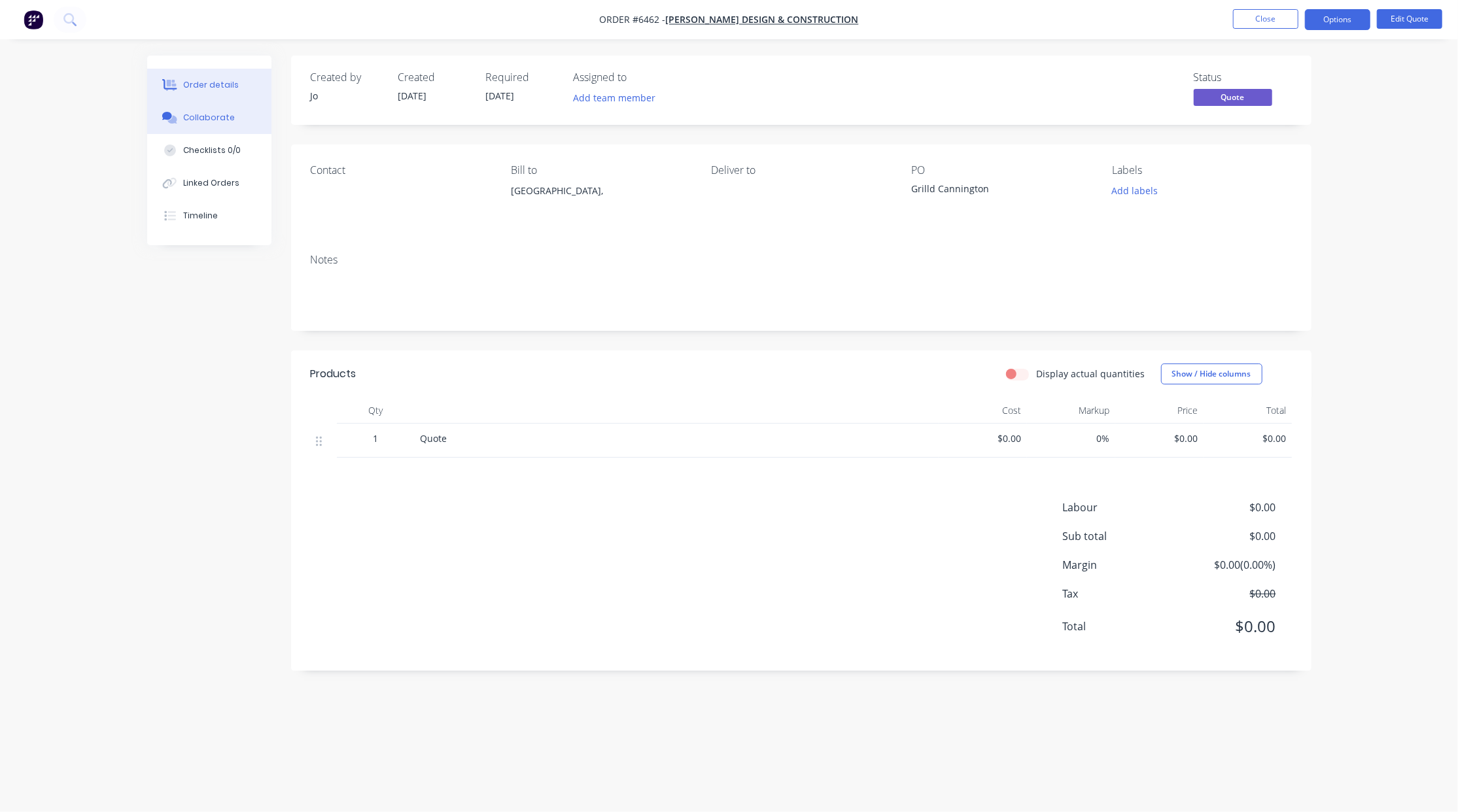
click at [255, 123] on button "Collaborate" at bounding box center [209, 117] width 125 height 32
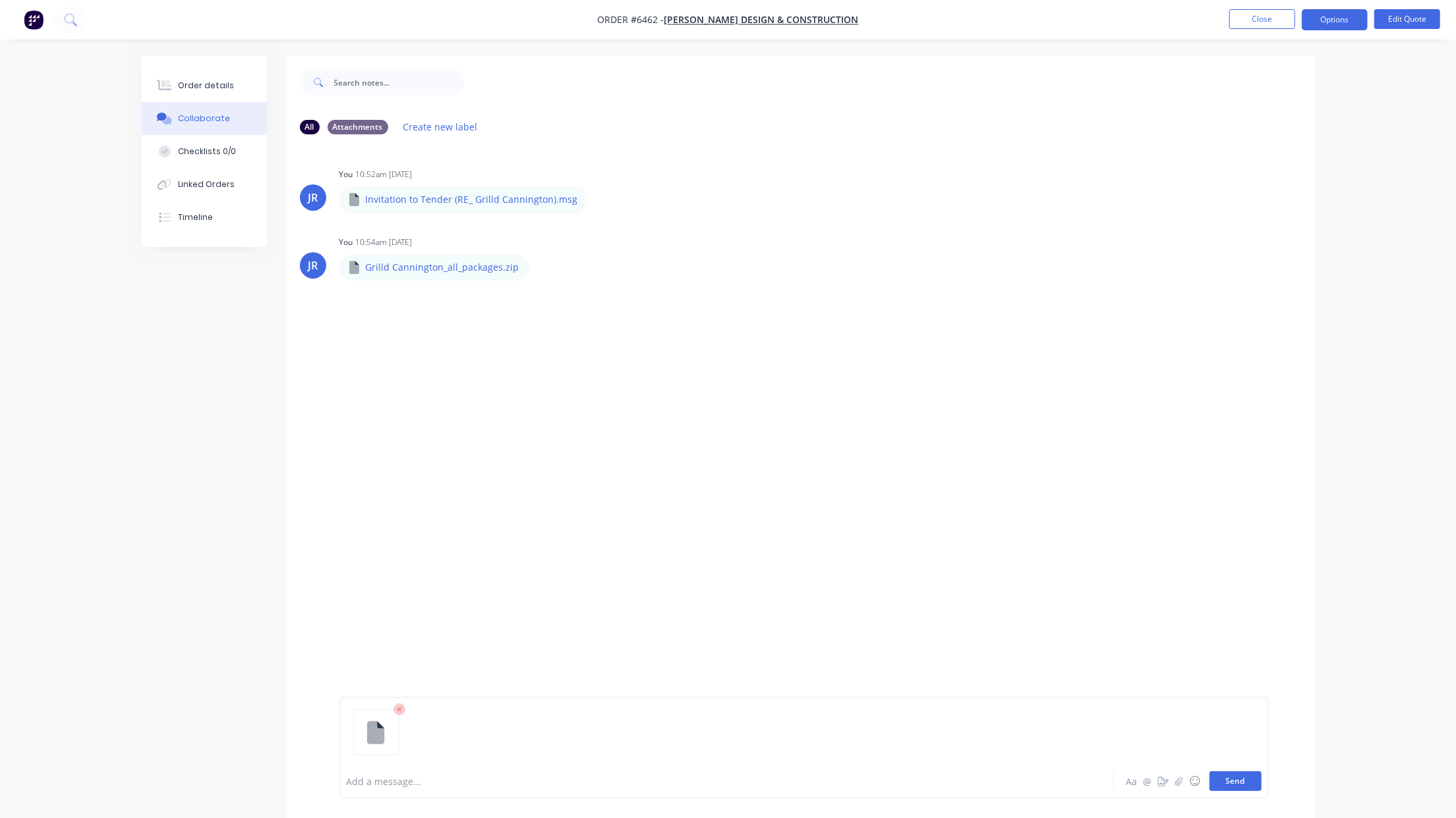
click at [1228, 775] on button "Send" at bounding box center [1235, 781] width 52 height 20
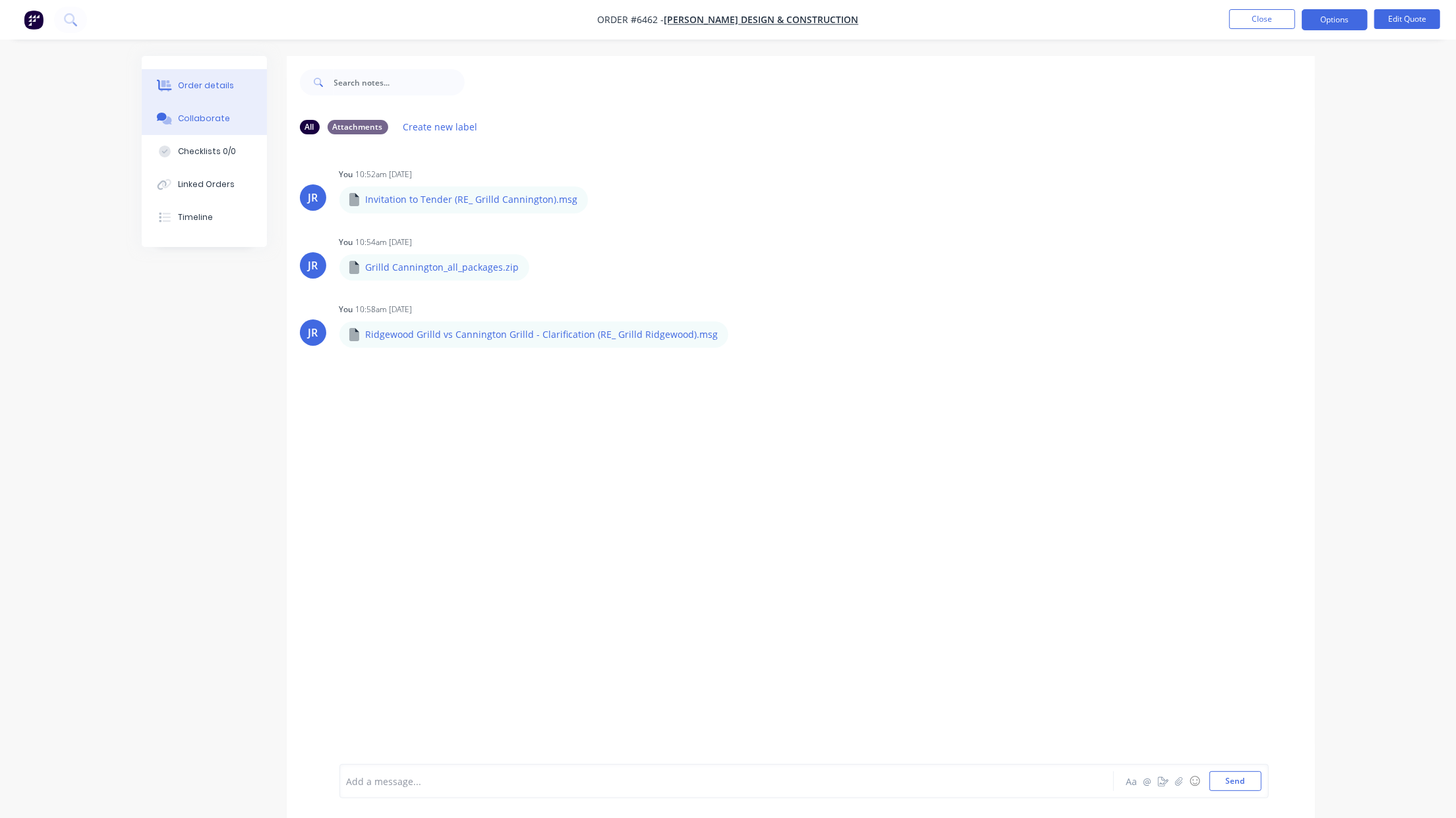
click at [201, 73] on button "Order details" at bounding box center [204, 85] width 126 height 33
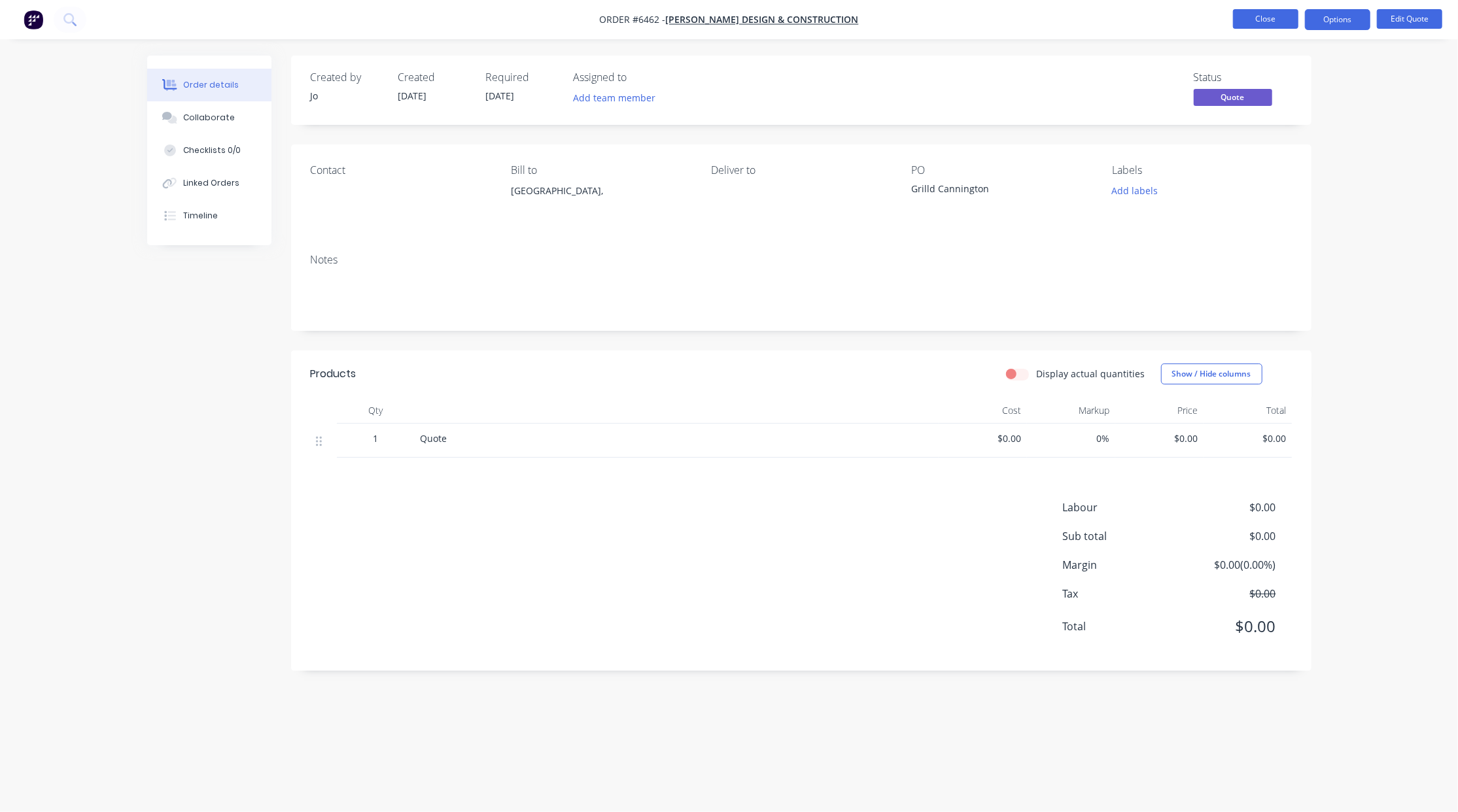
click at [1254, 27] on button "Close" at bounding box center [1265, 18] width 66 height 19
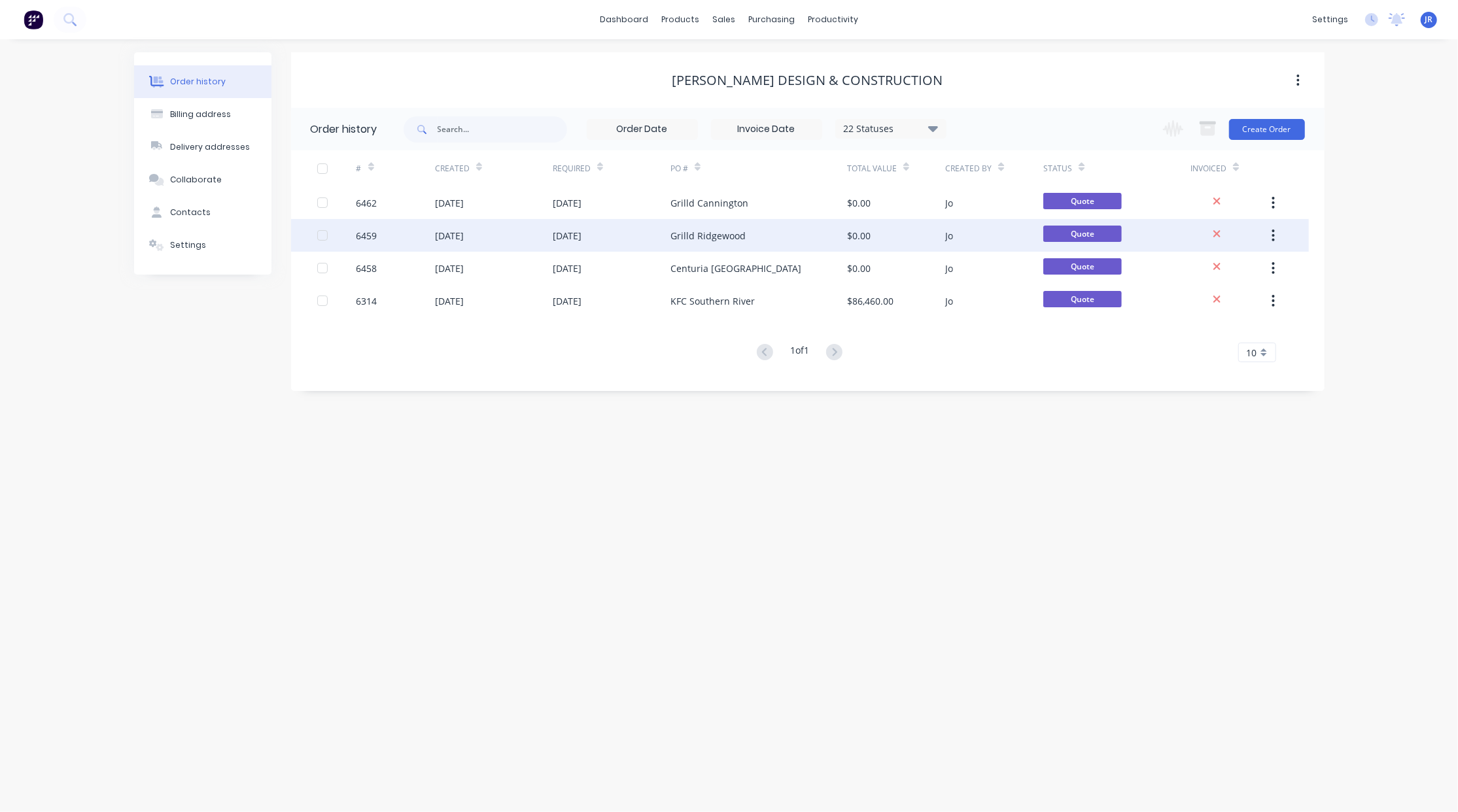
click at [699, 232] on div "Grilld Ridgewood" at bounding box center [708, 235] width 76 height 14
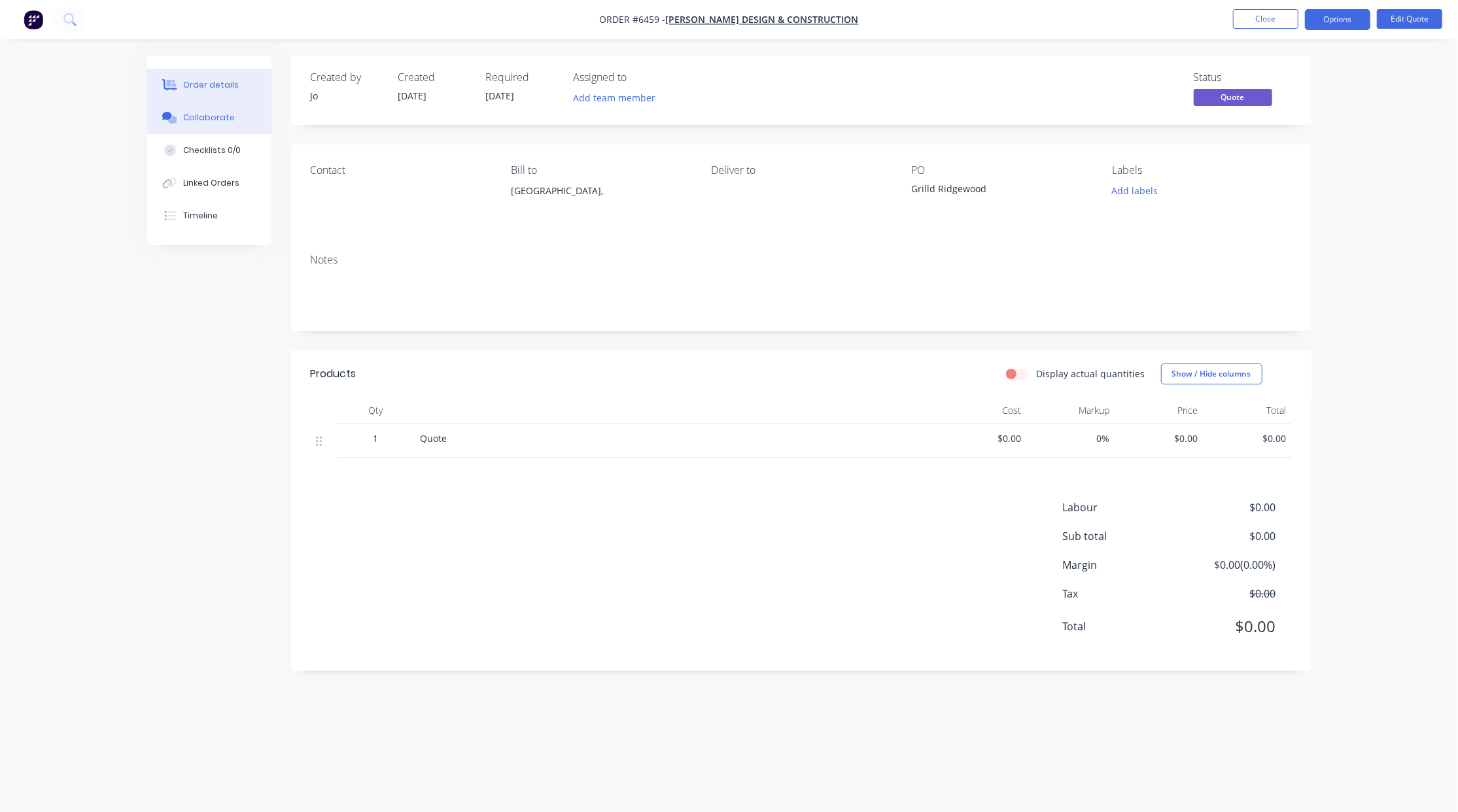
click at [171, 122] on icon at bounding box center [172, 119] width 9 height 8
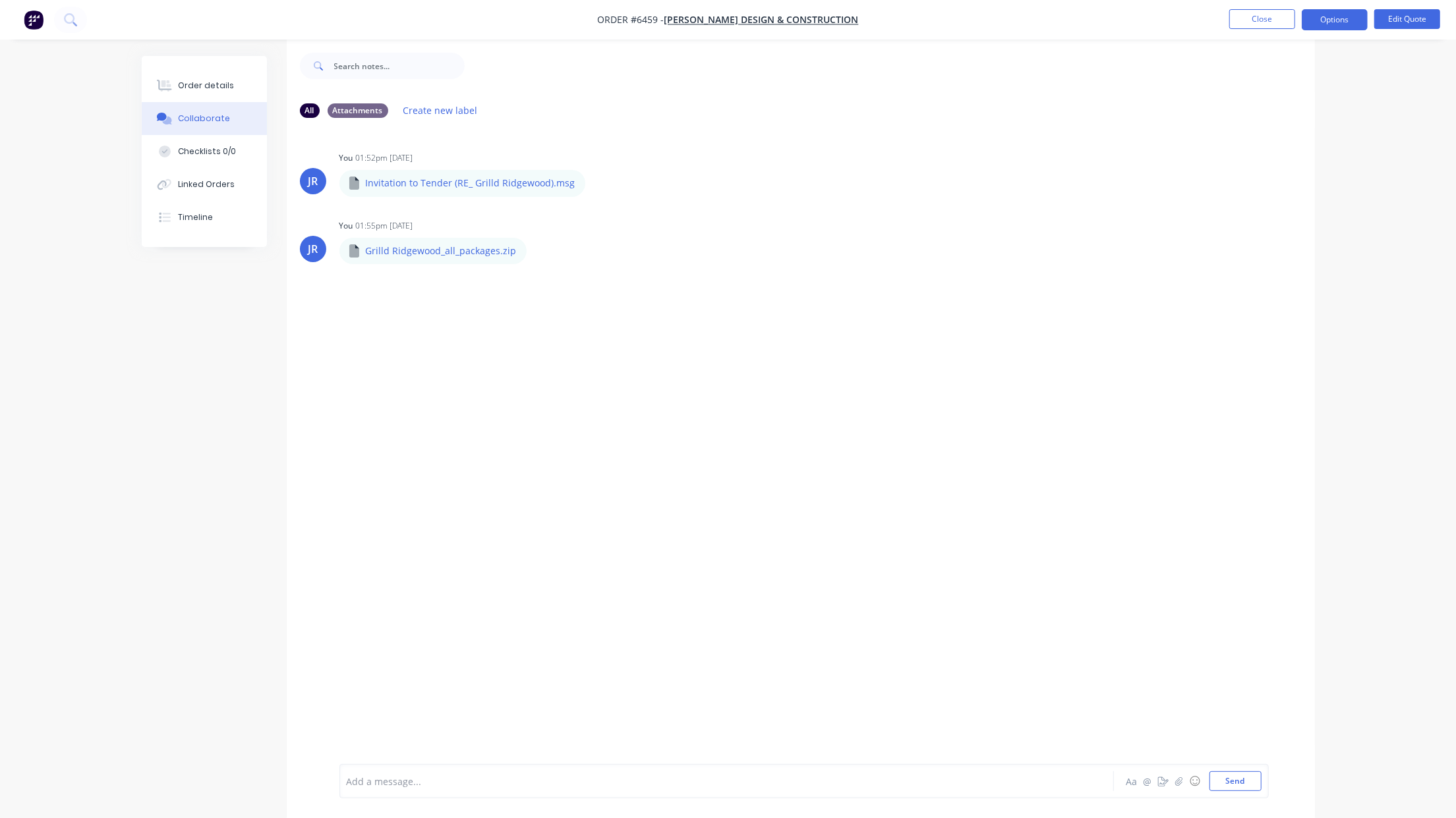
scroll to position [21, 0]
click at [1250, 788] on button "Send" at bounding box center [1235, 781] width 52 height 20
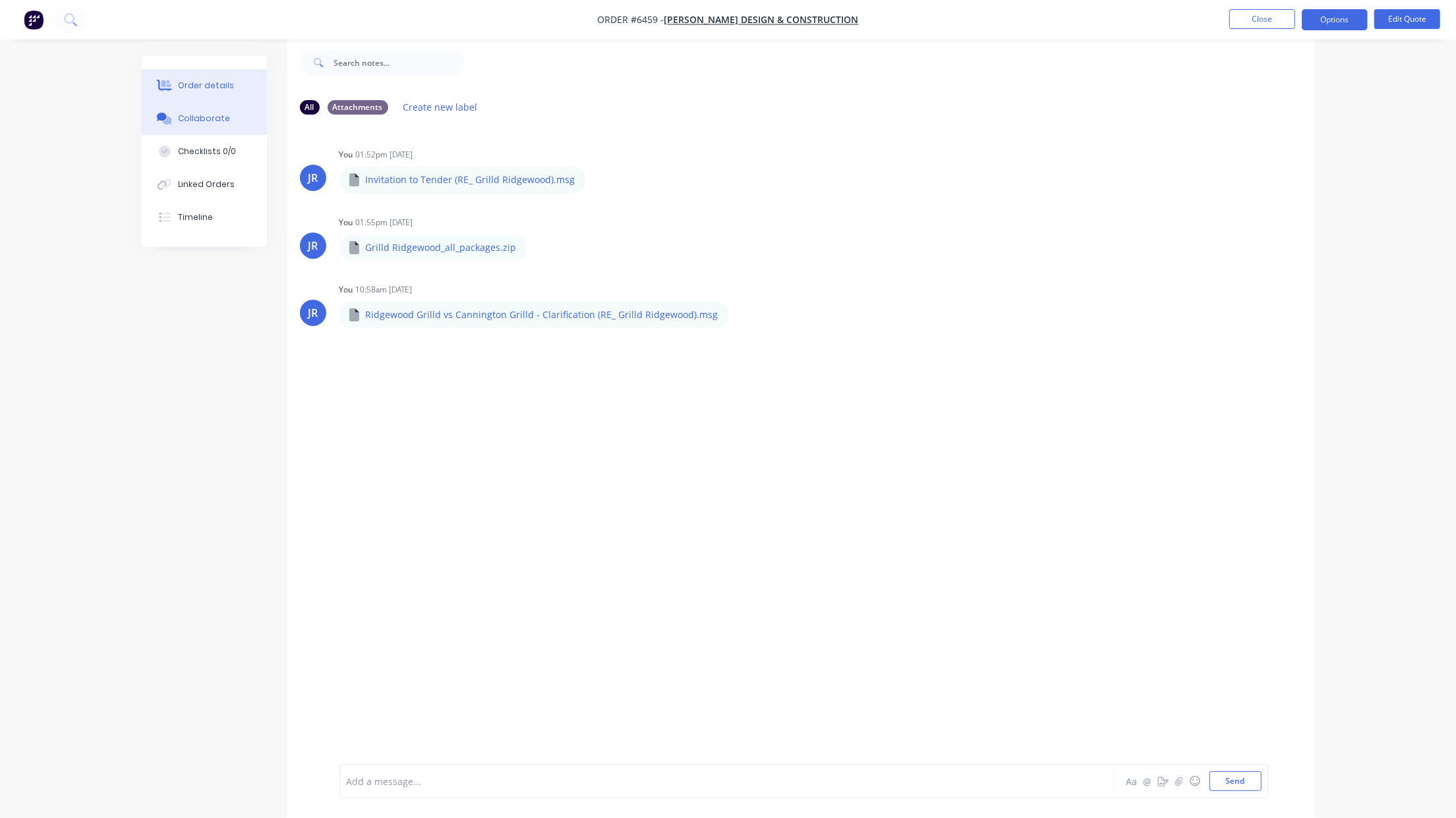
click at [187, 82] on div "Order details" at bounding box center [205, 86] width 56 height 12
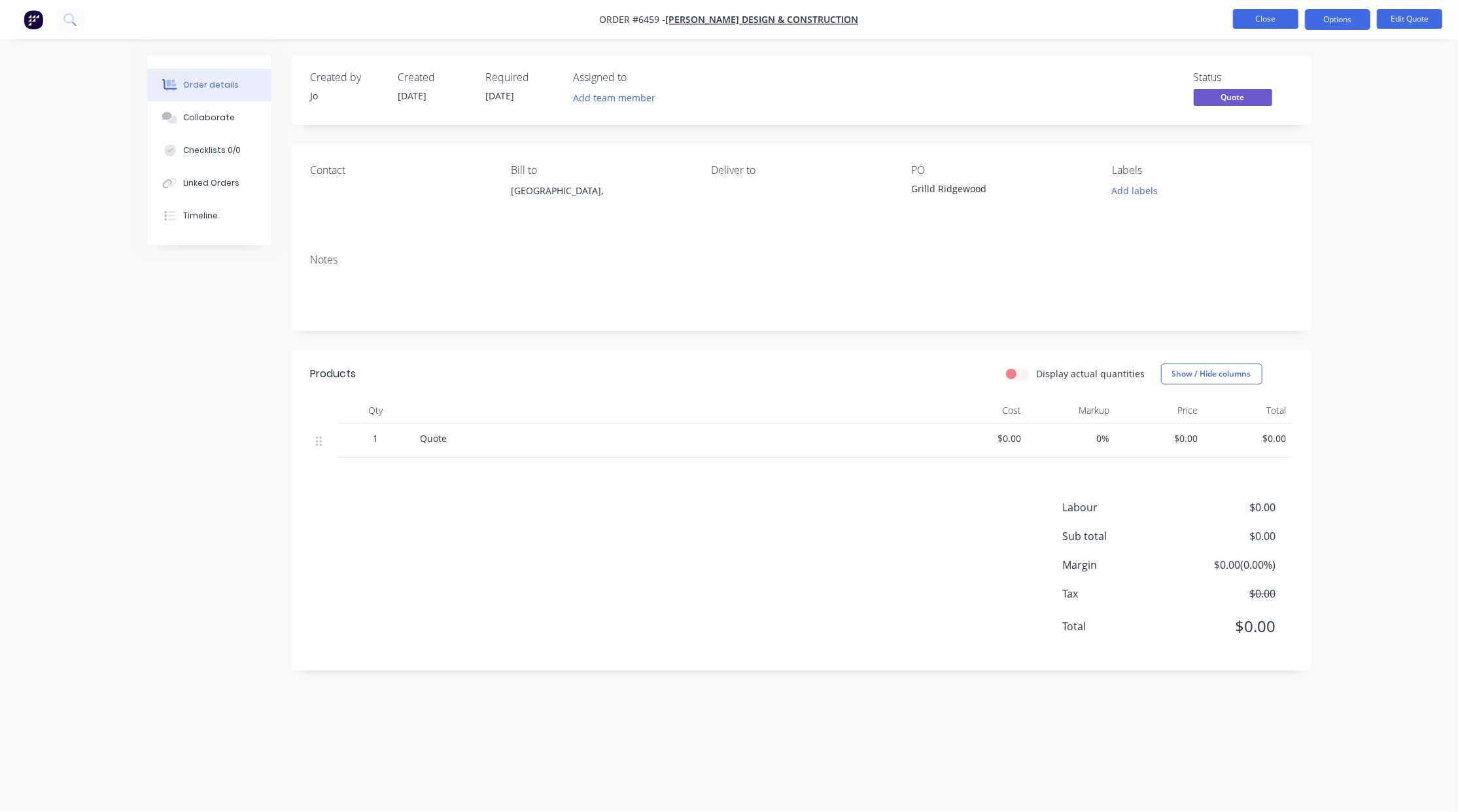
click at [1263, 17] on button "Close" at bounding box center [1265, 18] width 66 height 19
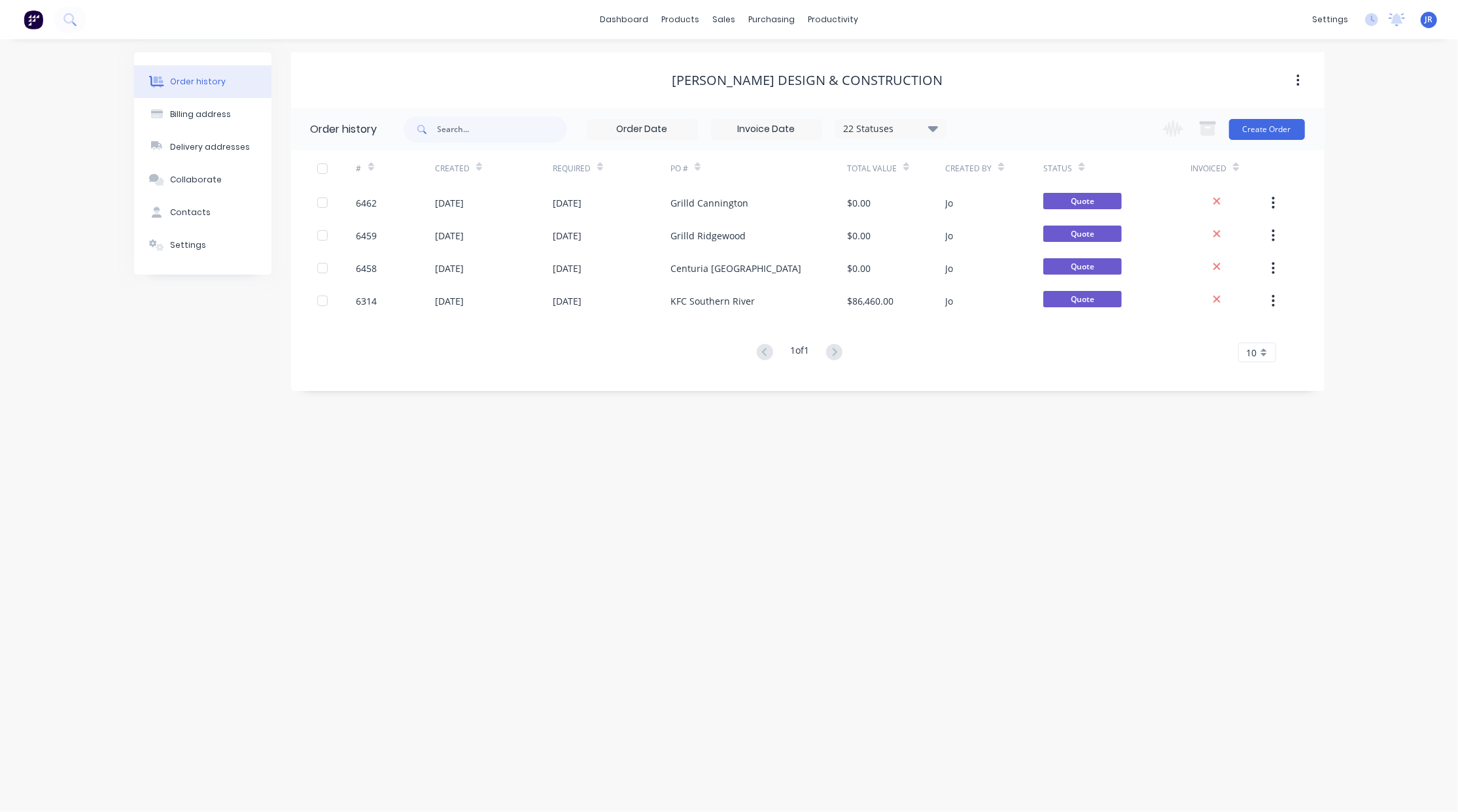
click at [270, 644] on div "Order history Billing address Delivery addresses Collaborate Contacts Settings …" at bounding box center [729, 426] width 1458 height 773
click at [738, 84] on div at bounding box center [731, 89] width 19 height 12
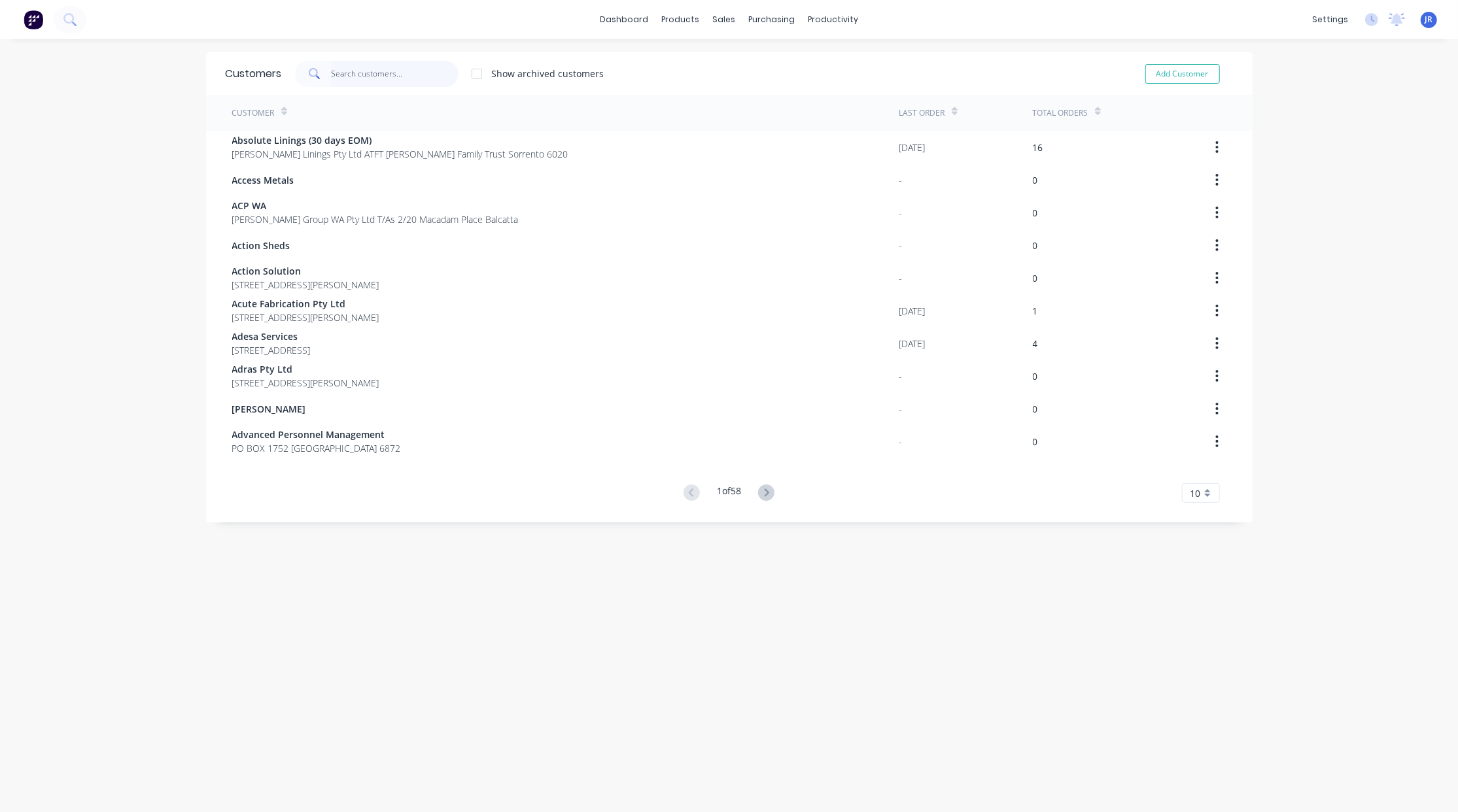
click at [369, 73] on input "text" at bounding box center [395, 74] width 127 height 26
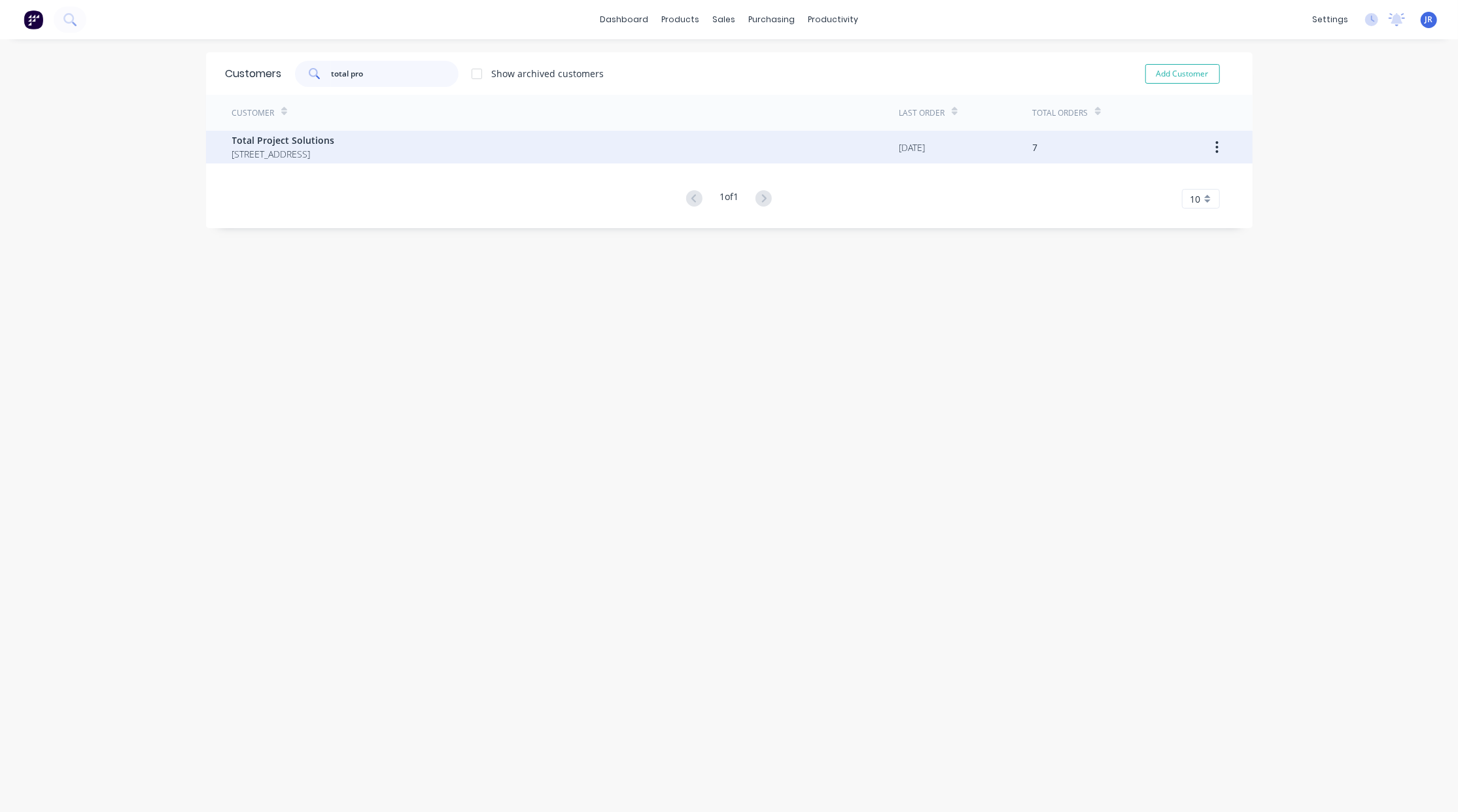
type input "total pro"
click at [300, 149] on span "[STREET_ADDRESS]" at bounding box center [283, 153] width 102 height 14
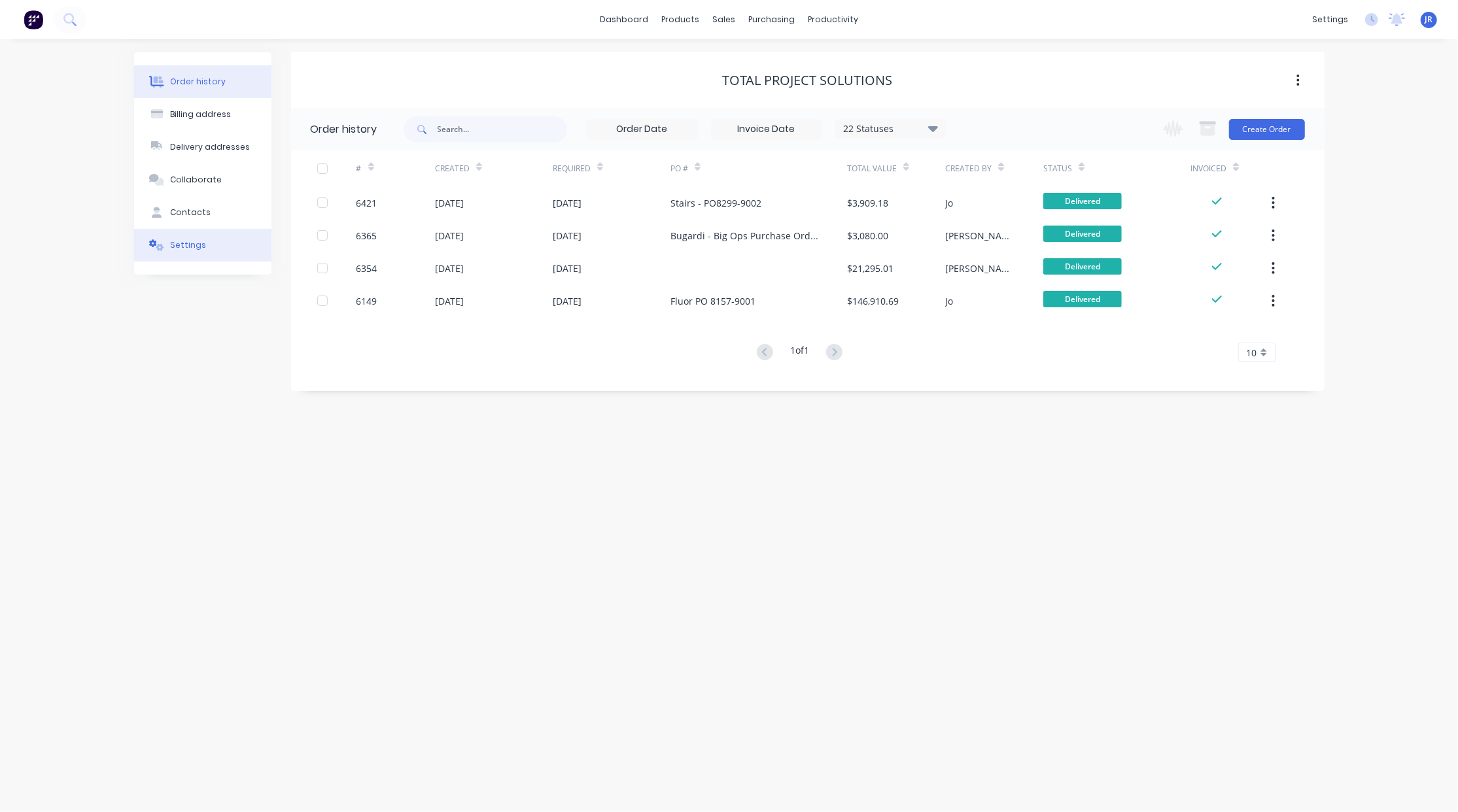
click at [189, 236] on button "Settings" at bounding box center [202, 245] width 137 height 32
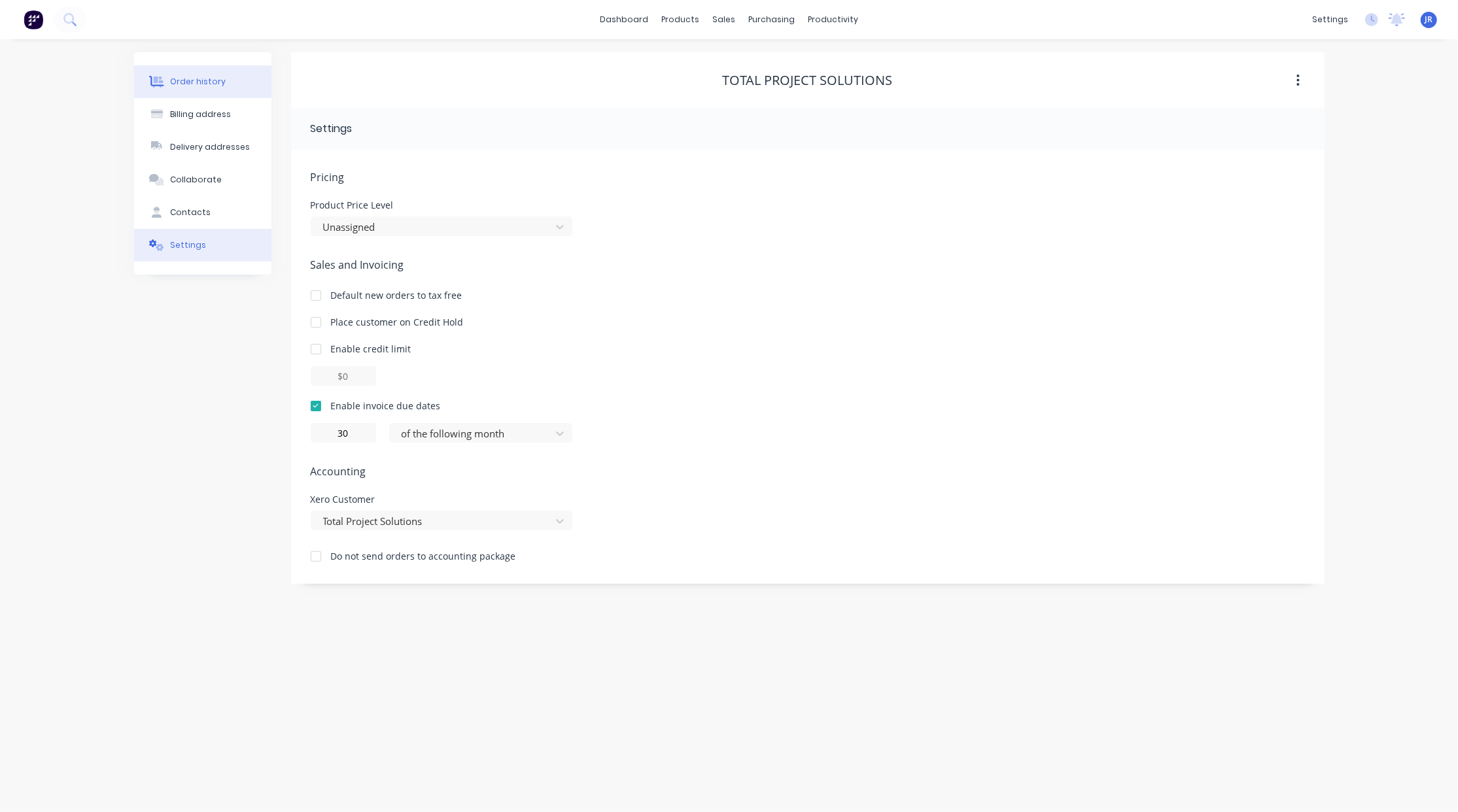
click at [206, 88] on button "Order history" at bounding box center [202, 81] width 137 height 32
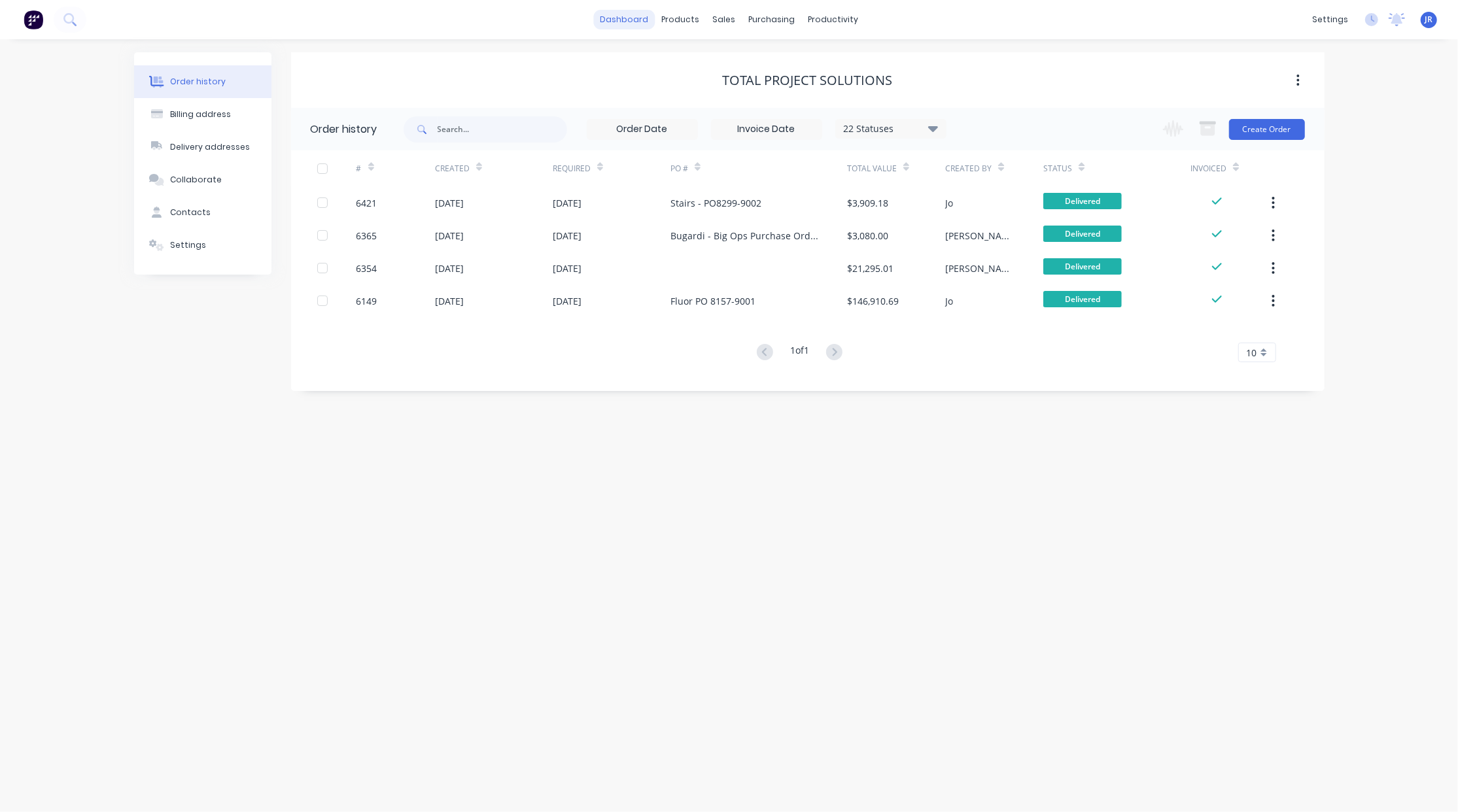
click at [630, 17] on link "dashboard" at bounding box center [624, 19] width 62 height 19
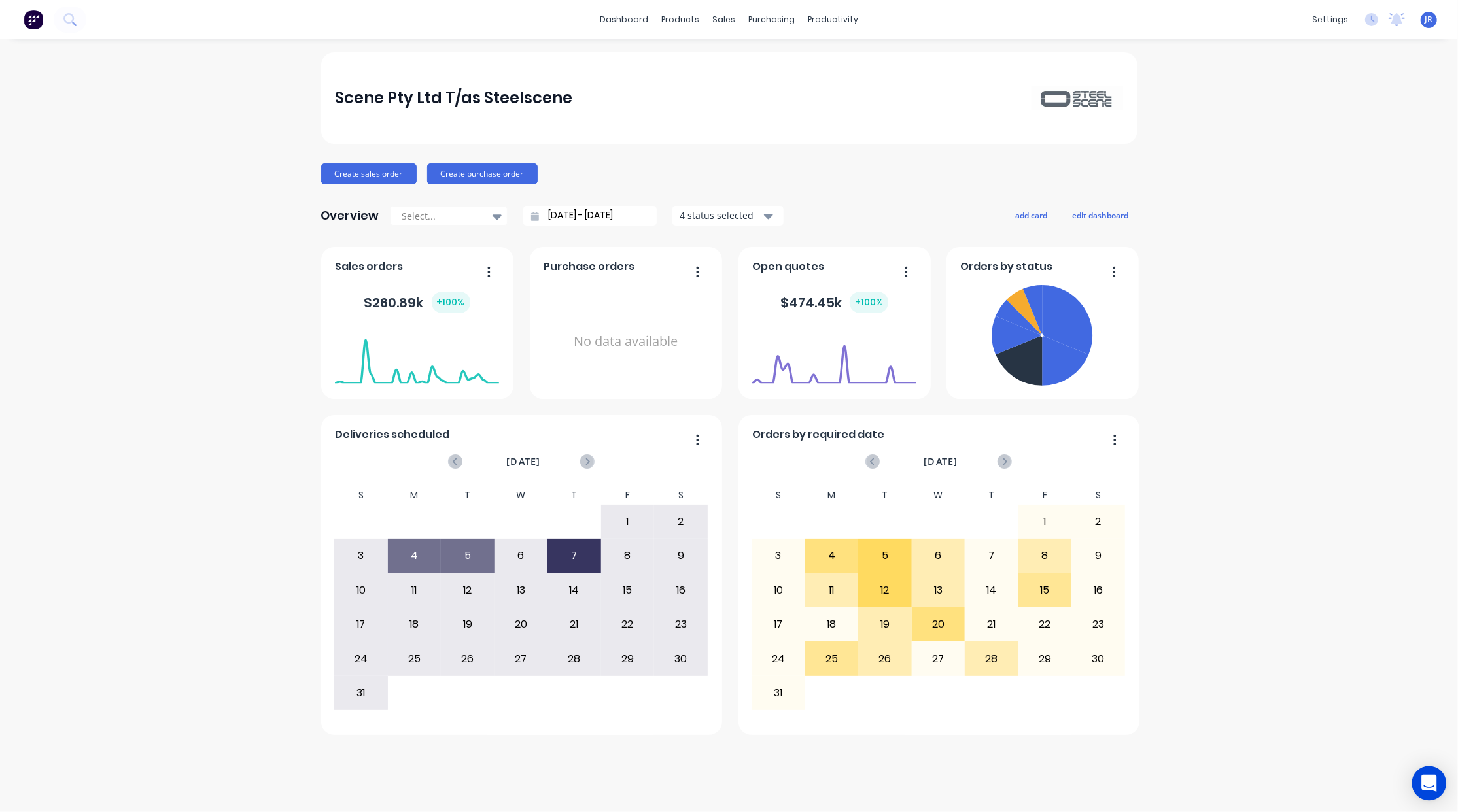
click at [1431, 783] on icon "Open Intercom Messenger" at bounding box center [1428, 783] width 15 height 17
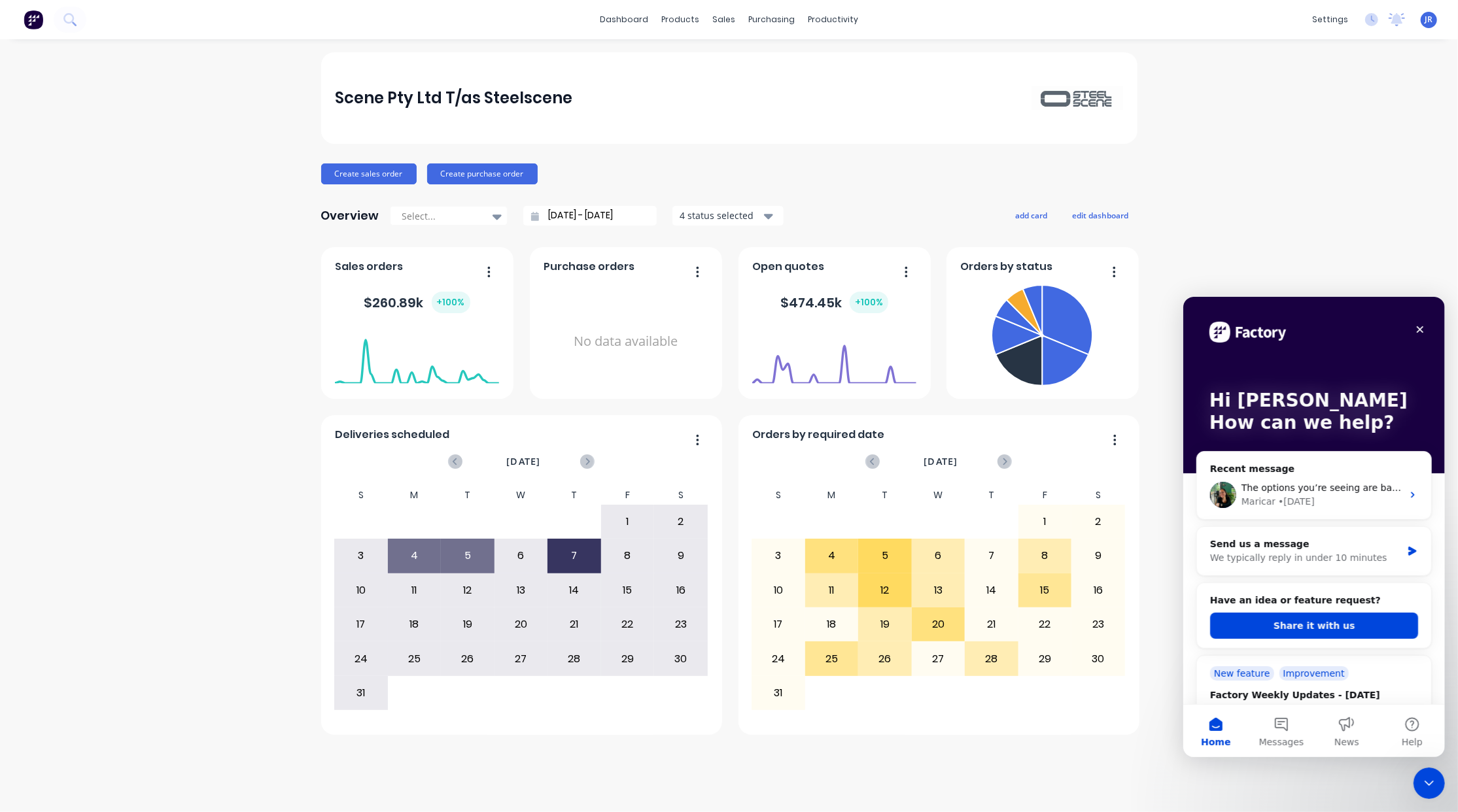
click at [1429, 783] on icon "Close Intercom Messenger" at bounding box center [1428, 782] width 9 height 6
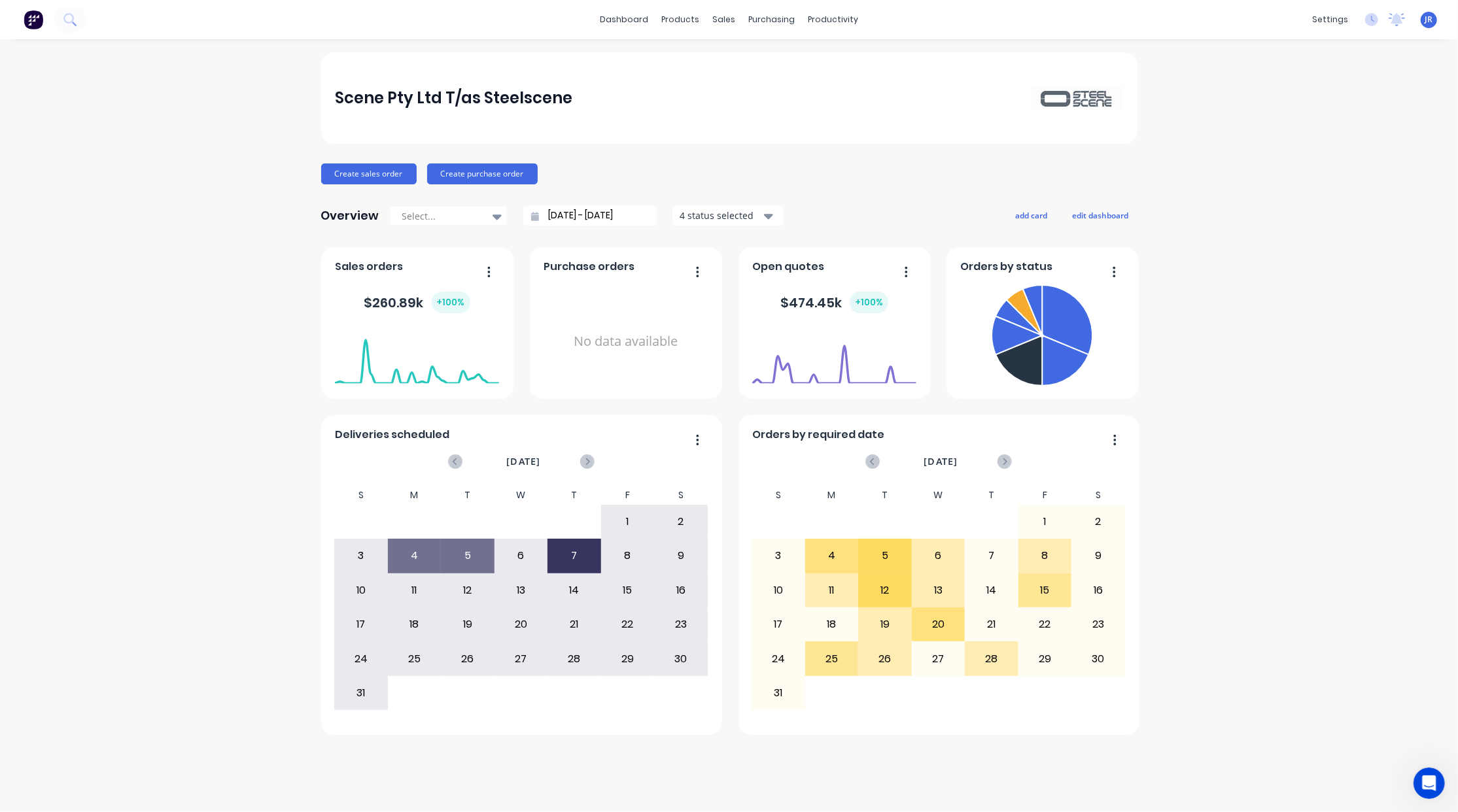
click at [121, 216] on div "Scene Pty Ltd T/as Steelscene Create sales order Create purchase order Overview…" at bounding box center [729, 425] width 1458 height 746
